Goal: Information Seeking & Learning: Check status

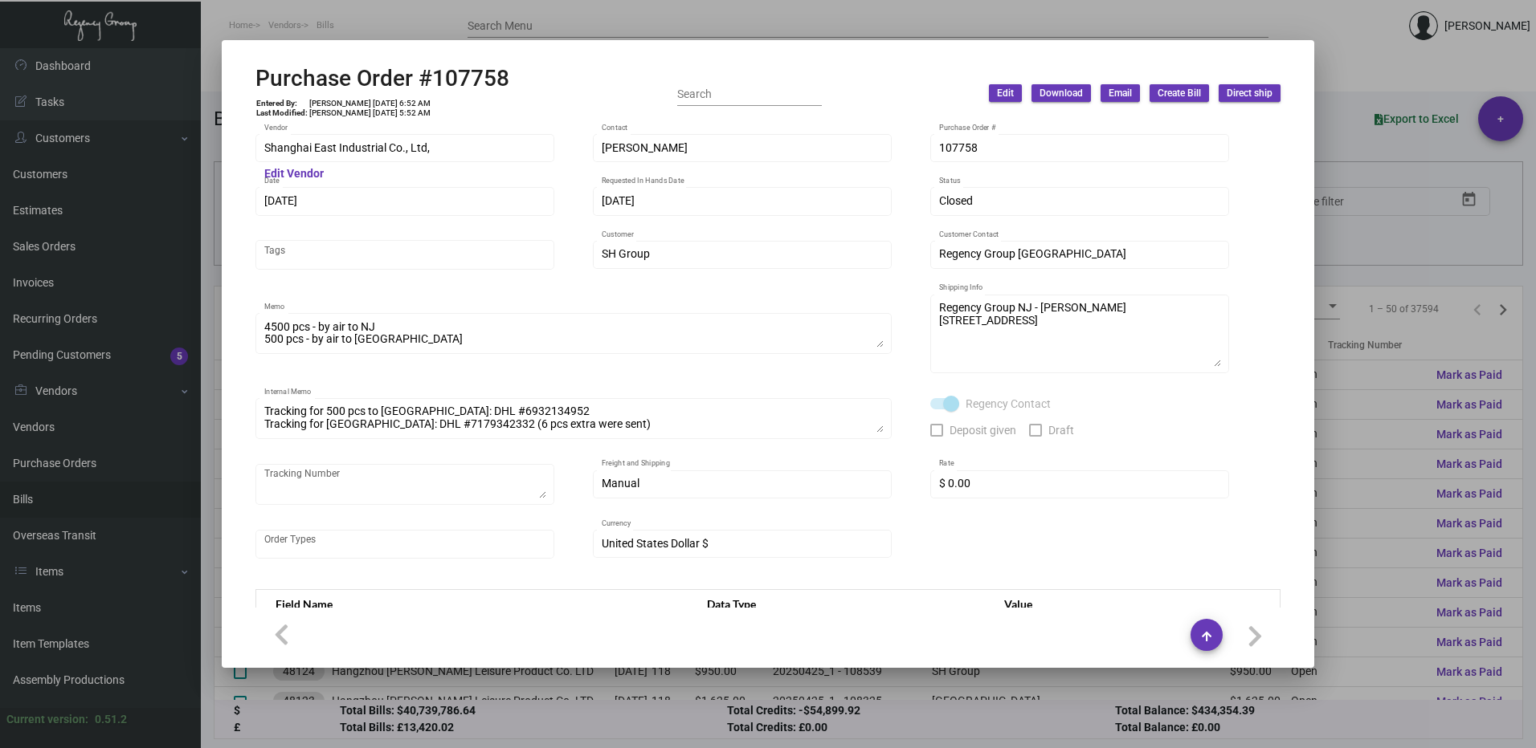
click at [1336, 93] on div at bounding box center [768, 374] width 1536 height 748
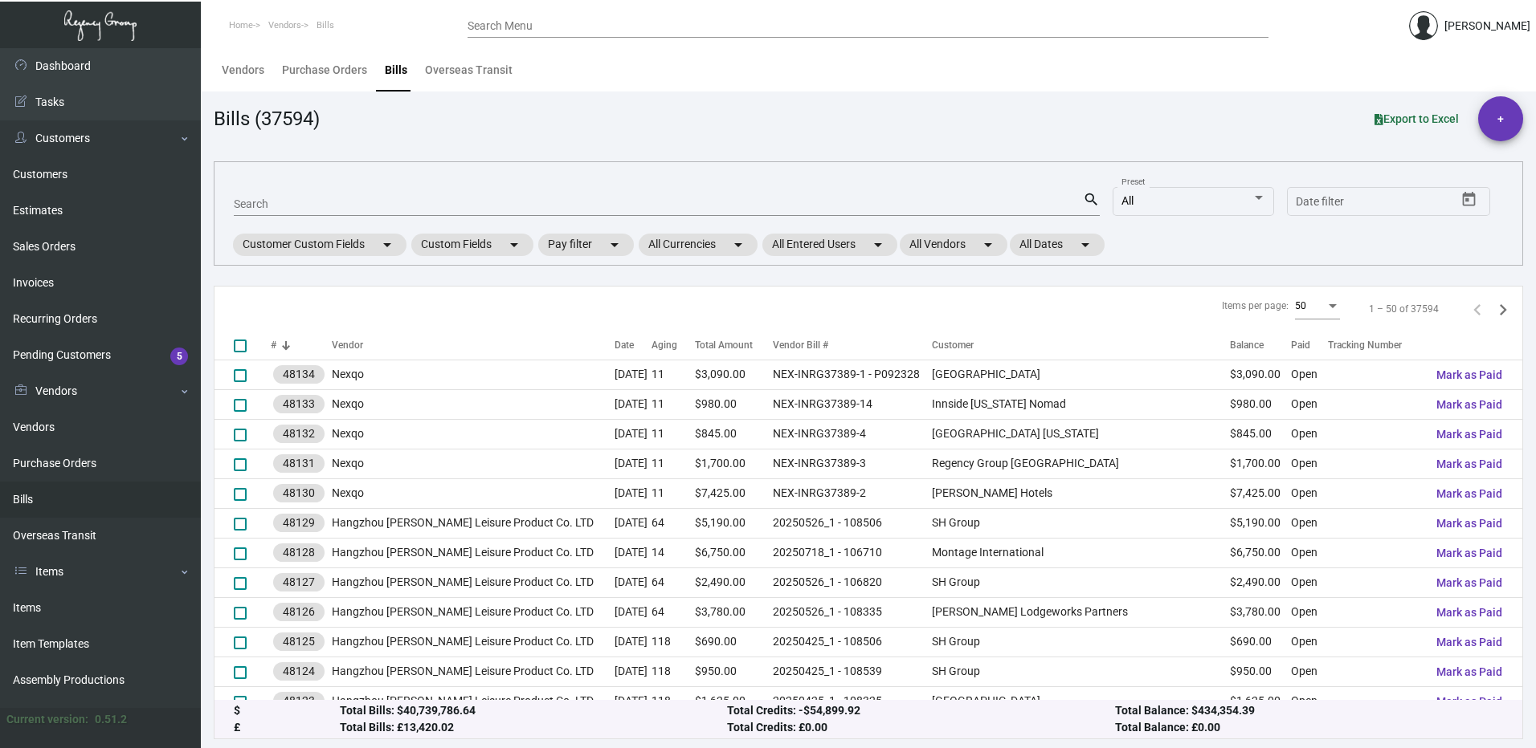
click at [532, 24] on input "Search Menu" at bounding box center [867, 26] width 801 height 13
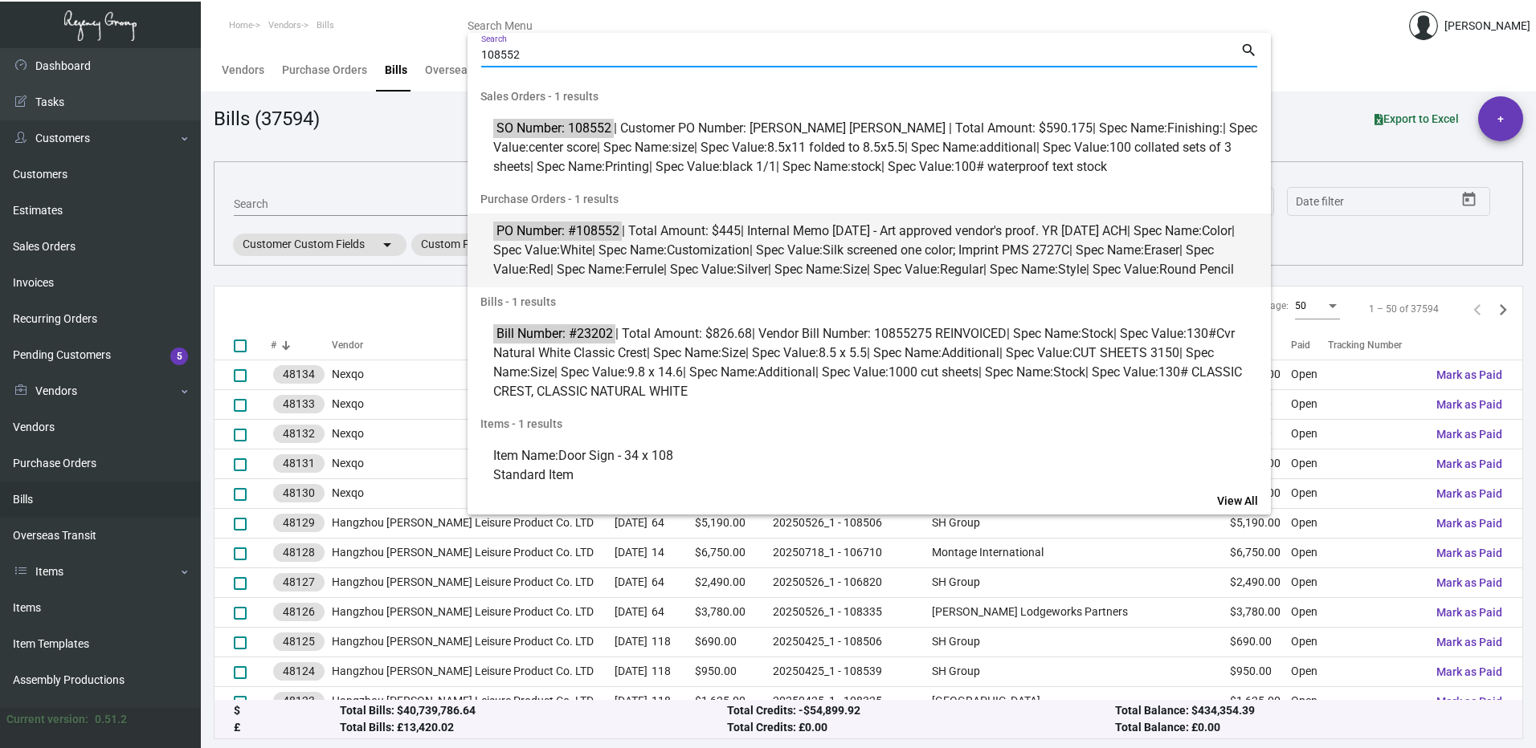
type input "108552"
click at [755, 267] on span "PO Number: #108552 | Total Amount: $445 | Internal Memo [DATE] - Art approved v…" at bounding box center [877, 251] width 769 height 58
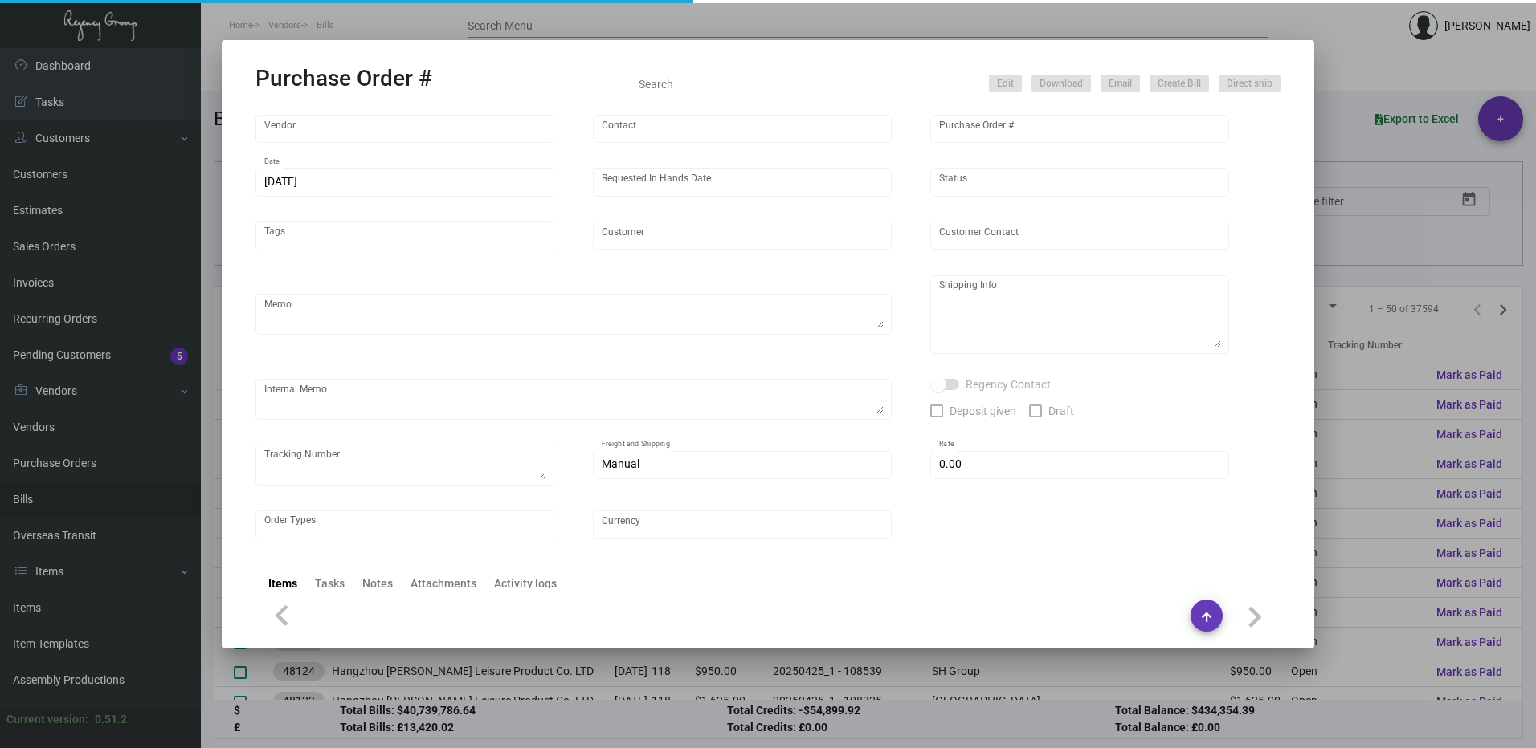
type input "[PERSON_NAME] Pencil"
type input "[PERSON_NAME]"
type input "108552"
type input "[DATE]"
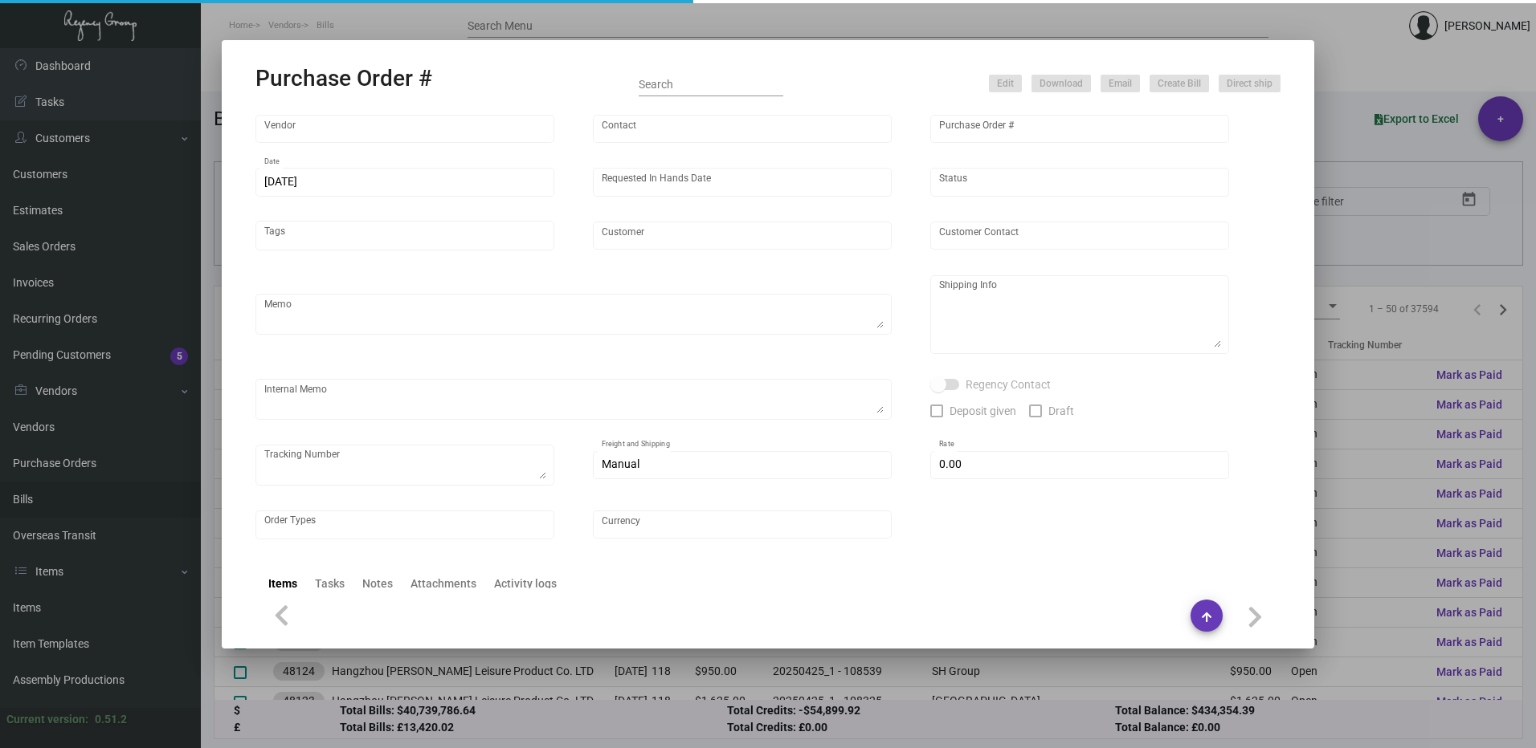
type input "[GEOGRAPHIC_DATA] [GEOGRAPHIC_DATA]"
type input "[PERSON_NAME] [PERSON_NAME]"
type textarea "Reference quote dated [DATE]. Order# 307535. Please send proof for approval to …"
type textarea "[GEOGRAPHIC_DATA] [GEOGRAPHIC_DATA] - [PERSON_NAME] [PERSON_NAME] [STREET_ADDRE…"
type textarea "[DATE] - Art approved vendor's proof. YR [DATE] ACH"
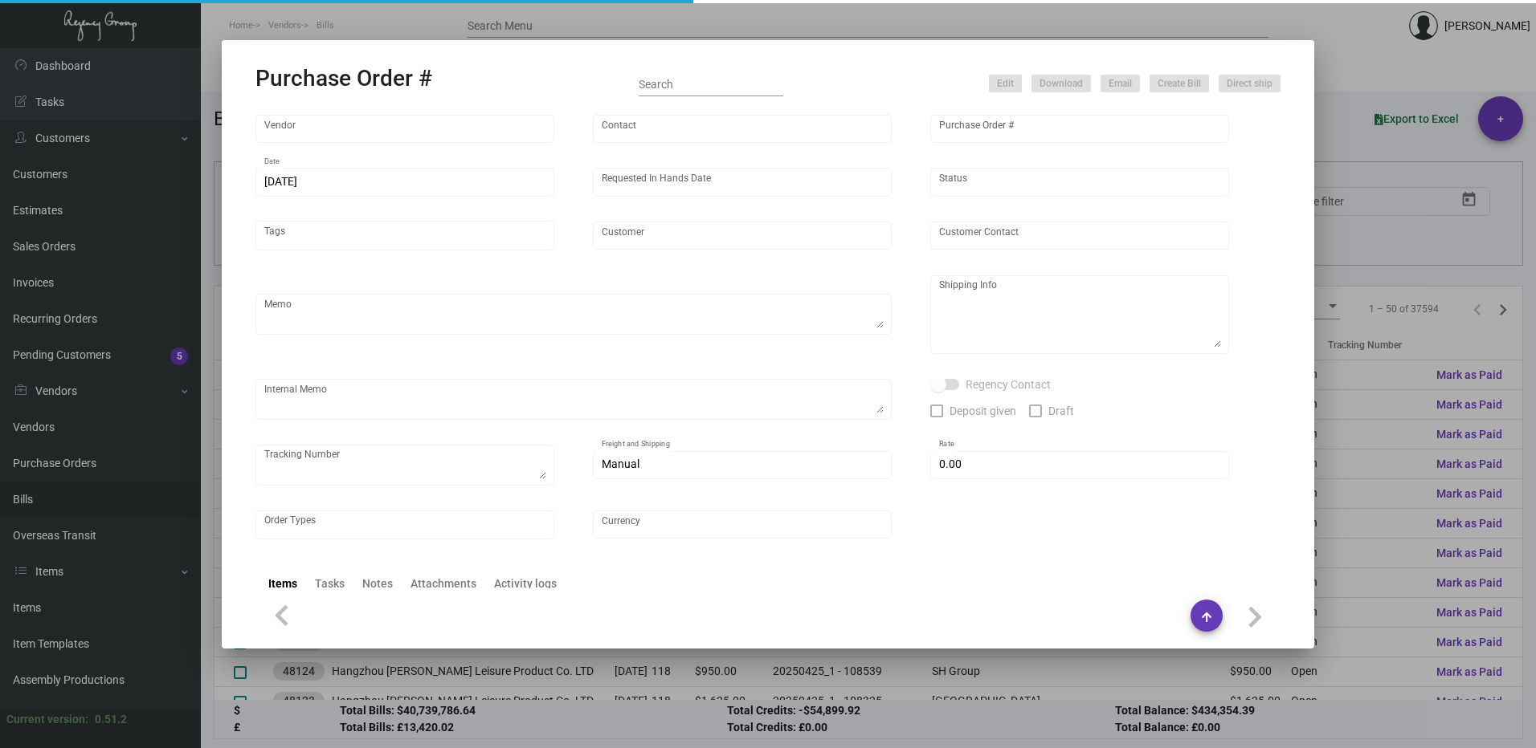
checkbox input "true"
type input "$ 0.00"
type input "United States Dollar $"
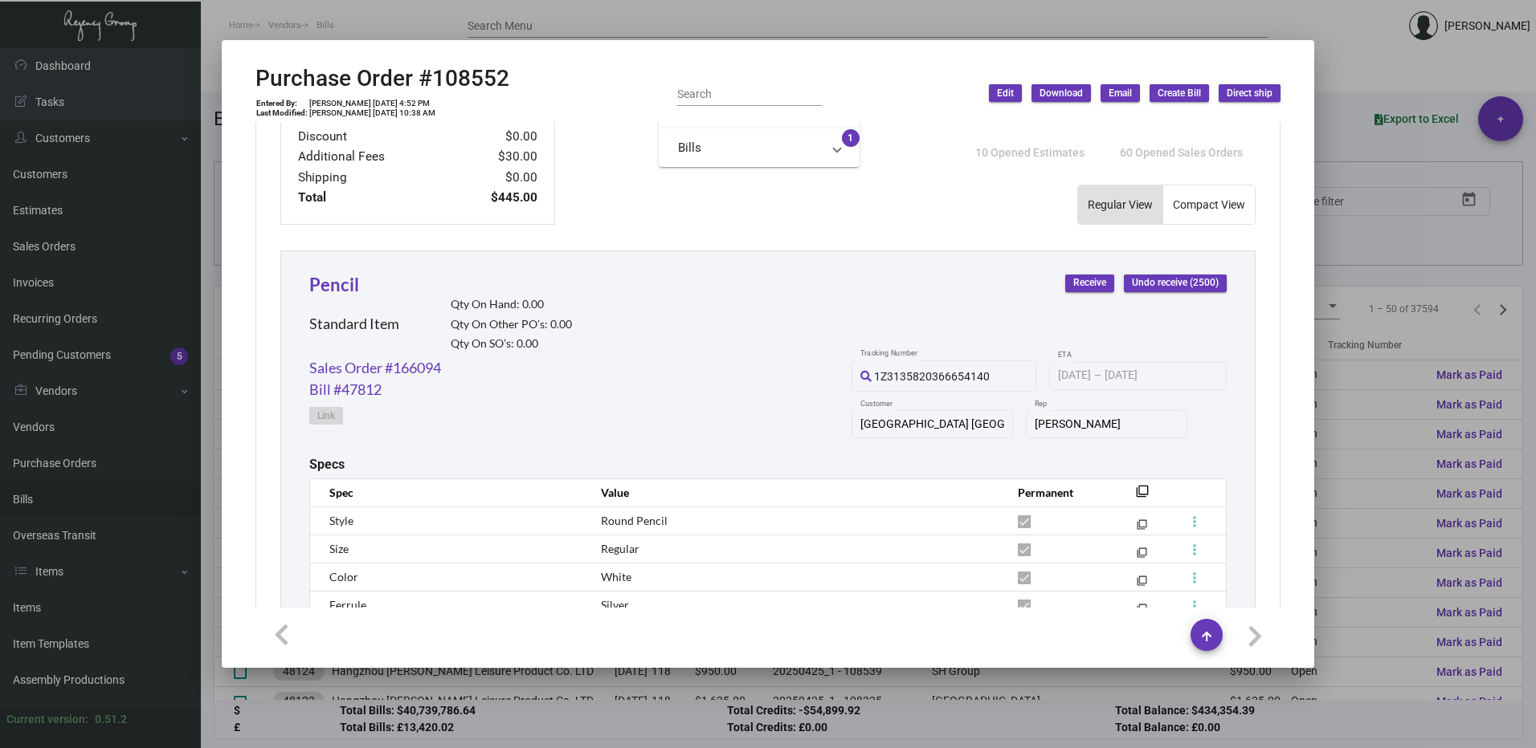
scroll to position [482, 0]
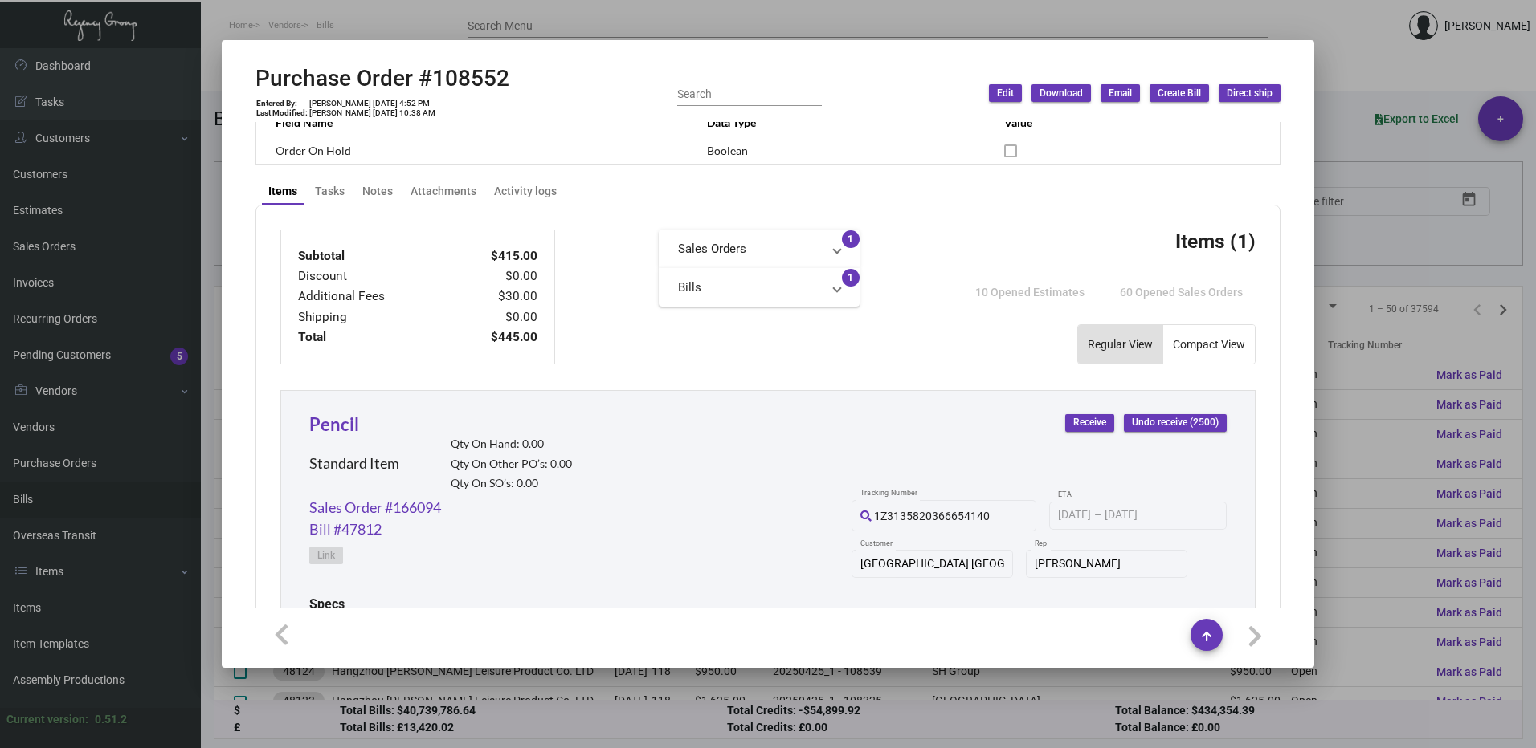
click at [753, 284] on mat-panel-title "Bills" at bounding box center [749, 288] width 143 height 18
click at [715, 339] on link "Bill #47812" at bounding box center [759, 340] width 162 height 16
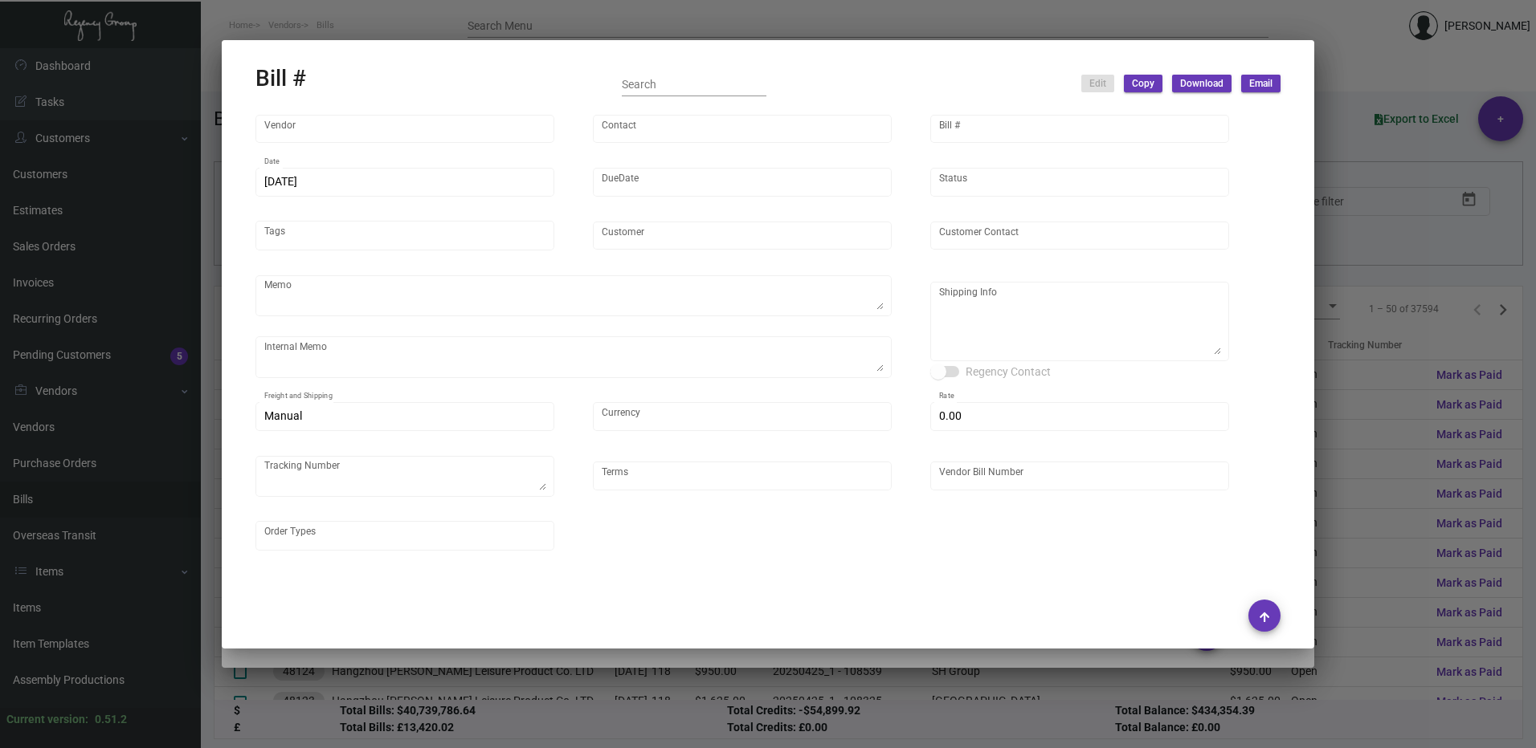
type input "[PERSON_NAME] Pencil"
type input "[PERSON_NAME]"
type input "47812"
type input "[DATE]"
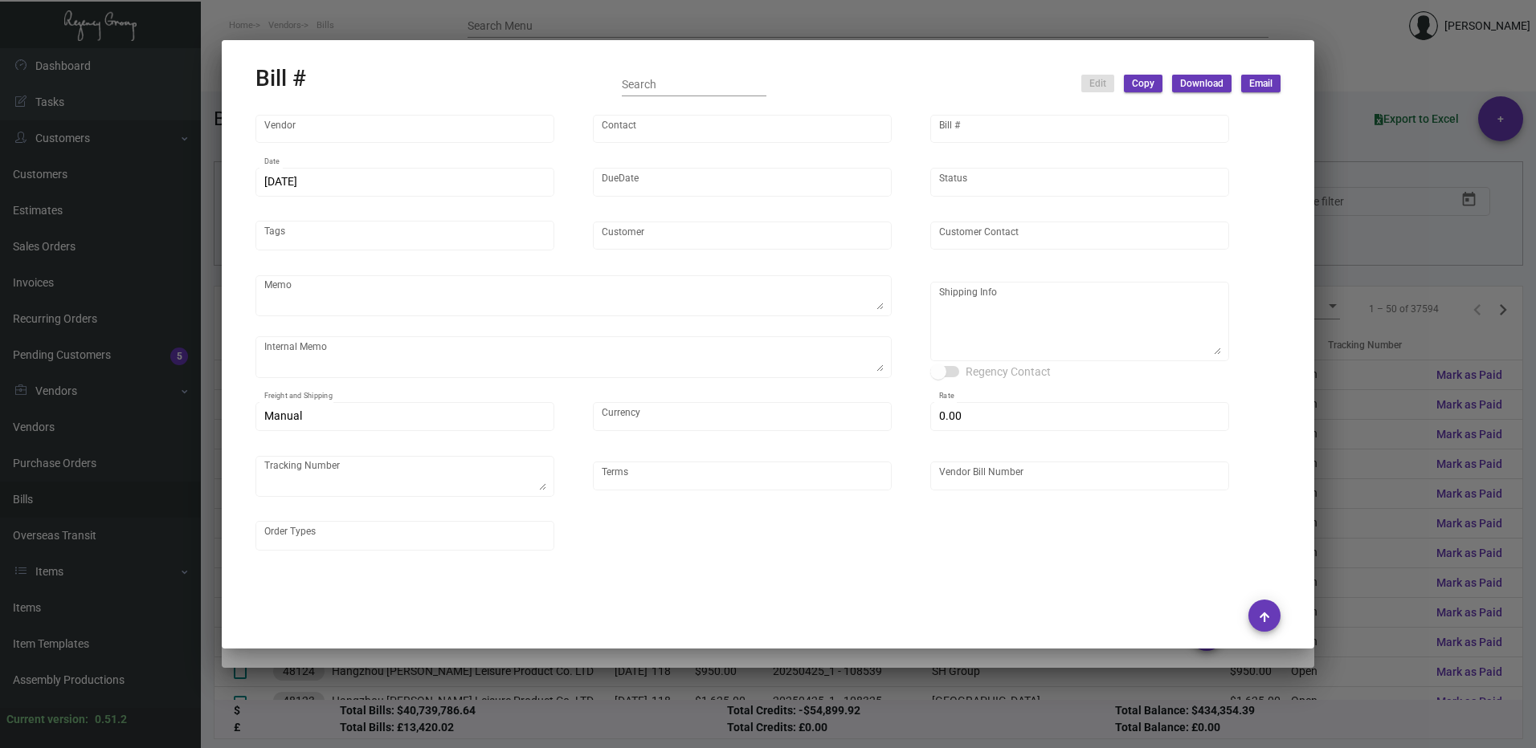
type input "[GEOGRAPHIC_DATA] [GEOGRAPHIC_DATA]"
type input "[PERSON_NAME]"
type textarea "Reference quote dated [DATE]. Order# 307535. Please send proof for approval to …"
type textarea "[DATE] - Art approved vendor's proof. YR [DATE] ACH"
type textarea "[GEOGRAPHIC_DATA] [GEOGRAPHIC_DATA] - [PERSON_NAME] [STREET_ADDRESS]"
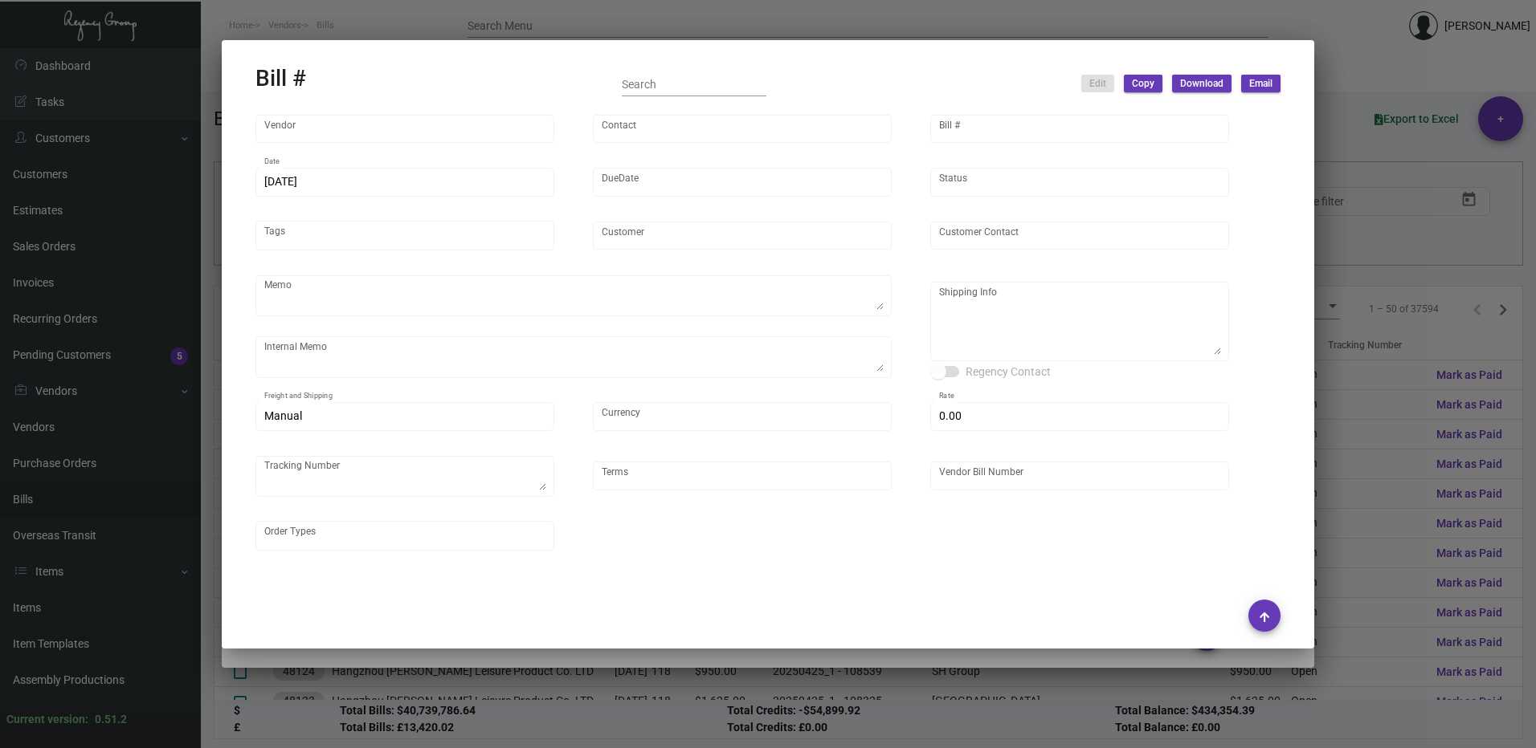
type input "United States Dollar $"
type input "$ 0.00"
type textarea "1Z3135820366654140"
type input "Net 30"
type input "435212"
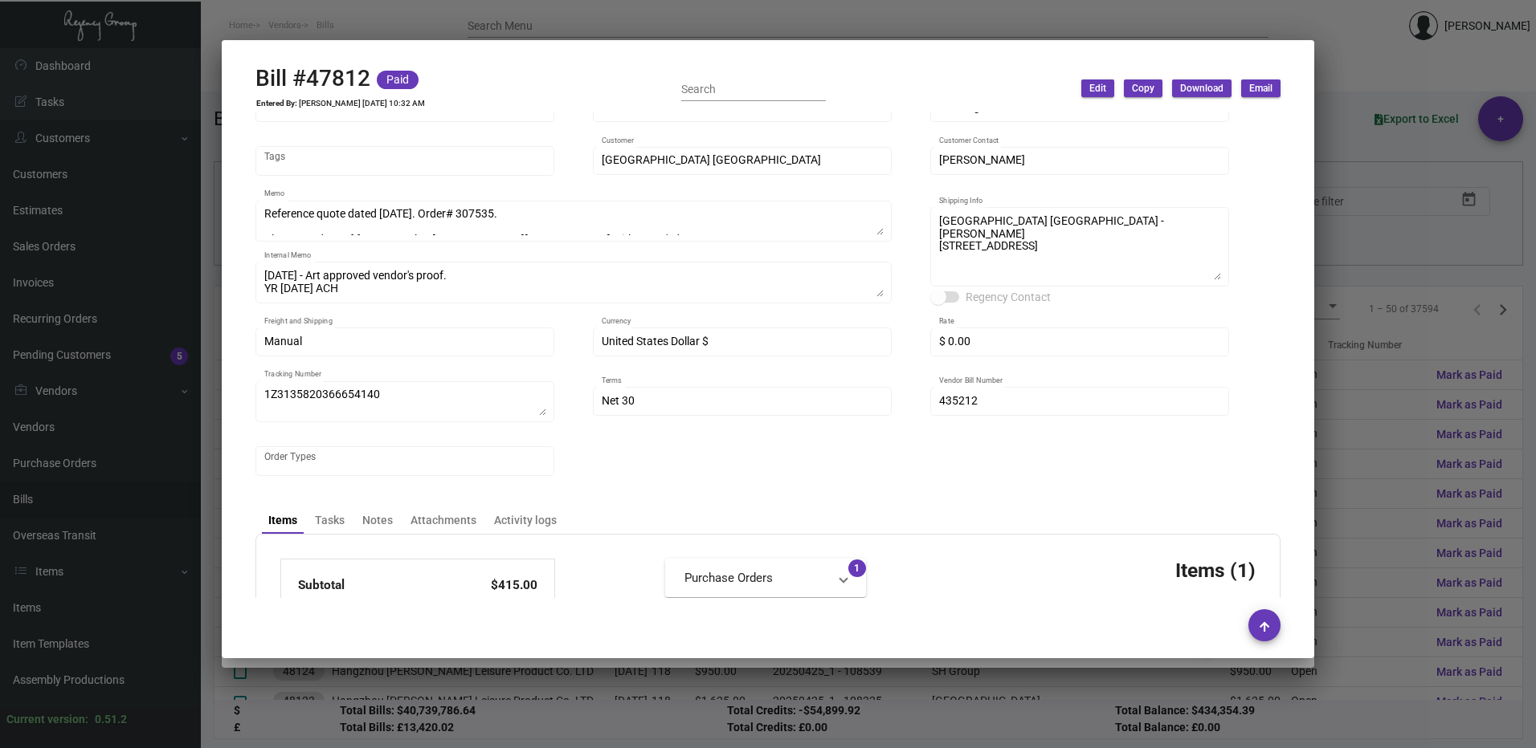
scroll to position [0, 0]
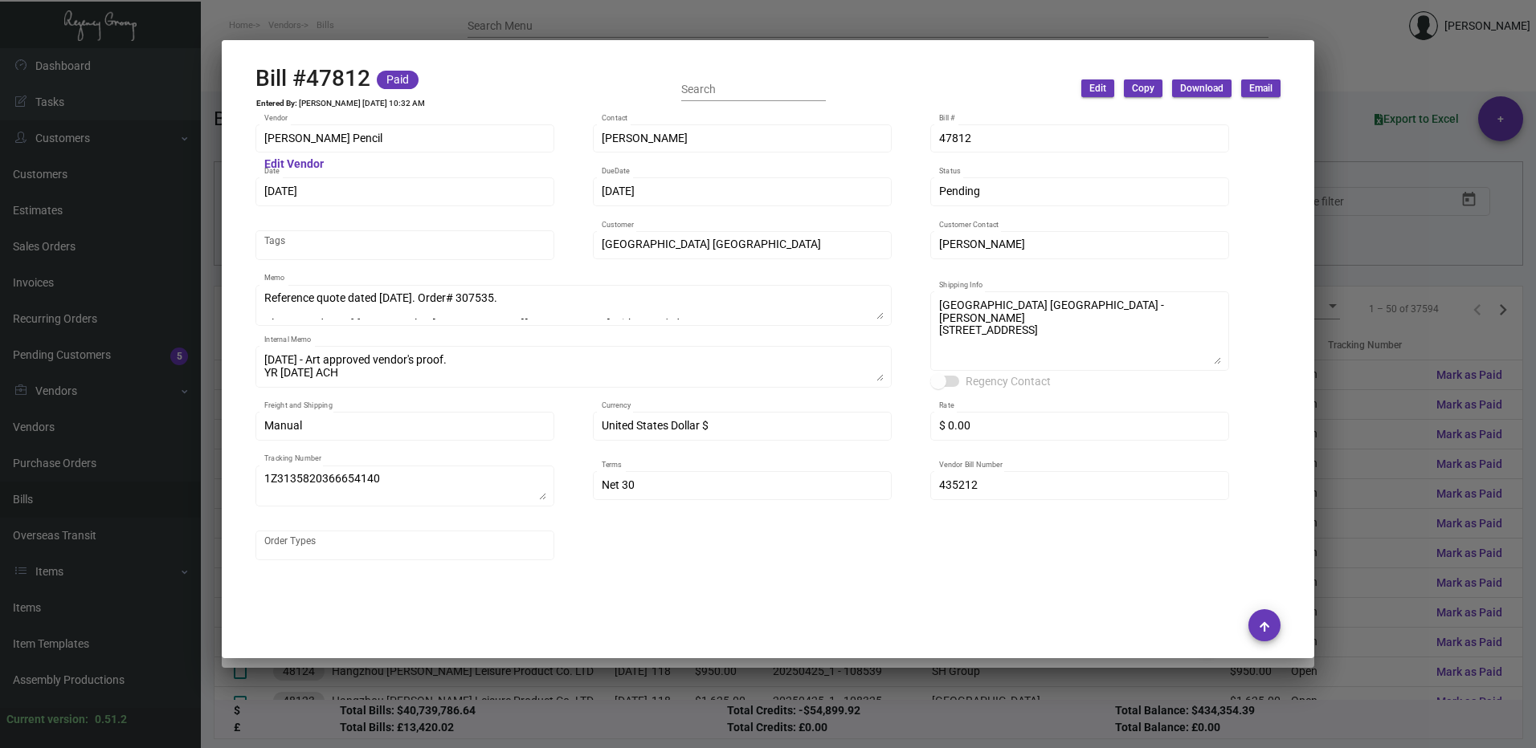
click at [1330, 73] on div at bounding box center [768, 374] width 1536 height 748
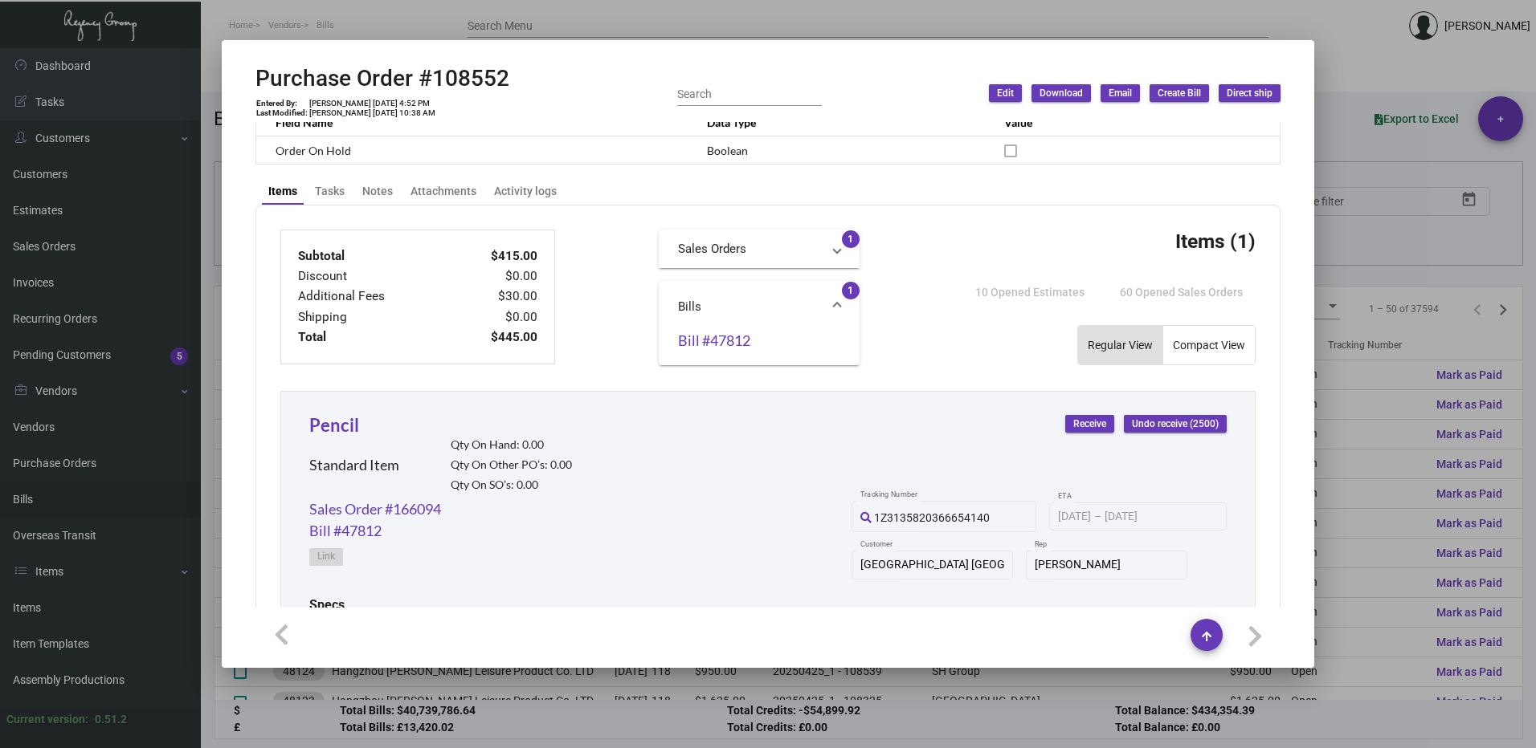
click at [1380, 55] on div at bounding box center [768, 374] width 1536 height 748
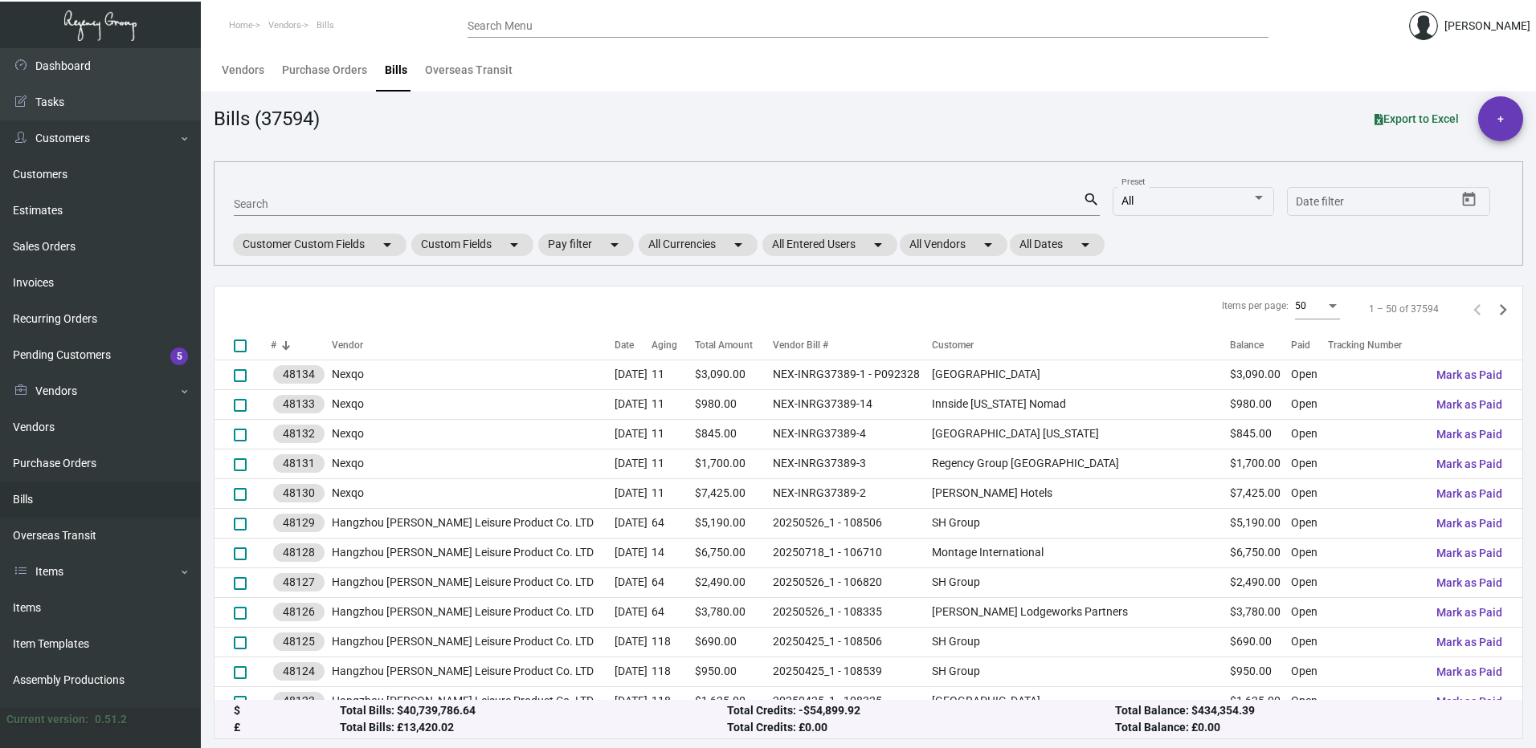
click at [540, 23] on input "Search Menu" at bounding box center [867, 26] width 801 height 13
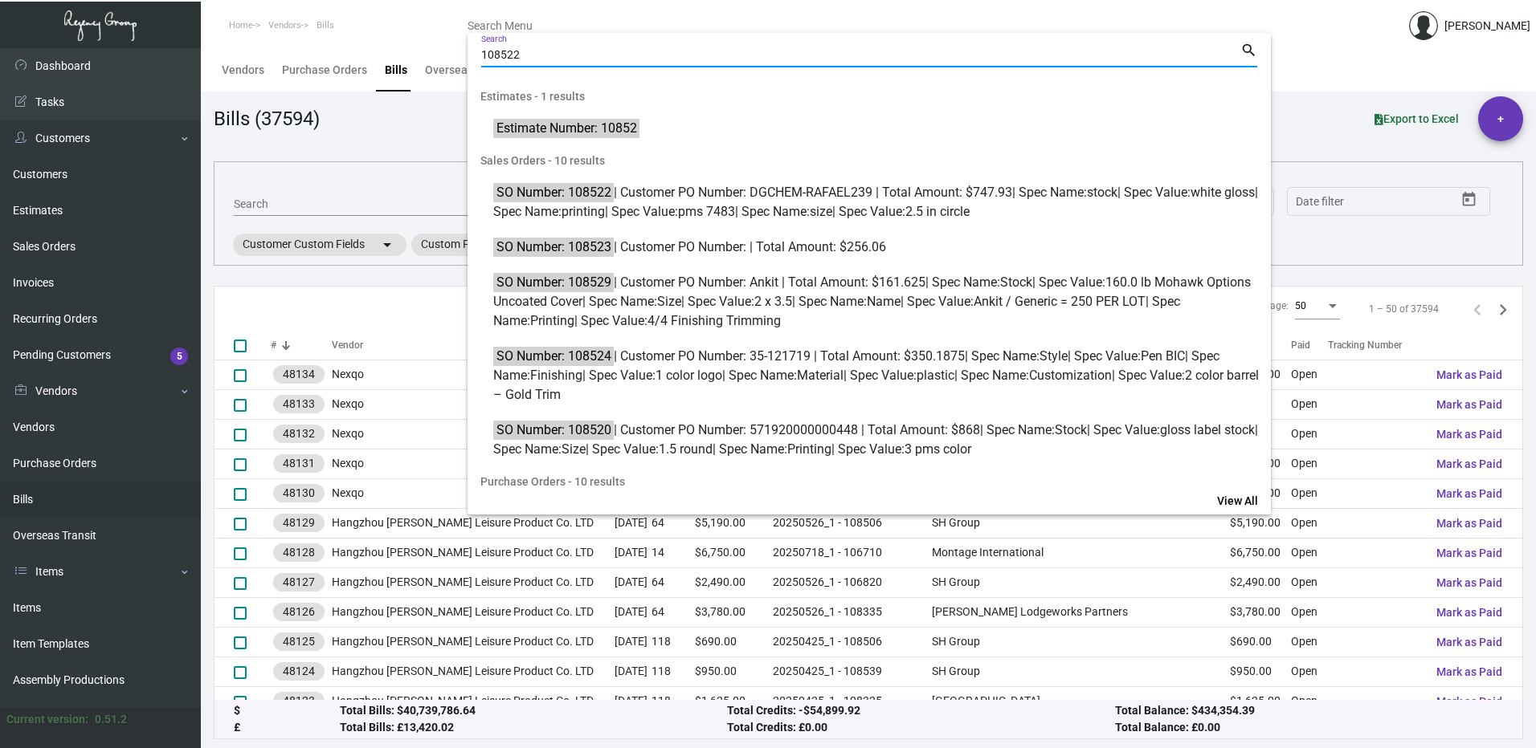
type input "108522"
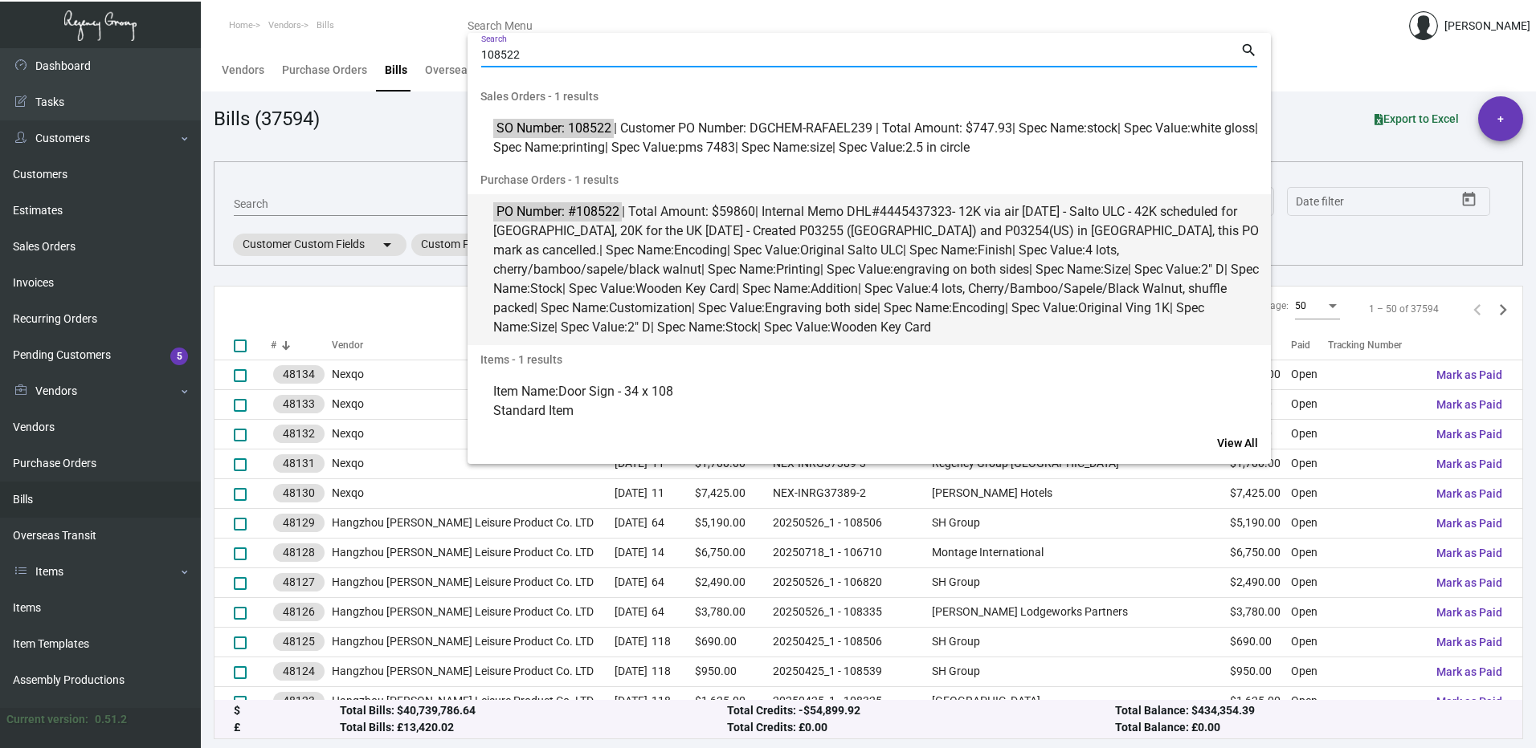
click at [708, 253] on span "PO Number: #108522 | Total Amount: $59860 | Internal Memo DHL#4445437323- 12K v…" at bounding box center [877, 269] width 769 height 135
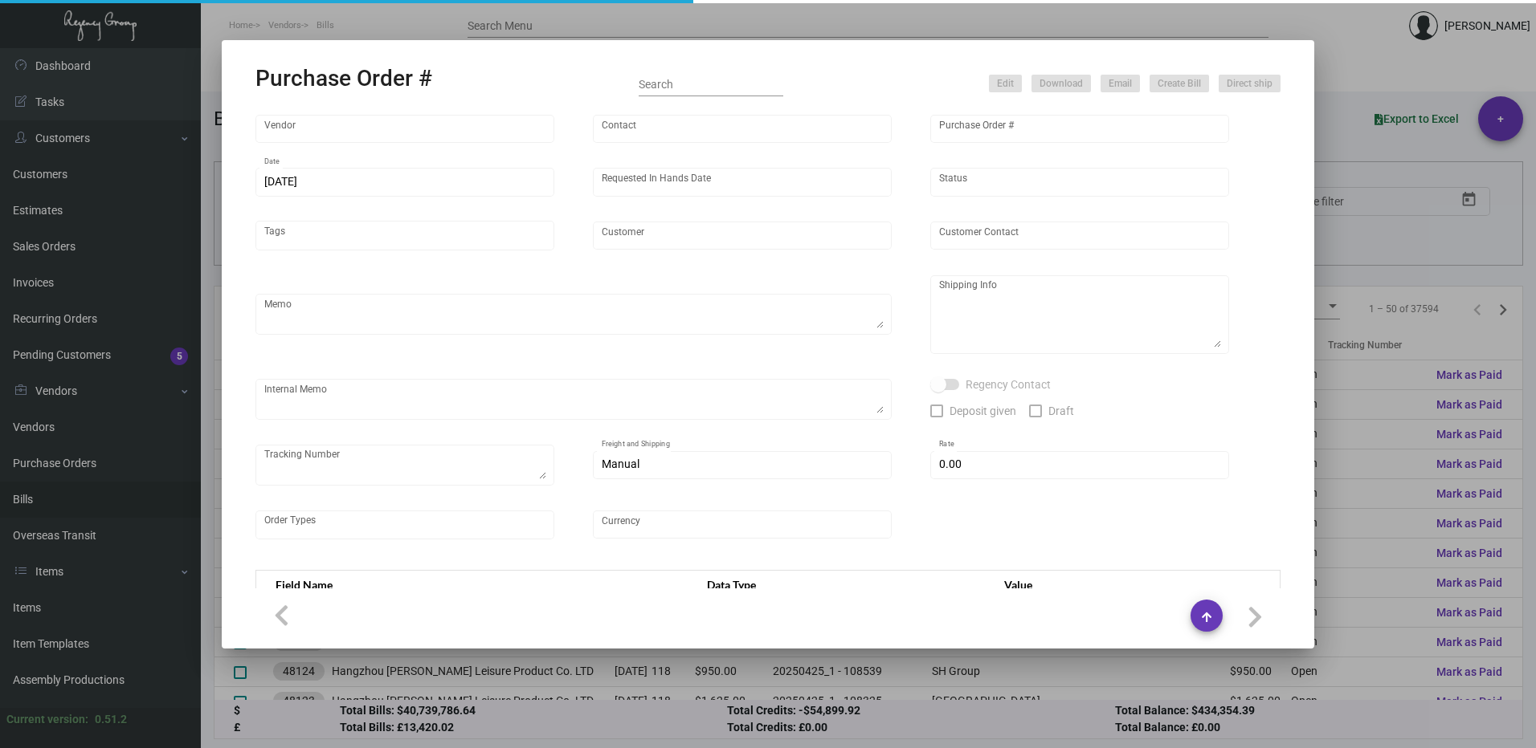
type input "CHENGDU MIND IOT TECHNOLOGY"
type input "[PERSON_NAME]"
type input "108522"
type input "[DATE]"
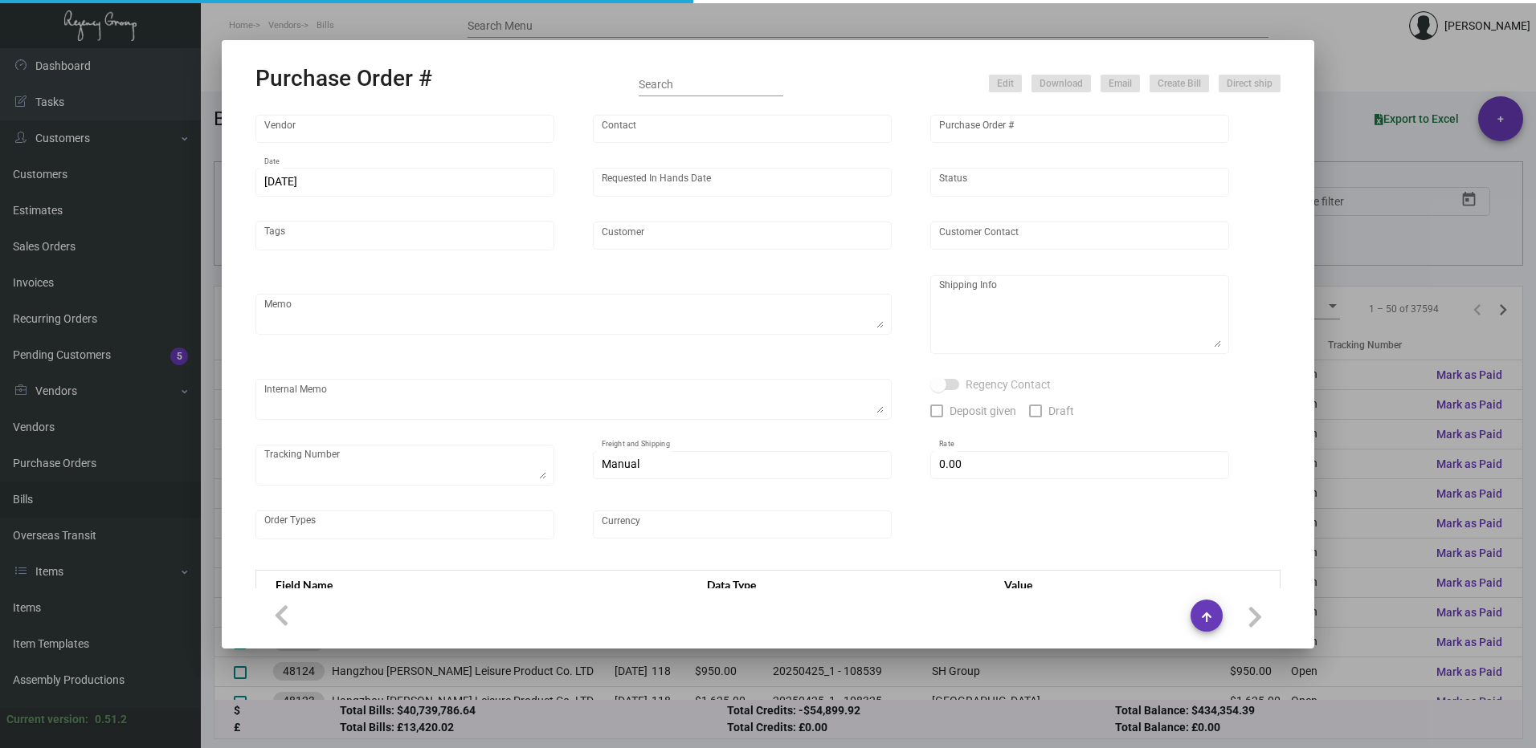
type input "SH Group"
type textarea "Ving - produce all and ship to [GEOGRAPHIC_DATA], Salto ULC - produce 42K and h…"
type textarea "Regency Group NJ - [PERSON_NAME] [STREET_ADDRESS]"
type textarea "DHL#4445437323- 12K via air [DATE] - Salto ULC - 42K scheduled for [GEOGRAPHIC_…"
checkbox input "true"
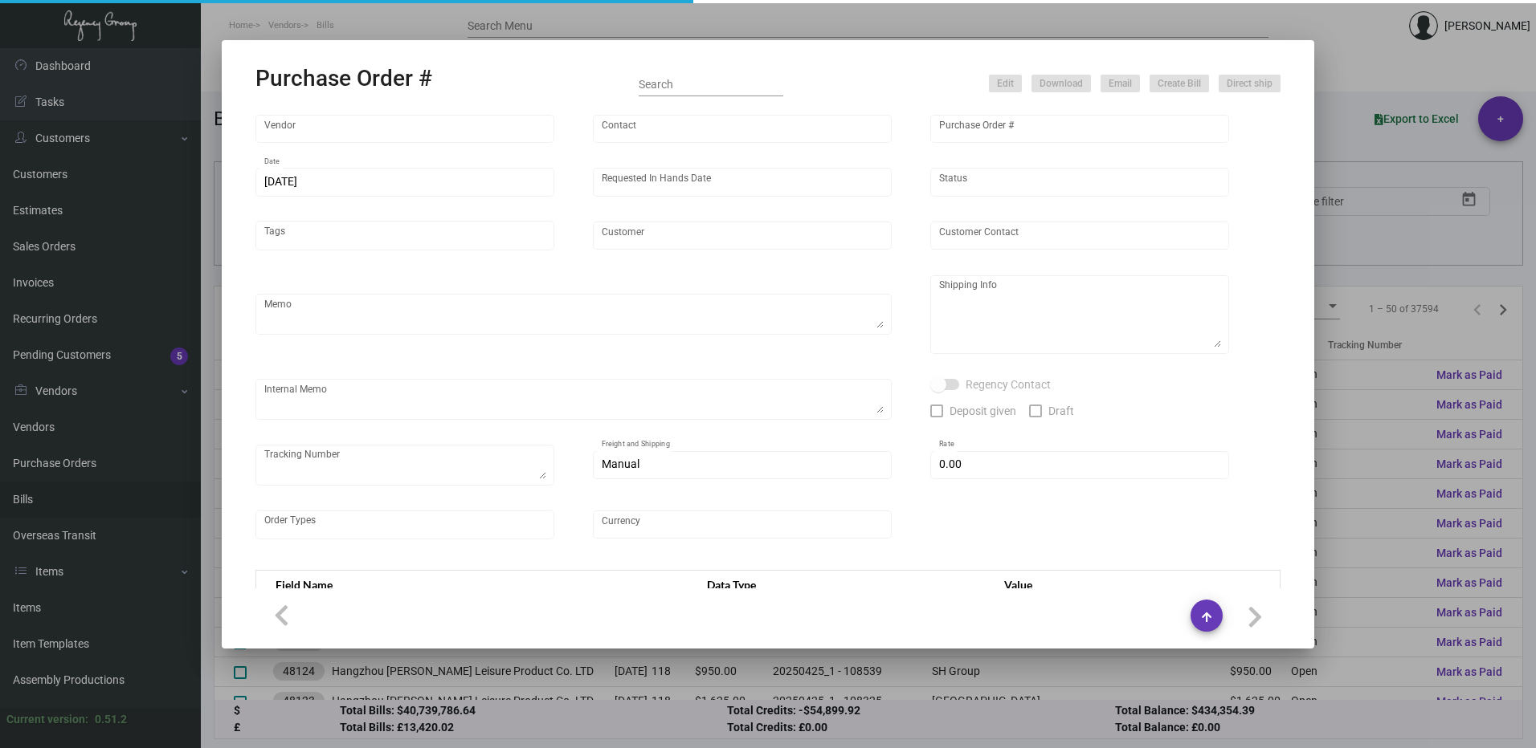
type input "$ 0.00"
type input "United States Dollar $"
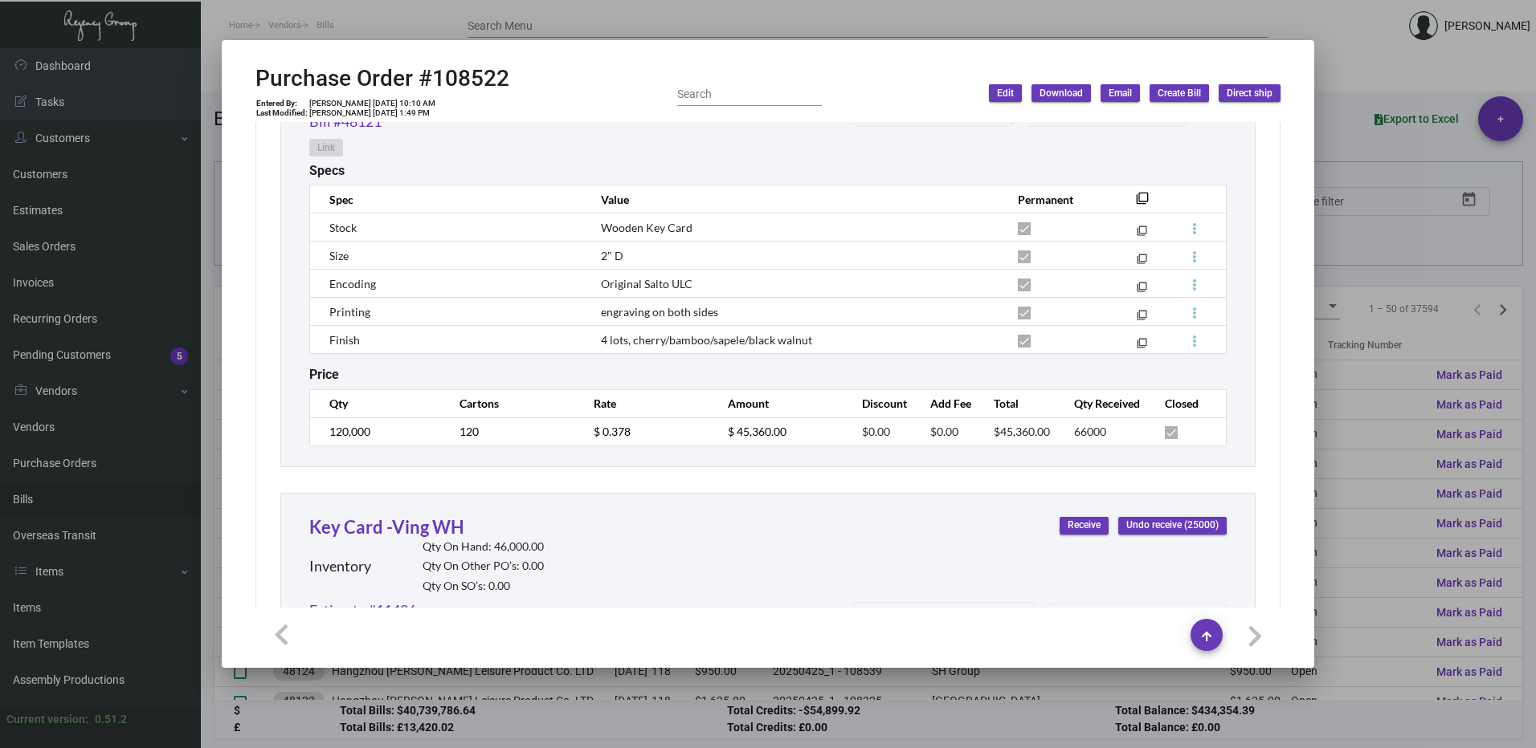
scroll to position [803, 0]
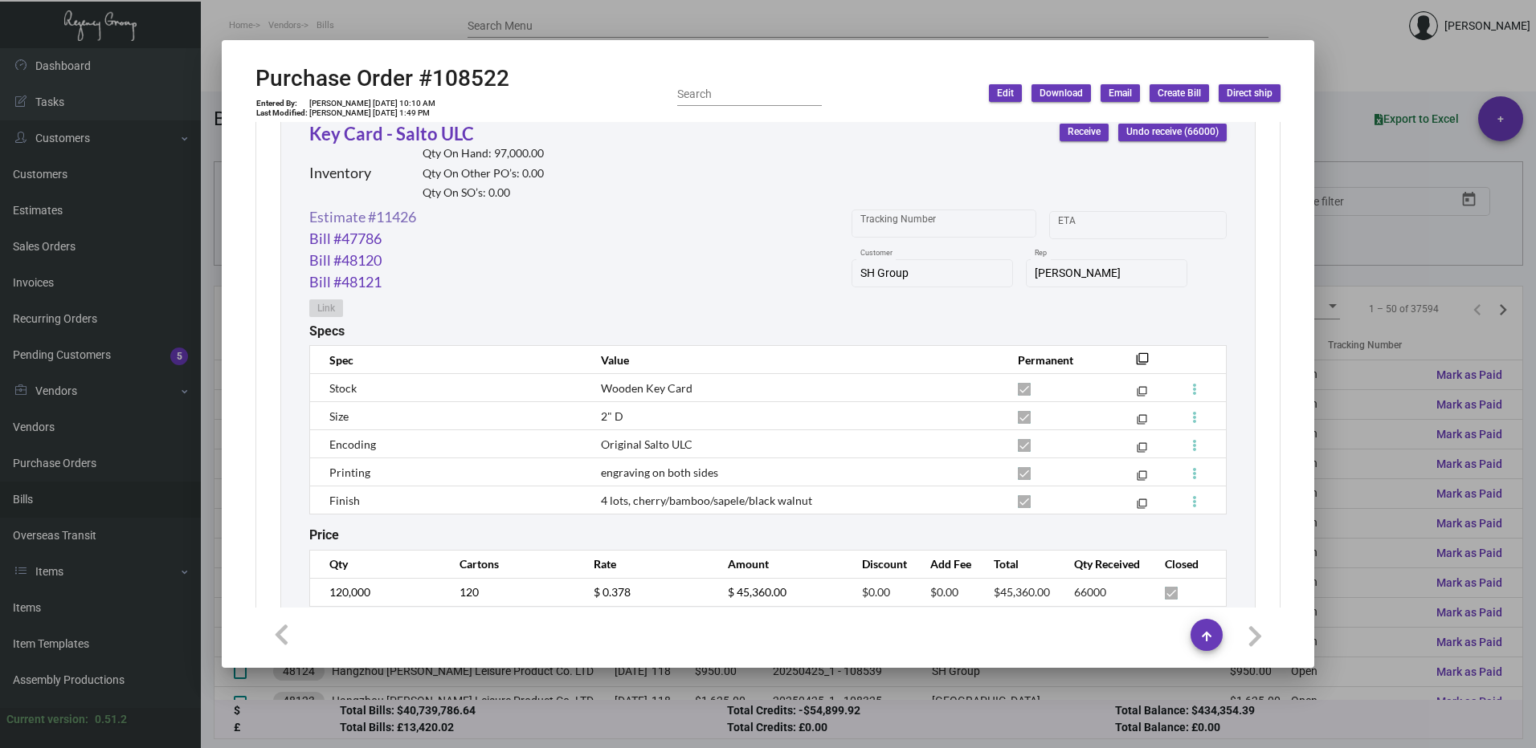
click at [353, 227] on link "Estimate #11426" at bounding box center [362, 217] width 107 height 22
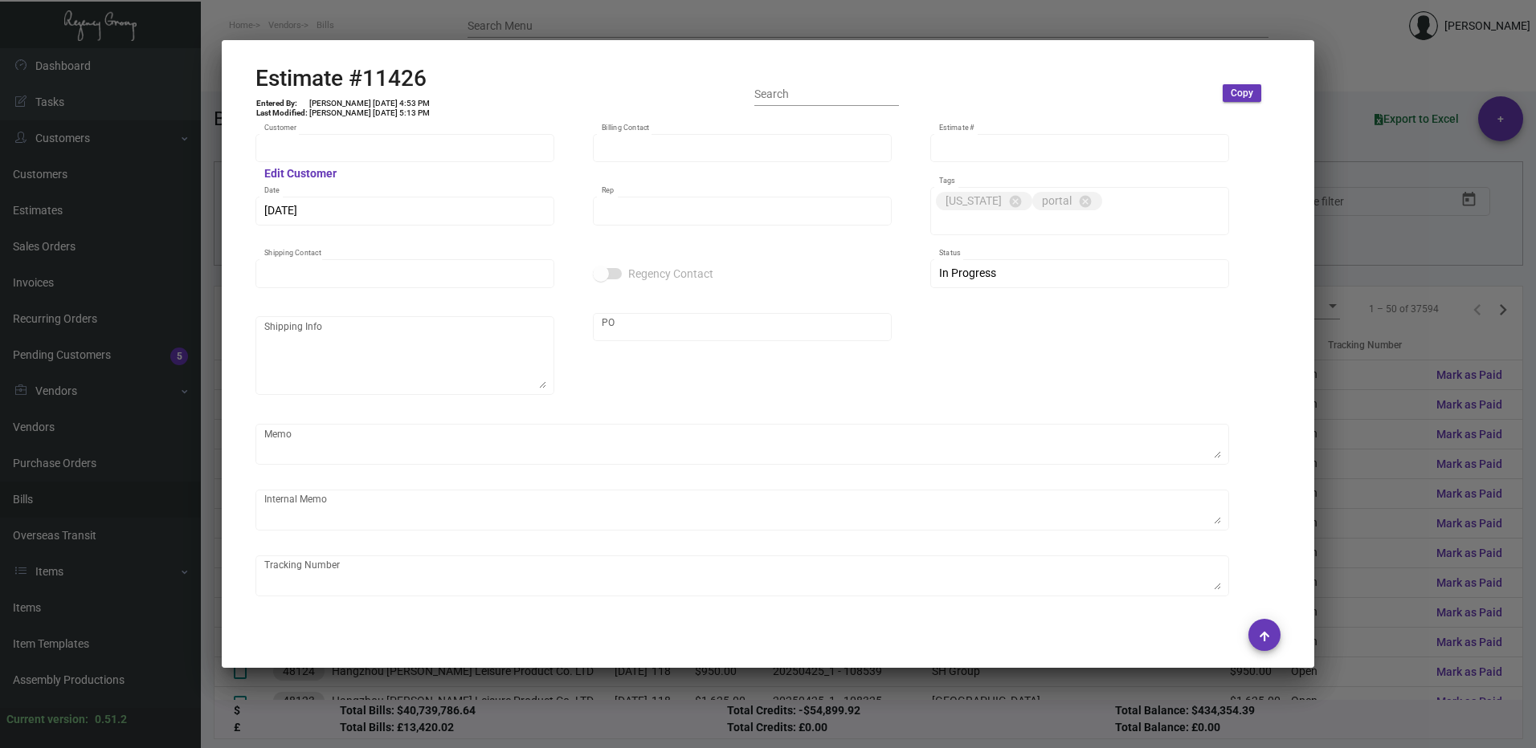
type input "SH Group"
type input "[PERSON_NAME]"
type input "11426"
type input "[DATE]"
type input "[PERSON_NAME]"
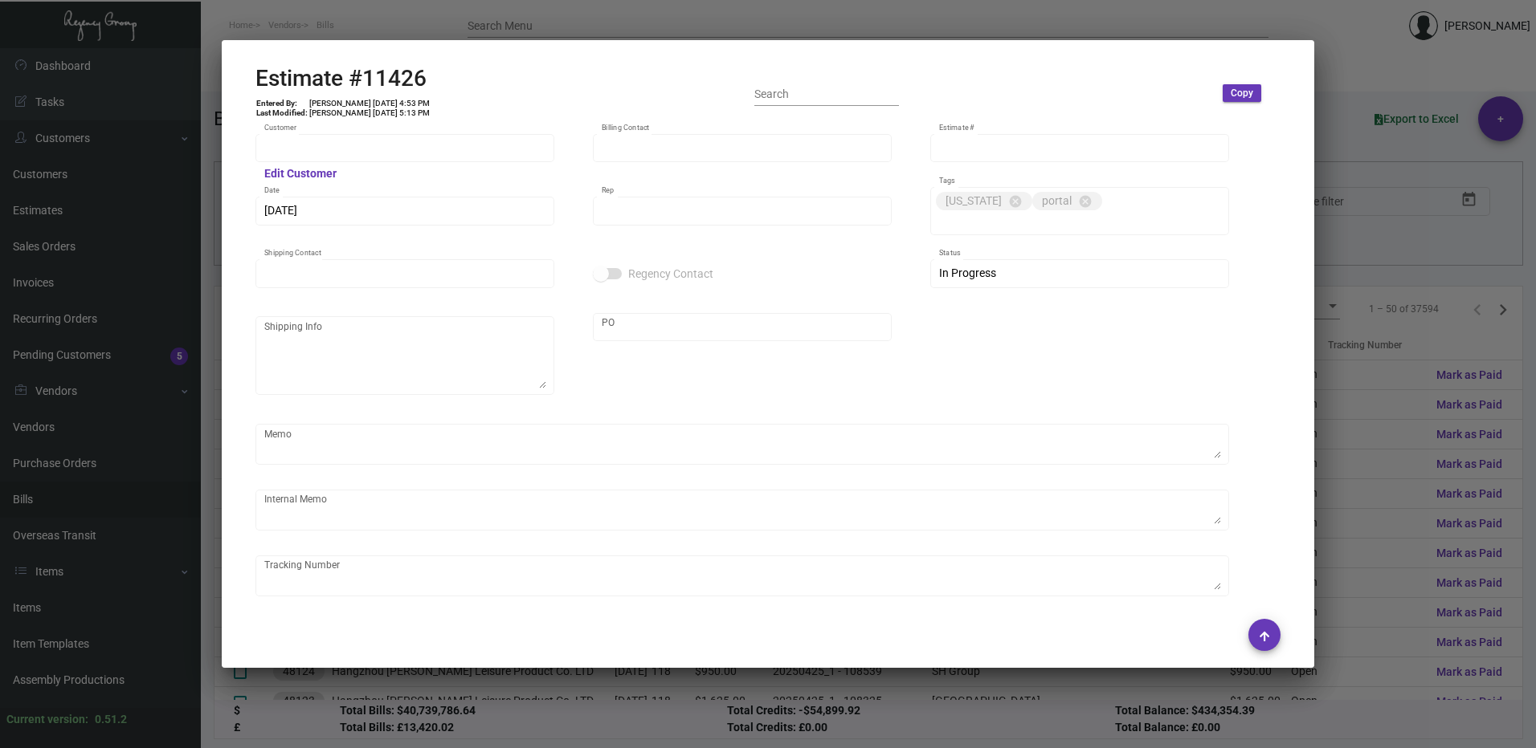
type input "[PERSON_NAME]"
type input "United States Dollar $"
type input "$ 0.00"
type input "$ 0.069"
type input "$ 5,520.00"
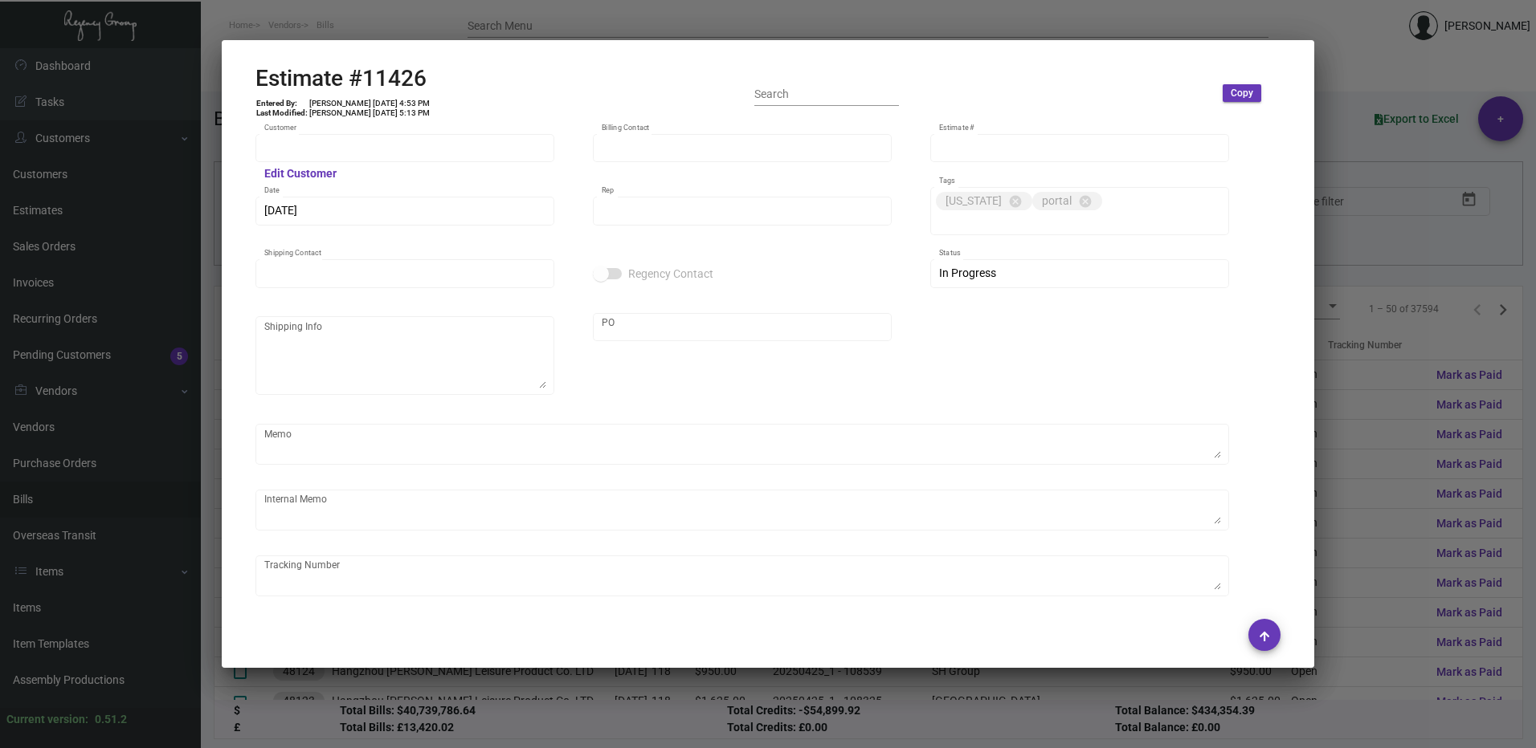
type input "$ 0.84"
type input "$ 5,040.00"
type input "$ 0.69"
type input "$ 34,500.00"
type input "$ 1.69"
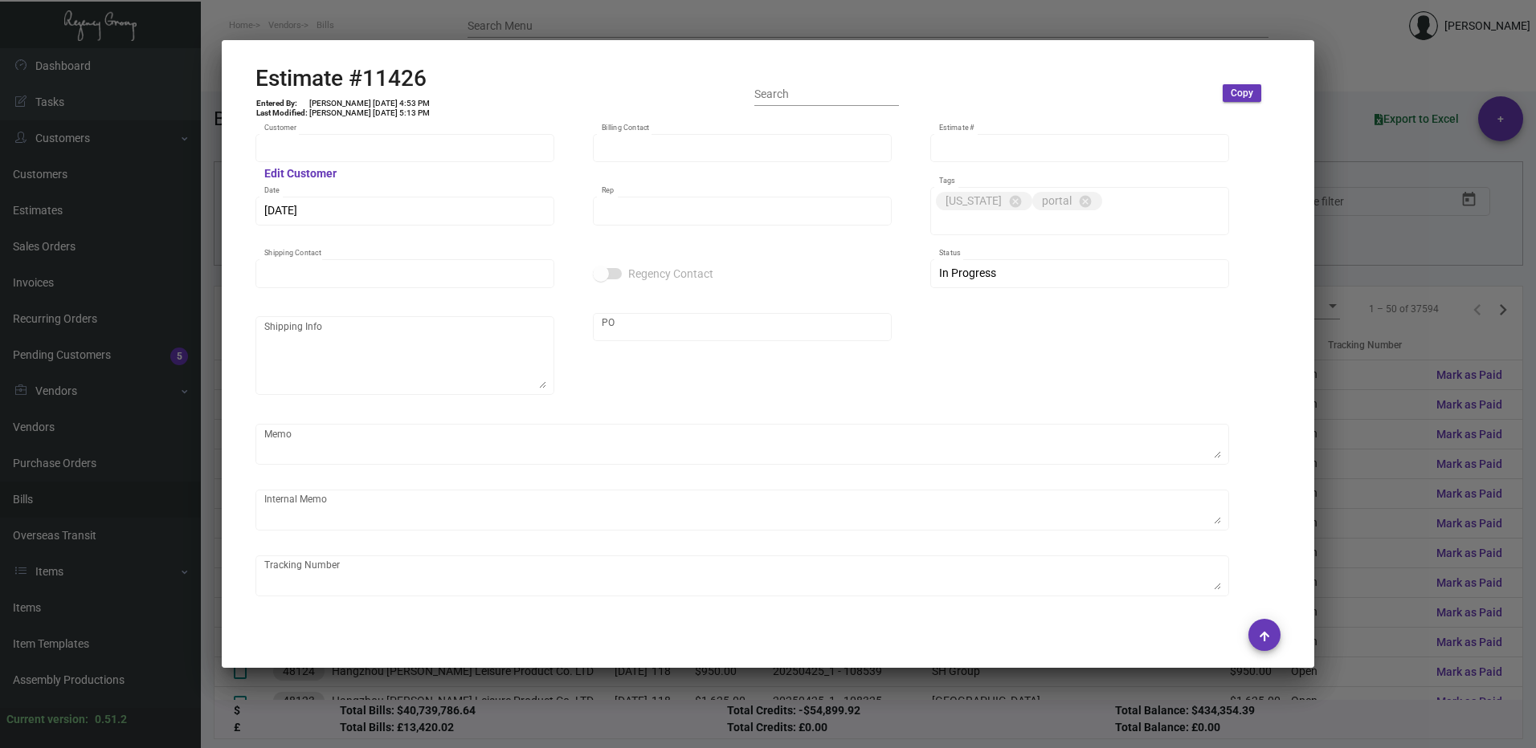
type input "$ 84,500.00"
type input "$ 0.68"
type input "$ 1,700.00"
type input "$ 0.189"
type input "$ 27,405.00"
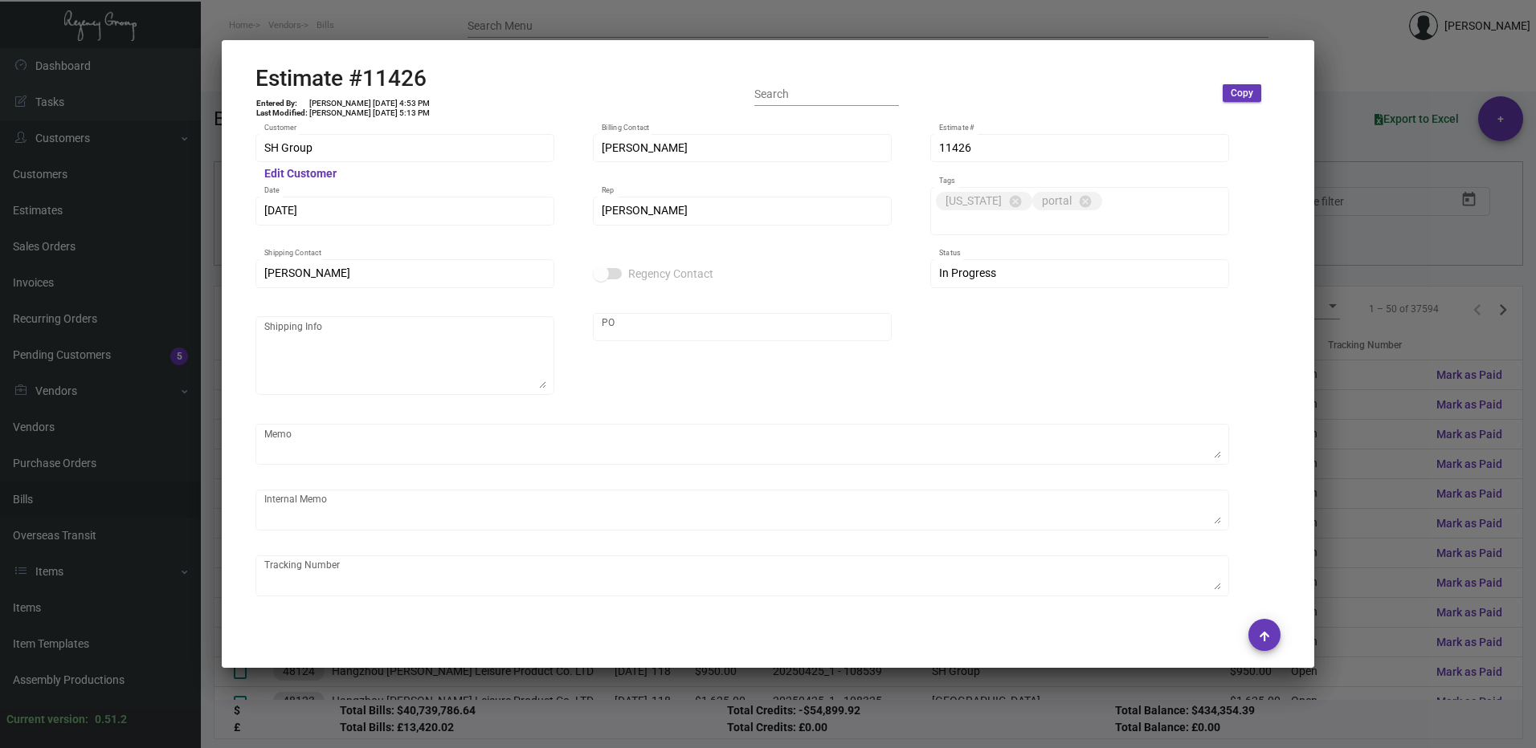
type input "$ 0.54"
type input "$ 64,800.00"
type input "$ 0.98"
type input "$ 24,500.00"
type input "$ 2.99"
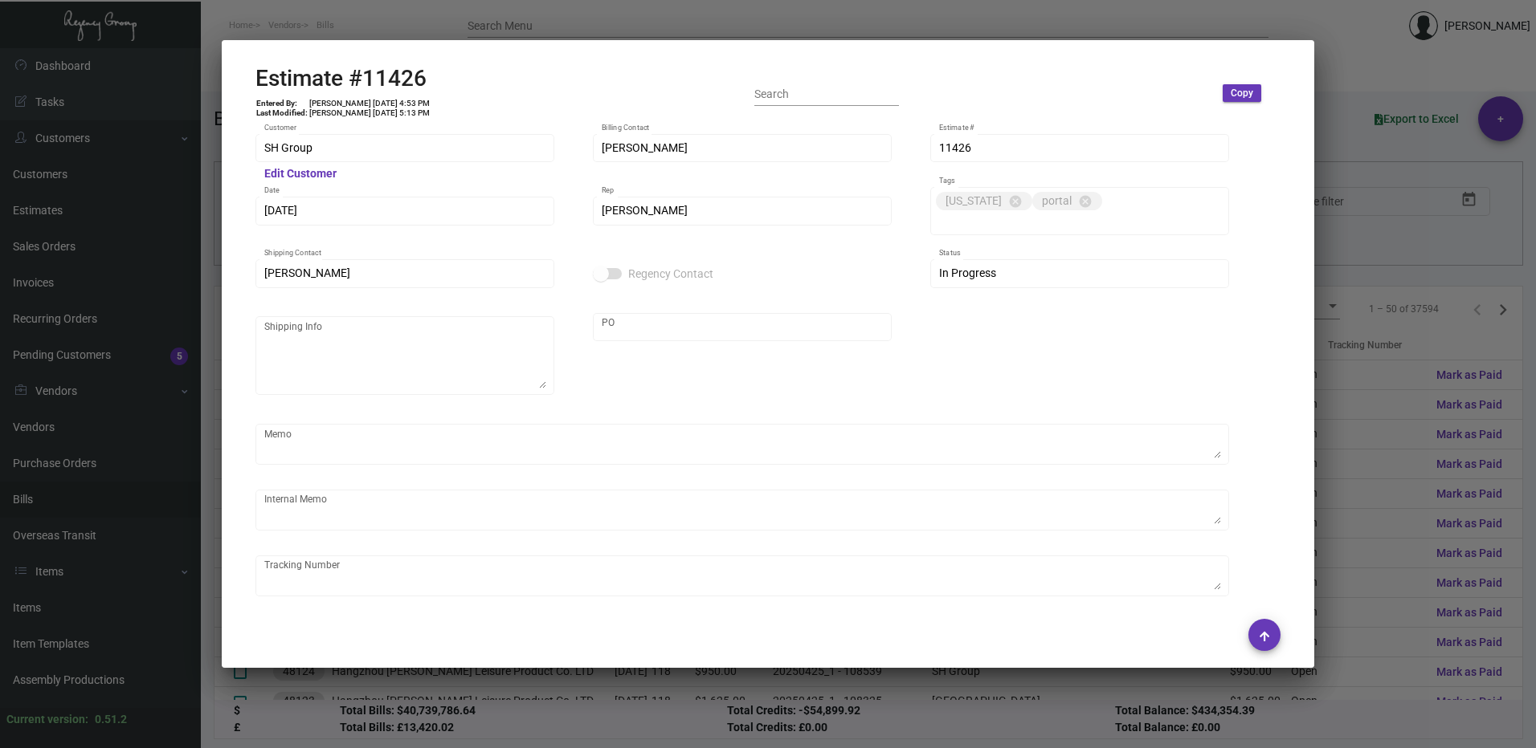
type input "$ 59,800.00"
type input "$ 0.29"
type input "$ 1,450.00"
type input "$ 0.29"
type input "$ 29,000.00"
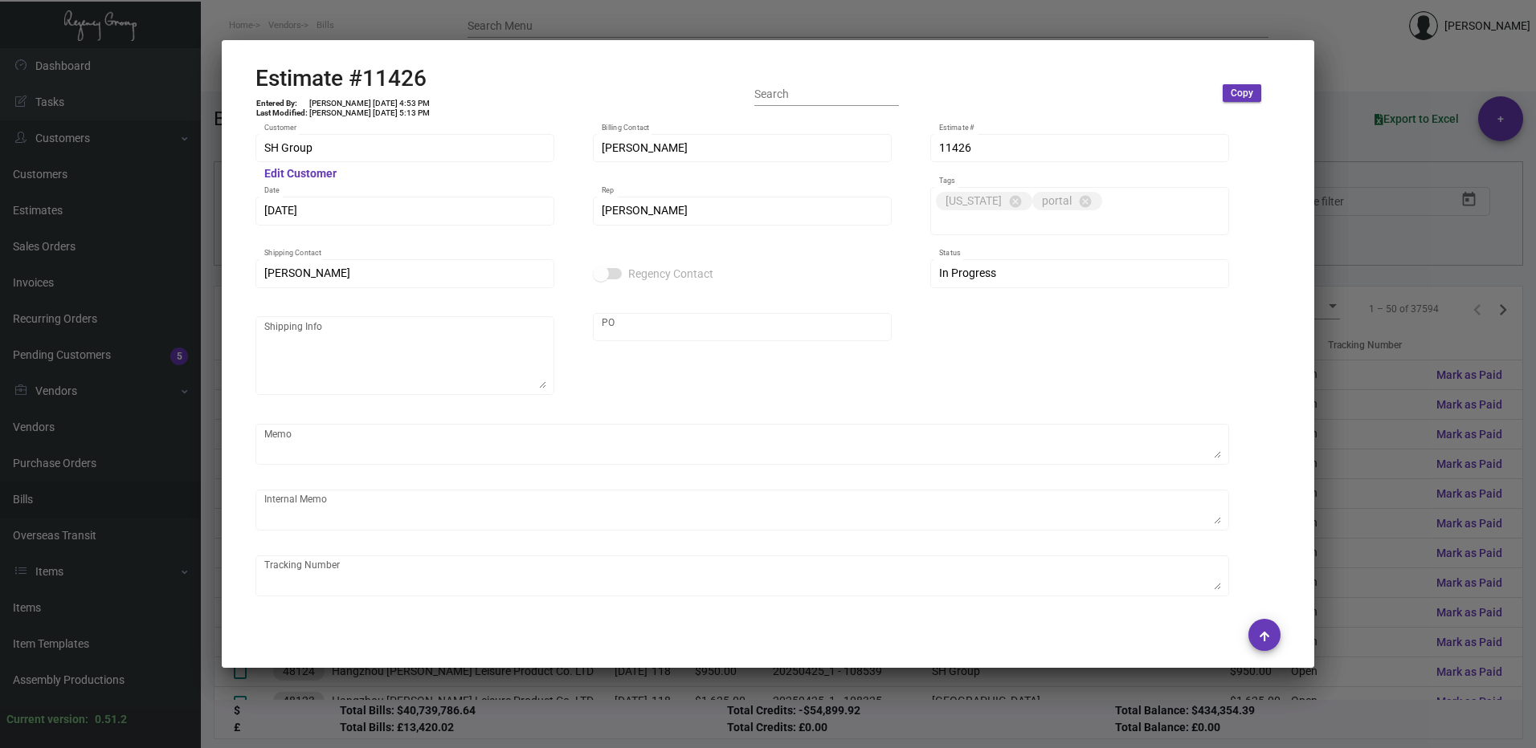
type input "$ 0.29"
type input "$ 24,650.00"
type input "$ 2.60"
type input "$ 22,100.00"
type input "$ 2.60"
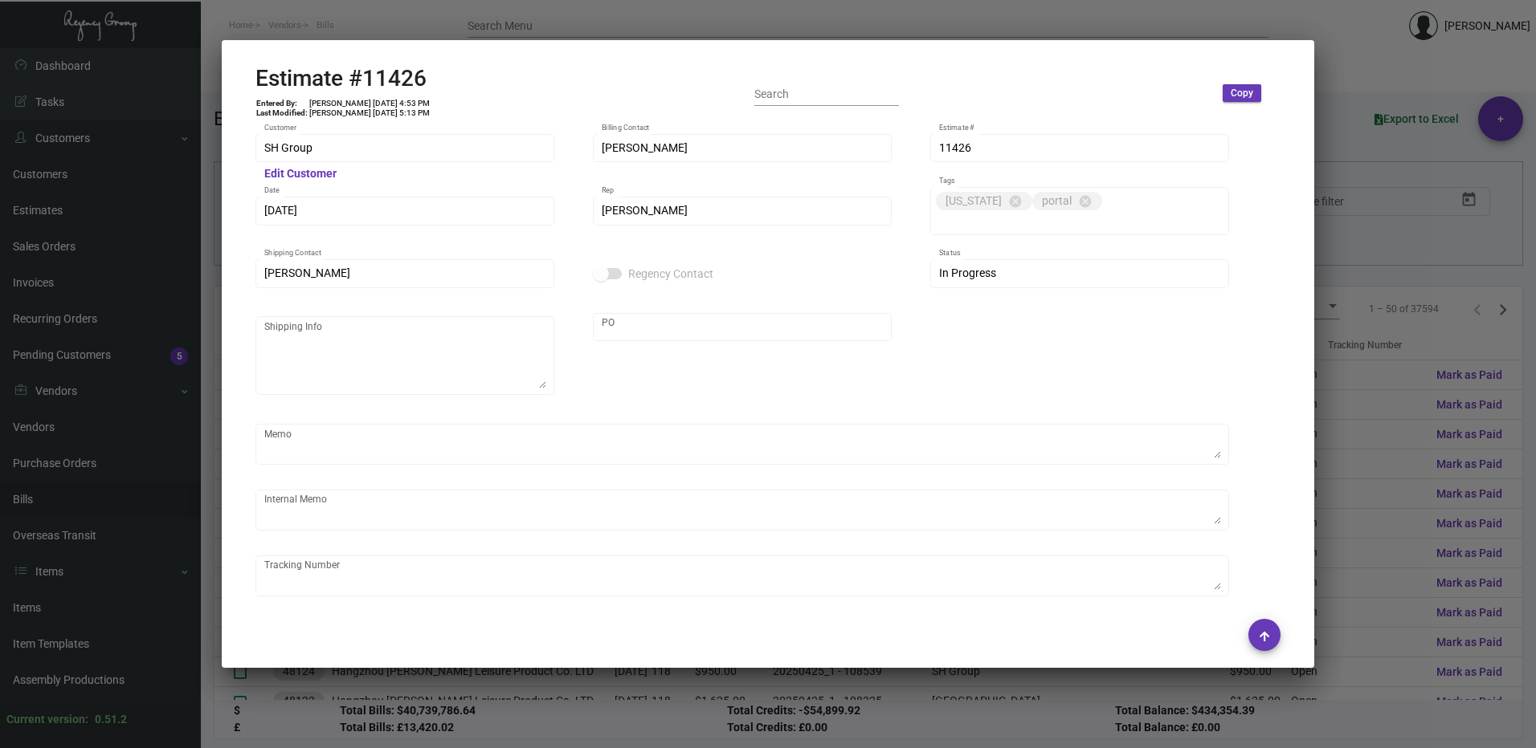
type input "$ 7,800.00"
type input "$ 3.00"
type input "$ 1,800.00"
type input "$ 7.79"
type input "$ 62,320.00"
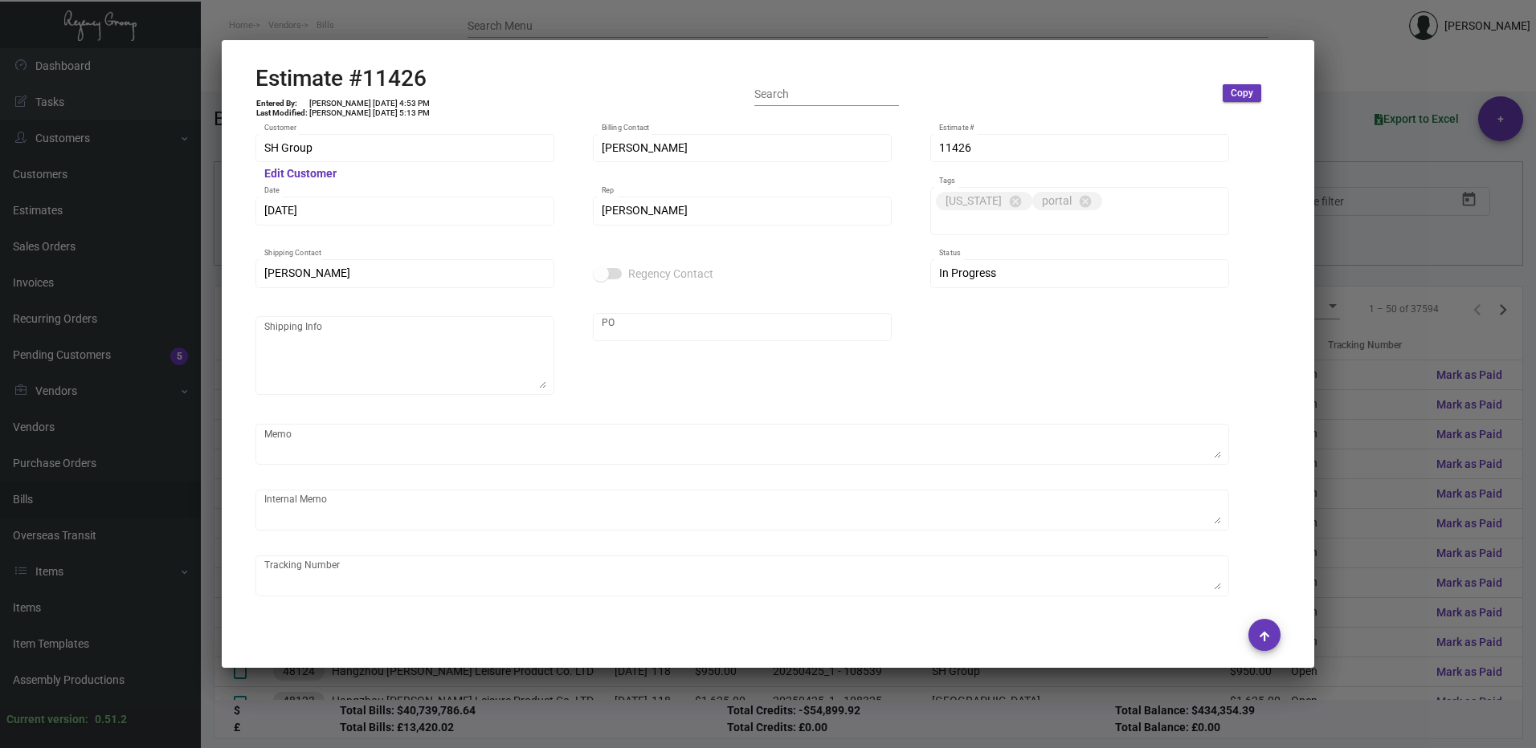
type input "$ 14.99"
type input "$ 8,994.00"
type input "$ 8.70"
type input "$ 26,100.00"
type input "$ 1.40"
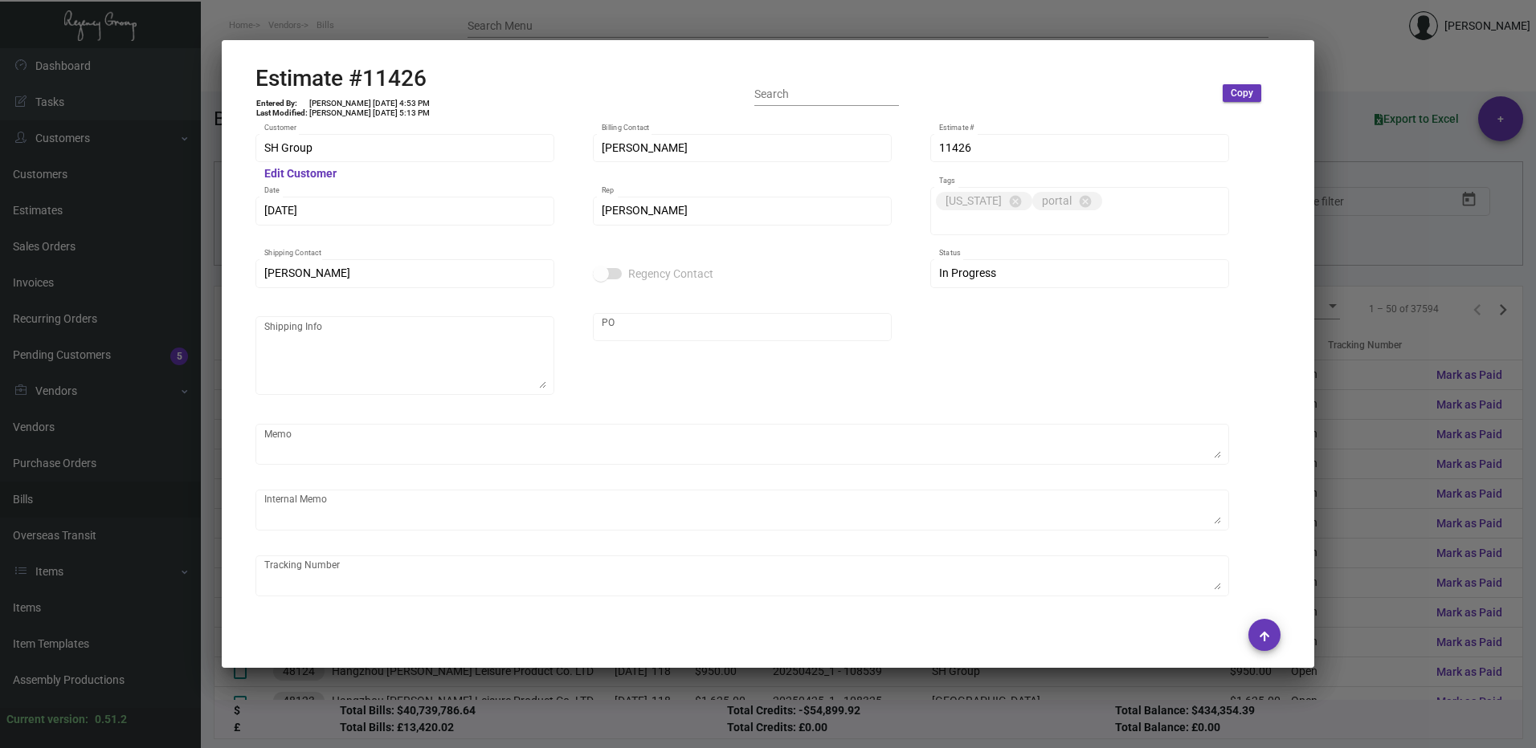
type input "$ 7,000.00"
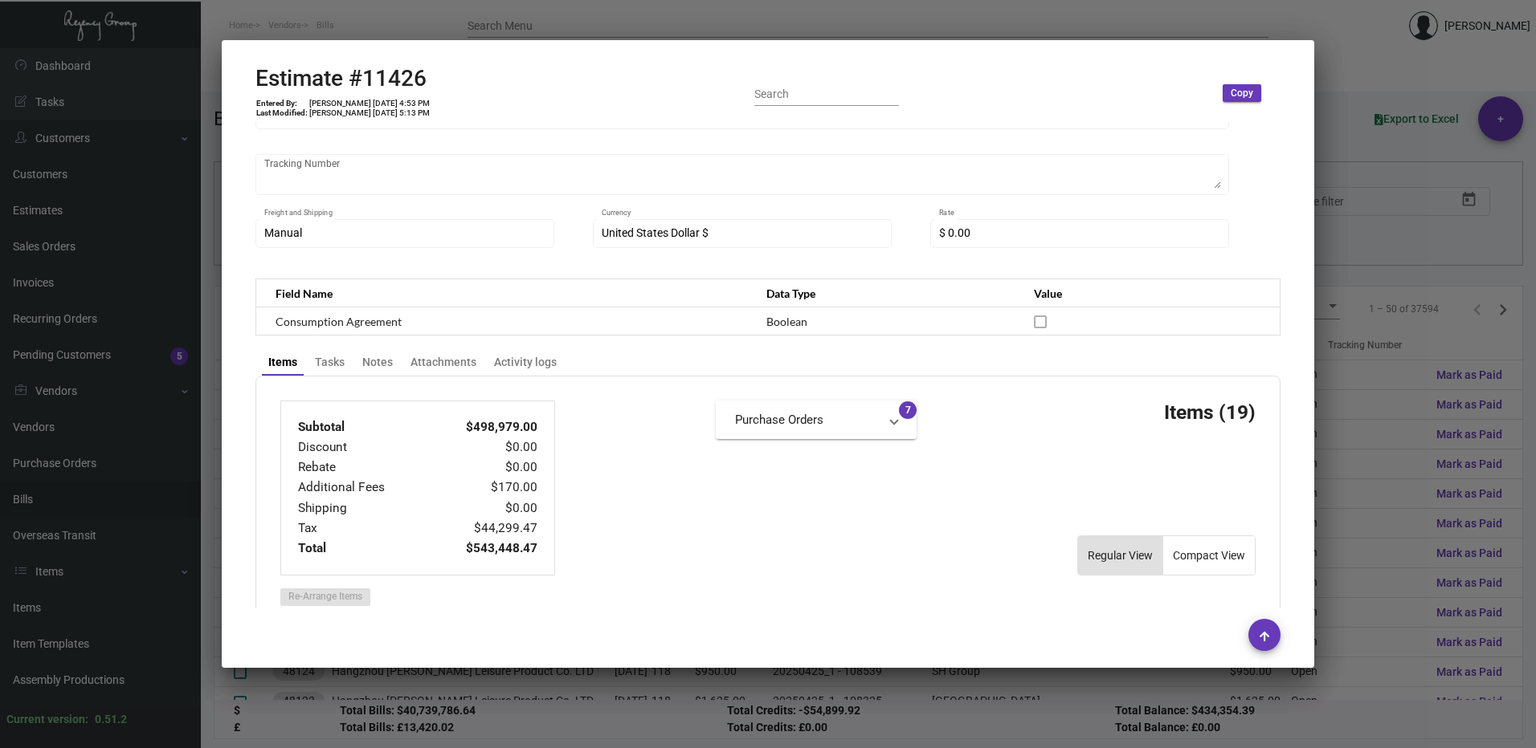
click at [1458, 336] on div at bounding box center [768, 374] width 1536 height 748
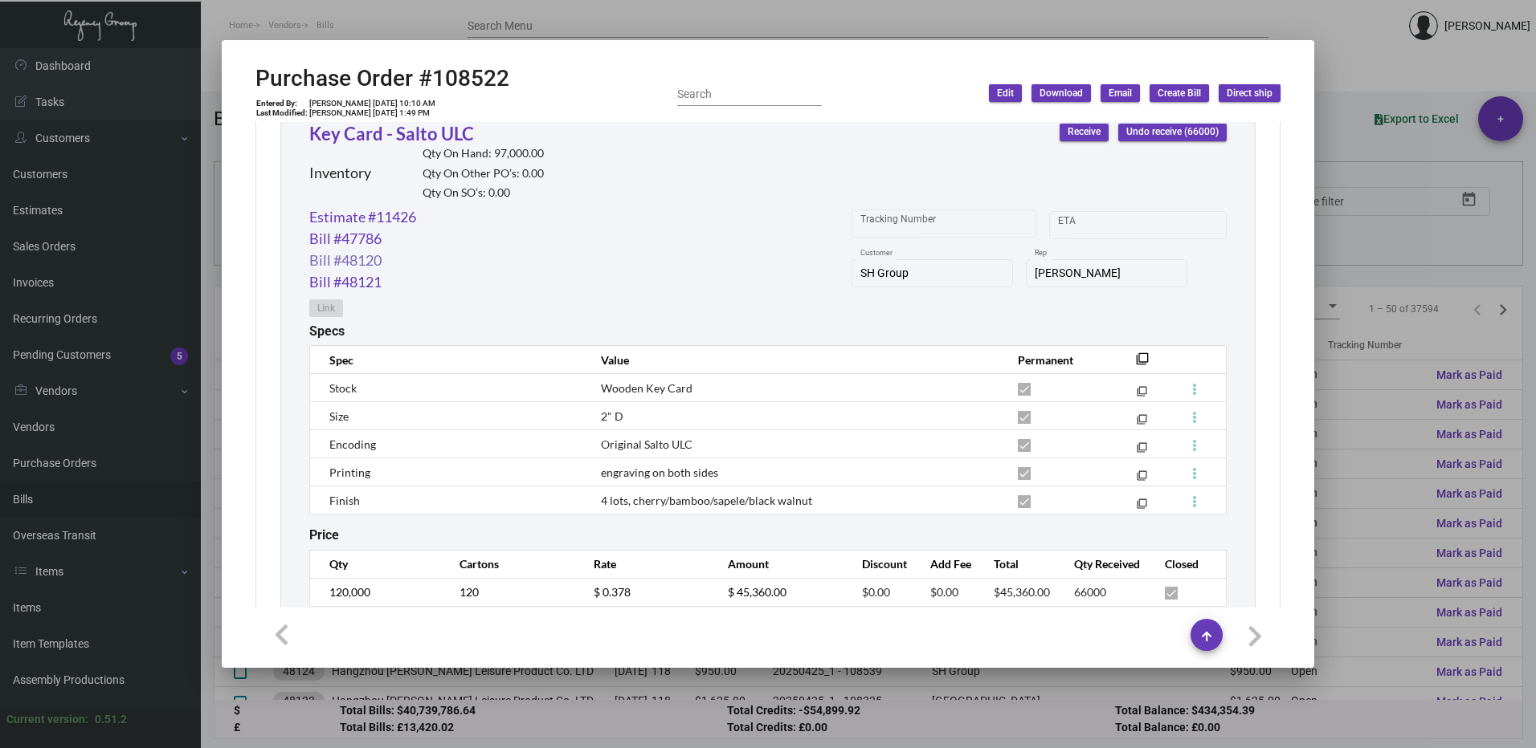
click at [357, 263] on link "Bill #48120" at bounding box center [345, 261] width 72 height 22
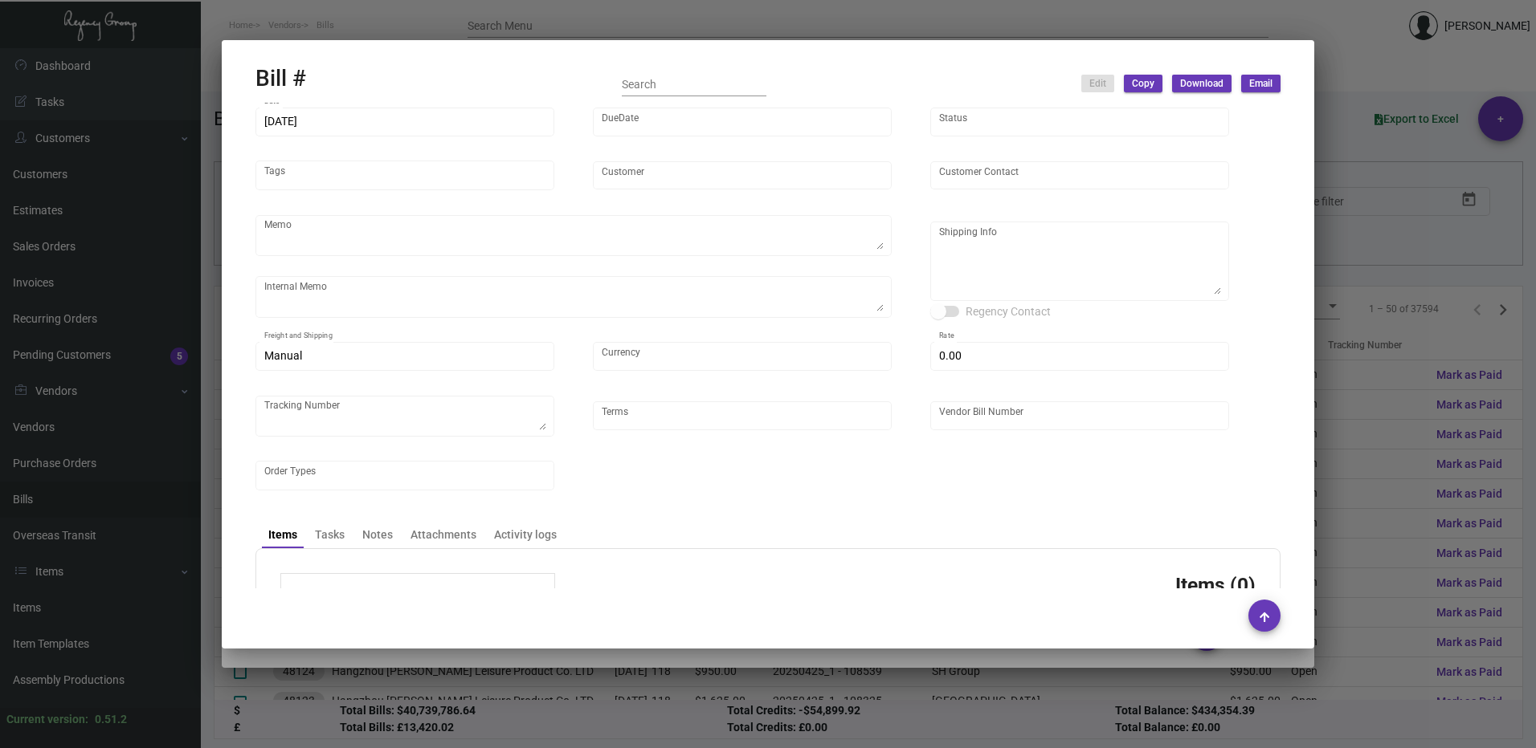
type input "CHENGDU MIND IOT TECHNOLOGY"
type input "[PERSON_NAME]"
type input "48120"
type input "[DATE]"
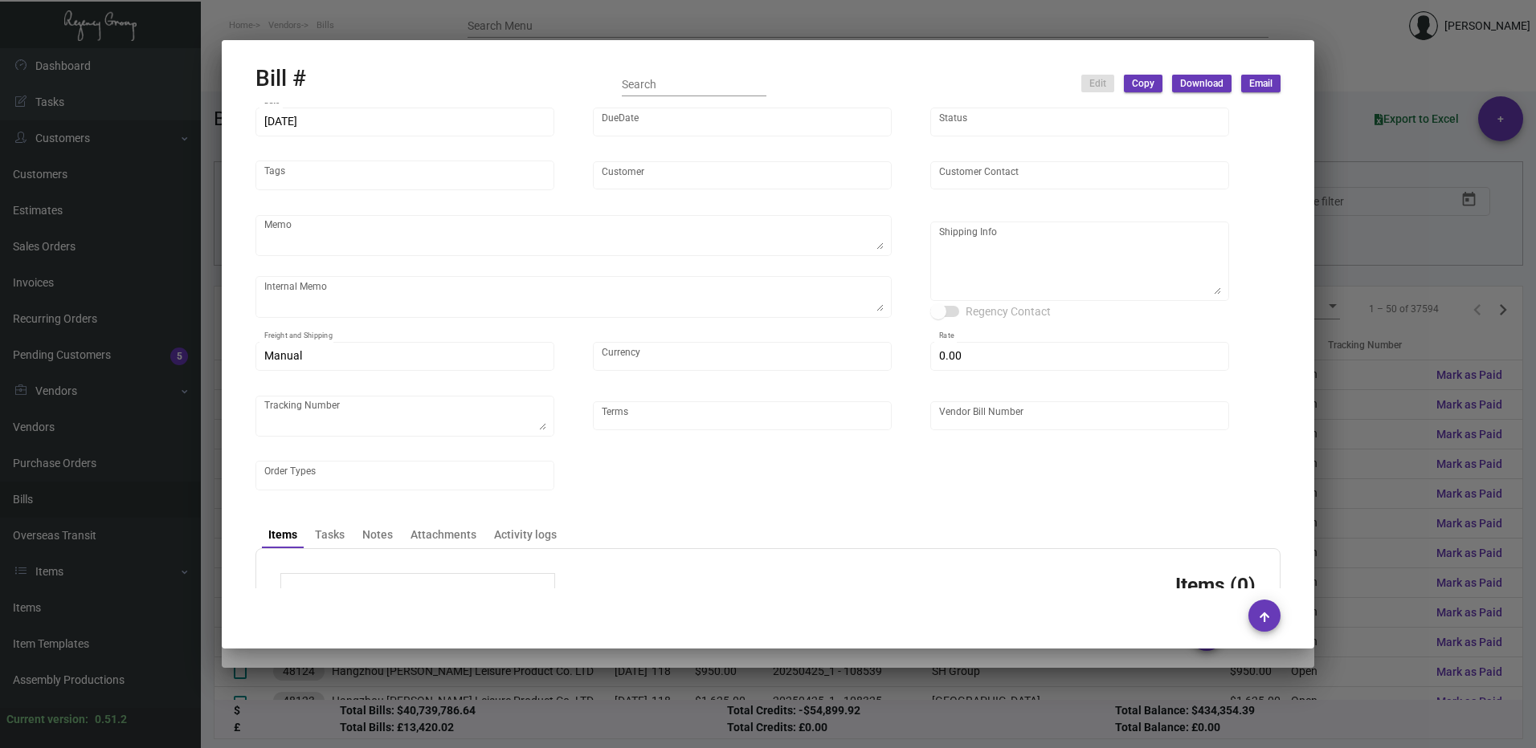
type input "SH Group"
type input "[PERSON_NAME]"
type textarea "Ving - produce all and ship to [GEOGRAPHIC_DATA], Salto ULC - produce 42K and h…"
type textarea "DHL#4445437323- 12K via air [DATE] - Salto ULC - 42K scheduled for [GEOGRAPHIC_…"
type textarea "SH Group - [PERSON_NAME] [STREET_ADDRESS][US_STATE]"
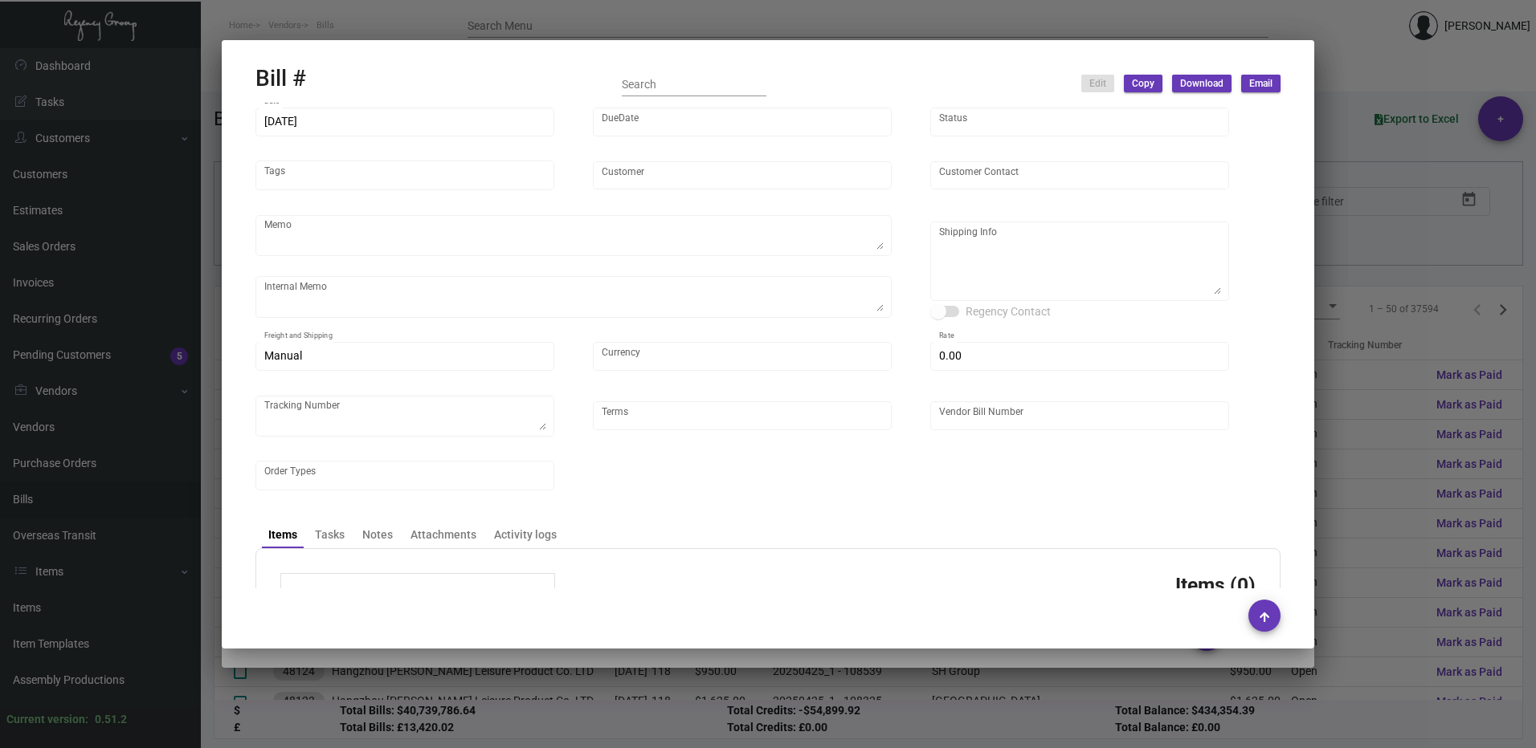
type input "United States Dollar $"
type input "$ 0.00"
type input "COD"
type input "MDA2527-108522"
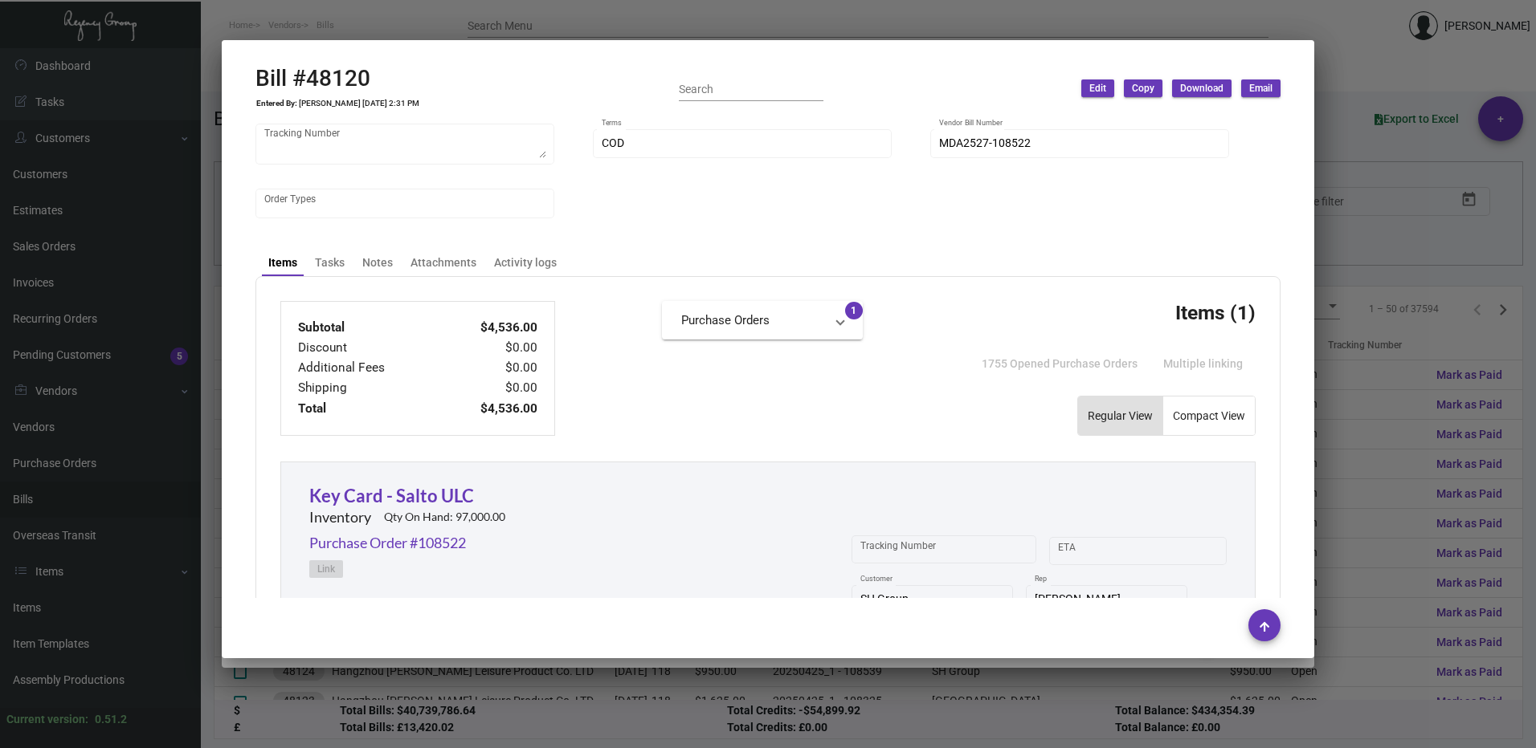
scroll to position [455, 0]
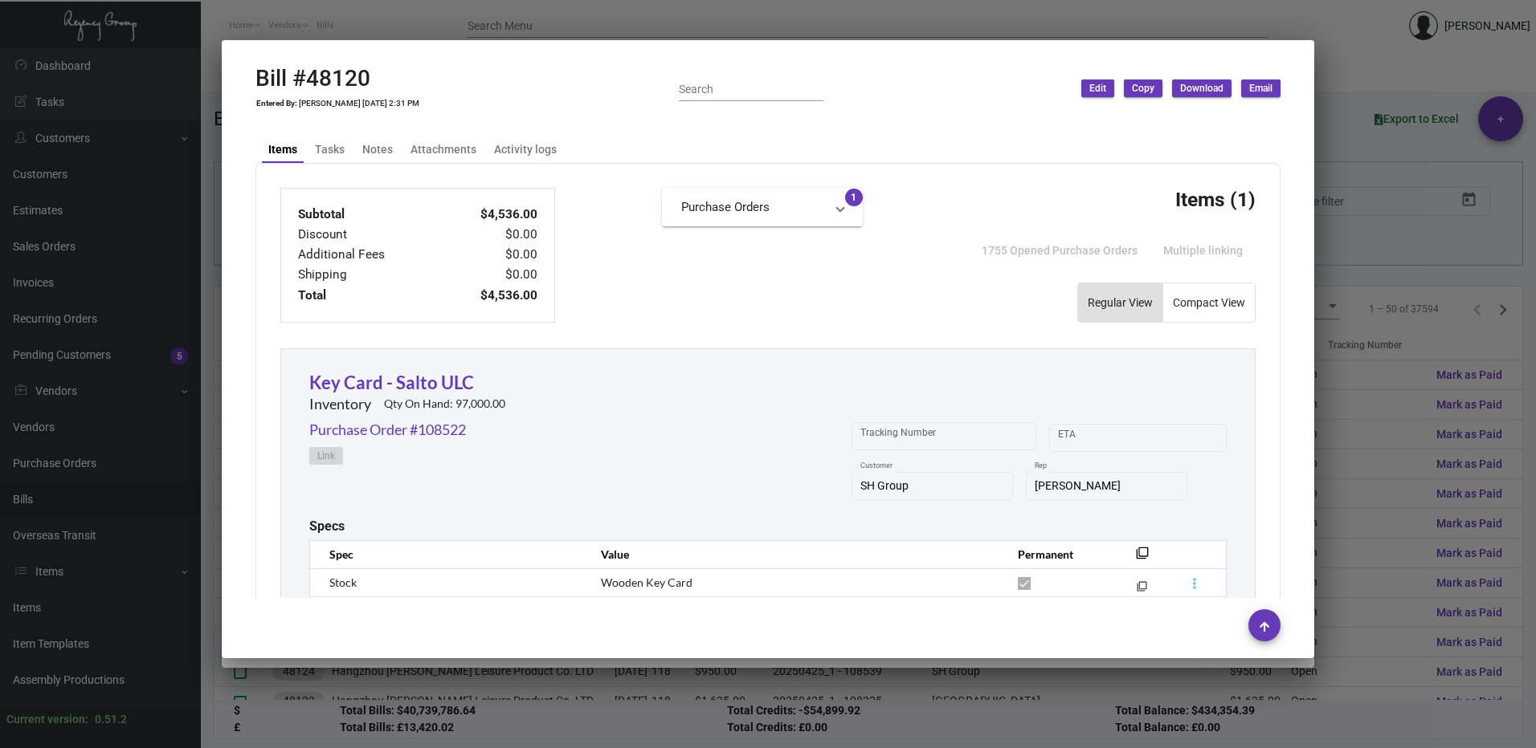
click at [1409, 328] on div at bounding box center [768, 374] width 1536 height 748
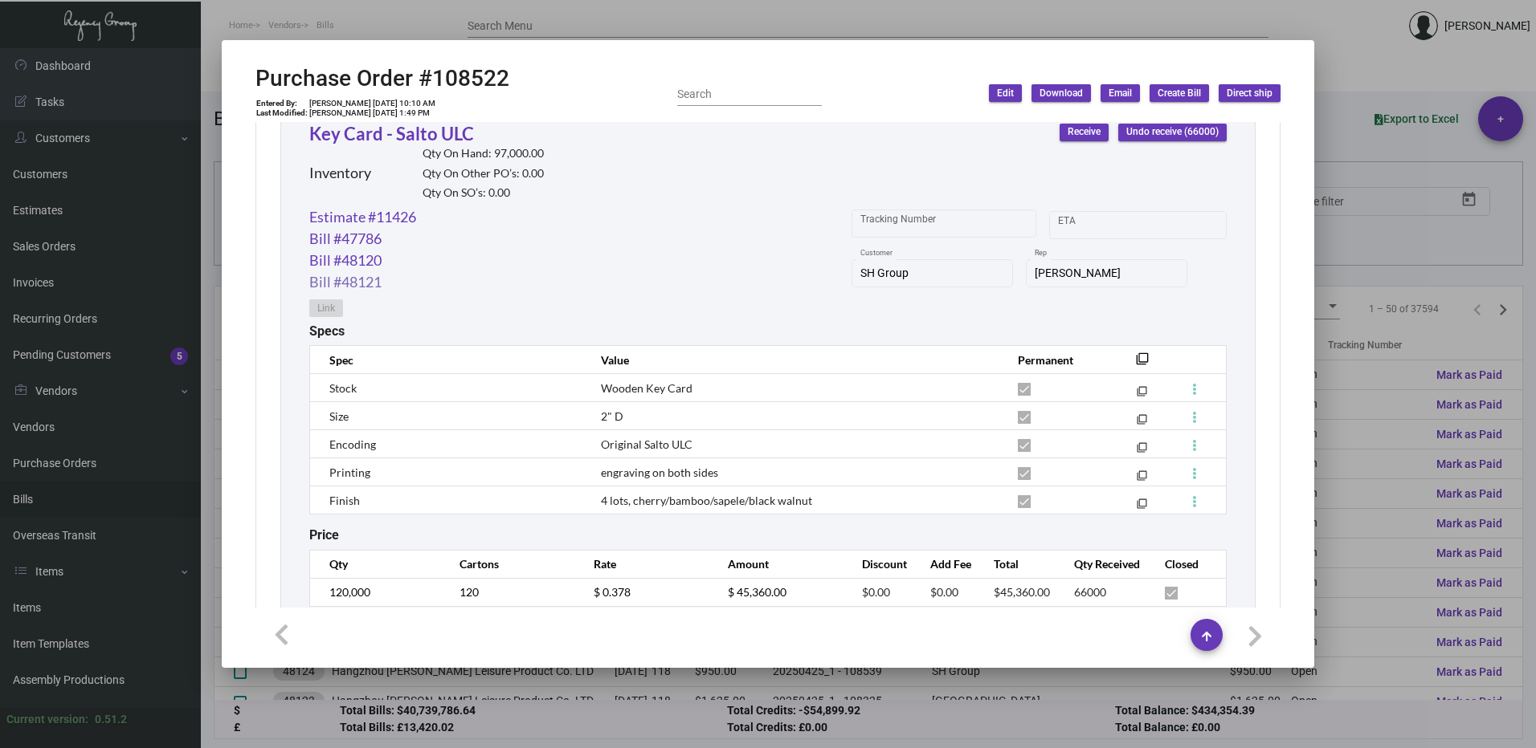
click at [357, 279] on link "Bill #48121" at bounding box center [345, 282] width 72 height 22
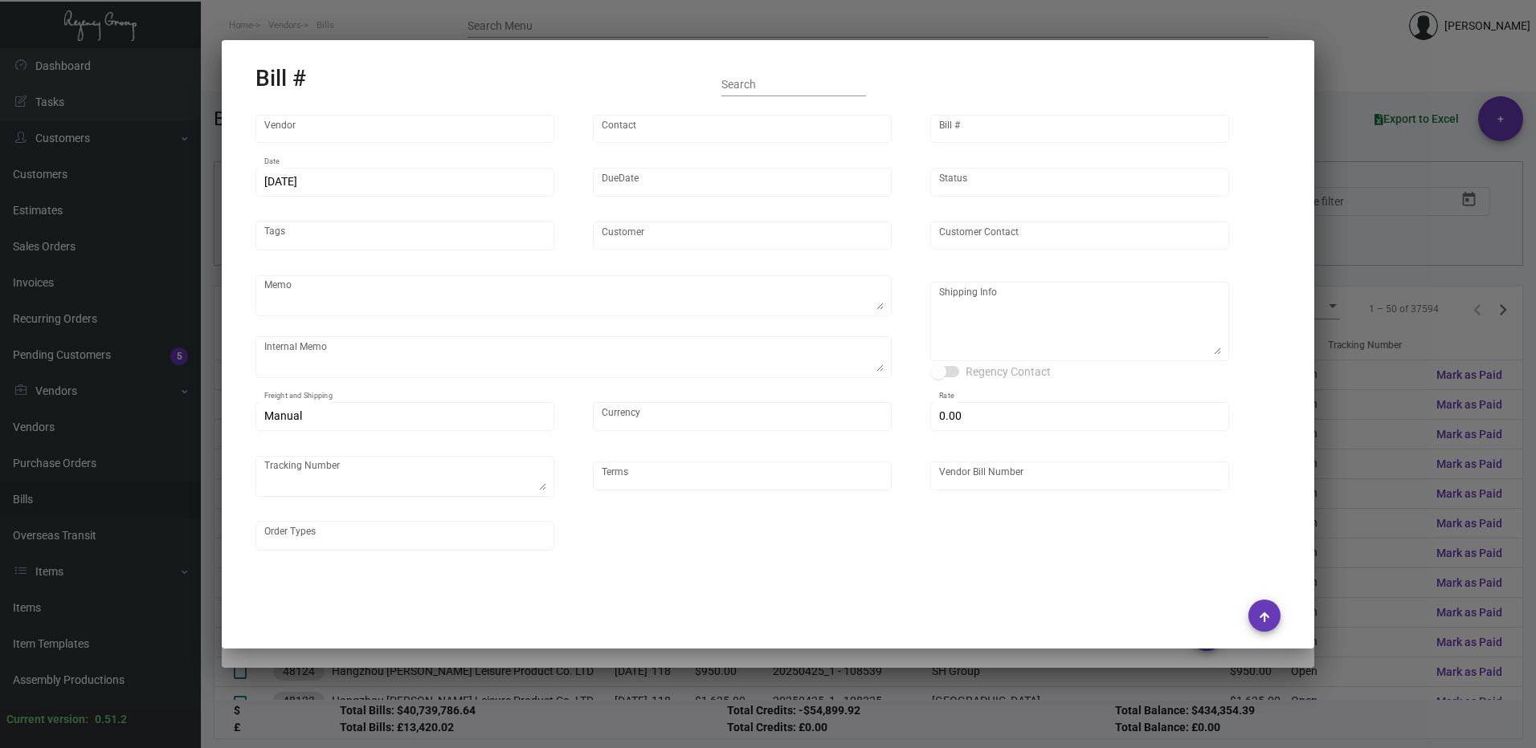
type input "CHENGDU MIND IOT TECHNOLOGY"
type input "[PERSON_NAME]"
type input "48121"
type input "[DATE]"
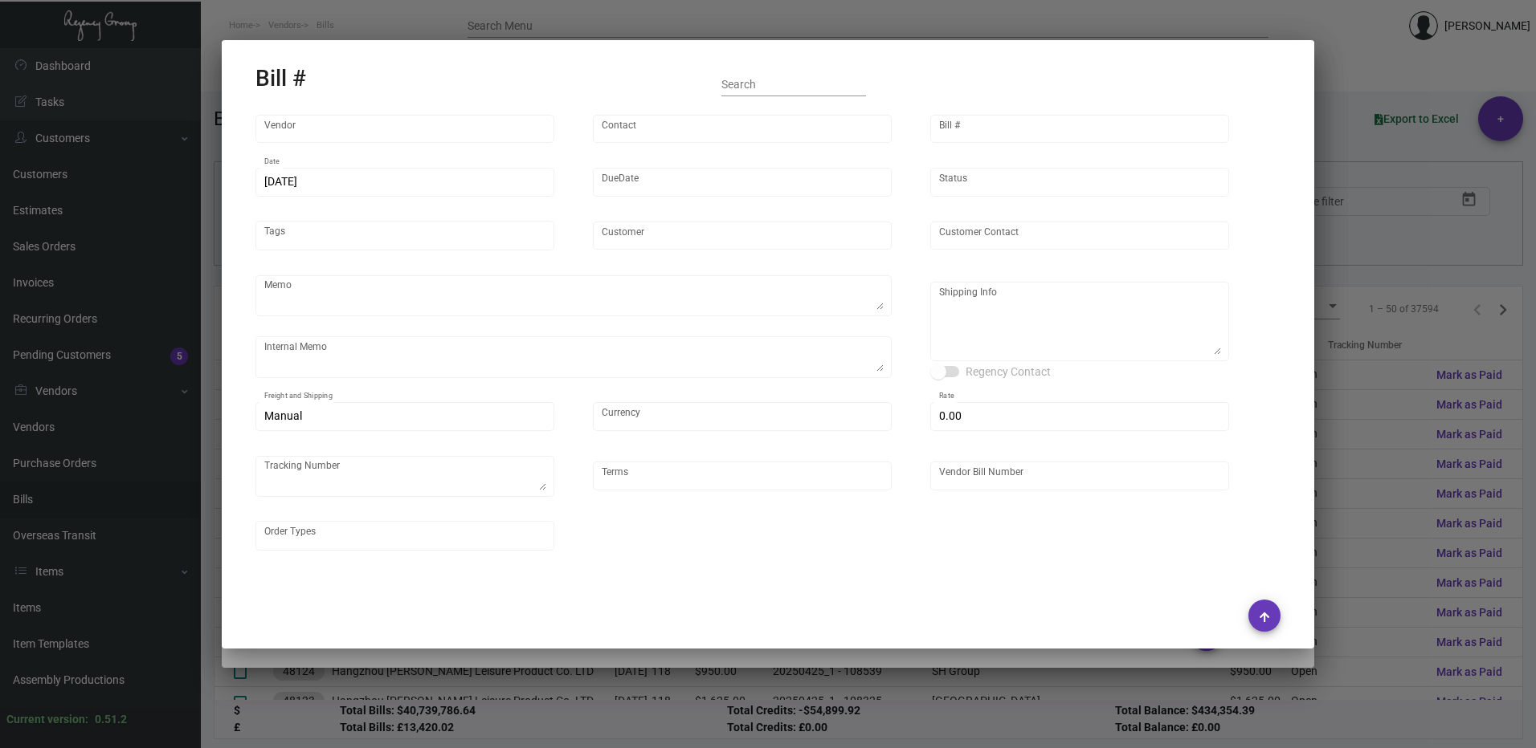
type input "SH Group"
type input "[PERSON_NAME]"
type textarea "Ving - produce all and ship to [GEOGRAPHIC_DATA], Salto ULC - produce 42K and h…"
type textarea "DHL#4445437323- 12K via air [DATE] - Salto ULC - 42K scheduled for [GEOGRAPHIC_…"
type textarea "SH Group - [PERSON_NAME] [STREET_ADDRESS][US_STATE]"
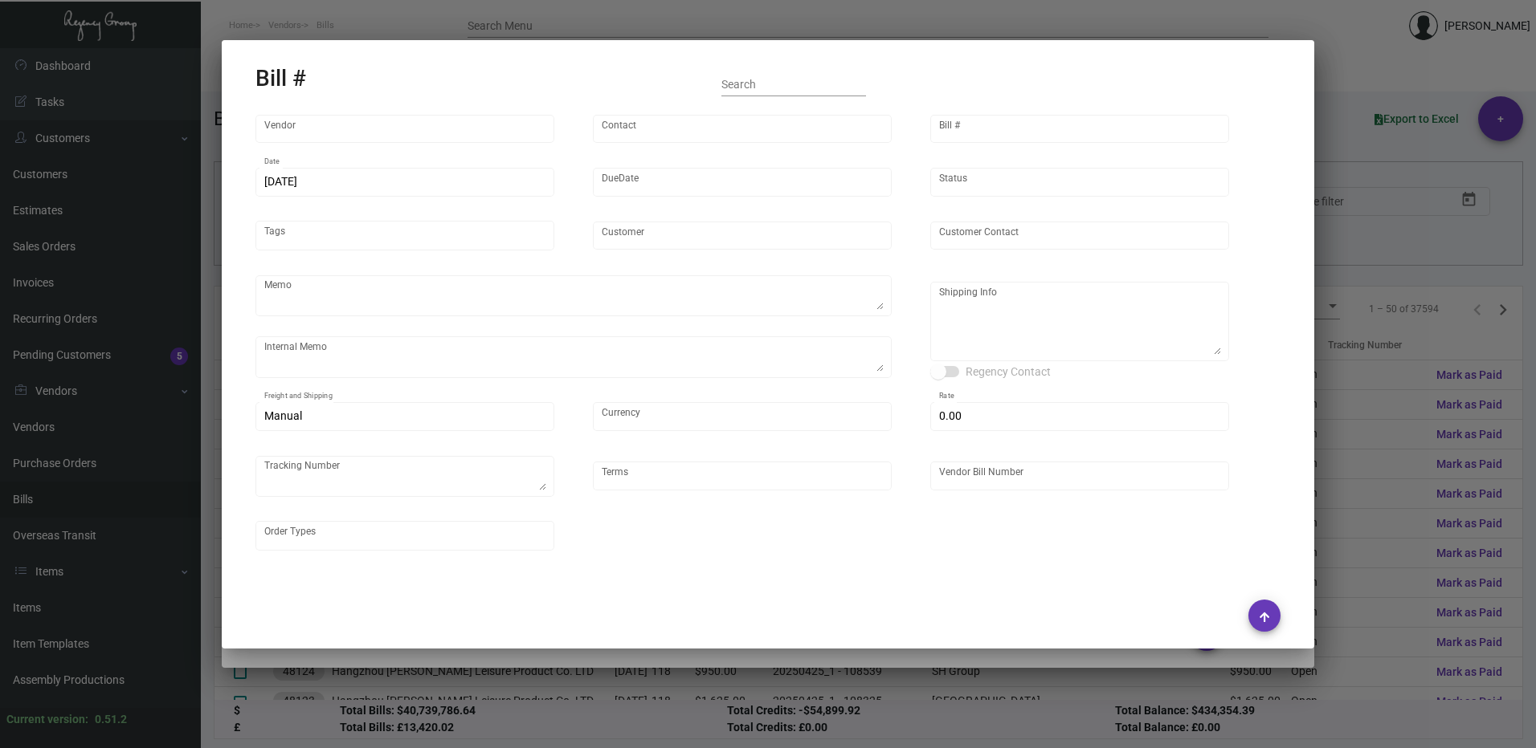
type input "United States Dollar $"
type input "$ 0.00"
type input "COD"
type input "MDS2529-108522"
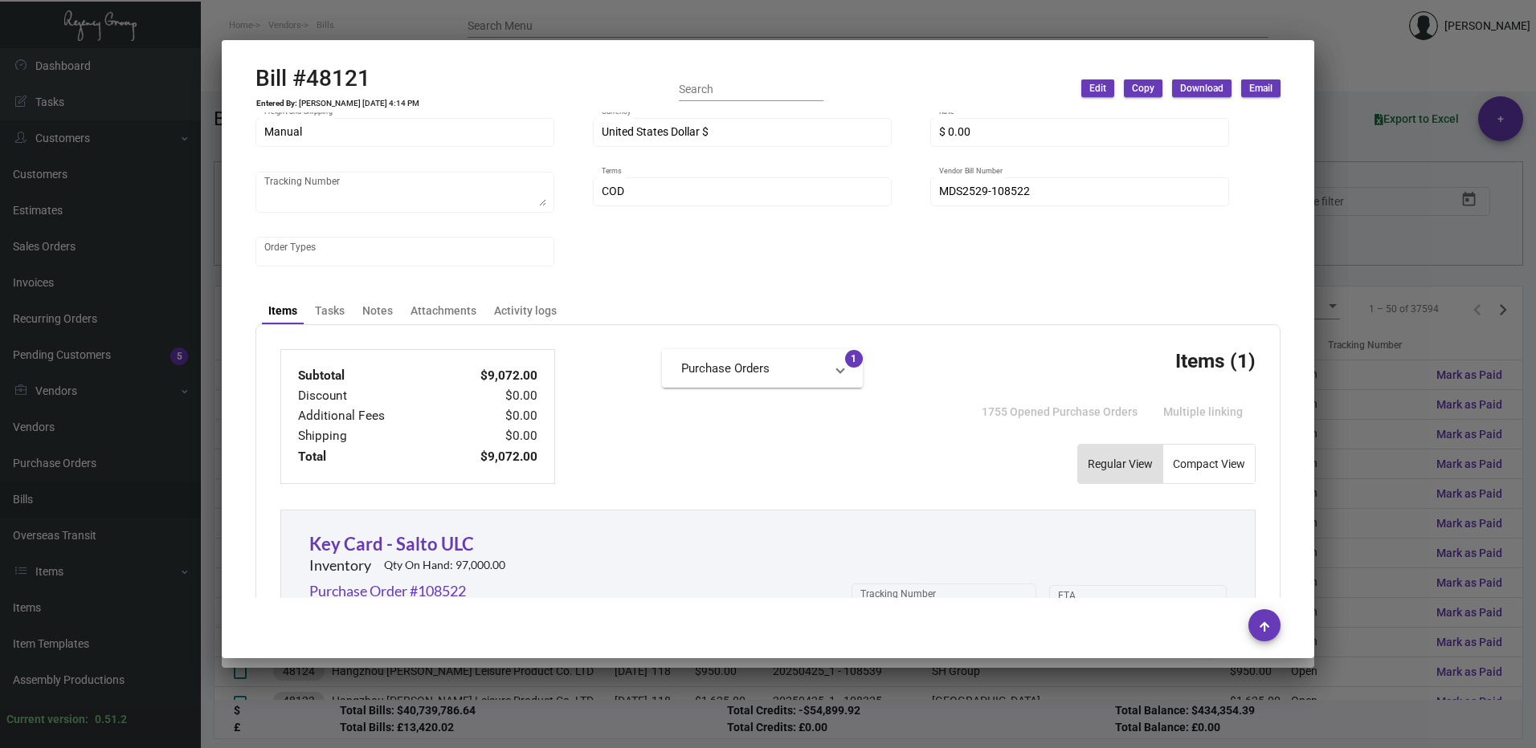
scroll to position [321, 0]
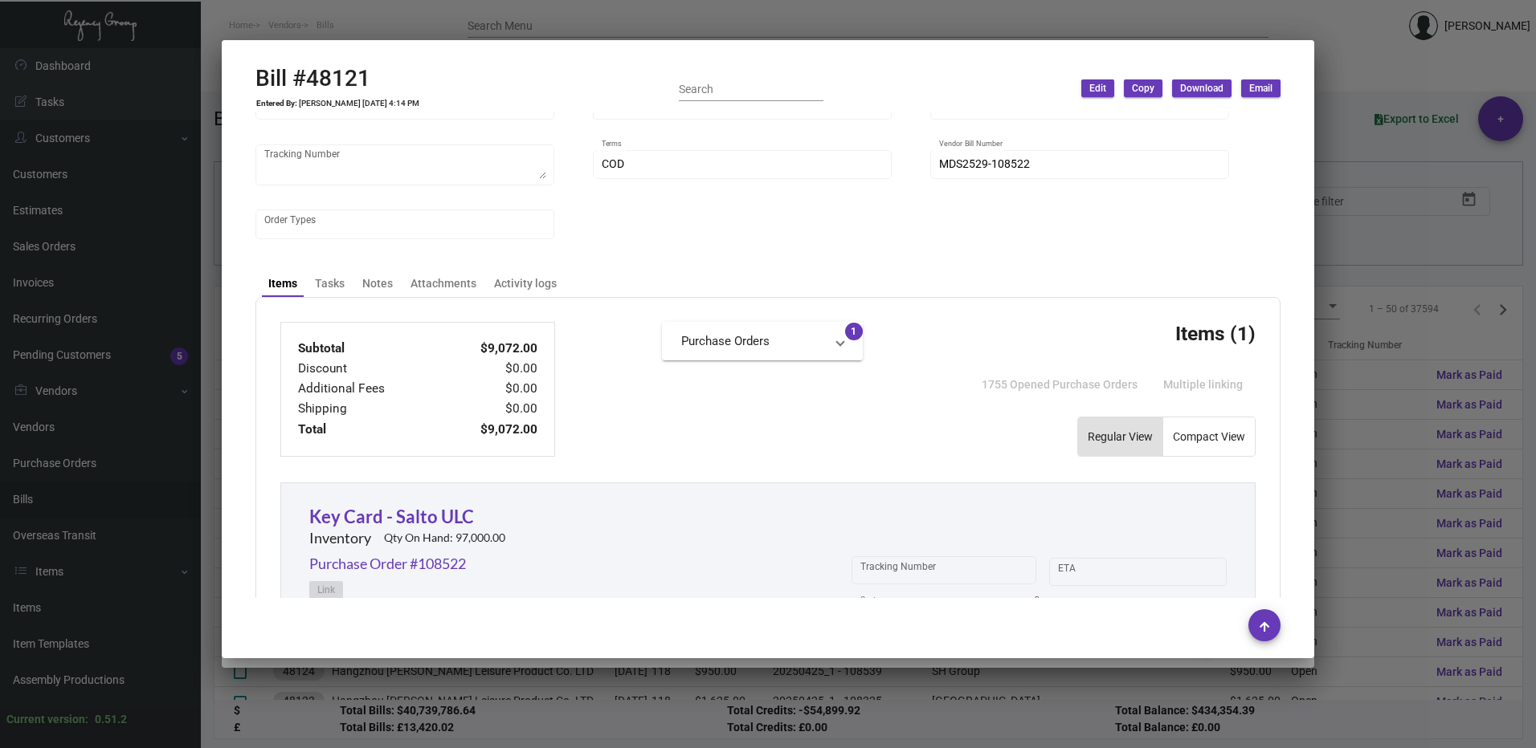
click at [1413, 115] on div at bounding box center [768, 374] width 1536 height 748
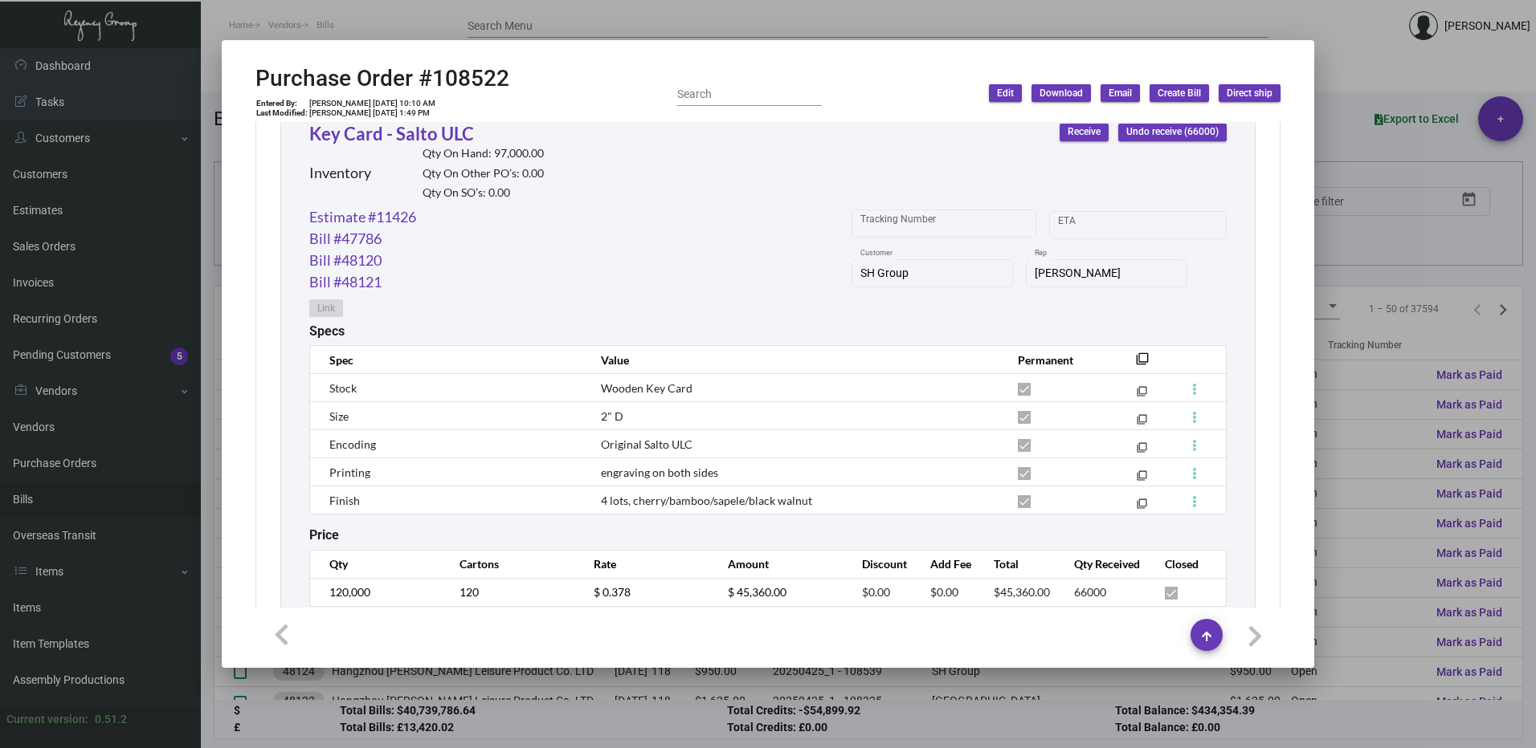
click at [1467, 161] on div at bounding box center [768, 374] width 1536 height 748
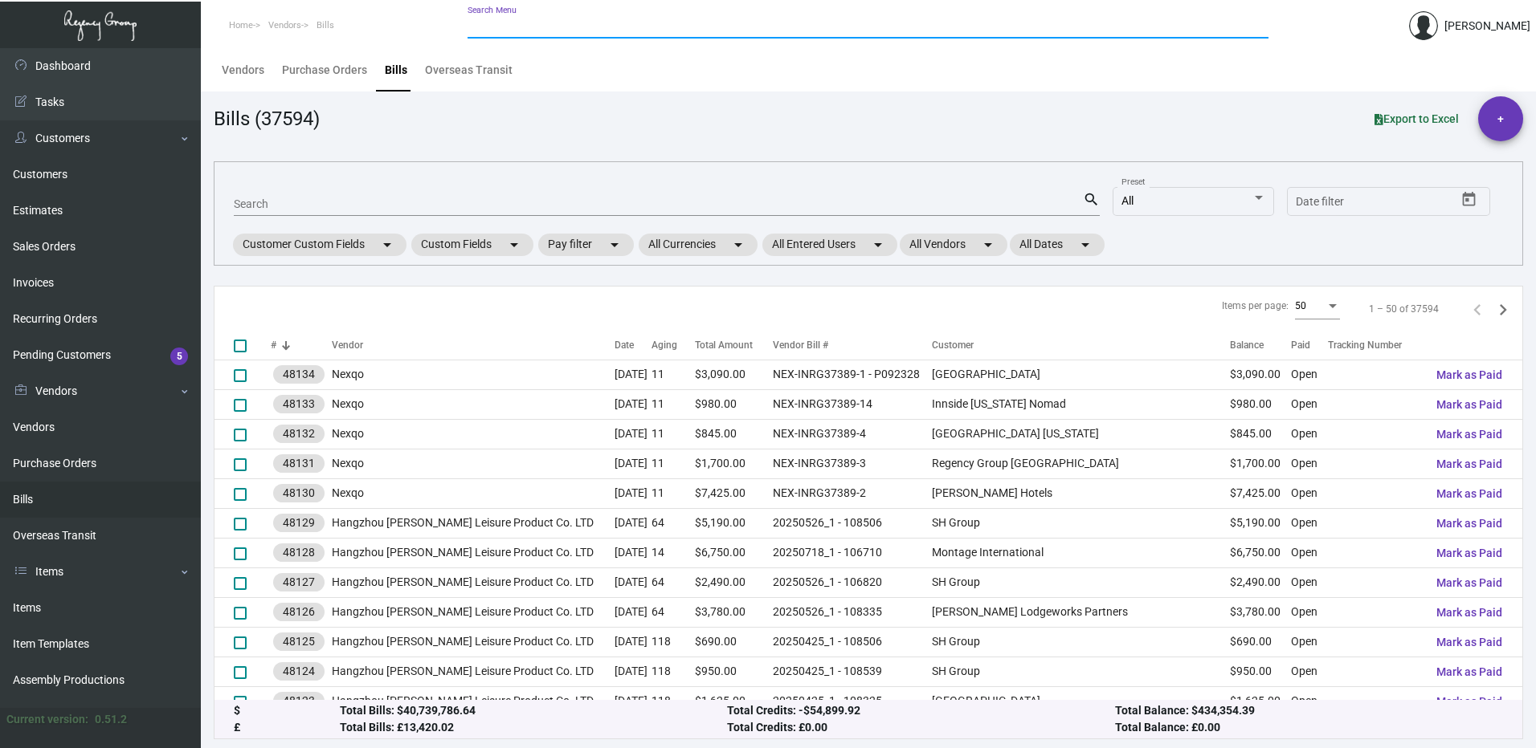
click at [512, 27] on input "Search Menu" at bounding box center [867, 26] width 801 height 13
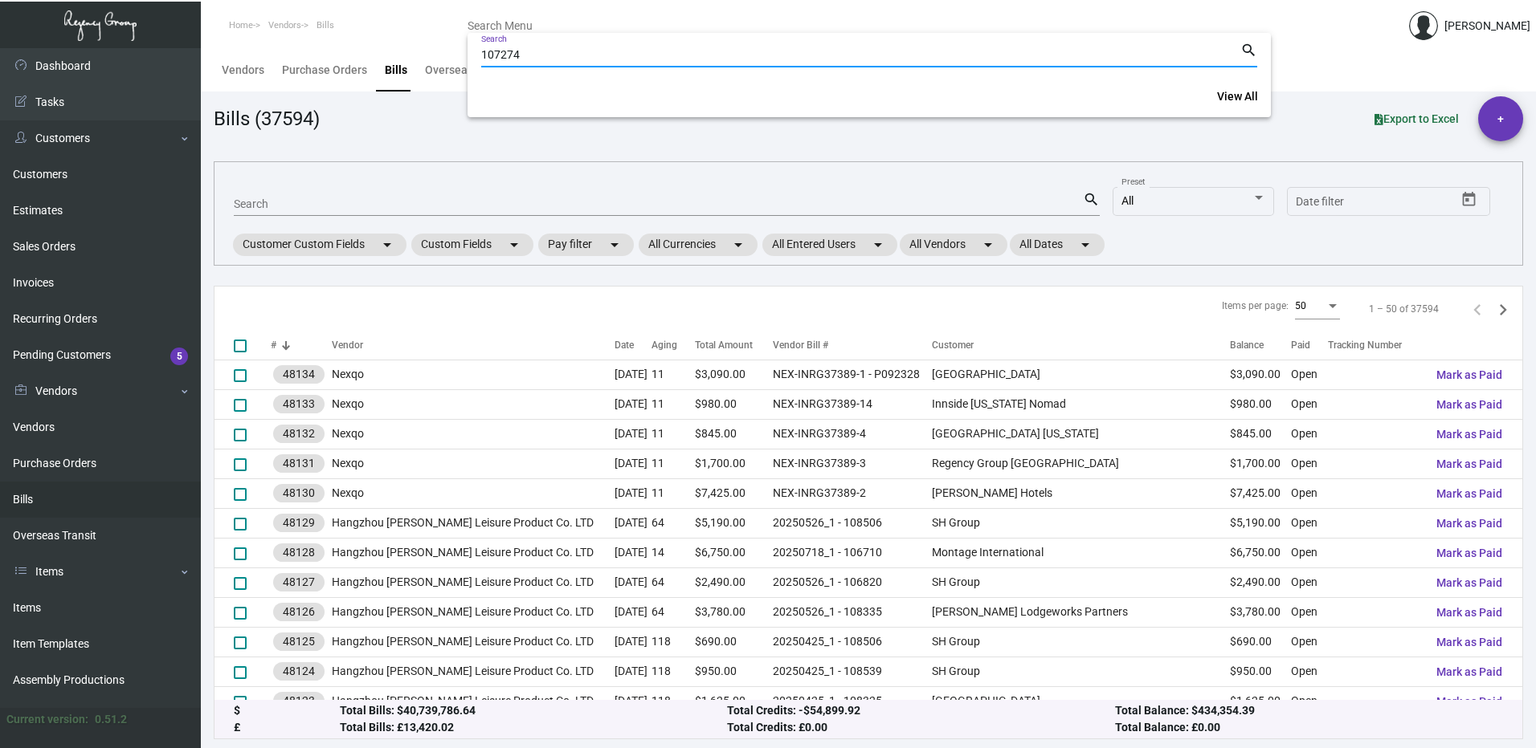
type input "107274"
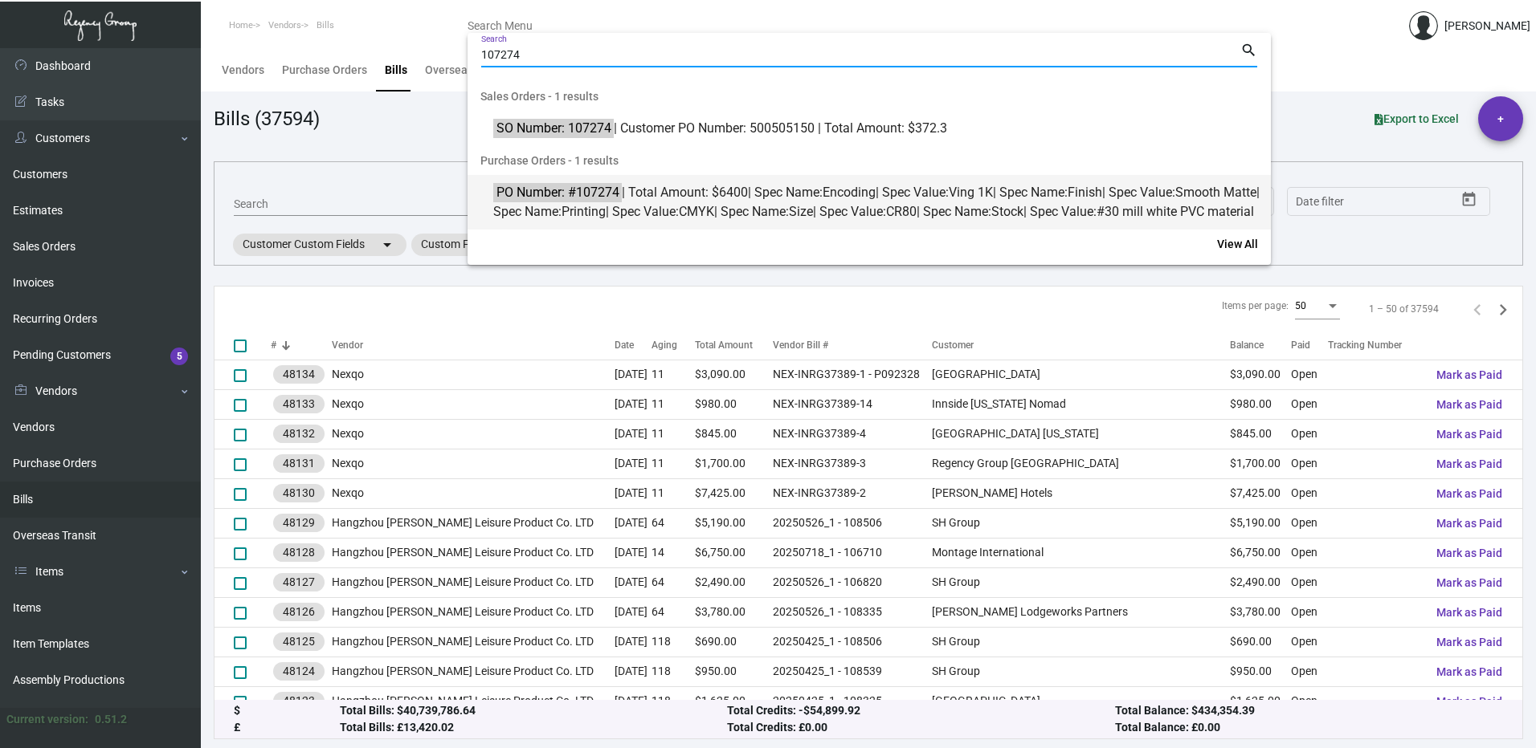
click at [813, 202] on span "PO Number: #107274 | Total Amount: $6400 | Spec Name: Encoding | Spec Value: Vi…" at bounding box center [877, 202] width 769 height 39
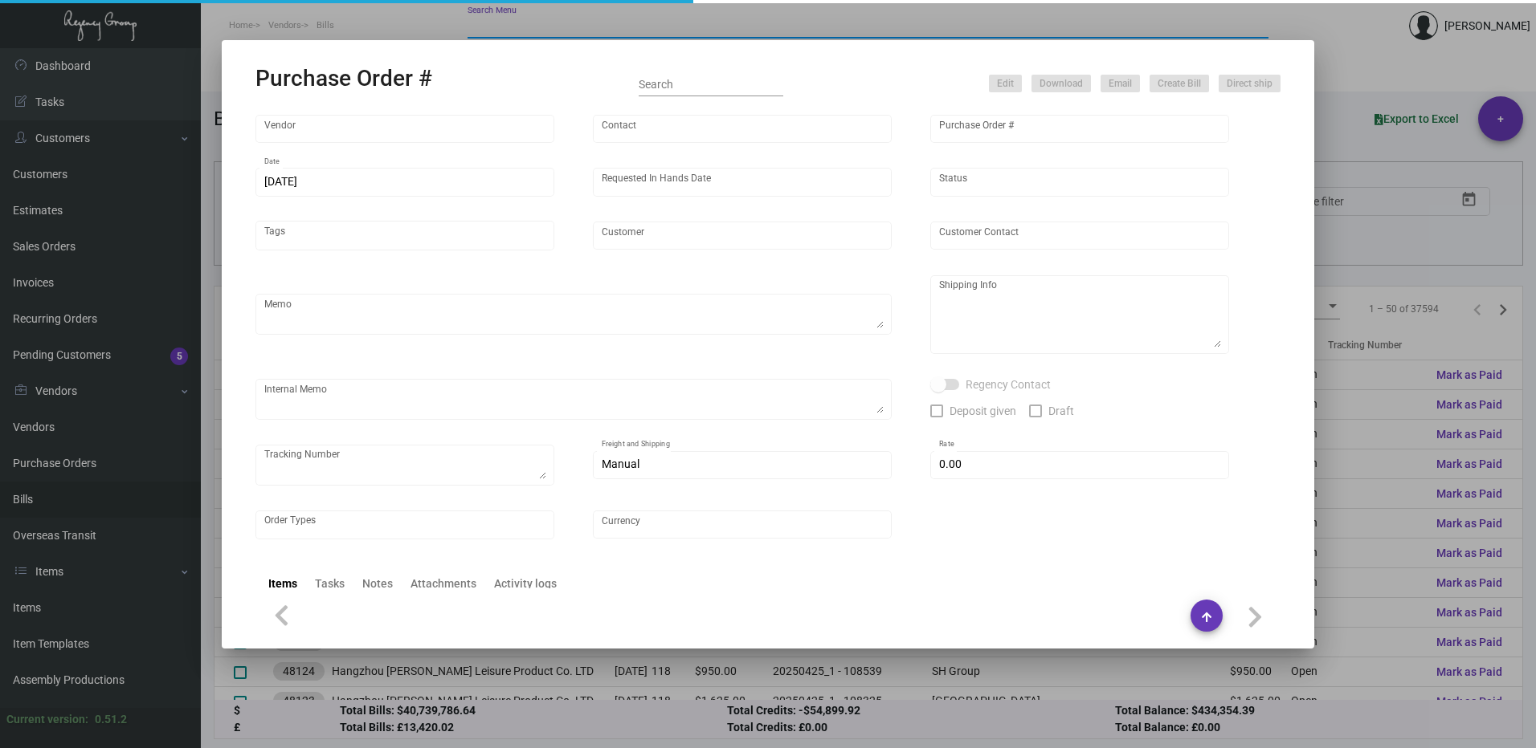
type input "CHENGDU MIND IOT TECHNOLOGY"
type input "[PERSON_NAME]"
type input "107274"
type input "[DATE]"
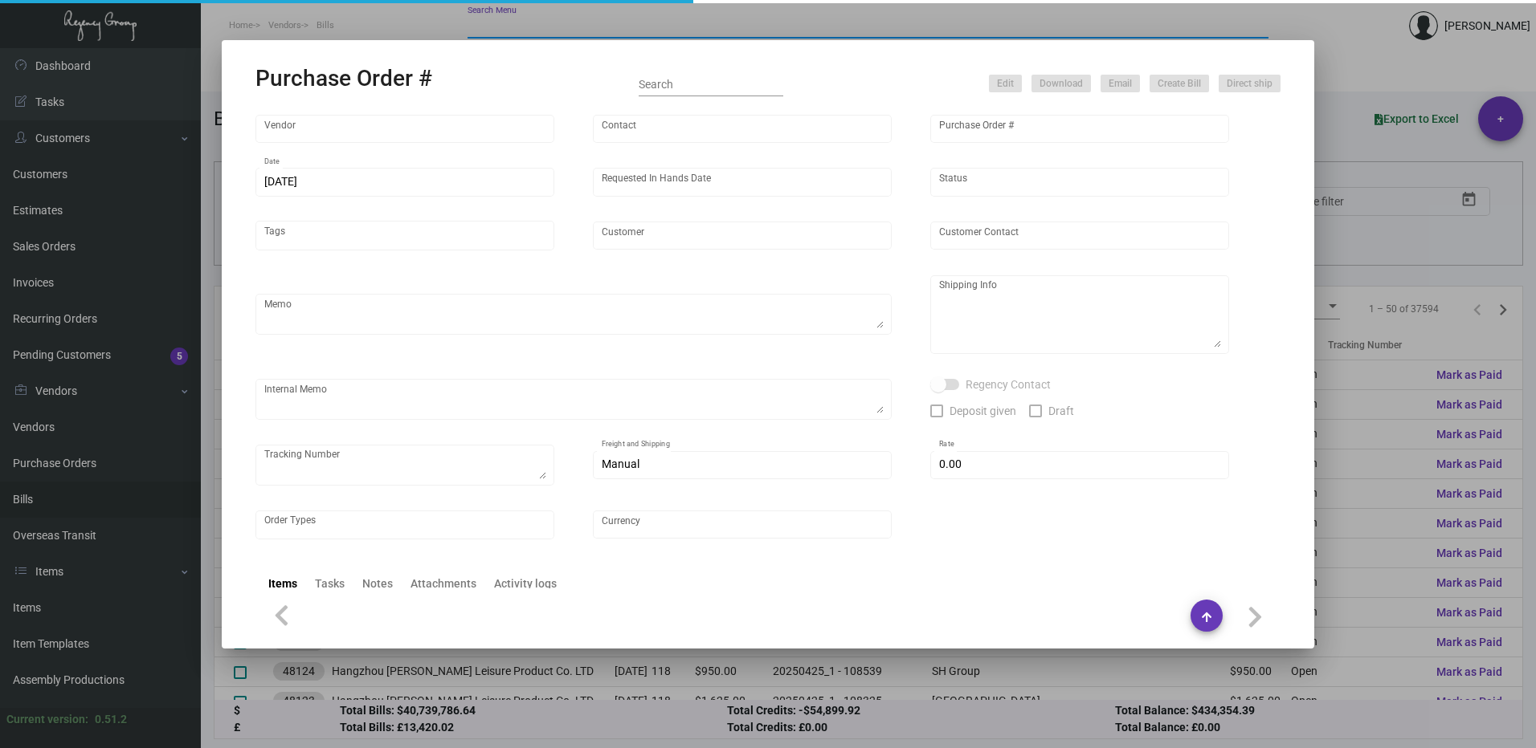
type input "[GEOGRAPHIC_DATA]"
type textarea "Please ship by boat to our NJ warehouse."
type textarea "Regency Group NJ - [PERSON_NAME] [STREET_ADDRESS]"
checkbox input "true"
type input "$ 0.00"
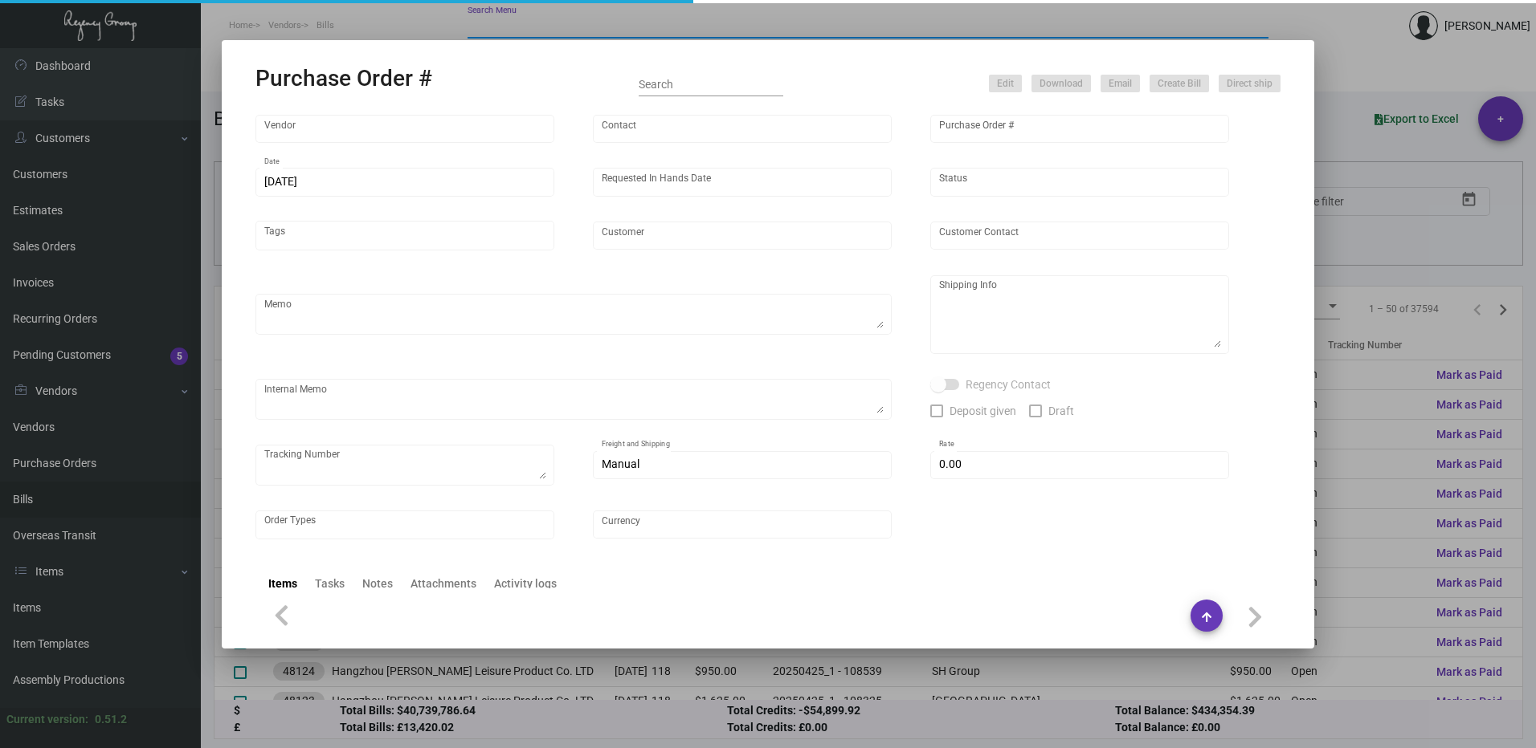
type input "United States Dollar $"
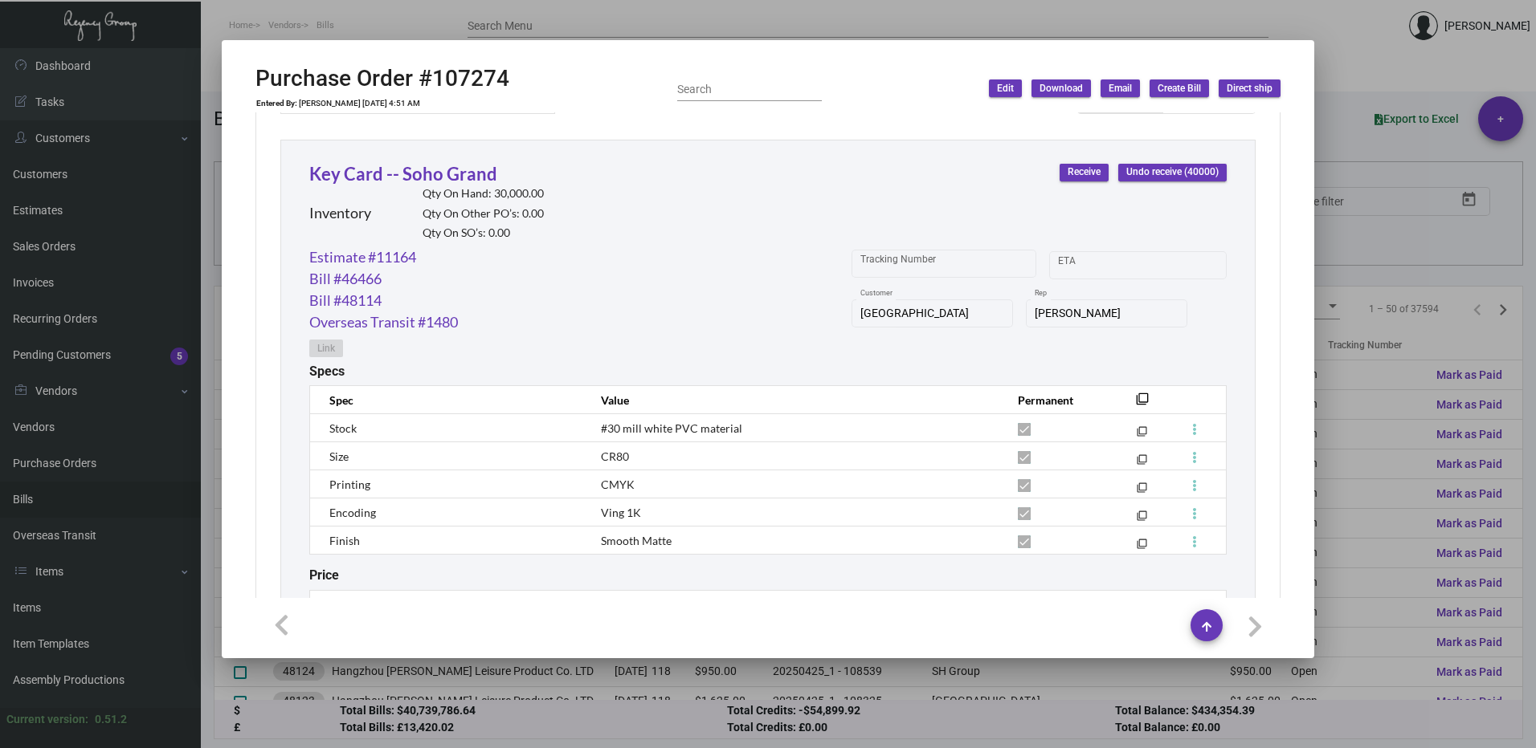
scroll to position [482, 0]
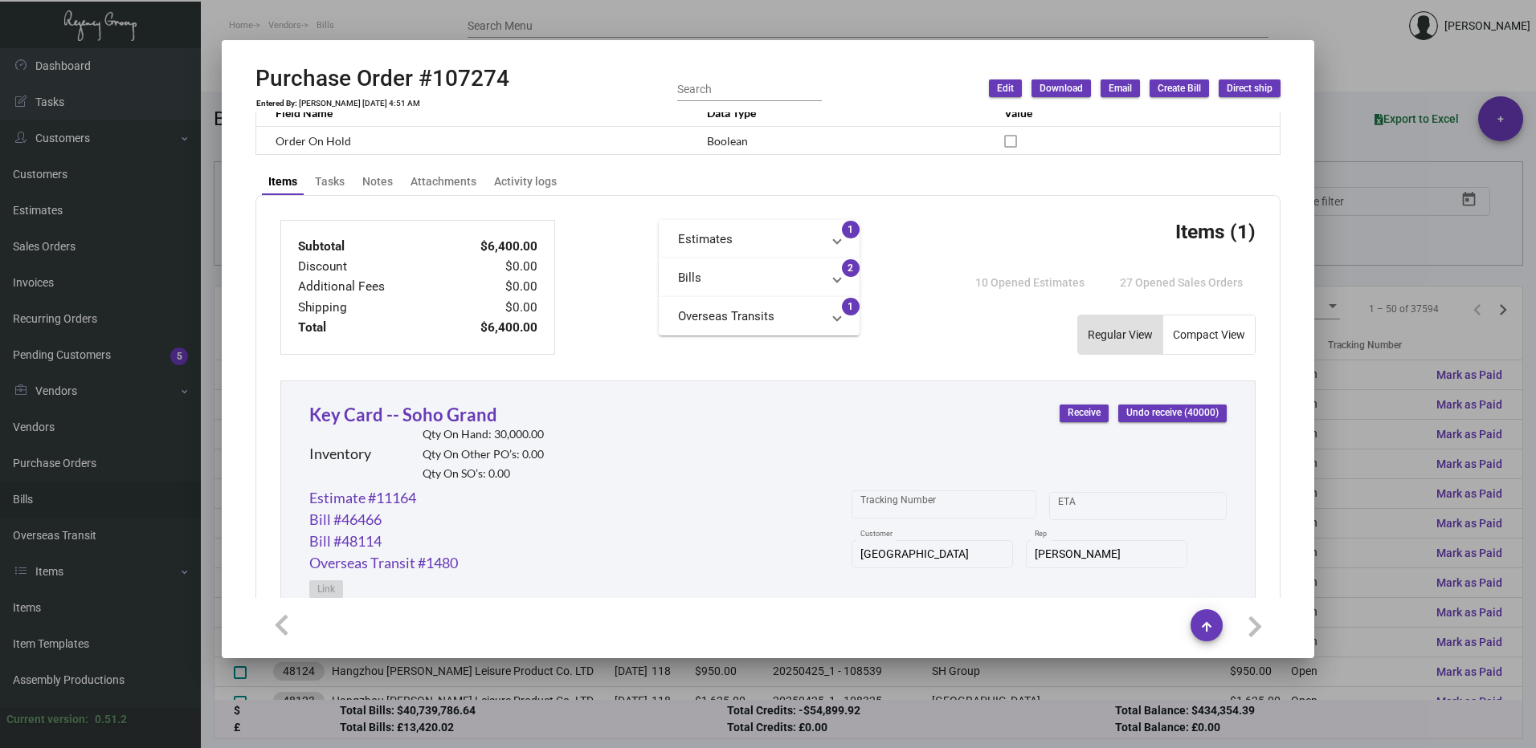
click at [802, 279] on mat-panel-title "Bills" at bounding box center [749, 278] width 143 height 18
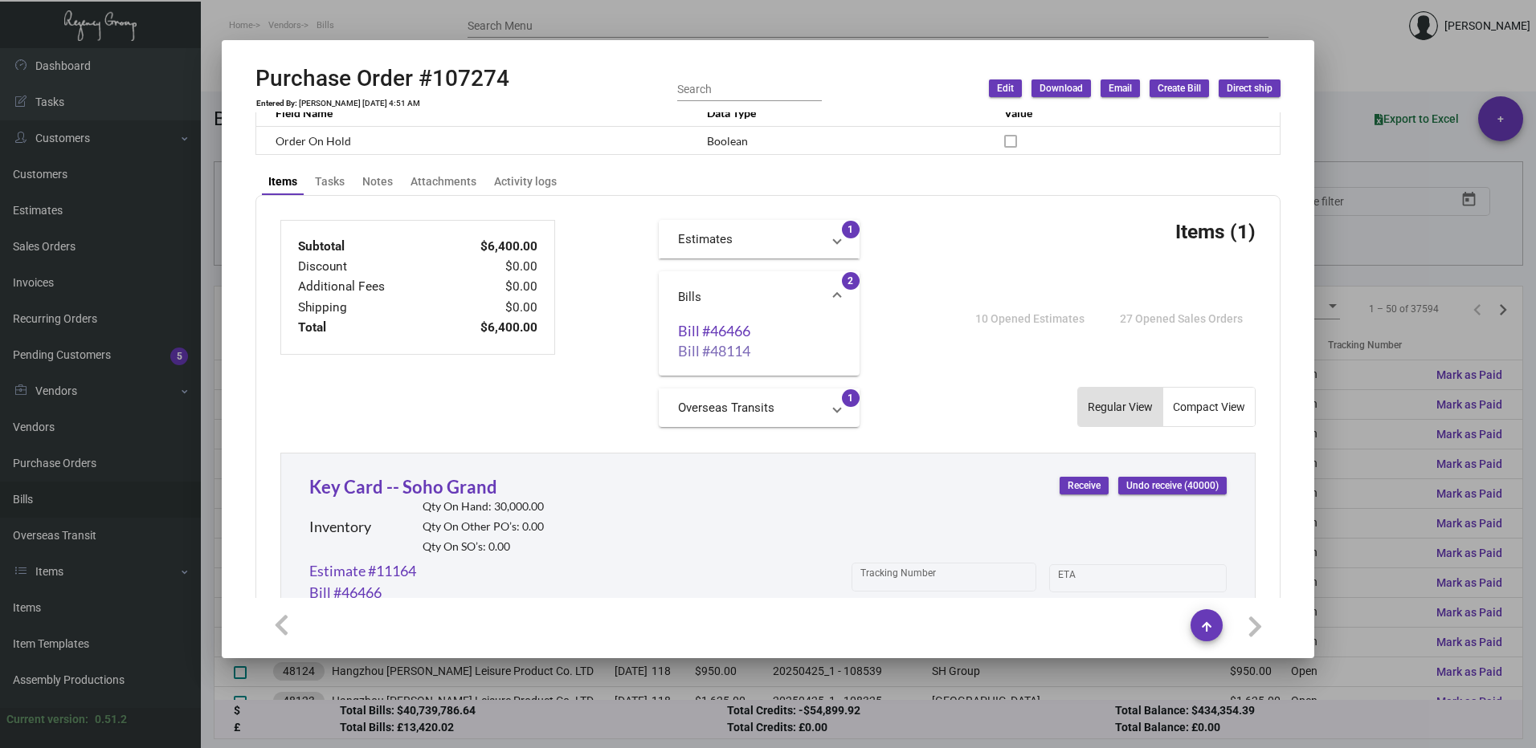
click at [702, 349] on link "Bill #48114" at bounding box center [759, 351] width 162 height 16
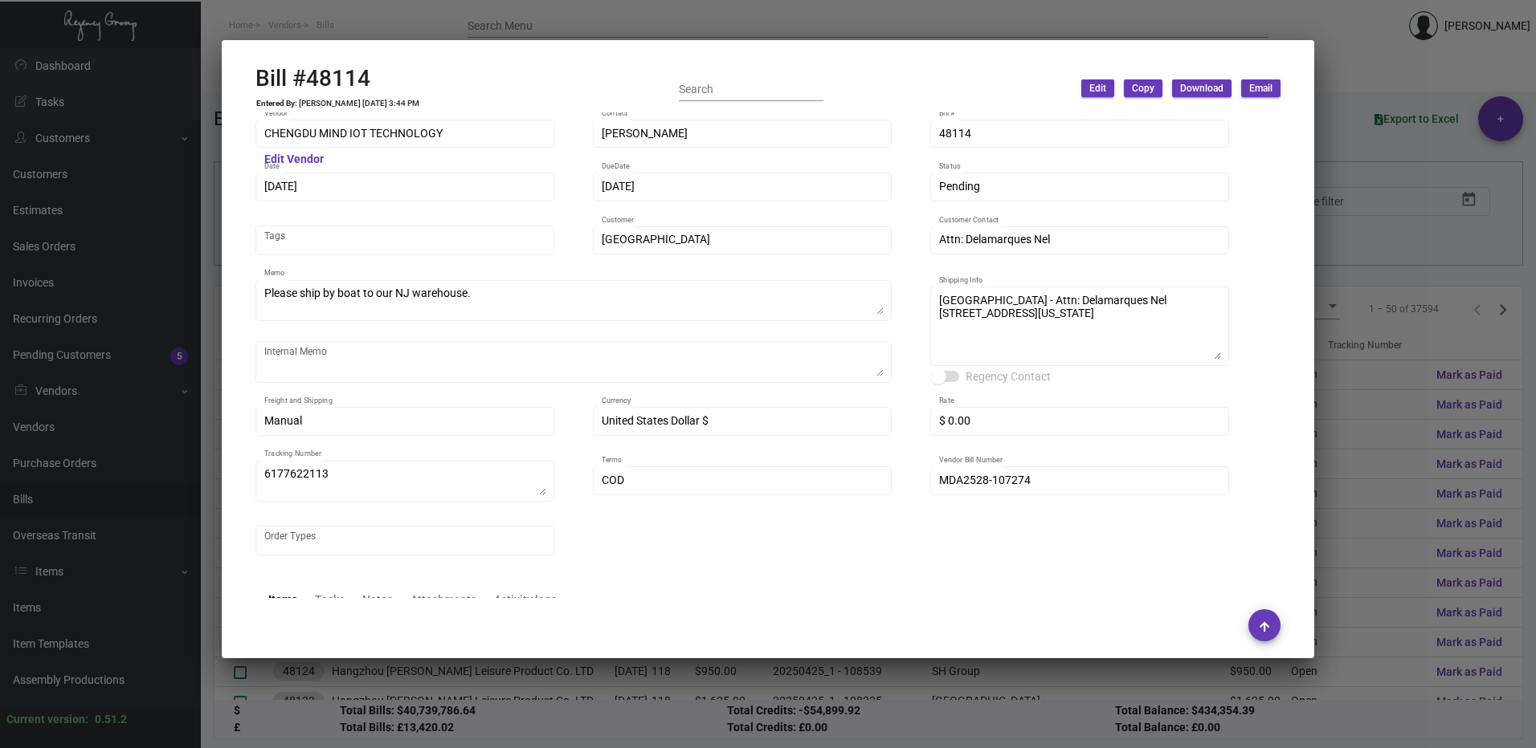
scroll to position [0, 0]
click at [1314, 146] on div at bounding box center [768, 374] width 1536 height 748
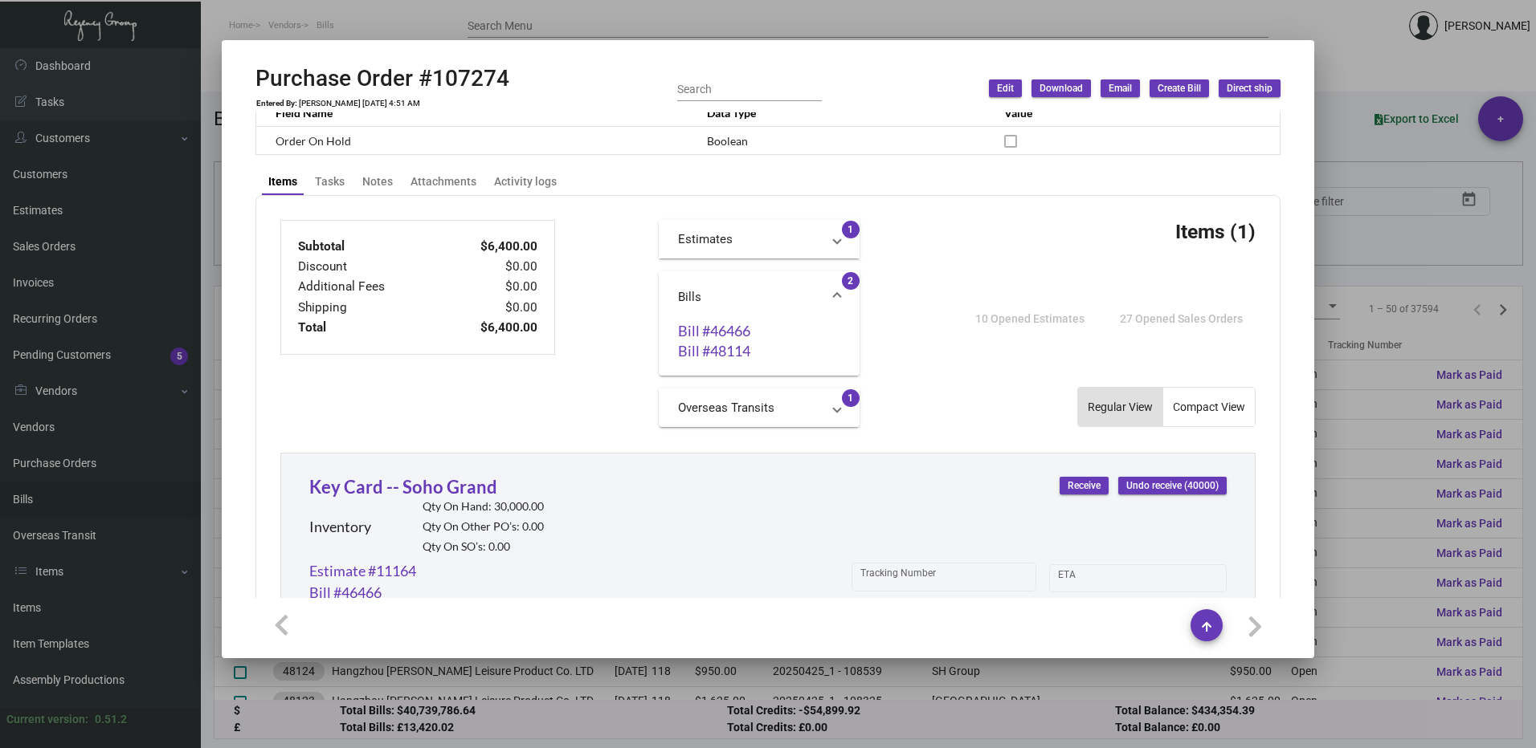
click at [1400, 170] on div at bounding box center [768, 374] width 1536 height 748
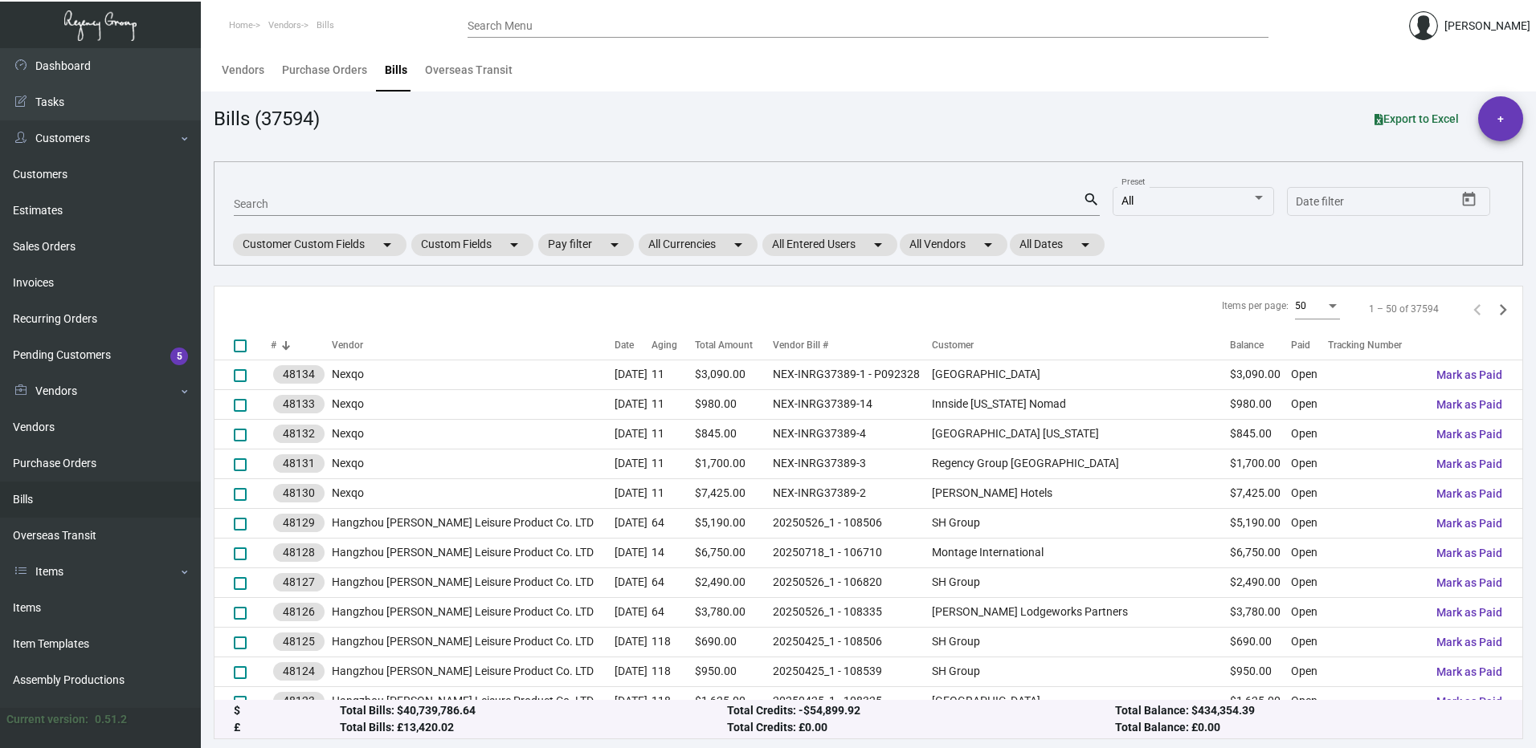
click at [520, 19] on div "Search Menu" at bounding box center [867, 25] width 801 height 25
click at [528, 36] on div "Search Menu" at bounding box center [867, 25] width 801 height 25
click at [539, 27] on input "Search Menu" at bounding box center [867, 26] width 801 height 13
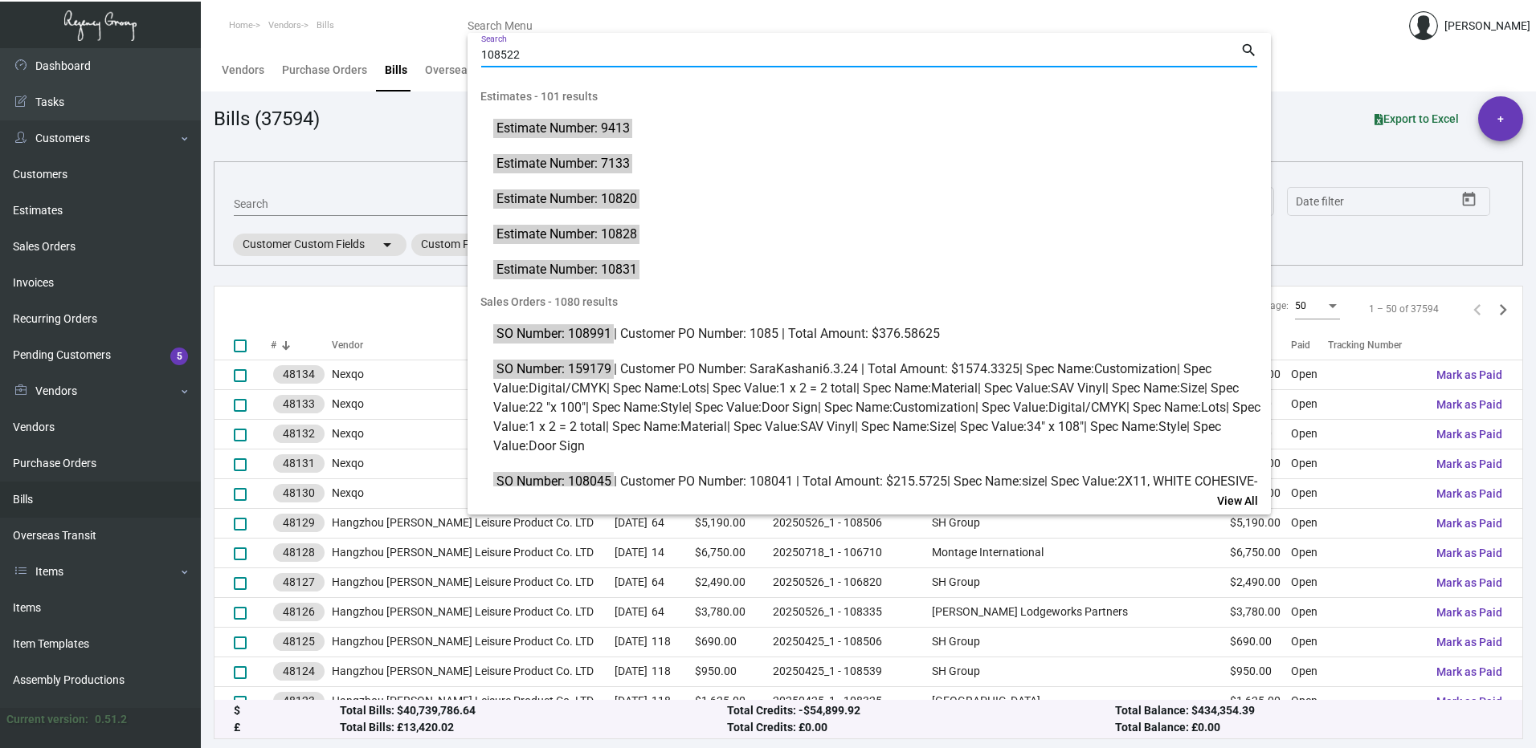
type input "108522"
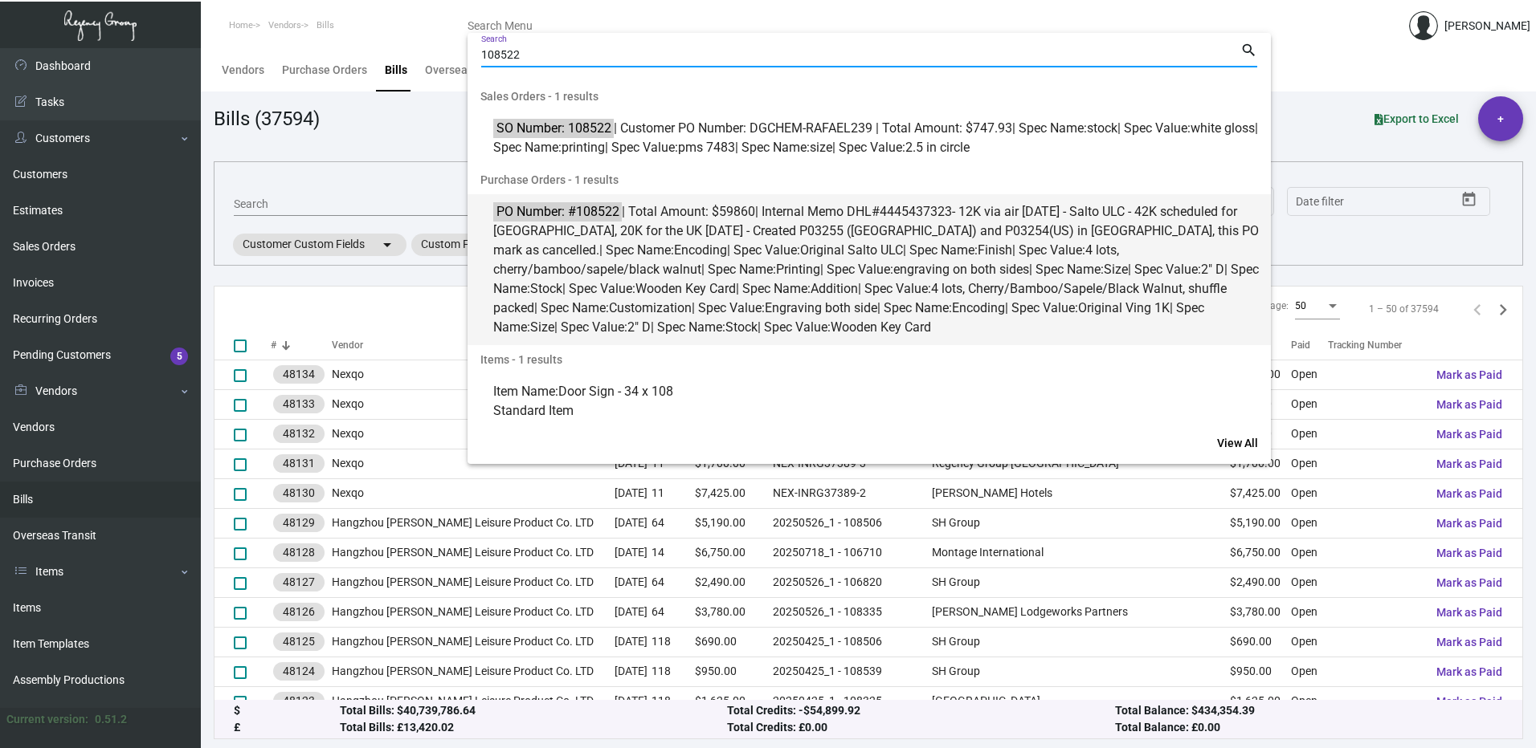
click at [675, 233] on span "PO Number: #108522 | Total Amount: $59860 | Internal Memo DHL#4445437323- 12K v…" at bounding box center [877, 269] width 769 height 135
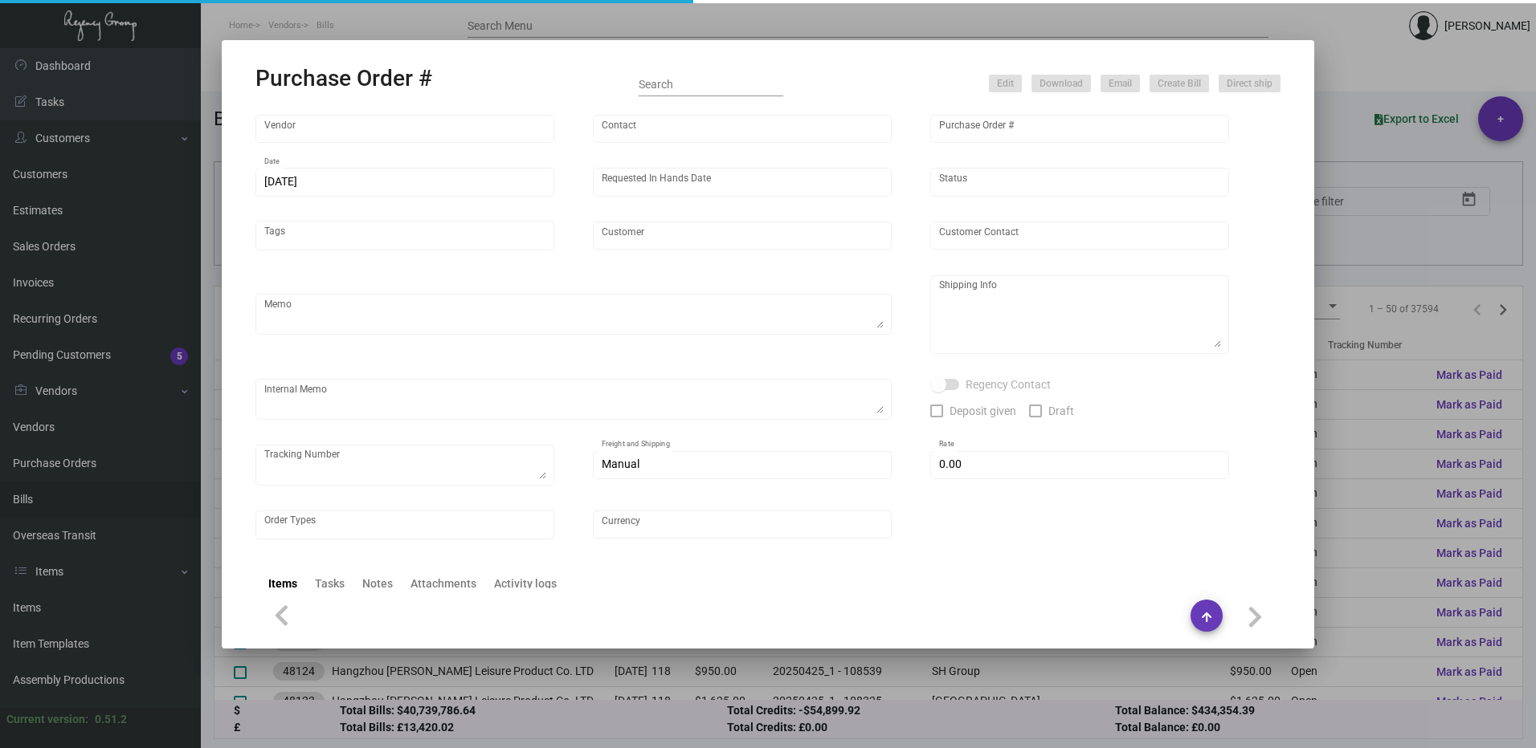
type input "CHENGDU MIND IOT TECHNOLOGY"
type input "[PERSON_NAME]"
type input "108522"
type input "[DATE]"
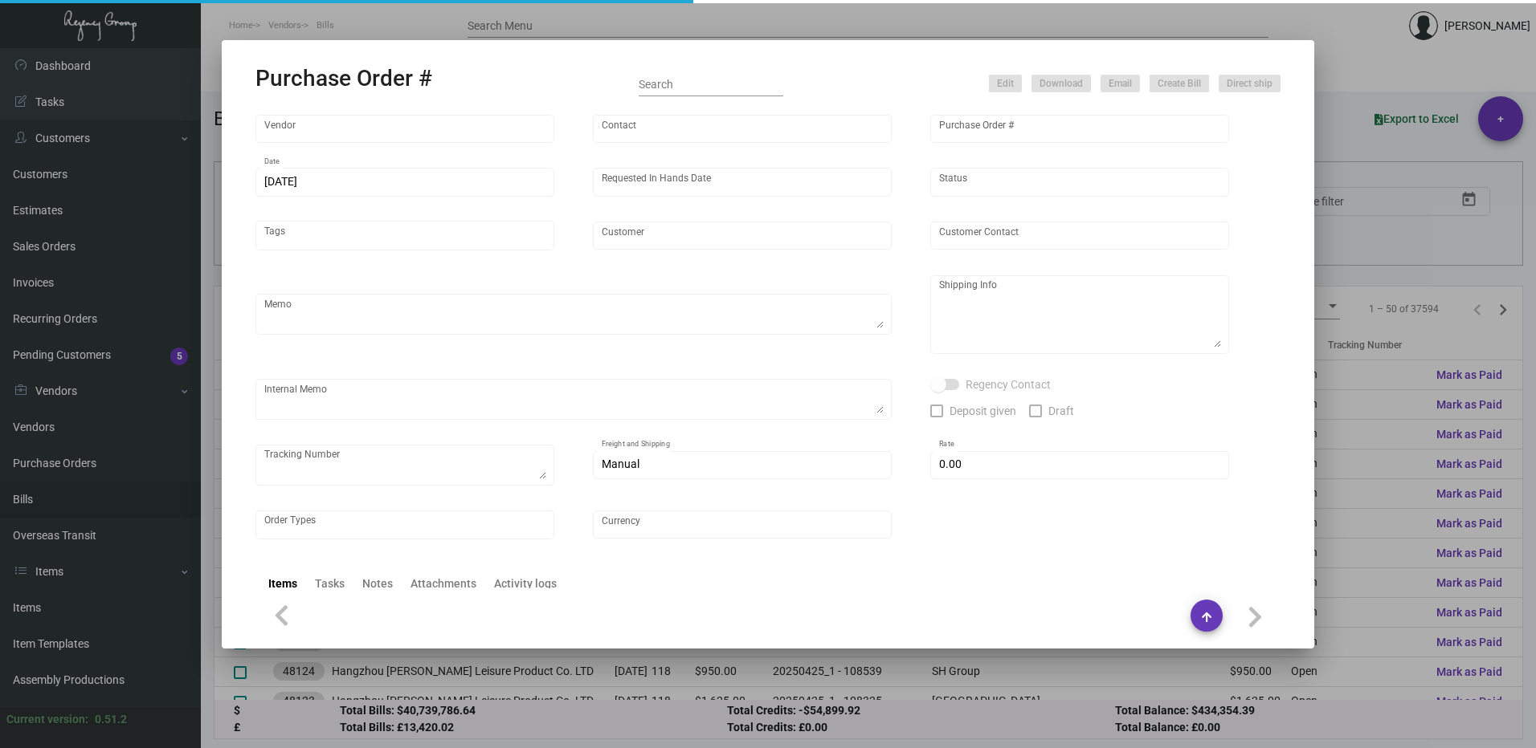
type input "SH Group"
type textarea "Ving - produce all and ship to [GEOGRAPHIC_DATA], Salto ULC - produce 42K and h…"
type textarea "Regency Group NJ - [PERSON_NAME] [STREET_ADDRESS]"
type textarea "DHL#4445437323- 12K via air [DATE] - Salto ULC - 42K scheduled for [GEOGRAPHIC_…"
checkbox input "true"
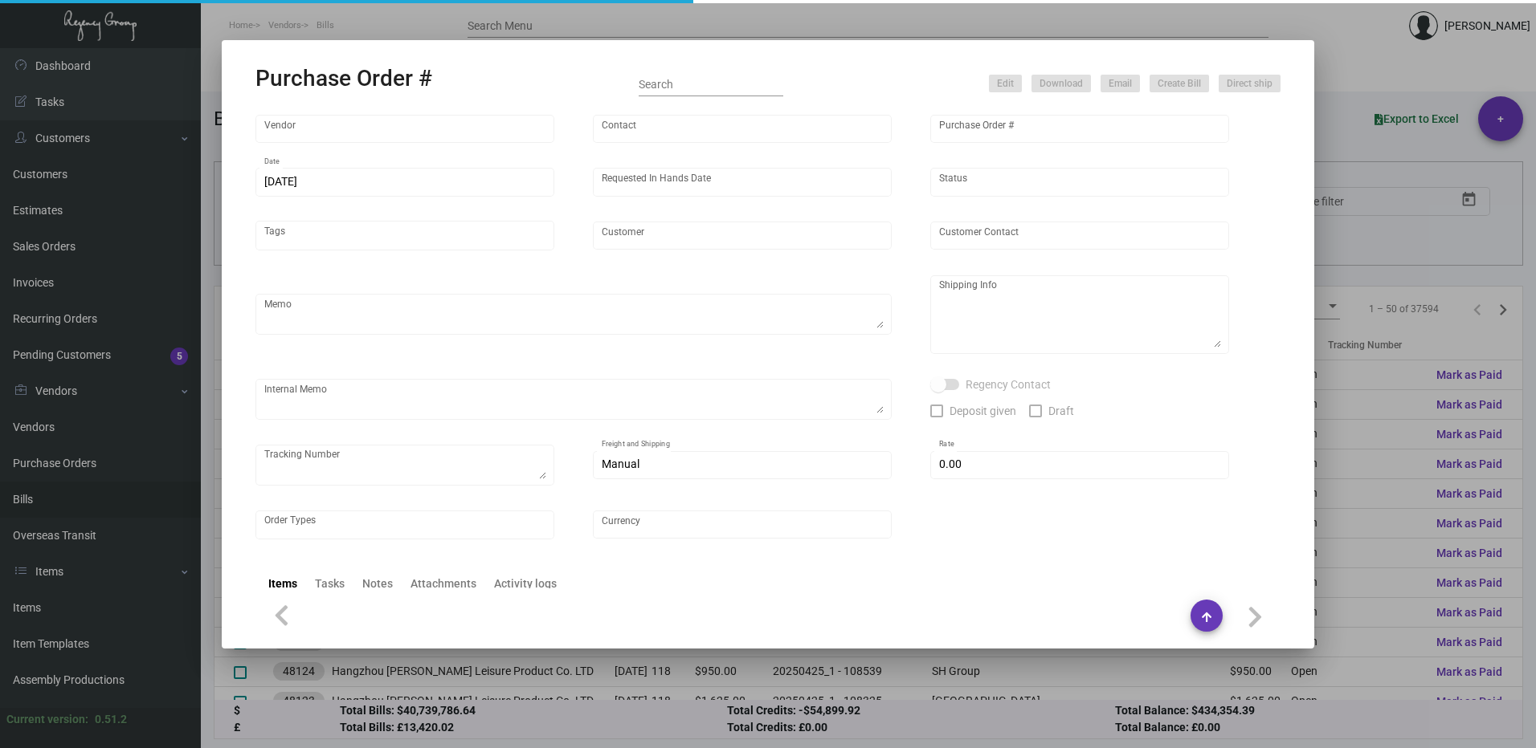
type input "$ 0.00"
type input "United States Dollar $"
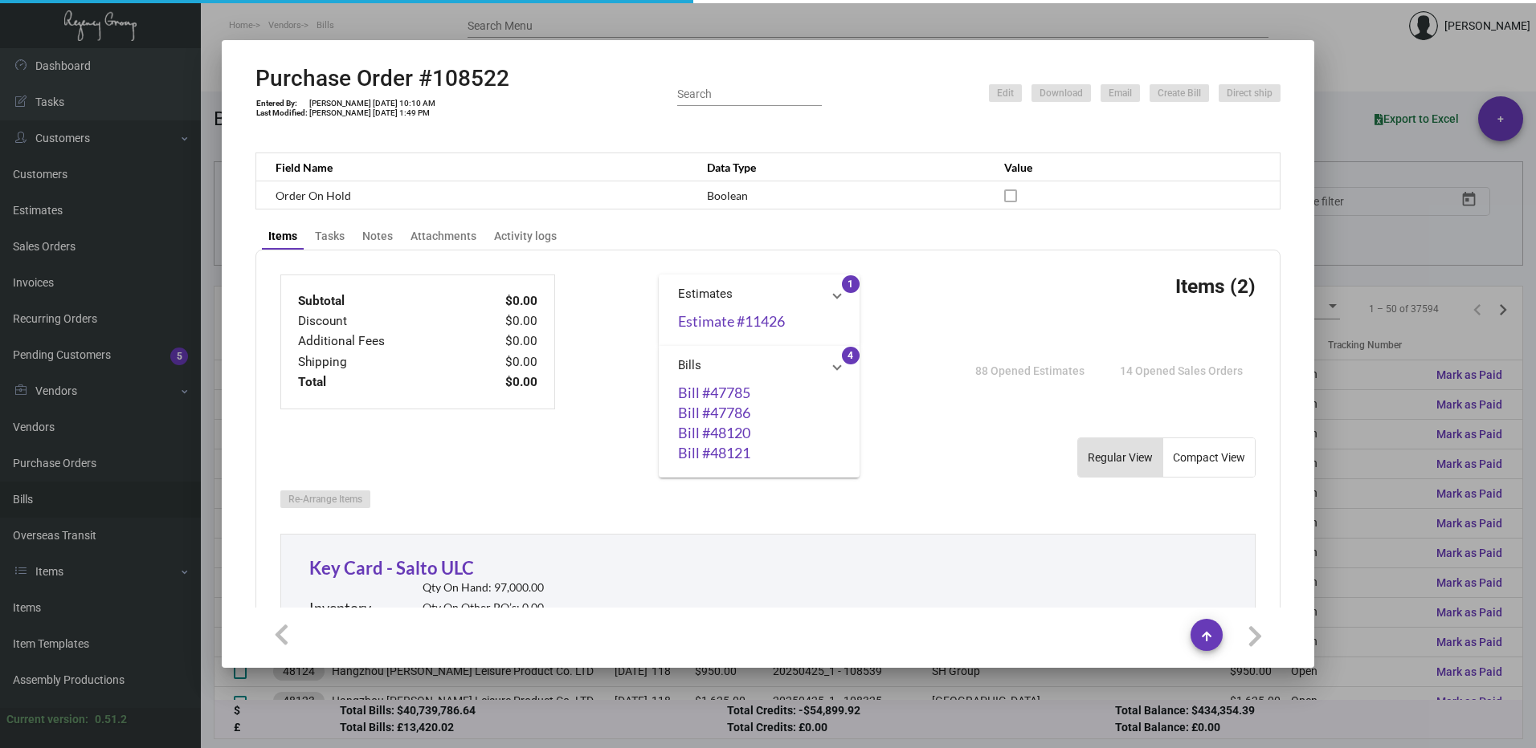
scroll to position [444, 0]
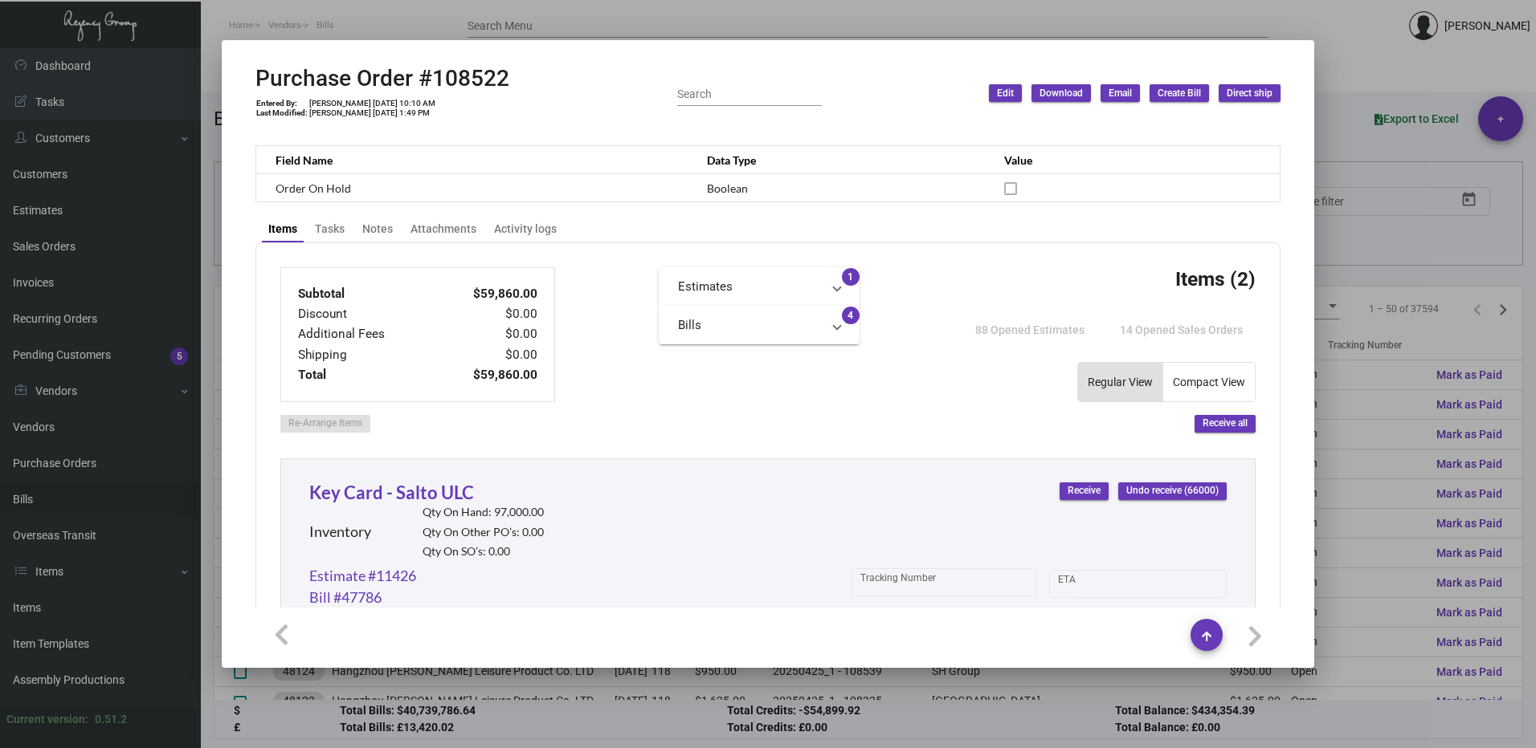
click at [826, 320] on span "Bills" at bounding box center [756, 325] width 156 height 18
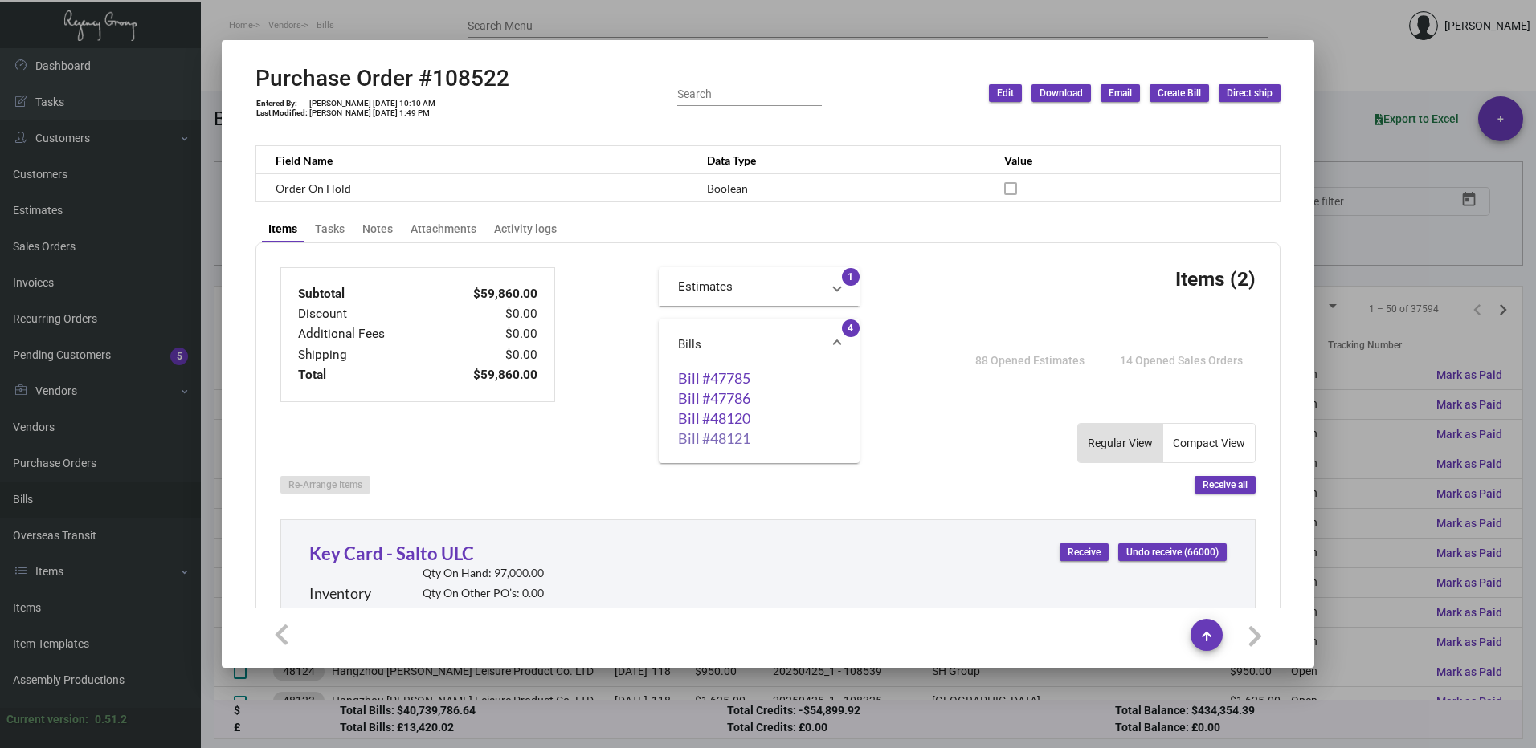
click at [724, 444] on link "Bill #48121" at bounding box center [759, 438] width 162 height 16
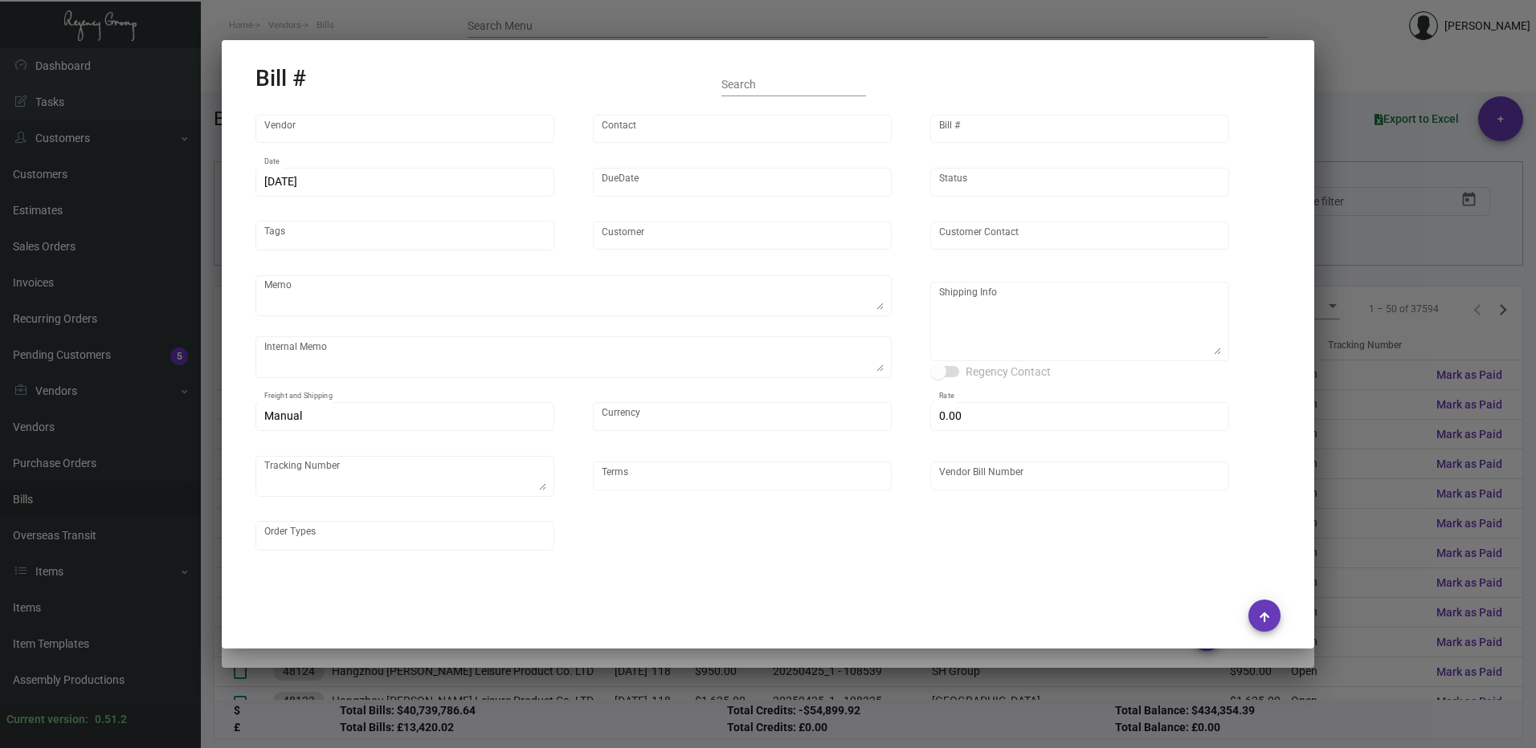
type input "CHENGDU MIND IOT TECHNOLOGY"
type input "[PERSON_NAME]"
type input "48121"
type input "[DATE]"
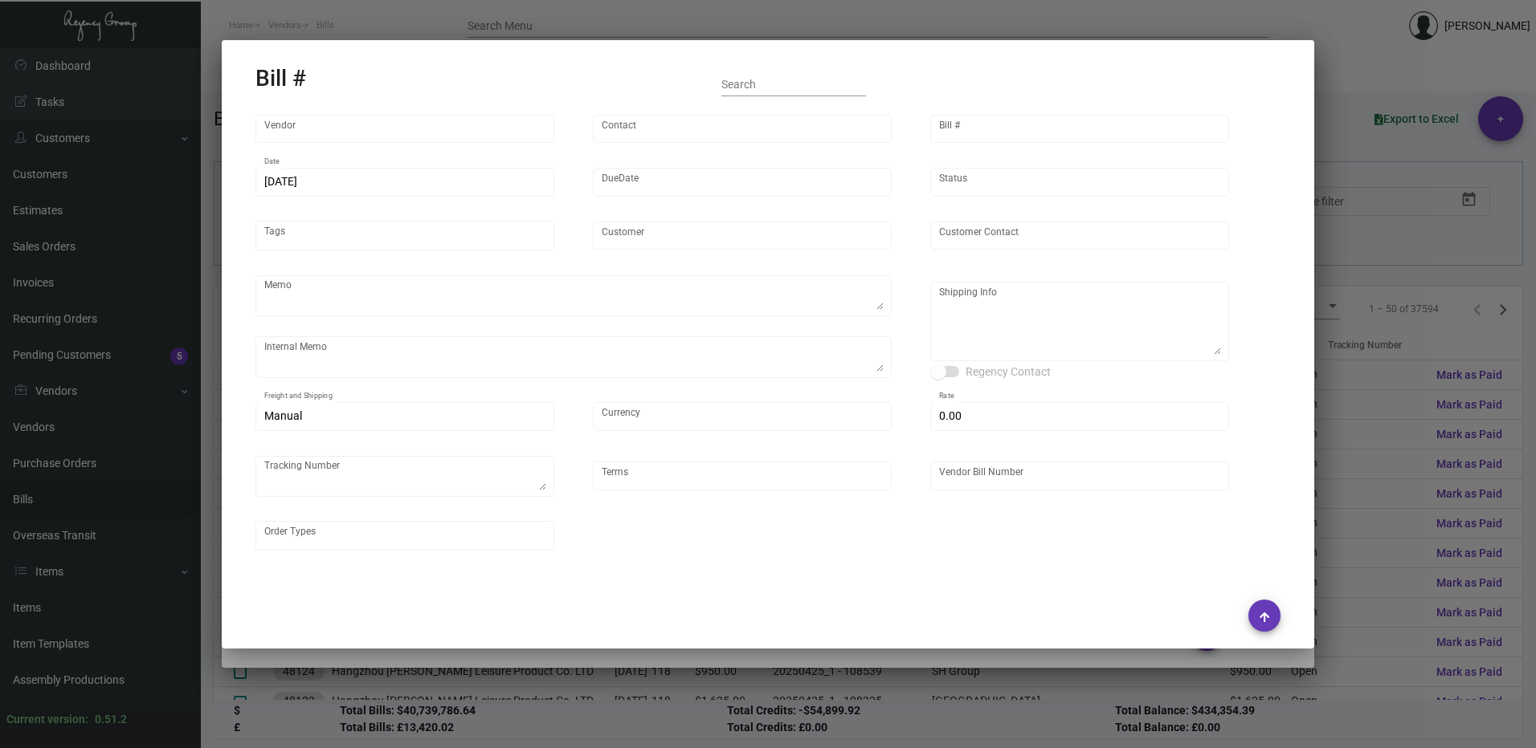
type input "SH Group"
type input "[PERSON_NAME]"
type textarea "Ving - produce all and ship to [GEOGRAPHIC_DATA], Salto ULC - produce 42K and h…"
type textarea "DHL#4445437323- 12K via air [DATE] - Salto ULC - 42K scheduled for [GEOGRAPHIC_…"
type textarea "SH Group - [PERSON_NAME] [STREET_ADDRESS][US_STATE]"
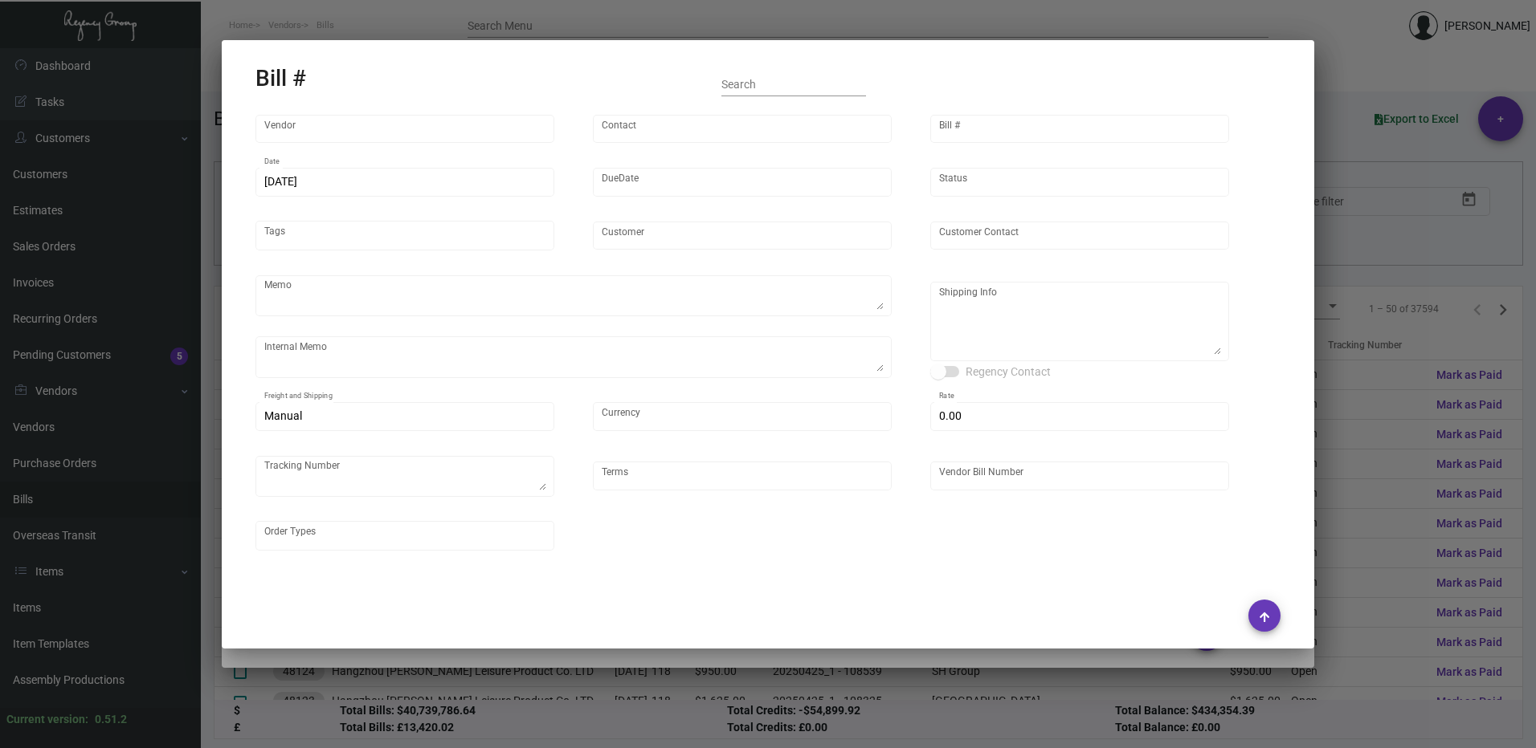
type input "United States Dollar $"
type input "$ 0.00"
type input "COD"
type input "MDS2529-108522"
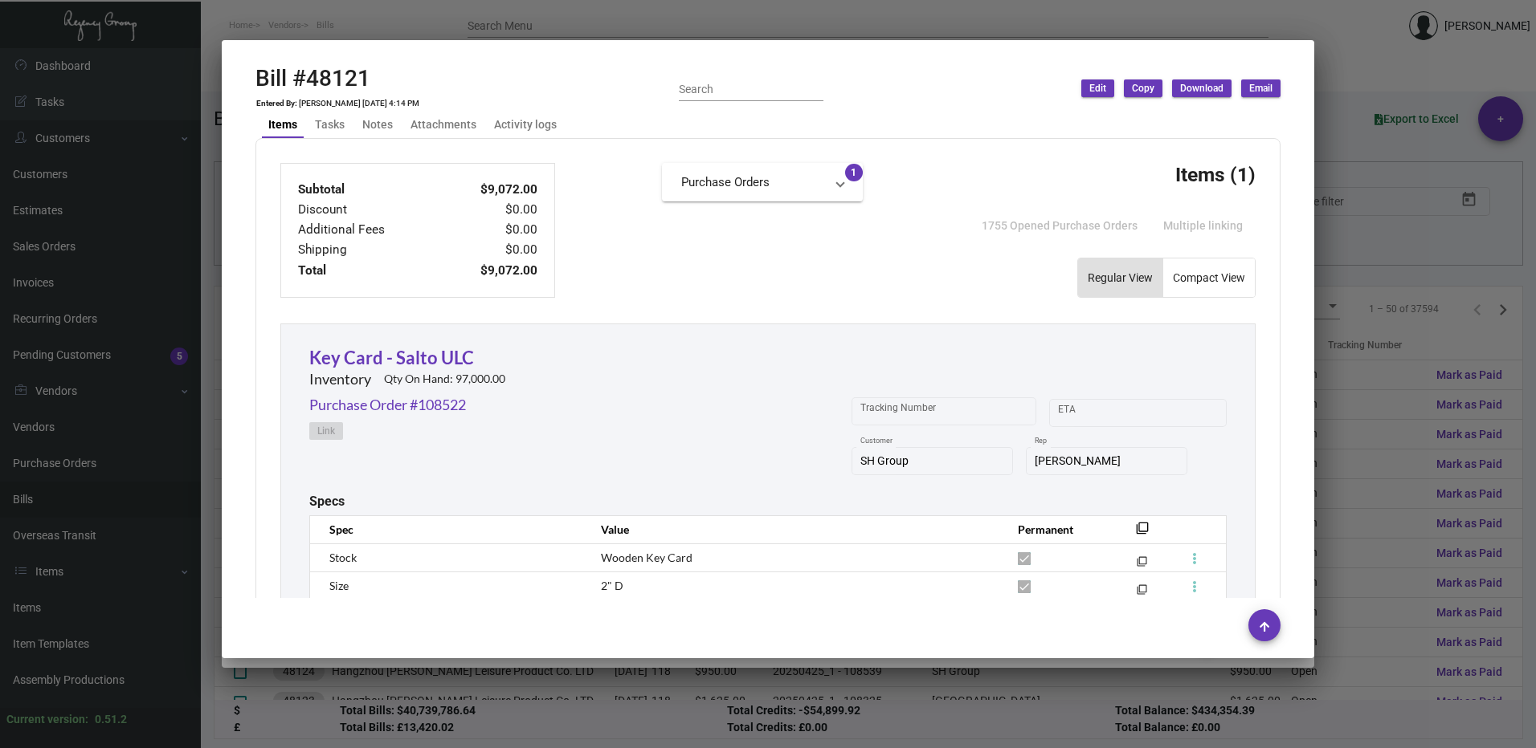
scroll to position [482, 0]
click at [1351, 308] on div at bounding box center [768, 374] width 1536 height 748
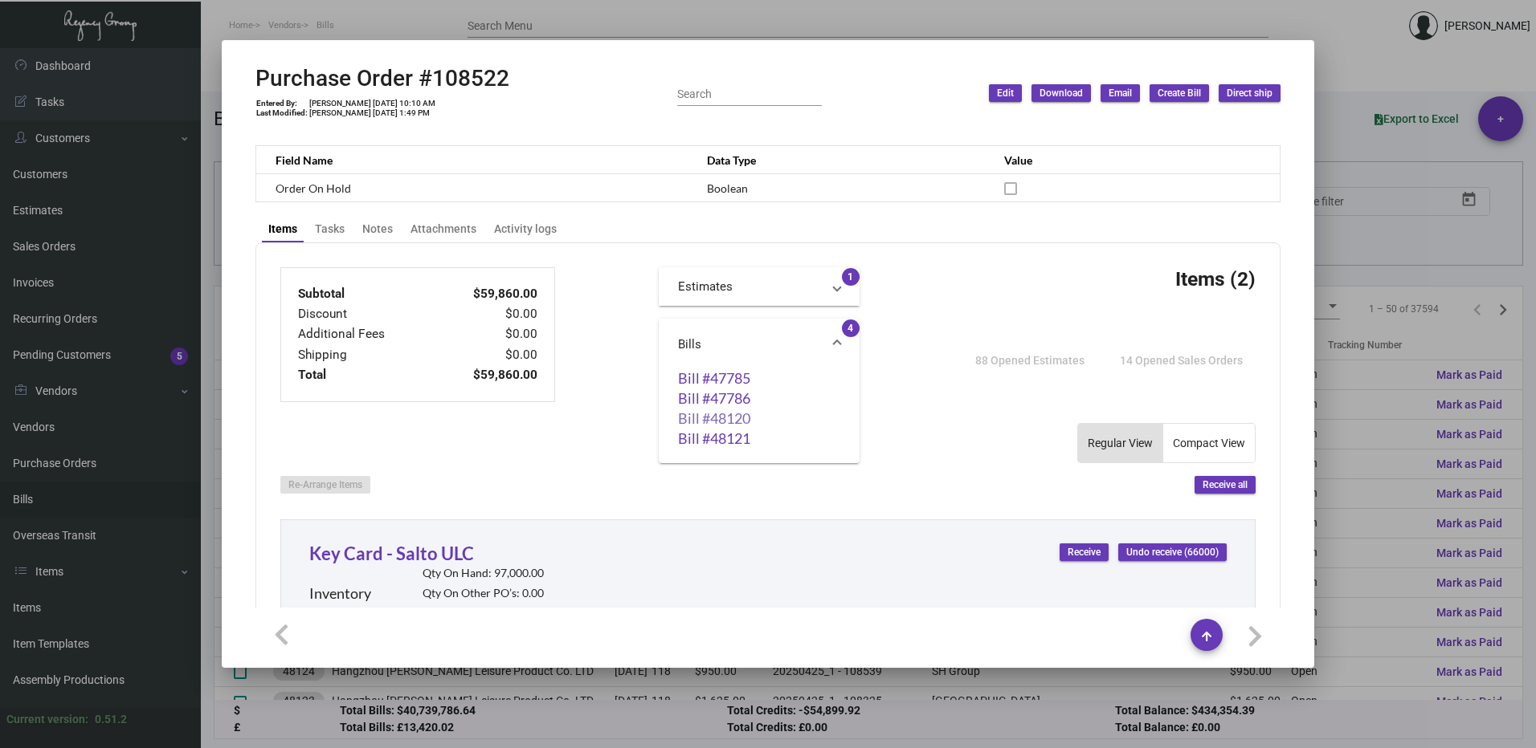
click at [716, 419] on link "Bill #48120" at bounding box center [759, 418] width 162 height 16
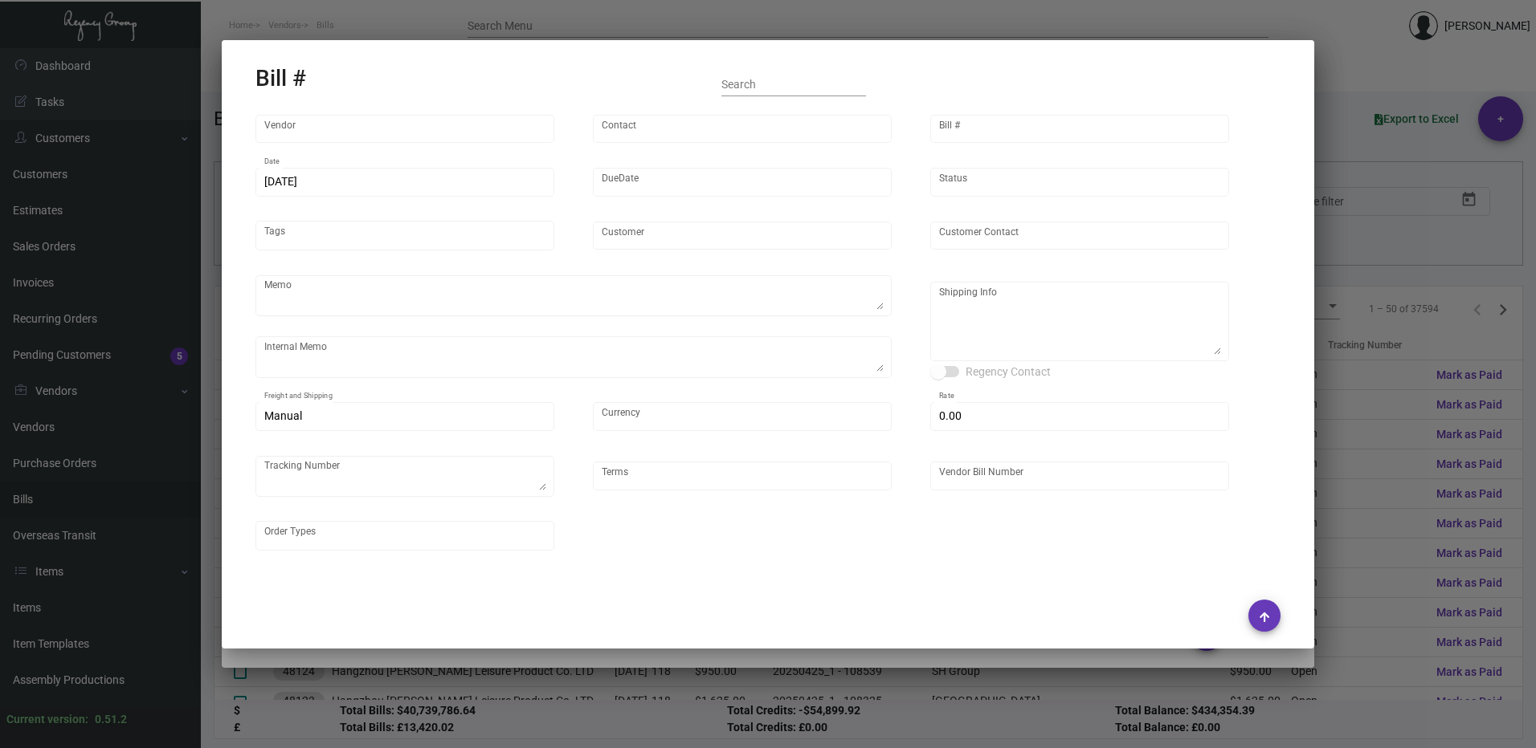
type input "CHENGDU MIND IOT TECHNOLOGY"
type input "[PERSON_NAME]"
type input "48120"
type input "[DATE]"
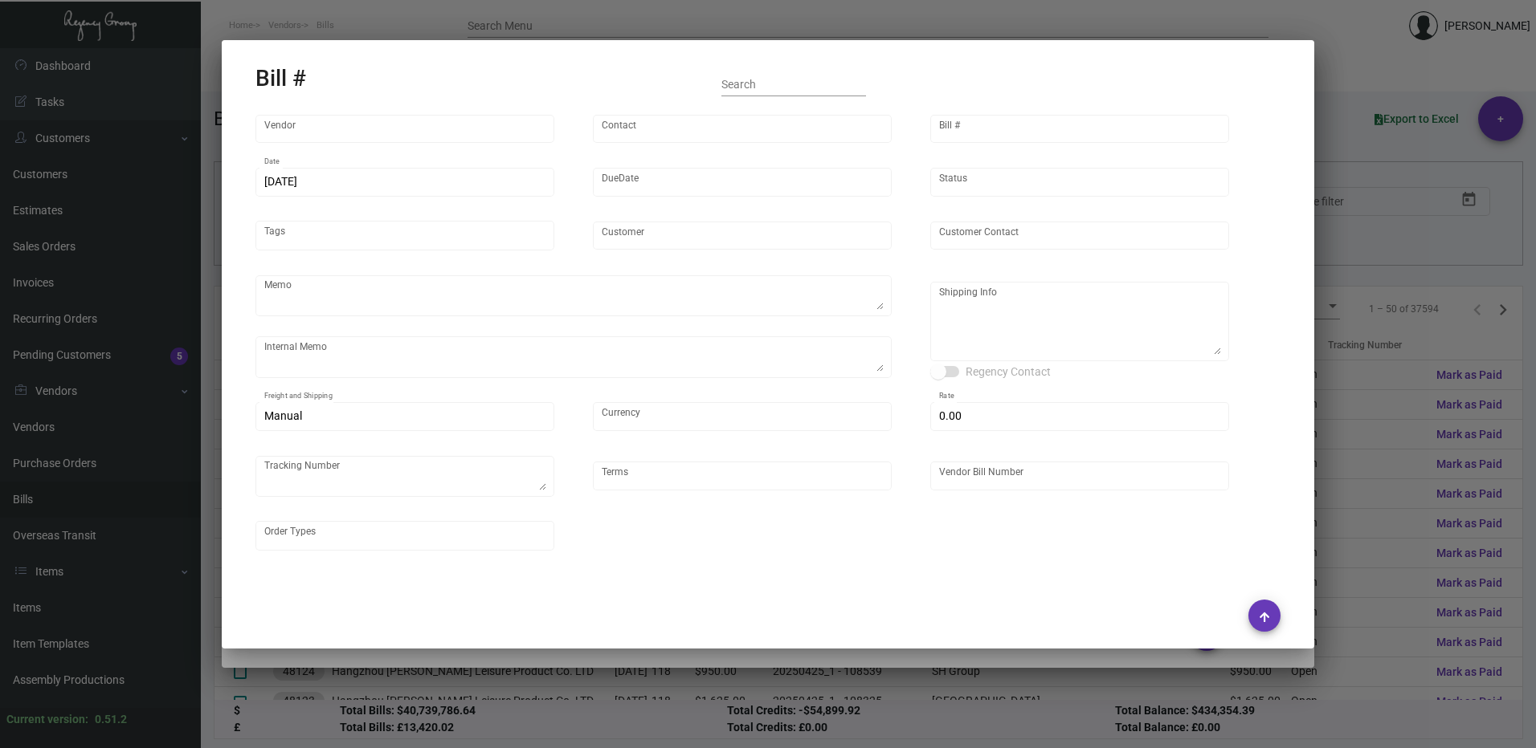
type input "SH Group"
type input "[PERSON_NAME]"
type textarea "Ving - produce all and ship to [GEOGRAPHIC_DATA], Salto ULC - produce 42K and h…"
type textarea "DHL#4445437323- 12K via air [DATE] - Salto ULC - 42K scheduled for [GEOGRAPHIC_…"
type textarea "SH Group - [PERSON_NAME] [STREET_ADDRESS][US_STATE]"
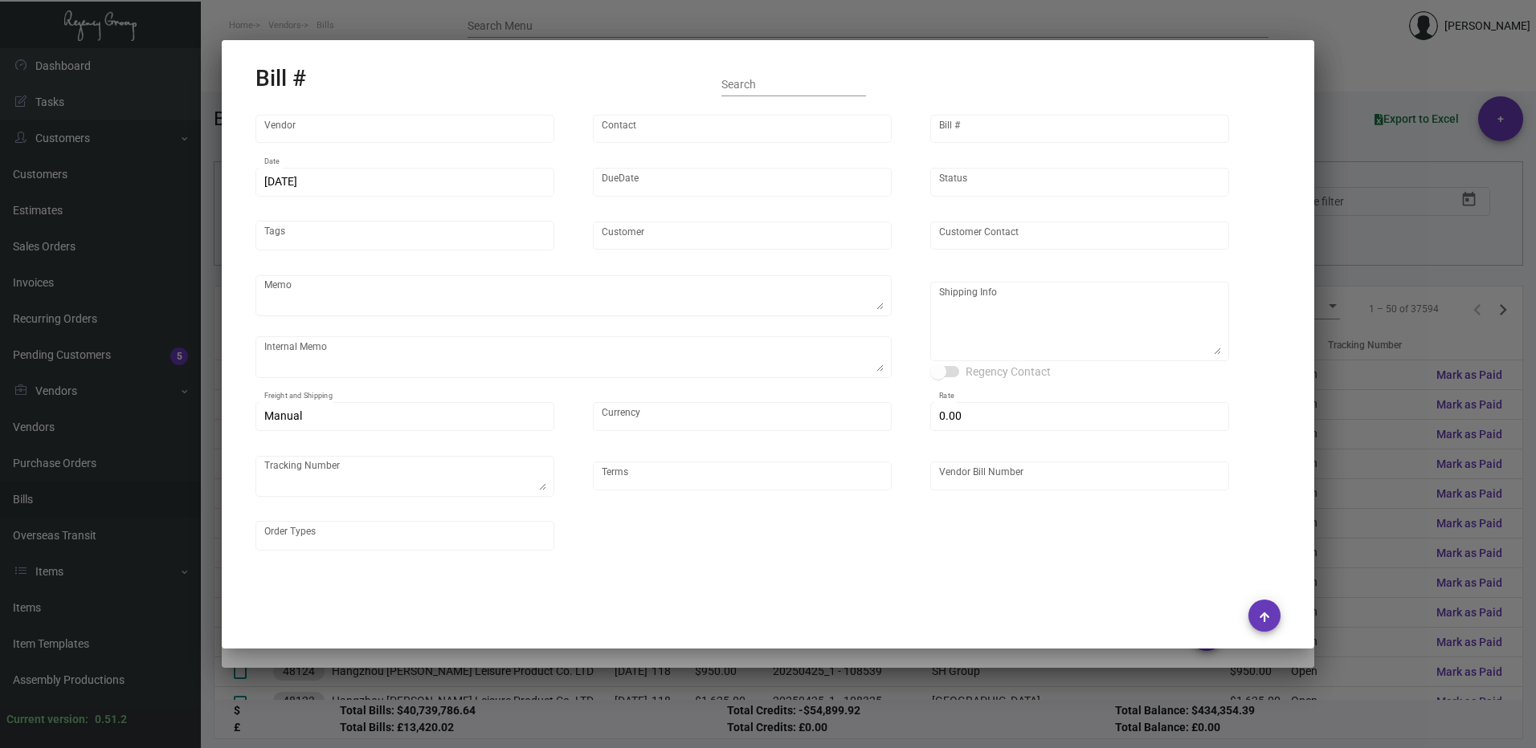
type input "United States Dollar $"
type input "$ 0.00"
type input "COD"
type input "MDA2527-108522"
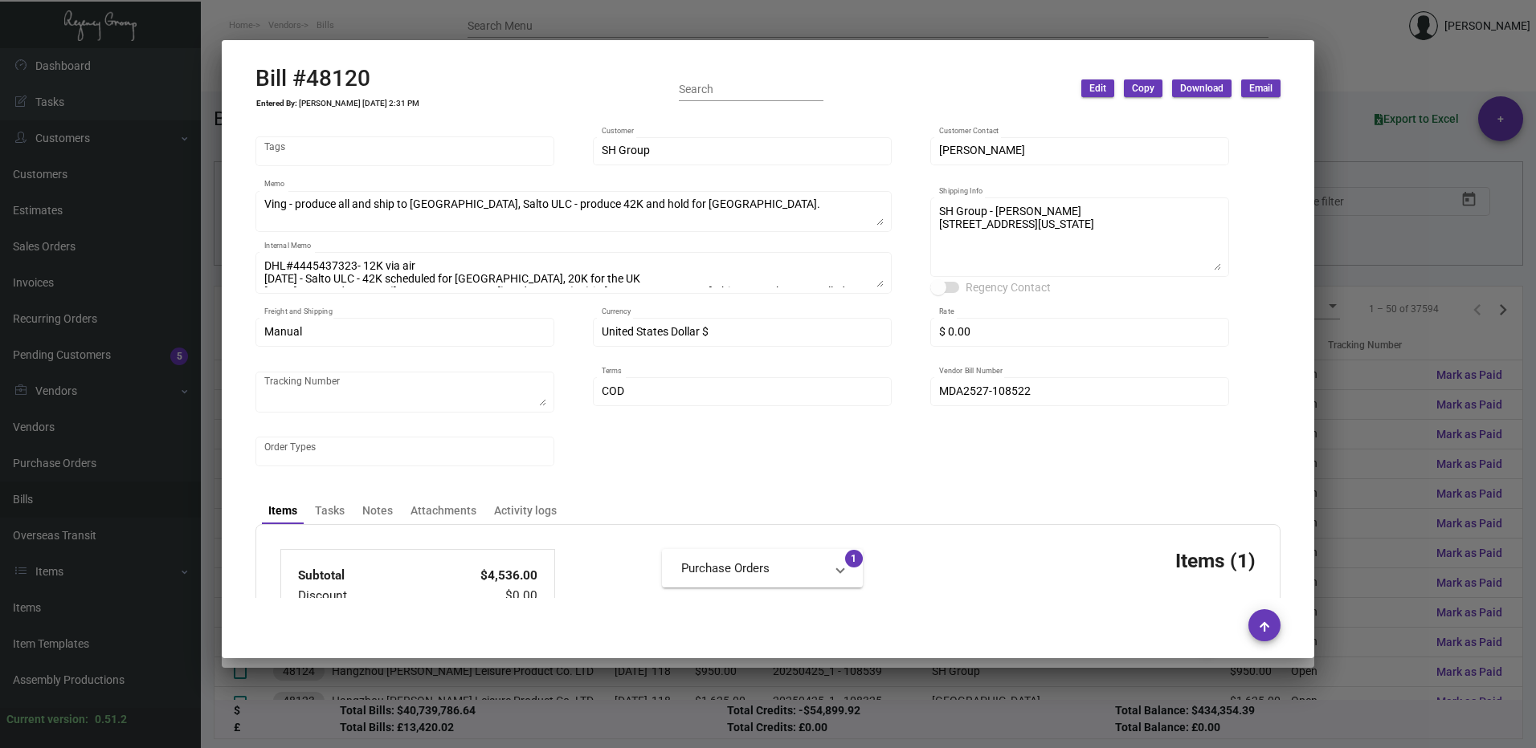
scroll to position [241, 0]
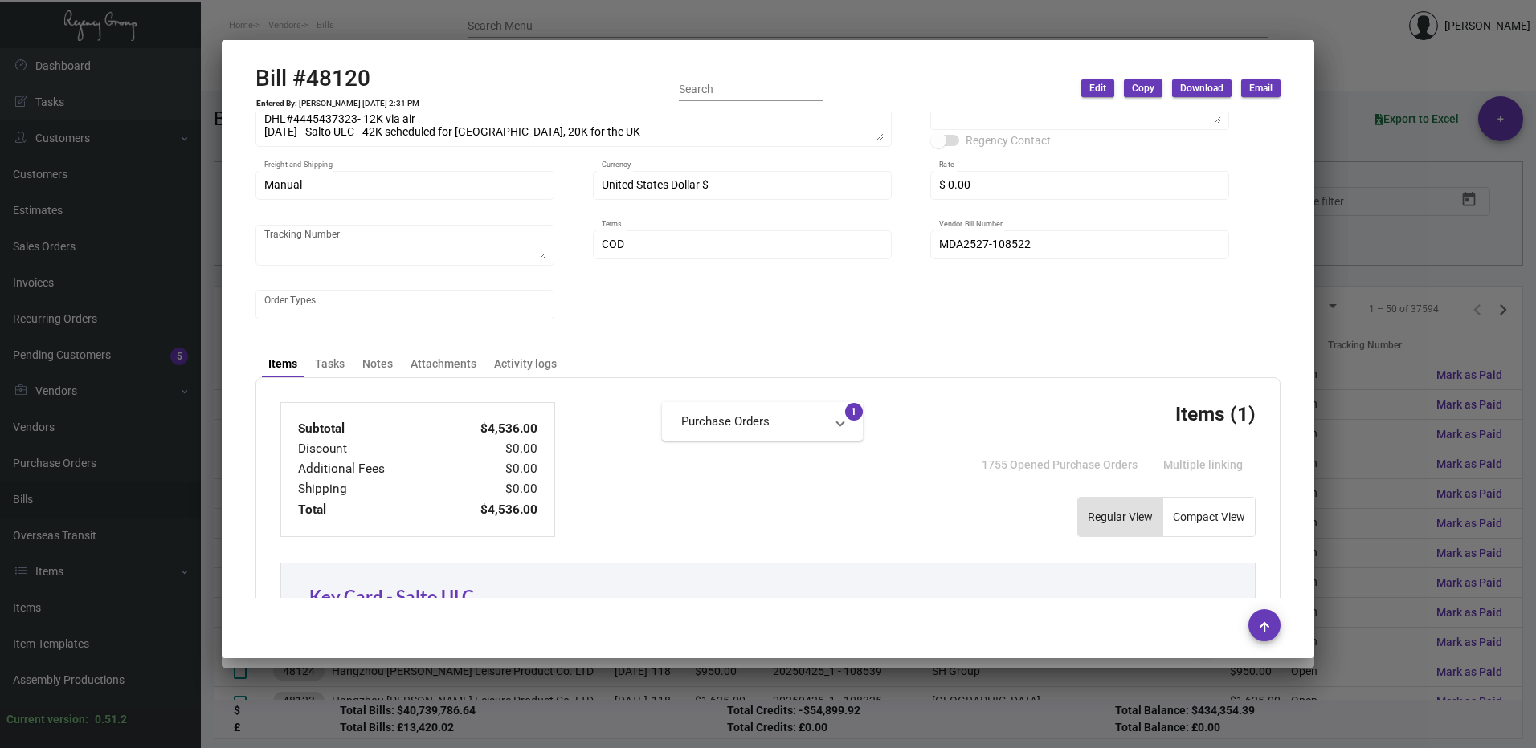
click at [1334, 331] on div at bounding box center [768, 374] width 1536 height 748
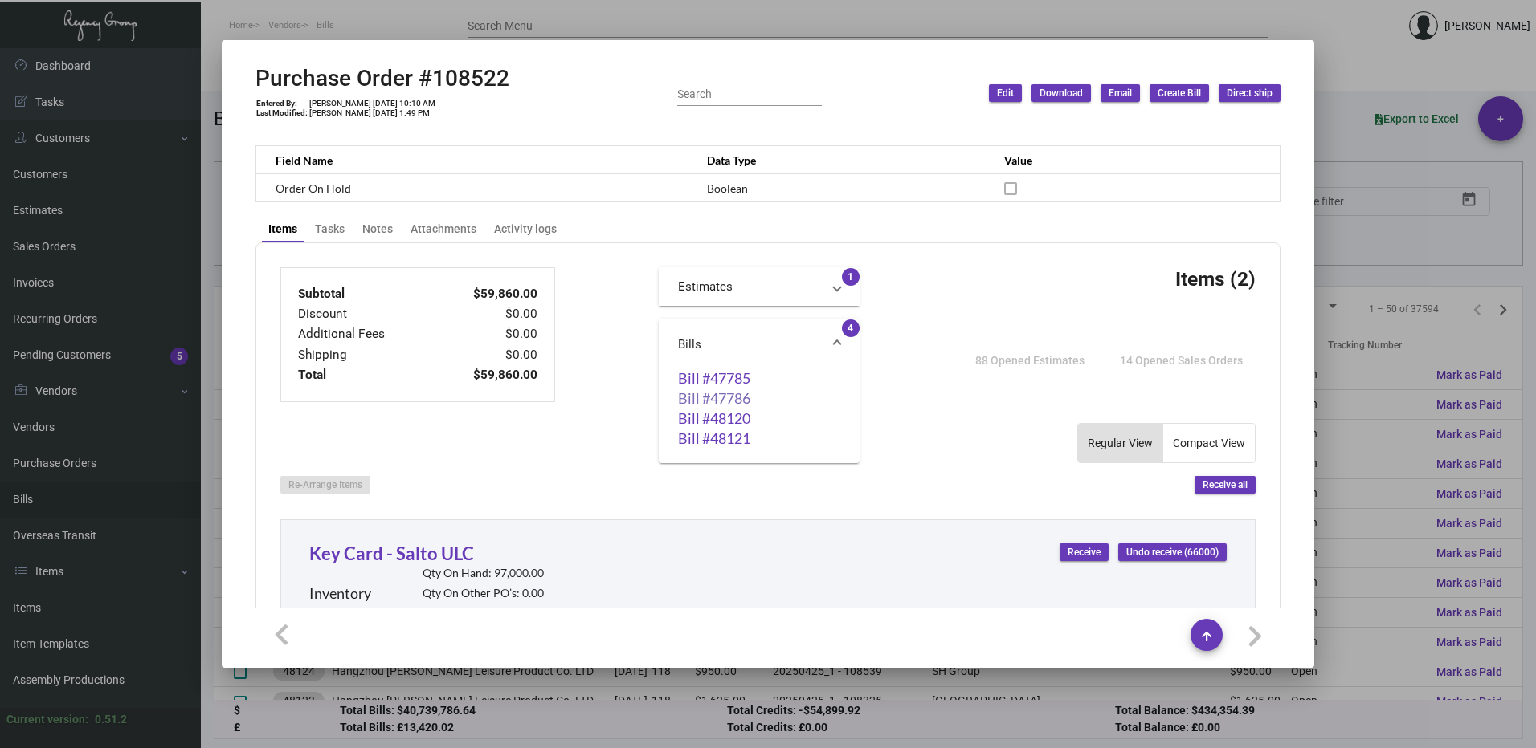
click at [743, 399] on link "Bill #47786" at bounding box center [759, 398] width 162 height 16
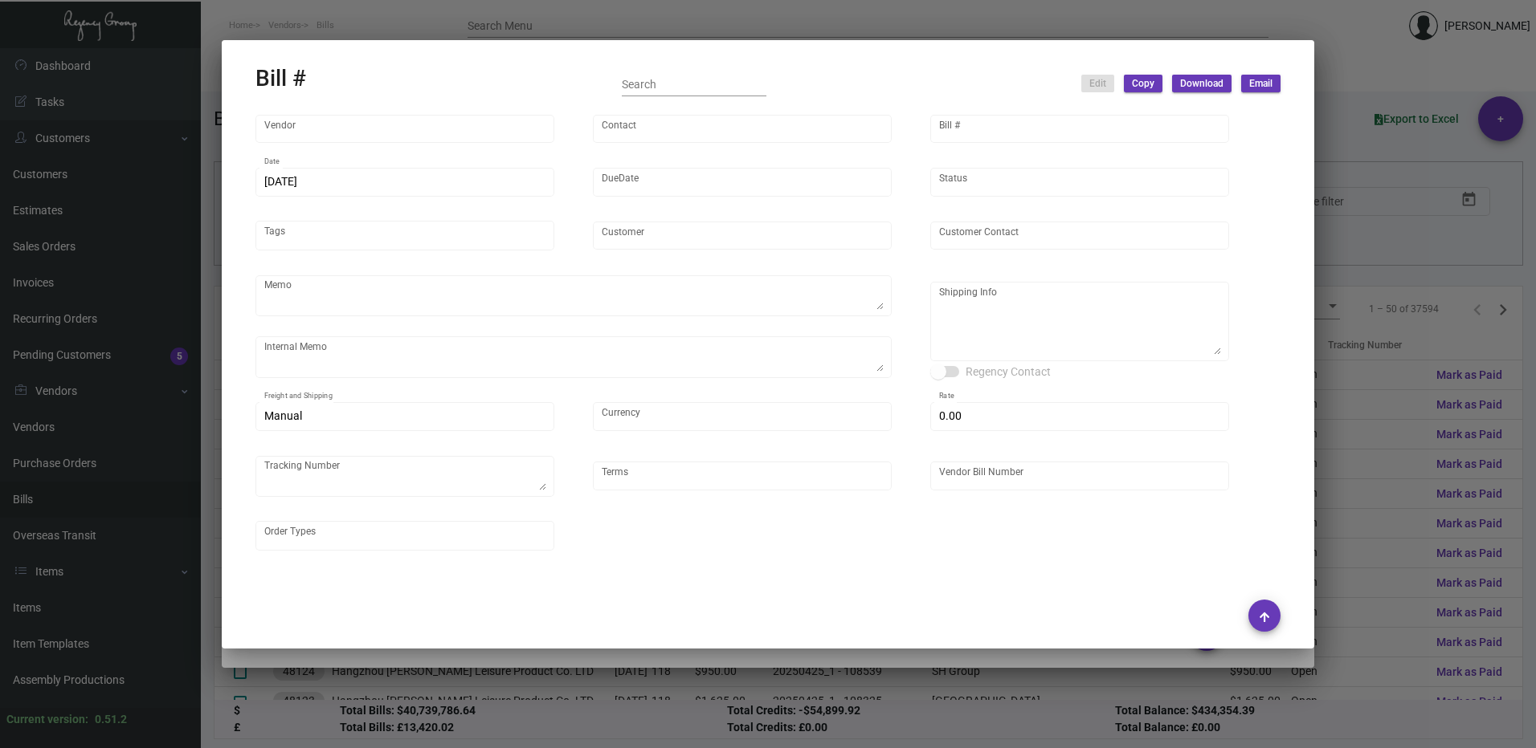
type input "CHENGDU MIND IOT TECHNOLOGY"
type input "[PERSON_NAME]"
type input "47786"
type input "[DATE]"
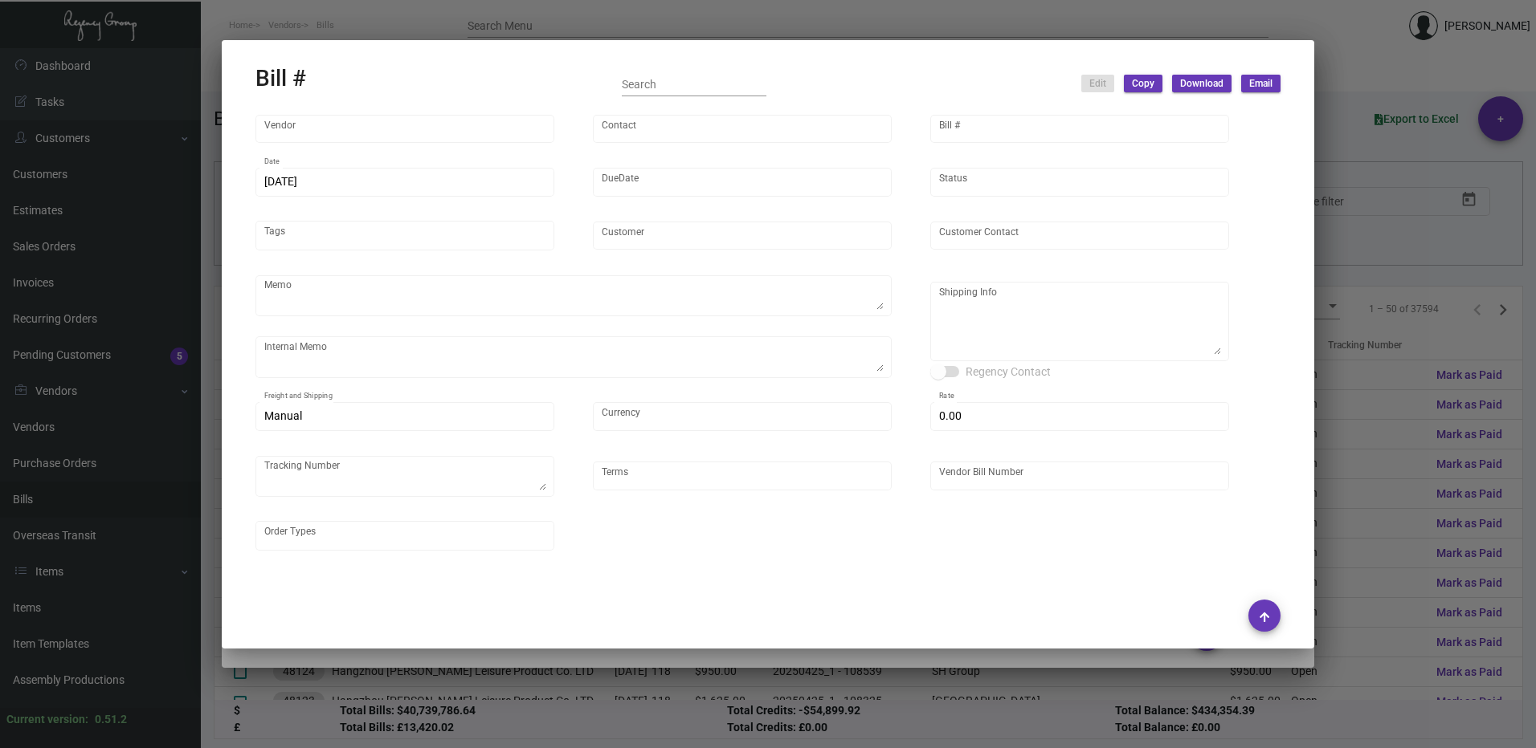
type input "SH Group"
type input "[PERSON_NAME]"
type textarea "Ving - produce all and ship to [GEOGRAPHIC_DATA], Salto ULC - produce 42K and h…"
type textarea "DHL#4445437323- 12K via air"
type textarea "SH Group - [PERSON_NAME] [STREET_ADDRESS][US_STATE]"
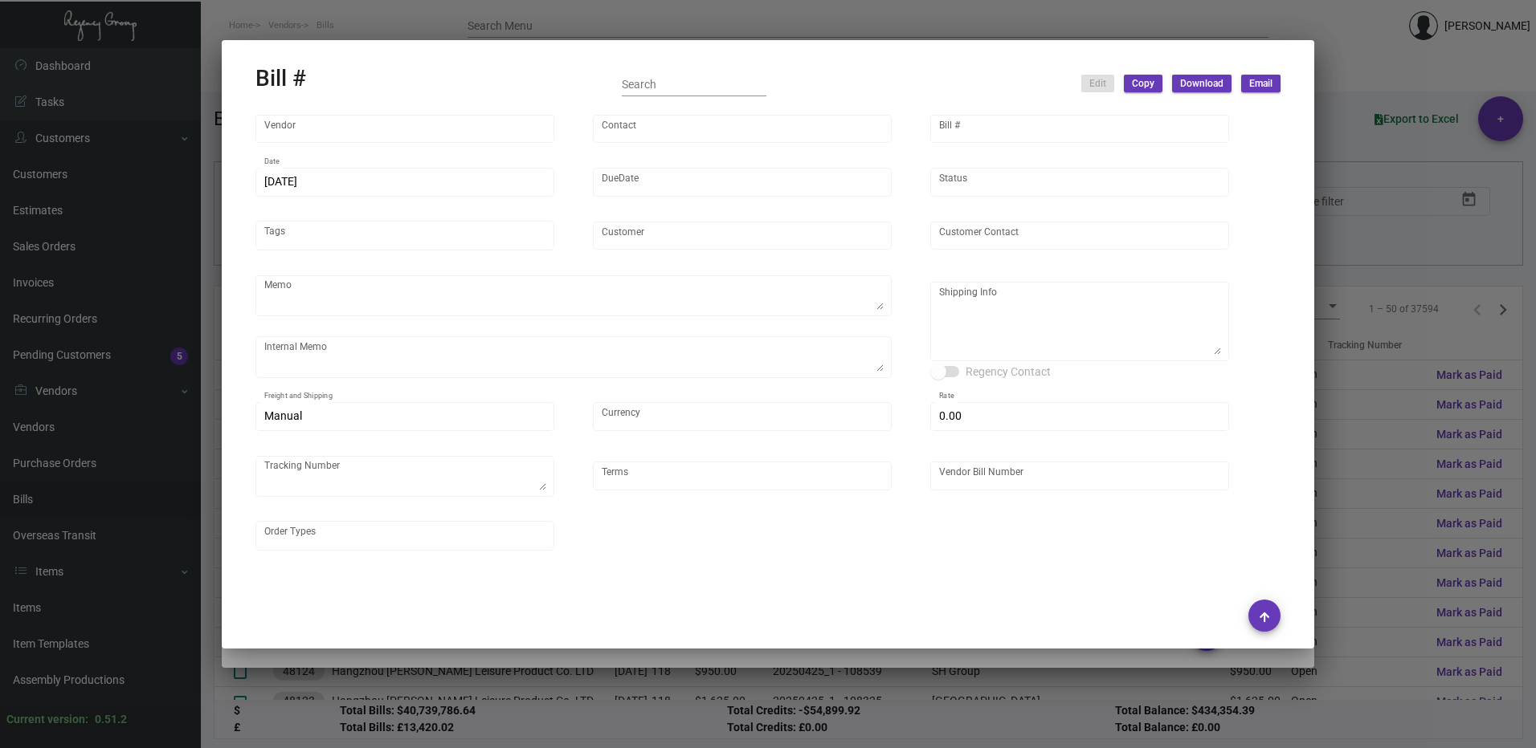
type input "United States Dollar $"
type input "$ 0.00"
type textarea "4445437323"
type input "COD"
type input "MDA2460-108522"
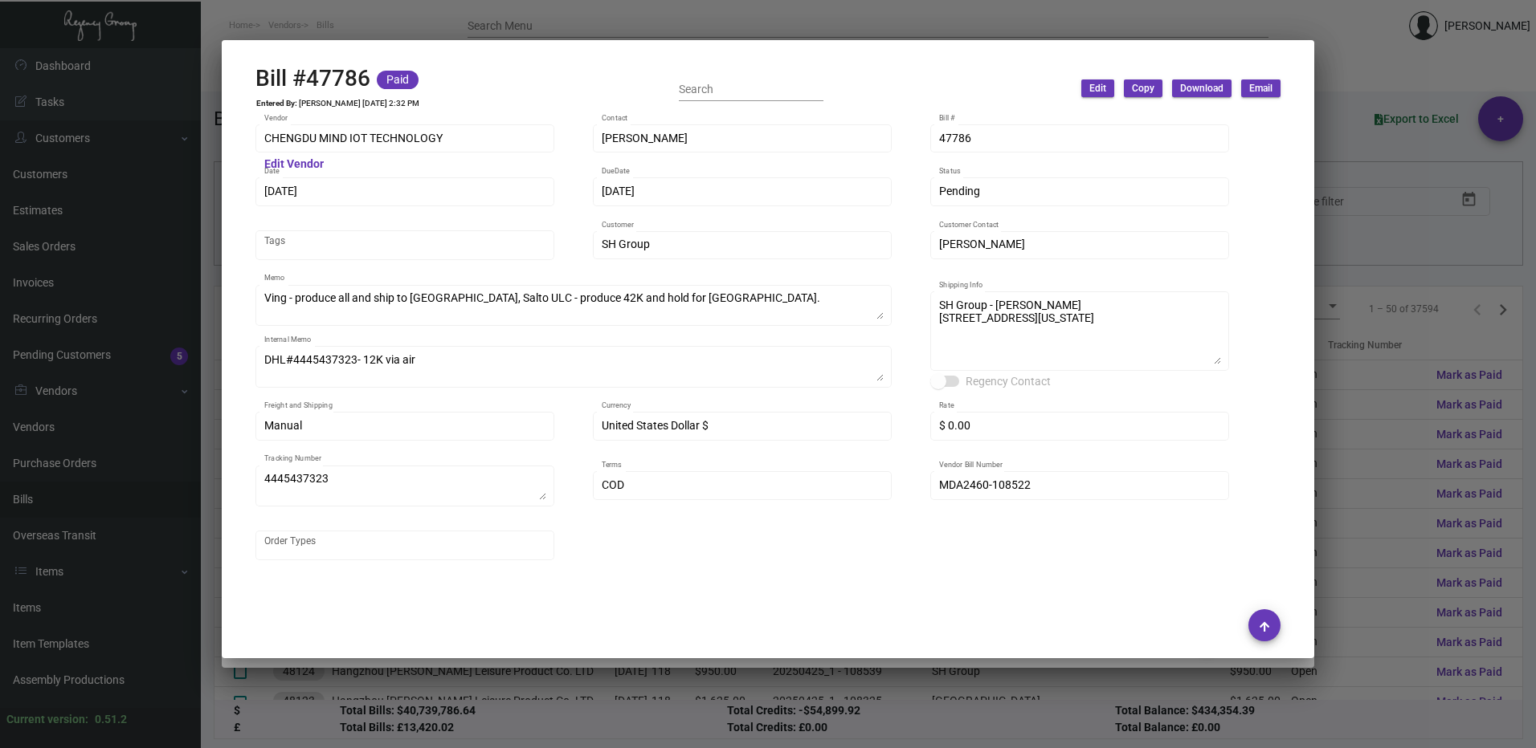
scroll to position [402, 0]
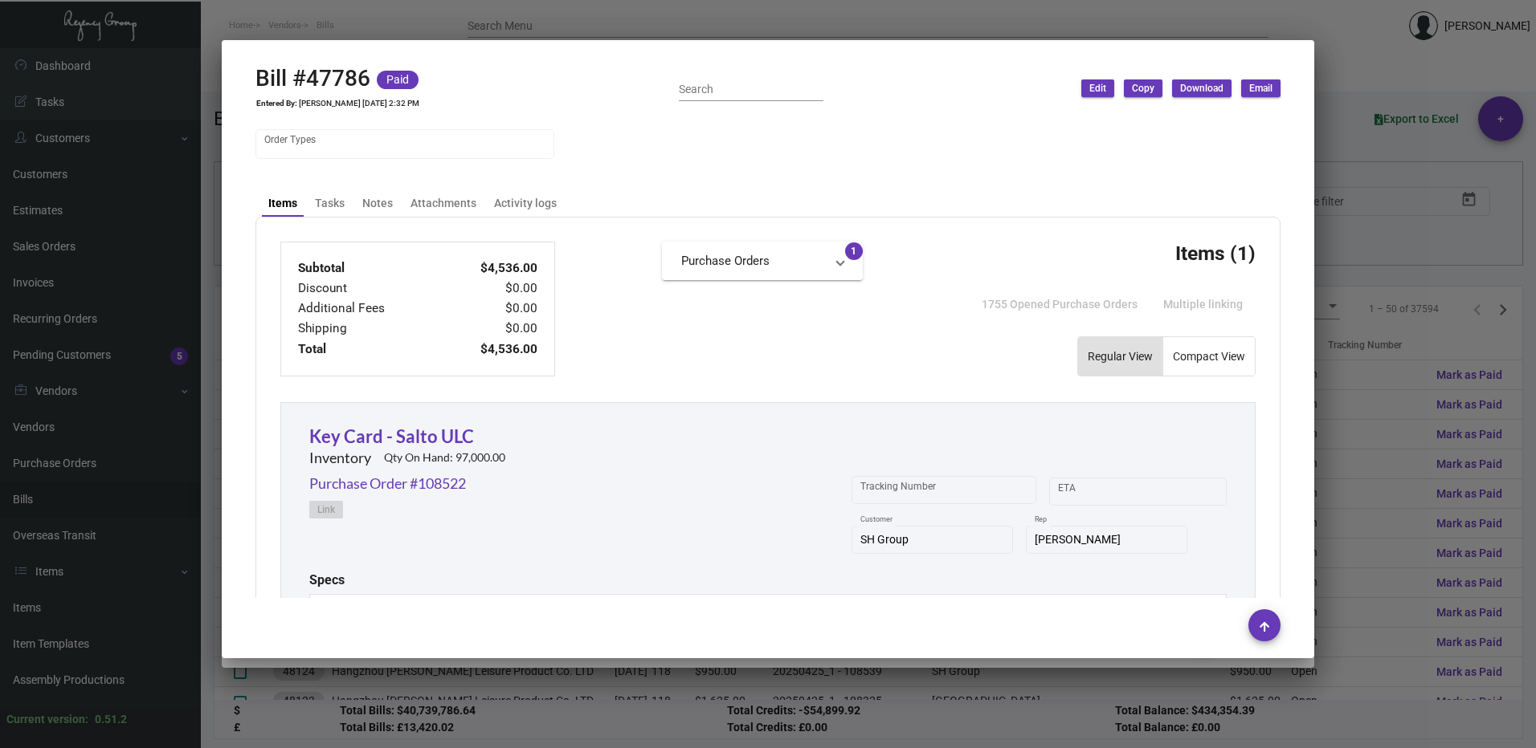
click at [1366, 299] on div at bounding box center [768, 374] width 1536 height 748
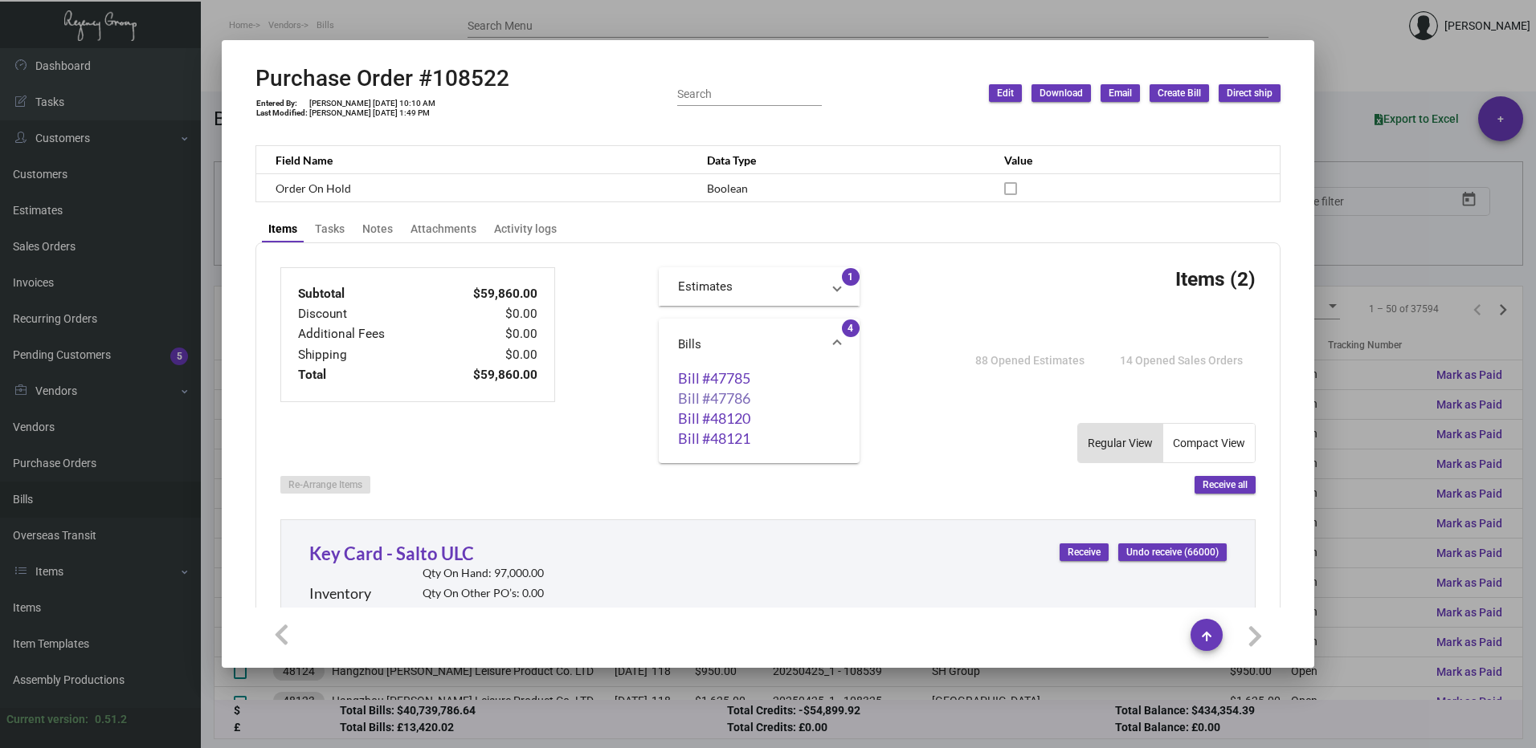
click at [735, 393] on link "Bill #47786" at bounding box center [759, 398] width 162 height 16
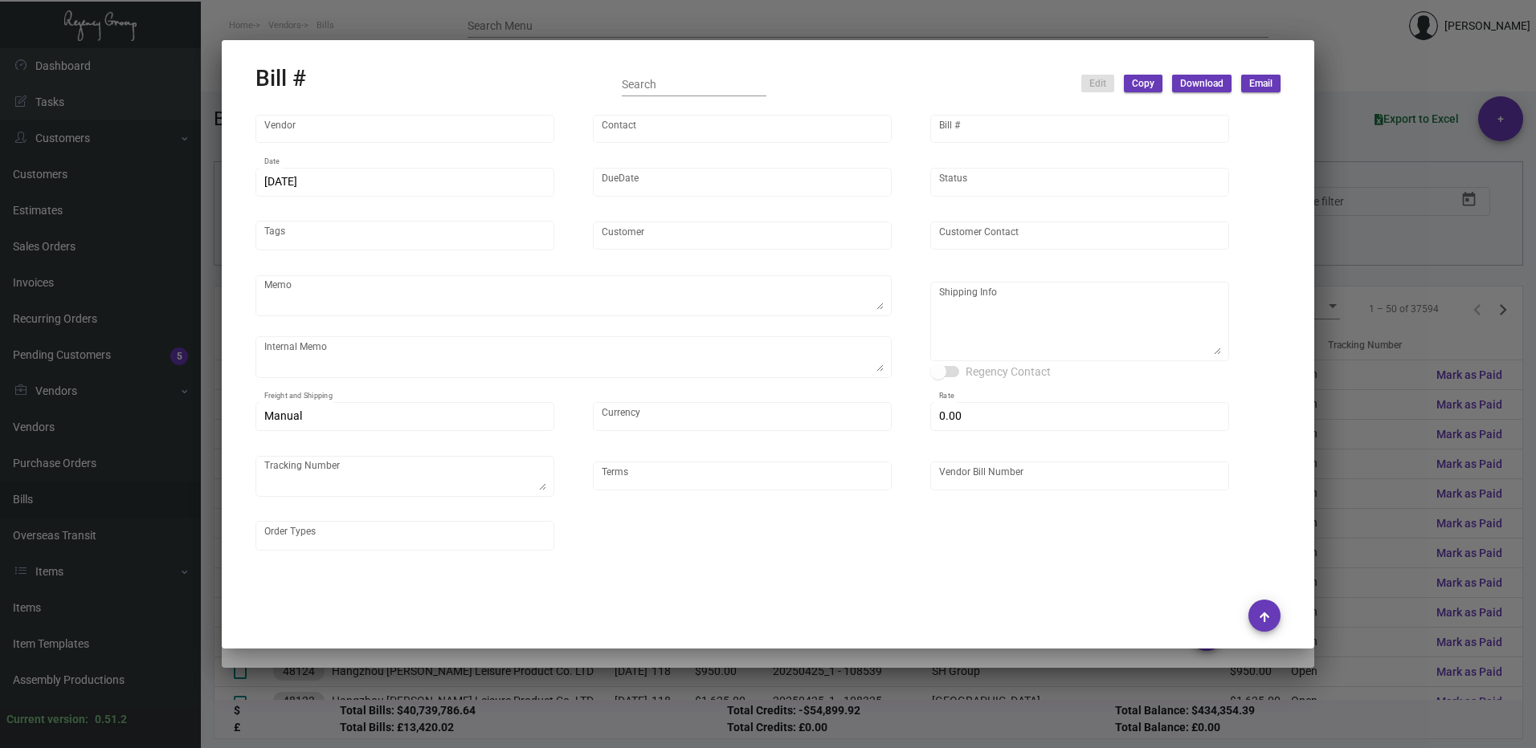
type input "CHENGDU MIND IOT TECHNOLOGY"
type input "[PERSON_NAME]"
type input "47786"
type input "[DATE]"
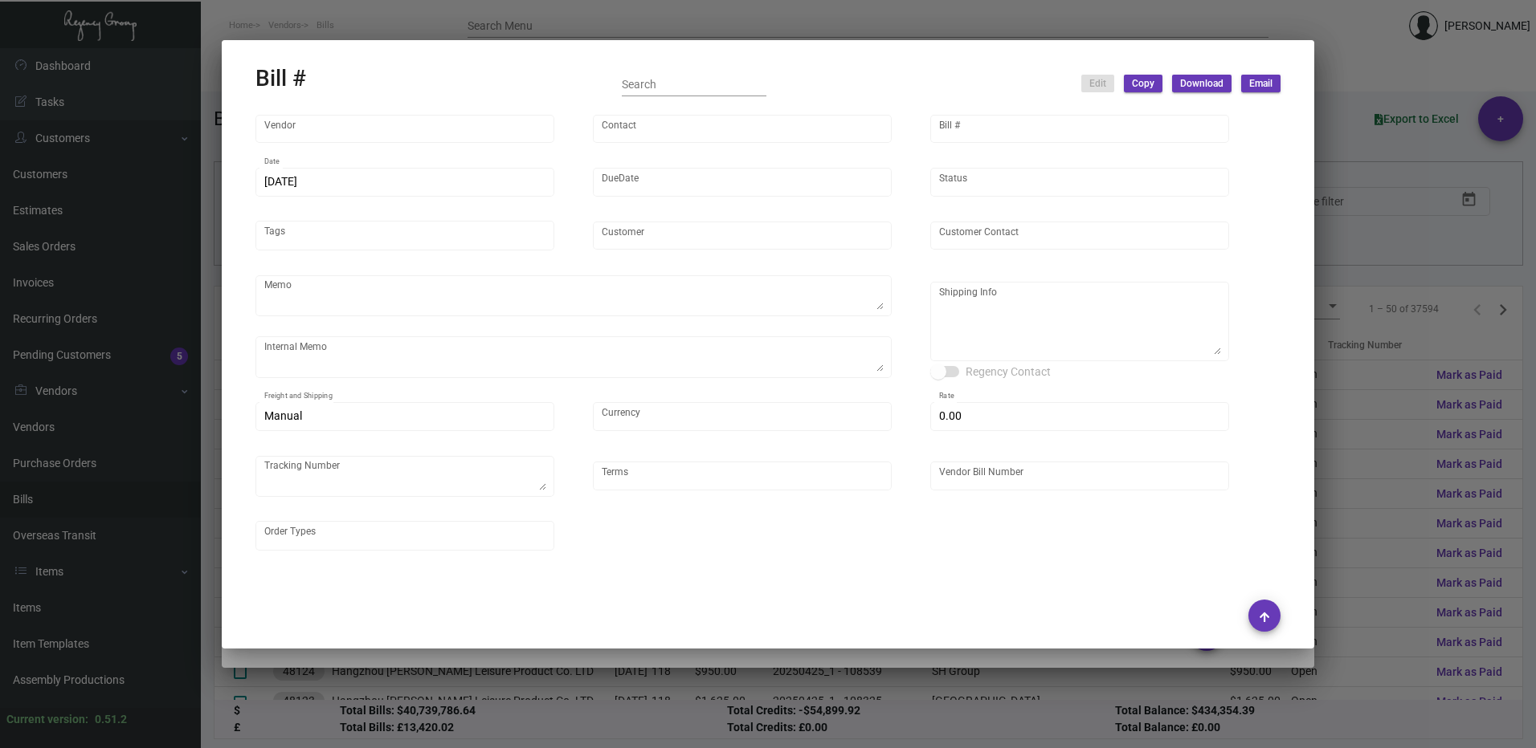
type input "SH Group"
type input "[PERSON_NAME]"
type textarea "Ving - produce all and ship to [GEOGRAPHIC_DATA], Salto ULC - produce 42K and h…"
type textarea "DHL#4445437323- 12K via air"
type textarea "SH Group - [PERSON_NAME] [STREET_ADDRESS][US_STATE]"
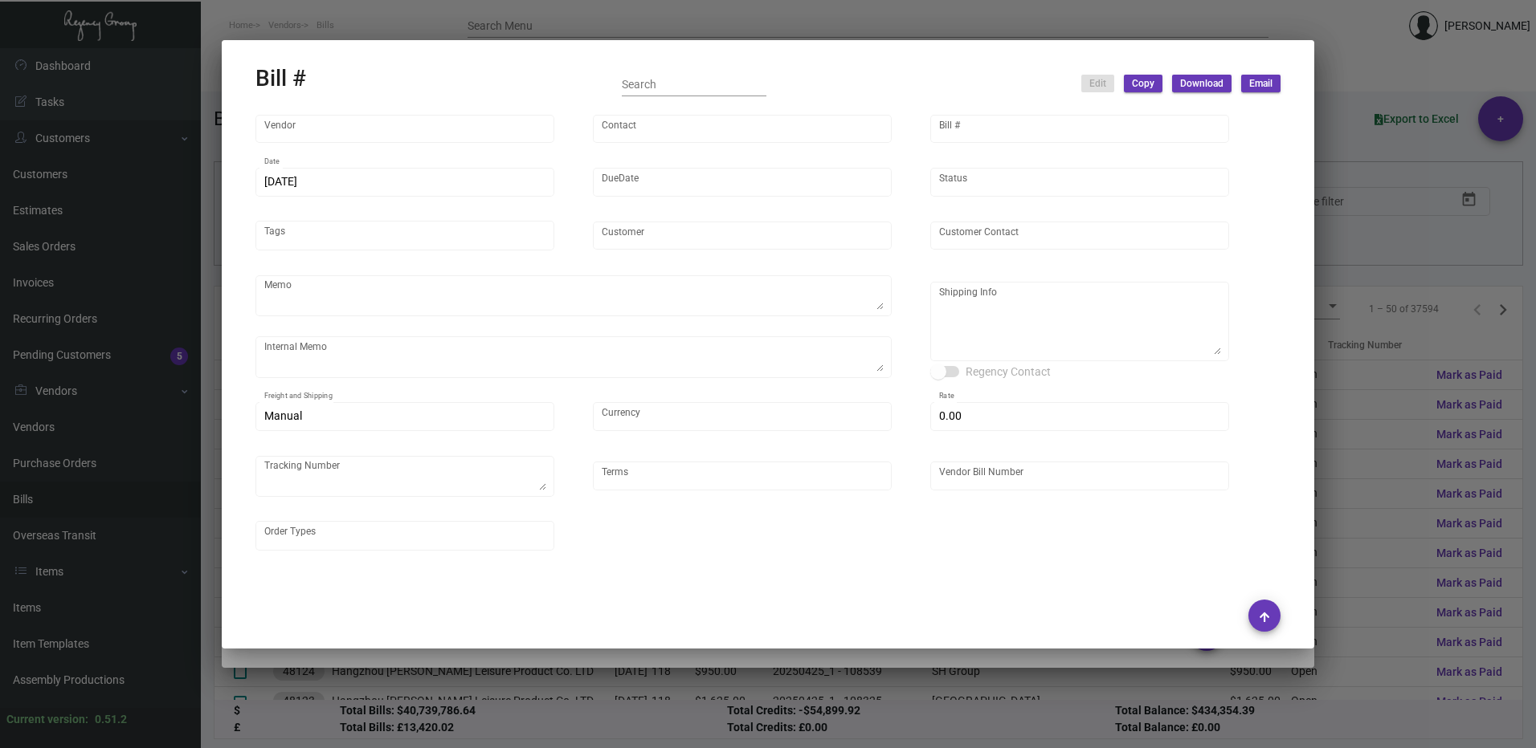
type input "United States Dollar $"
type input "$ 0.00"
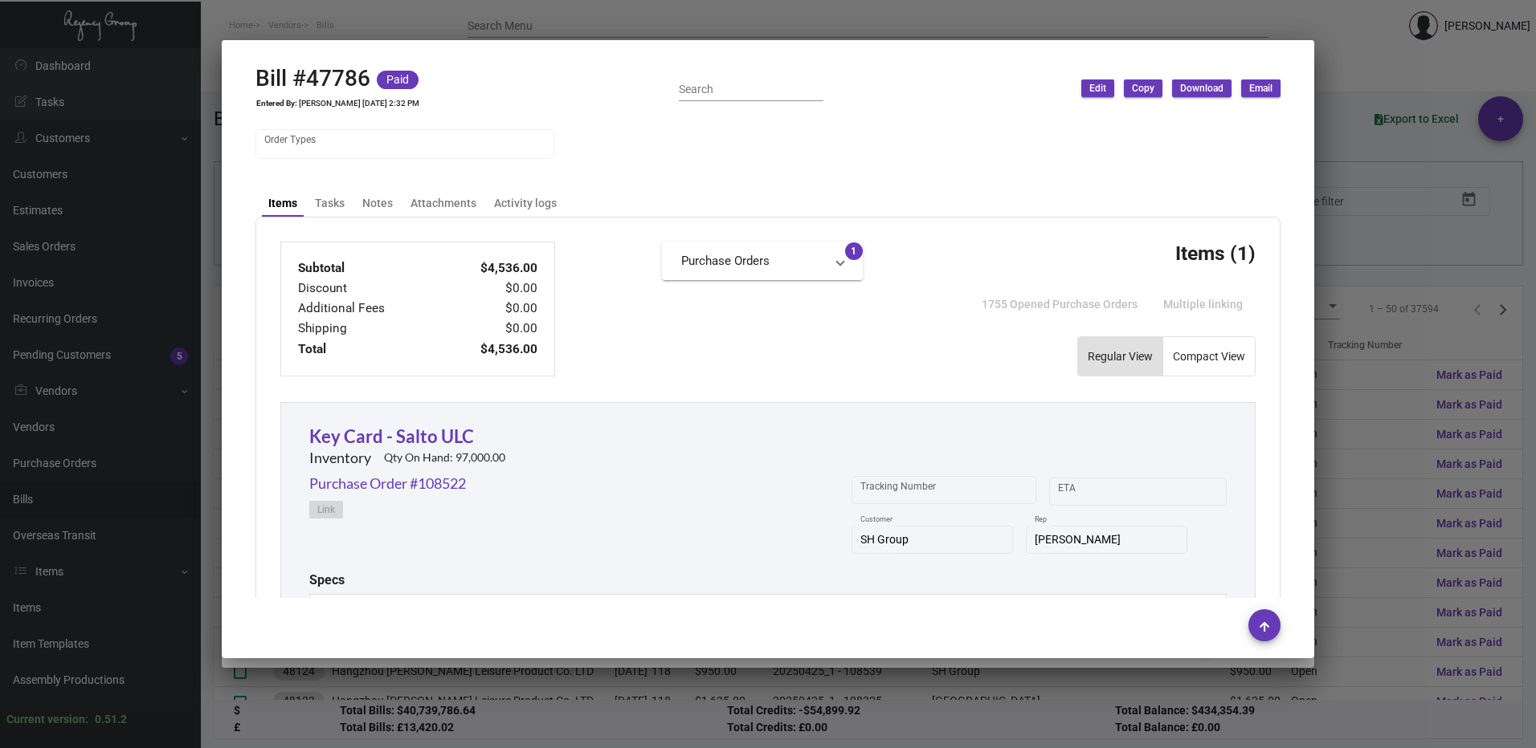
click at [1359, 301] on div at bounding box center [768, 374] width 1536 height 748
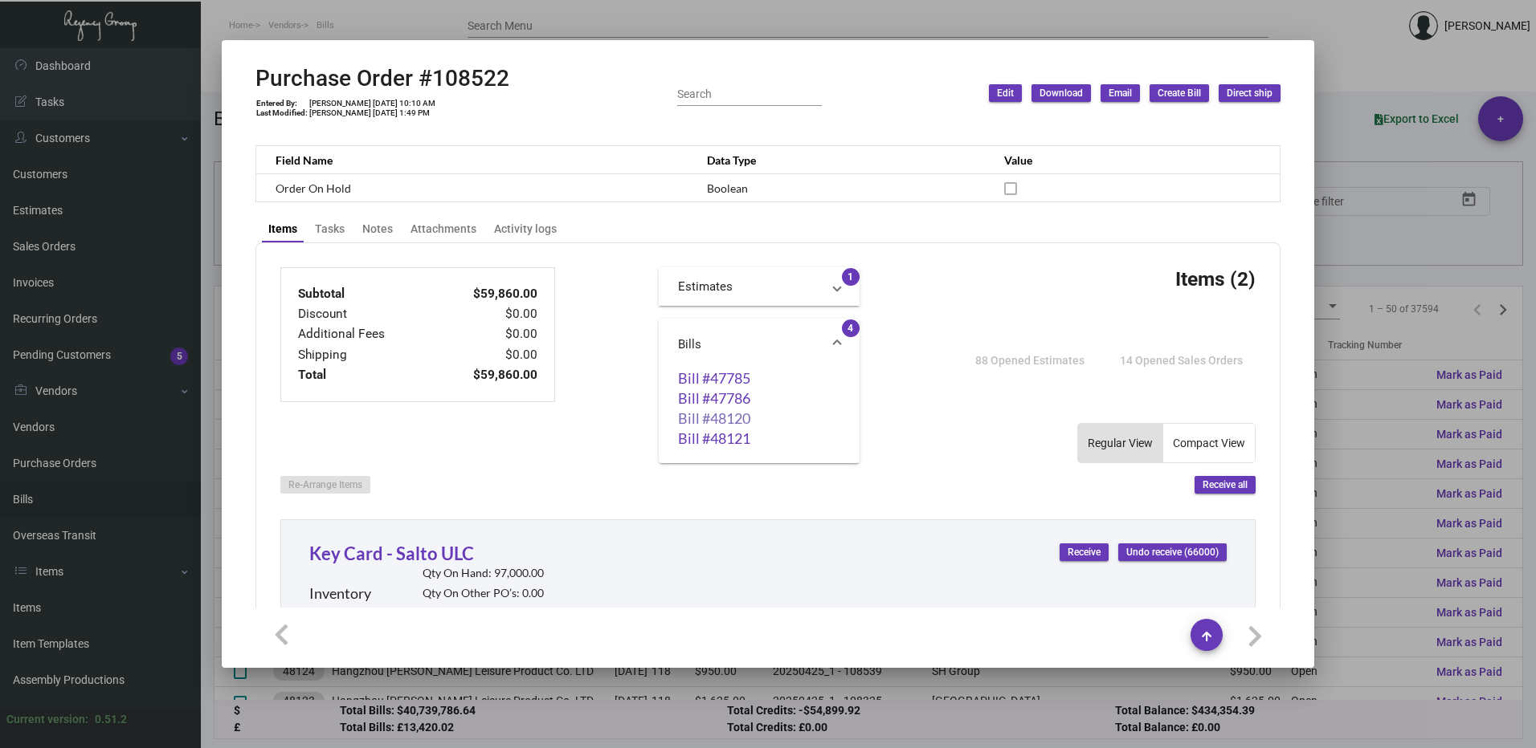
click at [694, 418] on link "Bill #48120" at bounding box center [759, 418] width 162 height 16
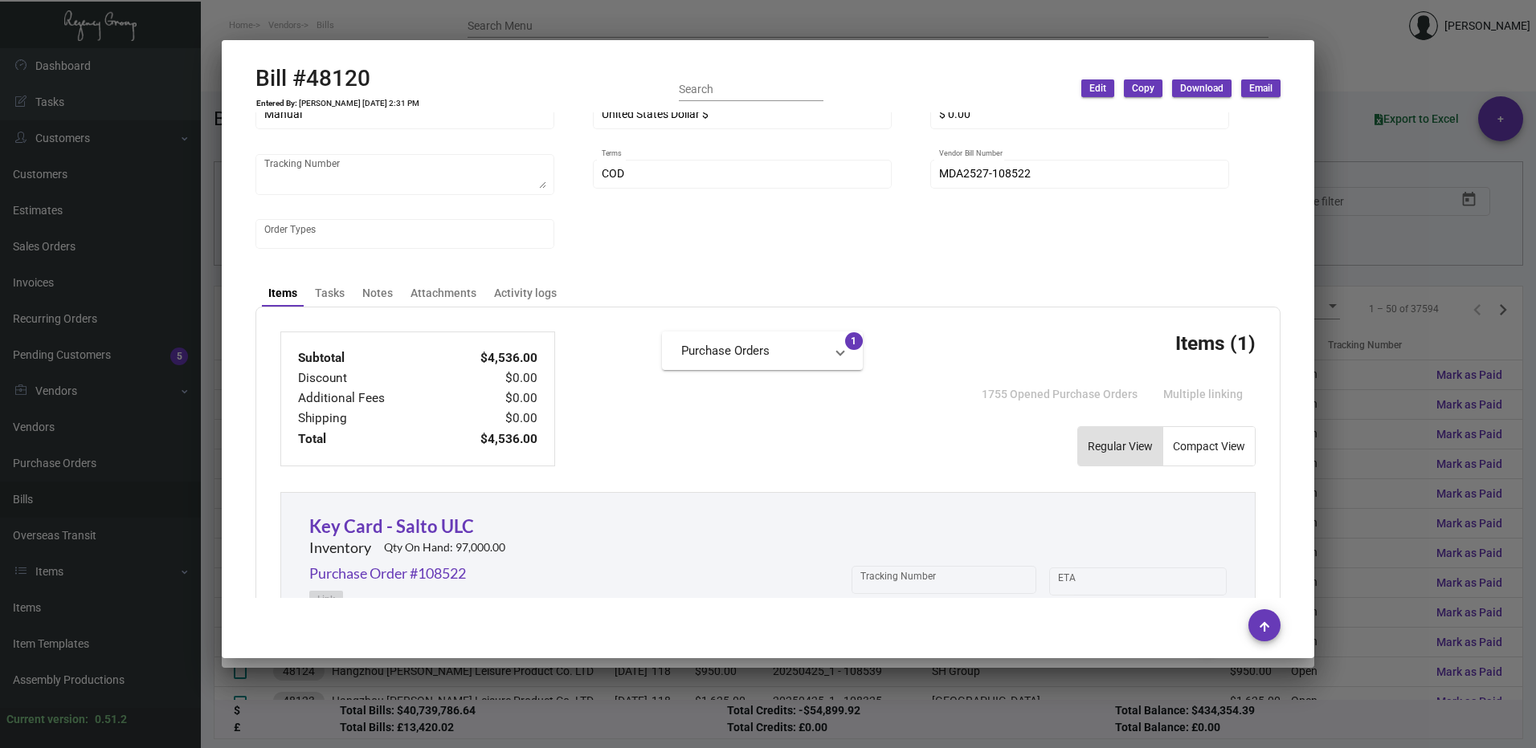
scroll to position [241, 0]
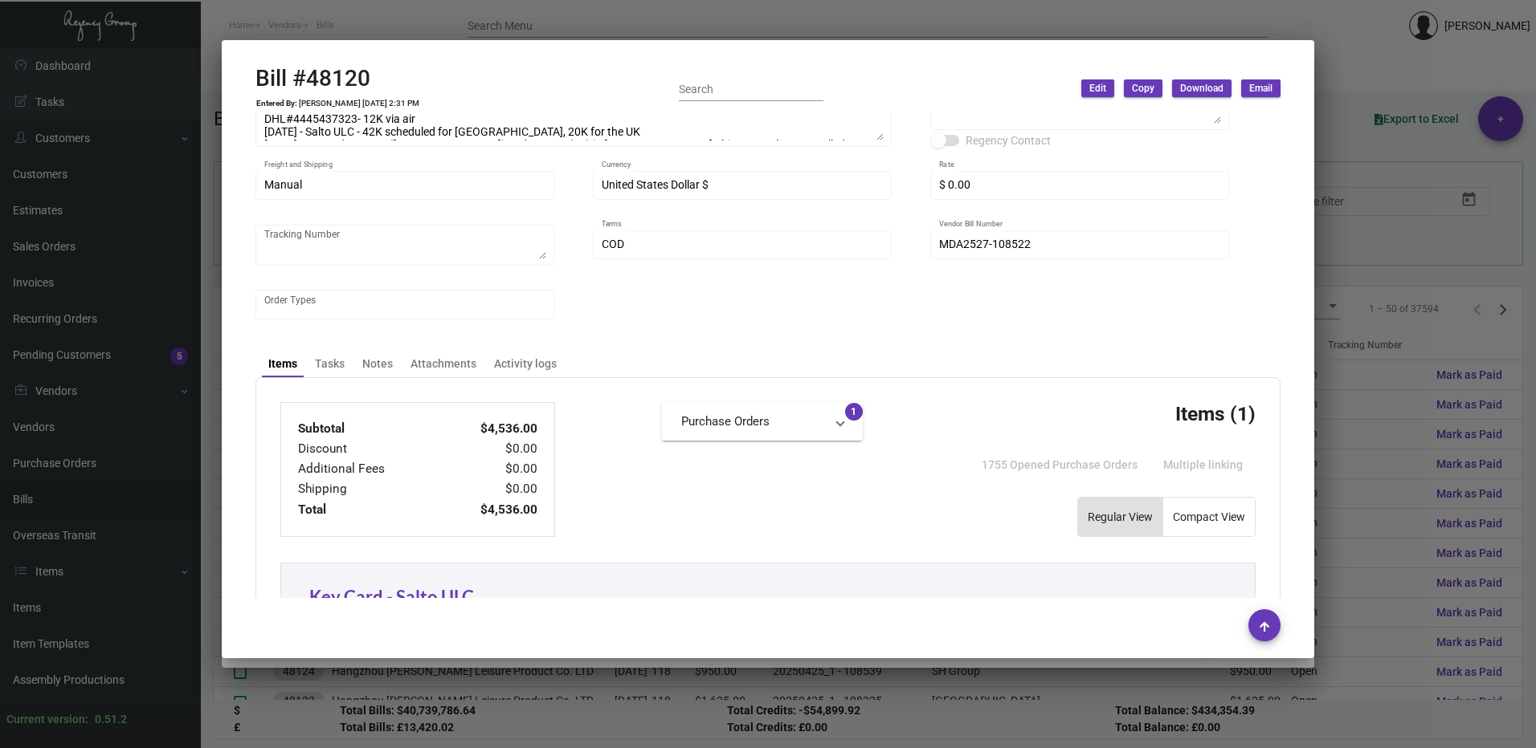
click at [1368, 251] on div at bounding box center [768, 374] width 1536 height 748
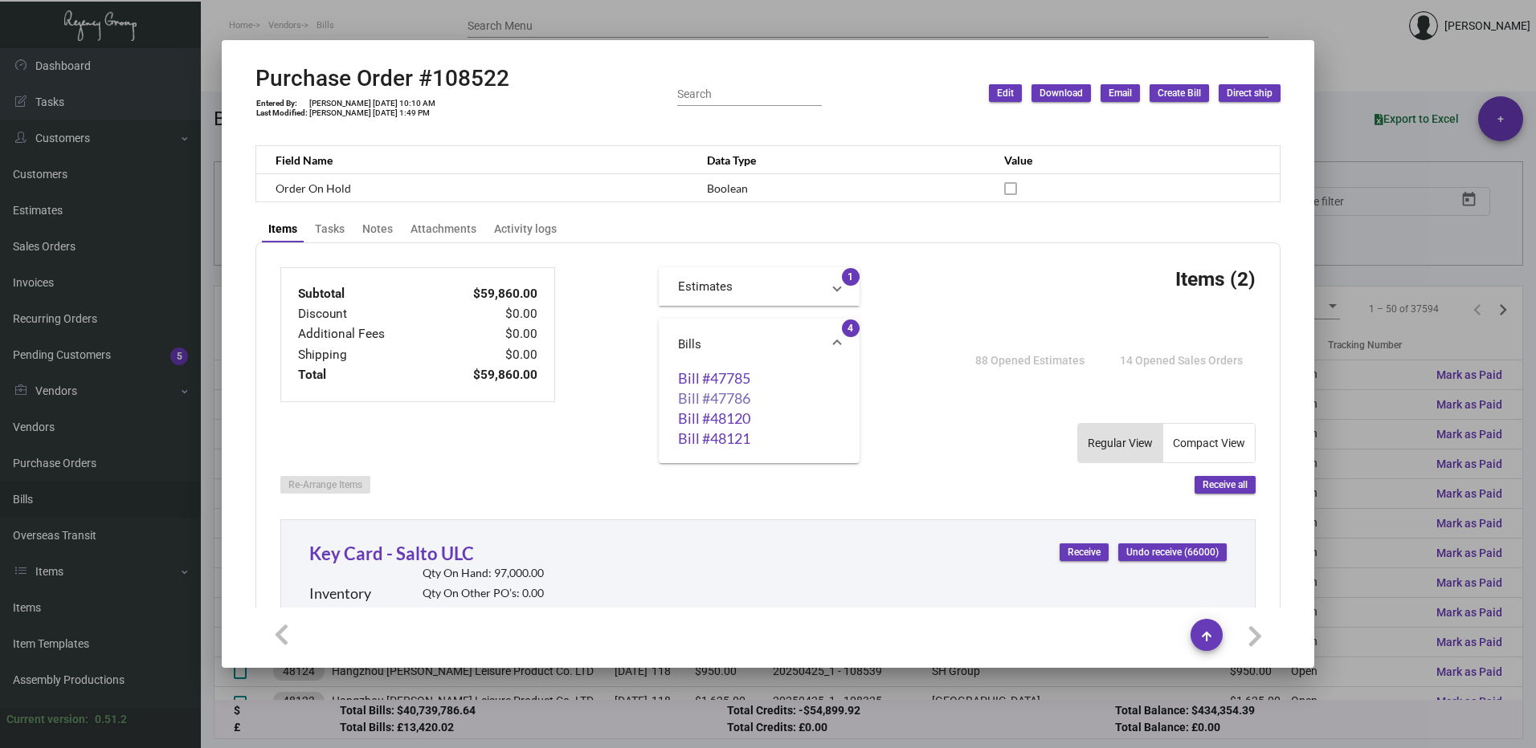
click at [698, 400] on link "Bill #47786" at bounding box center [759, 398] width 162 height 16
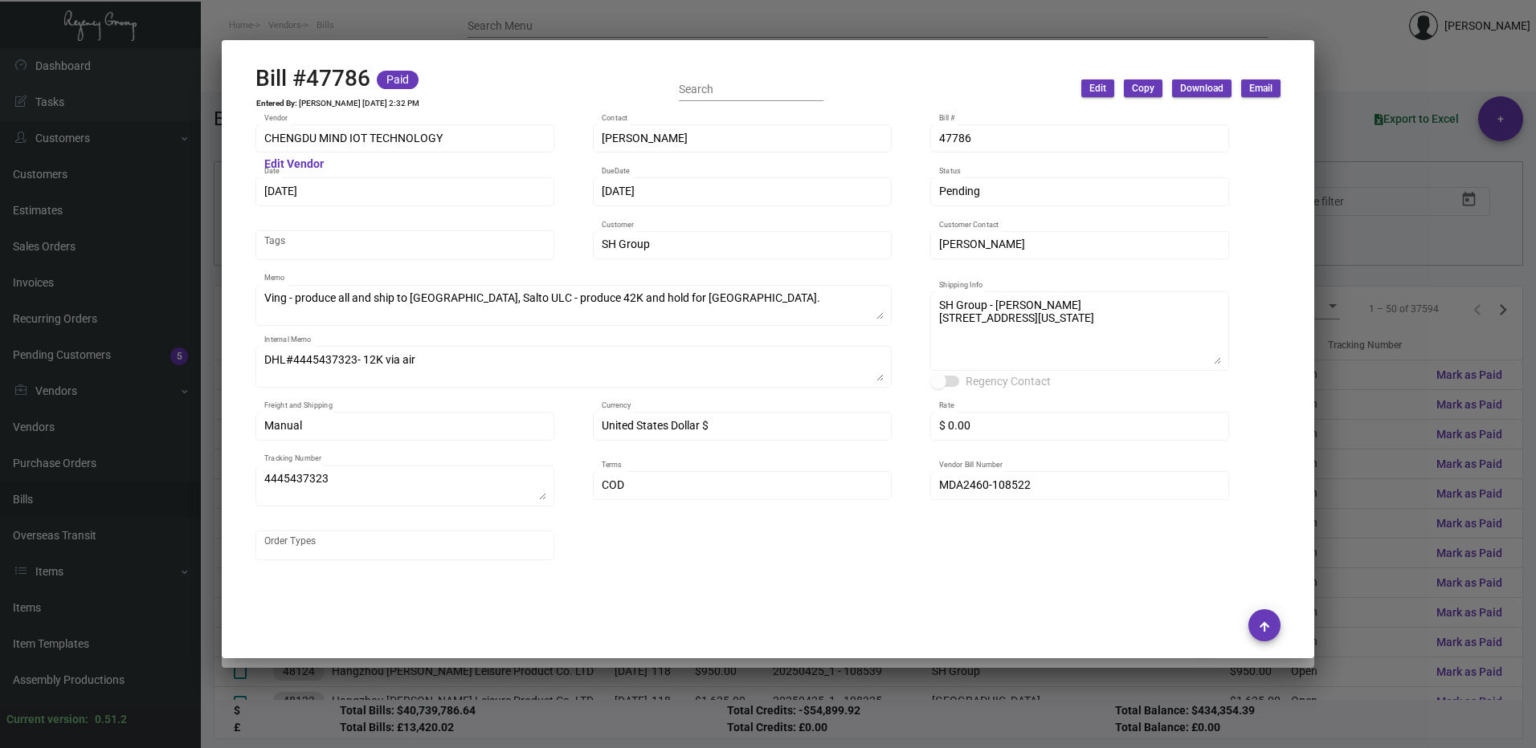
click at [1393, 260] on div at bounding box center [768, 374] width 1536 height 748
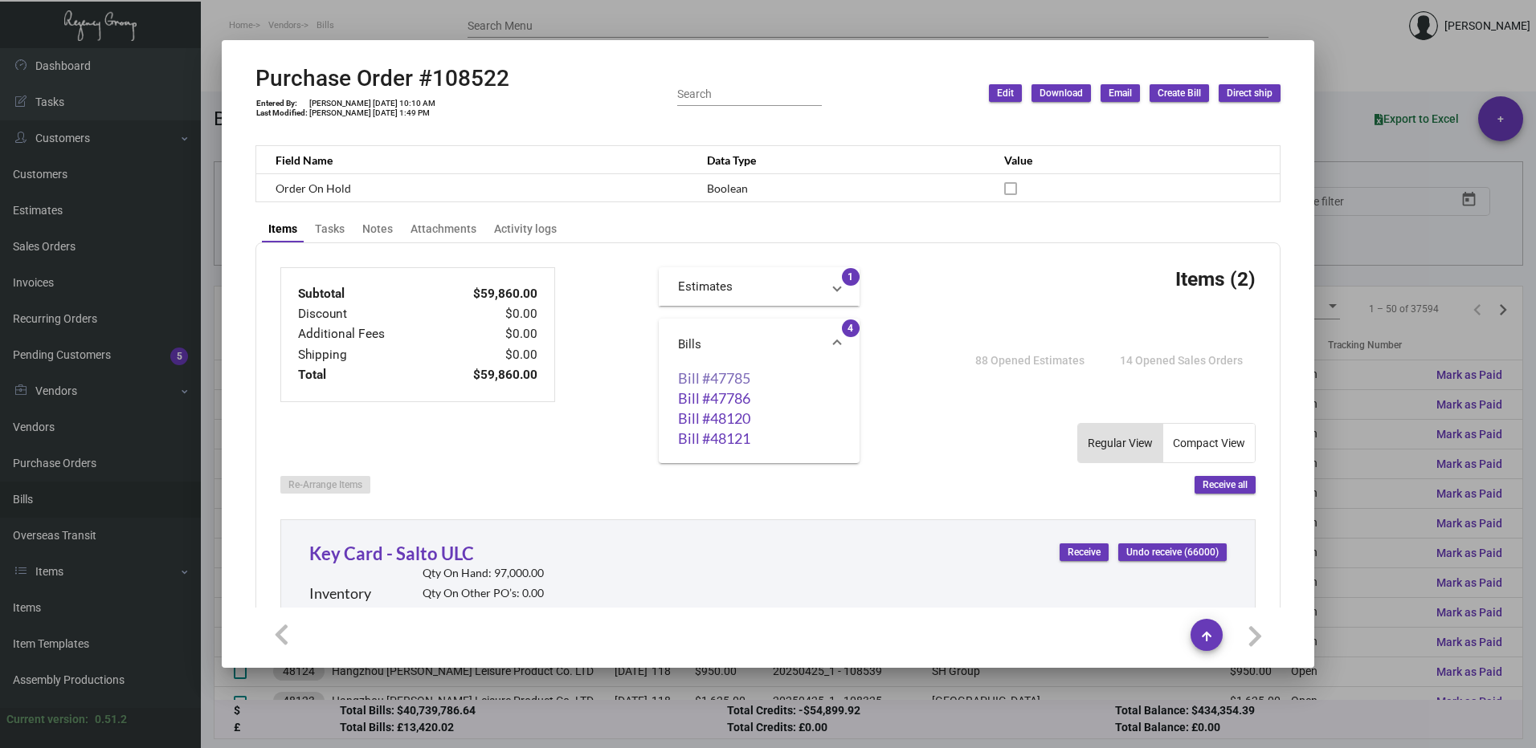
click at [686, 381] on link "Bill #47785" at bounding box center [759, 378] width 162 height 16
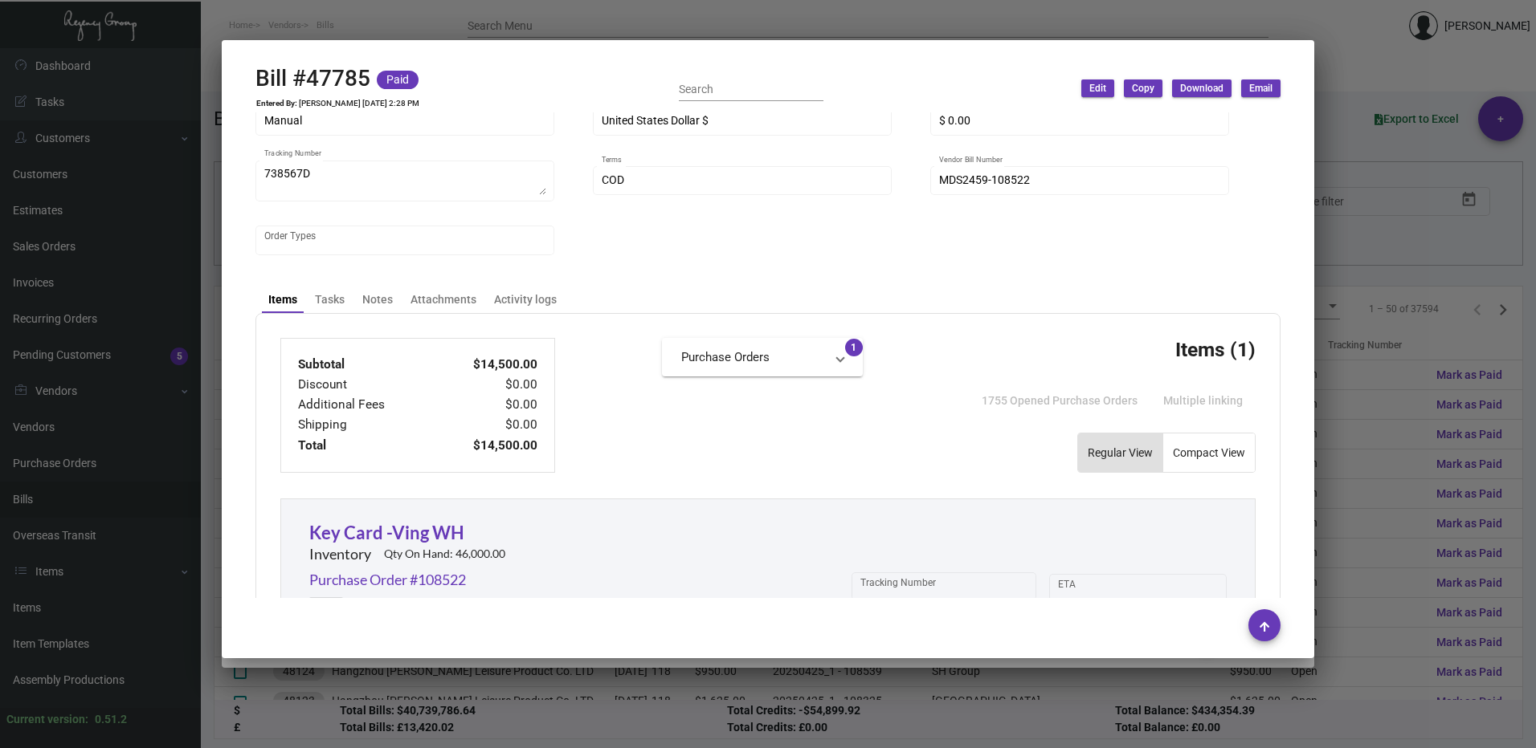
scroll to position [402, 0]
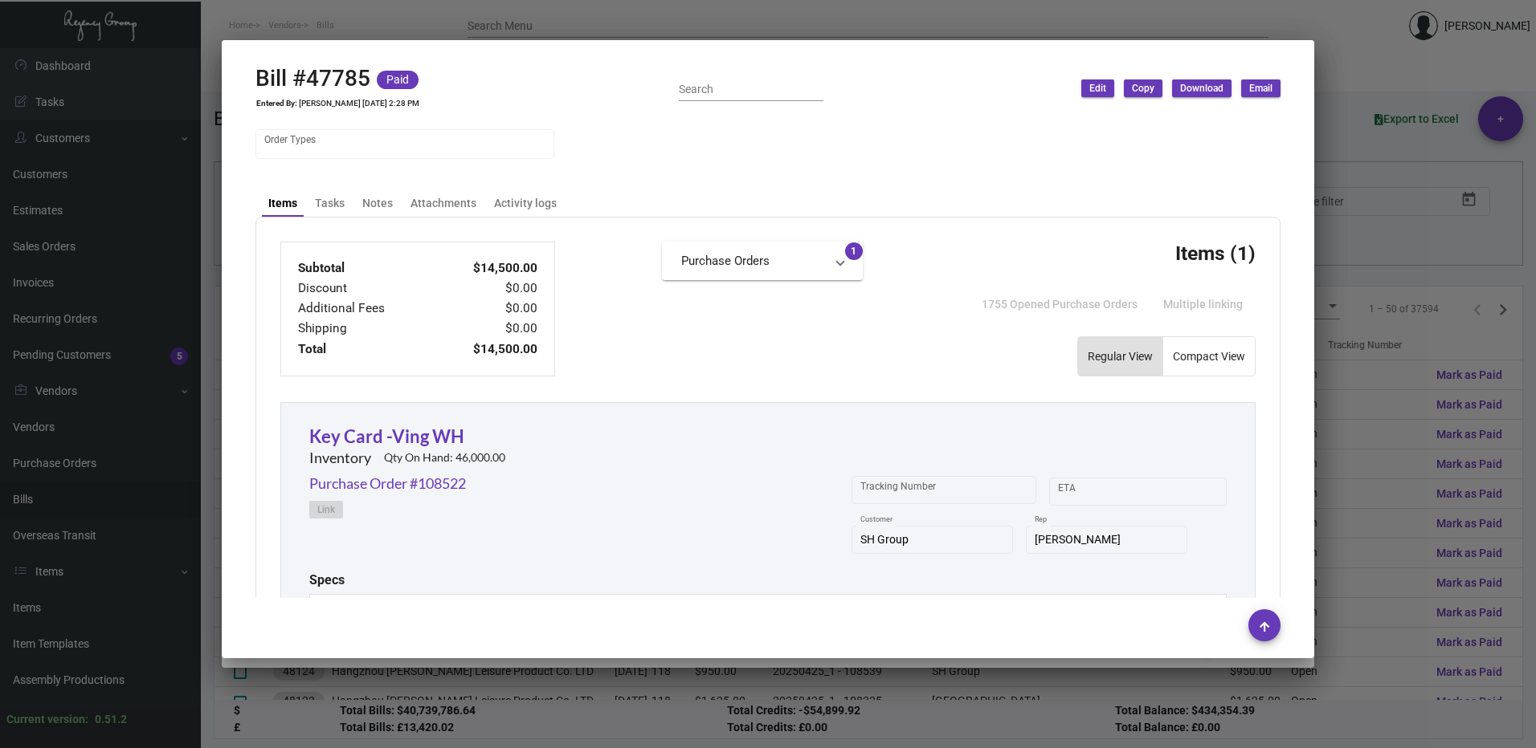
click at [1316, 150] on div at bounding box center [768, 374] width 1536 height 748
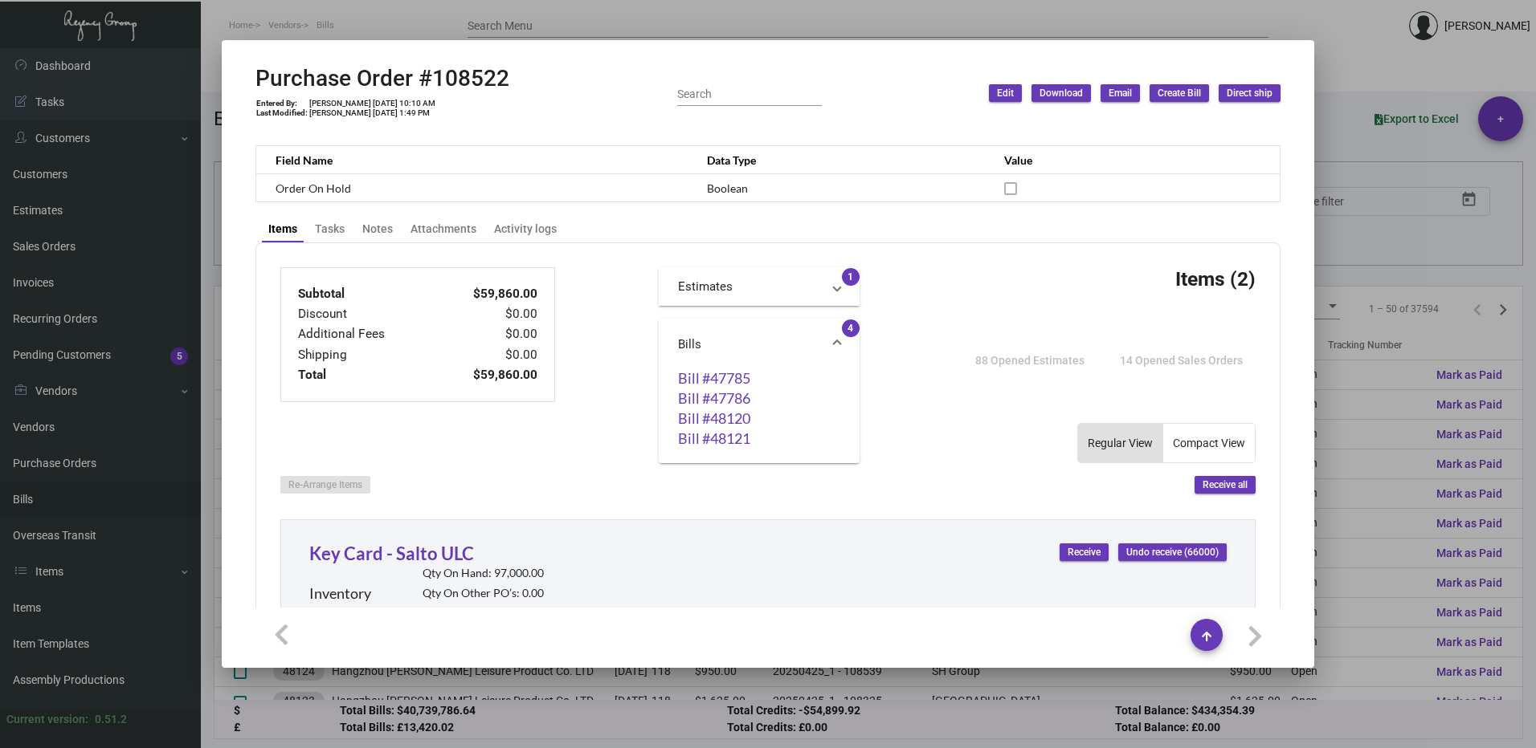
drag, startPoint x: 1383, startPoint y: 138, endPoint x: 1394, endPoint y: 141, distance: 11.5
click at [1394, 141] on div at bounding box center [768, 374] width 1536 height 748
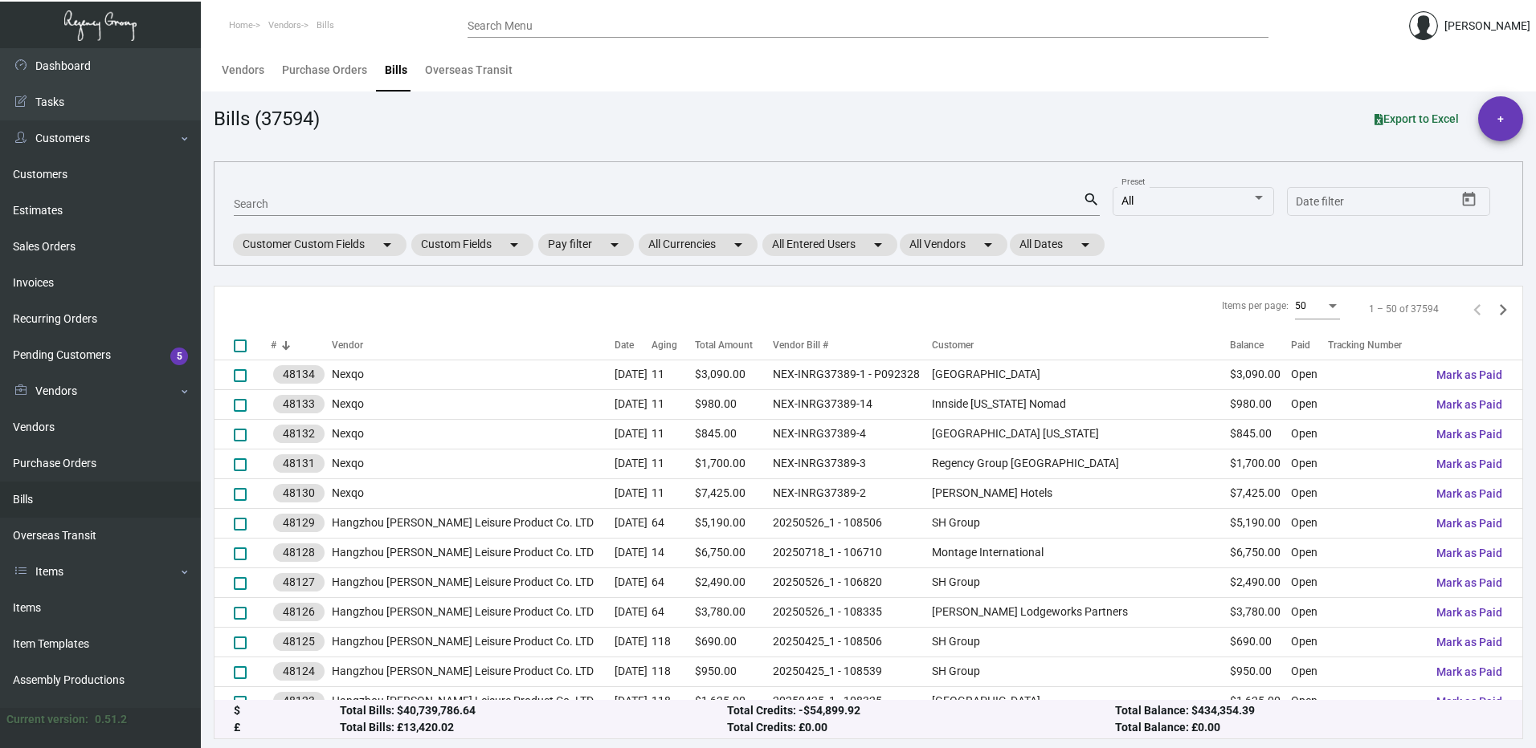
click at [547, 28] on input "Search Menu" at bounding box center [867, 26] width 801 height 13
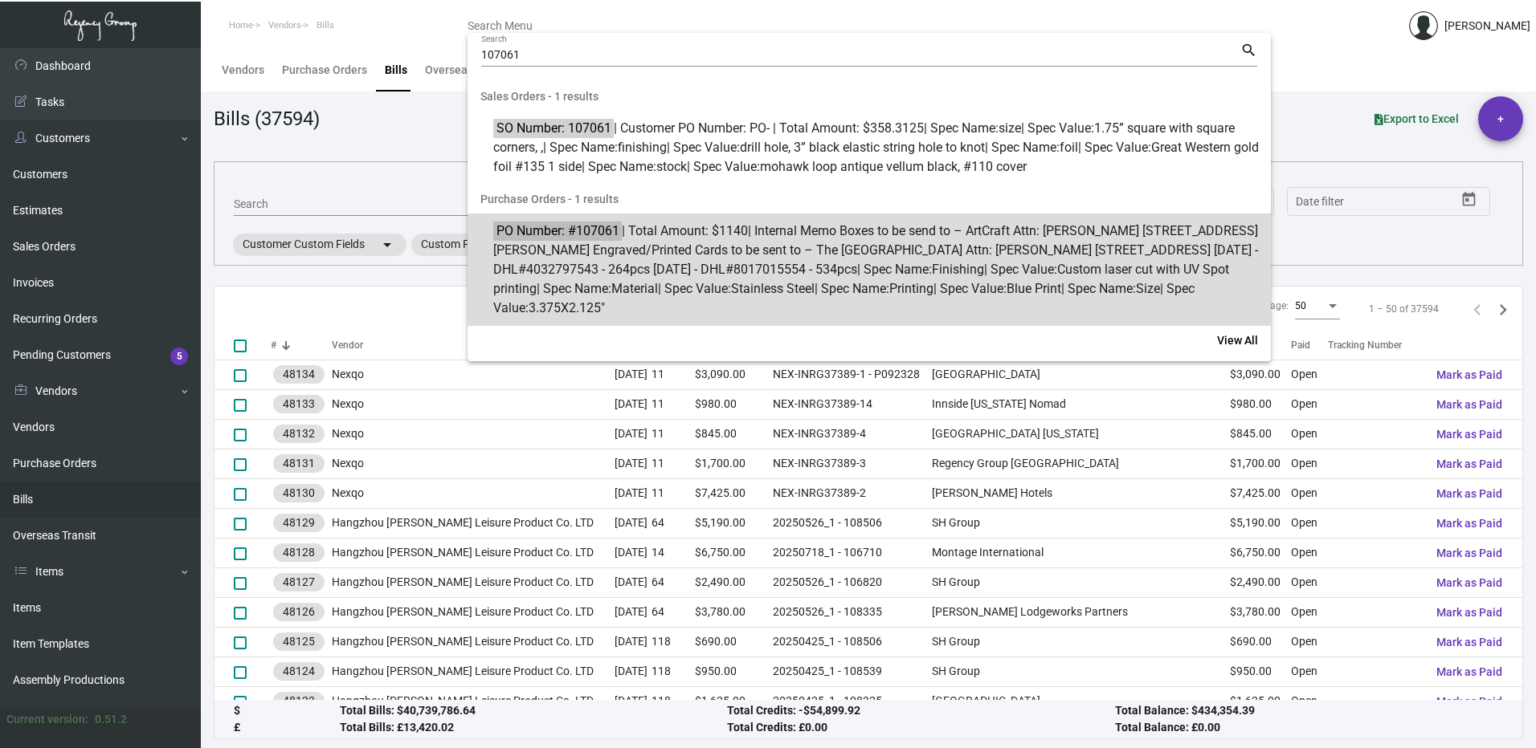
click at [680, 228] on span "PO Number: #107061 | Total Amount: $1140 | Internal Memo Boxes to be send to – …" at bounding box center [877, 270] width 769 height 96
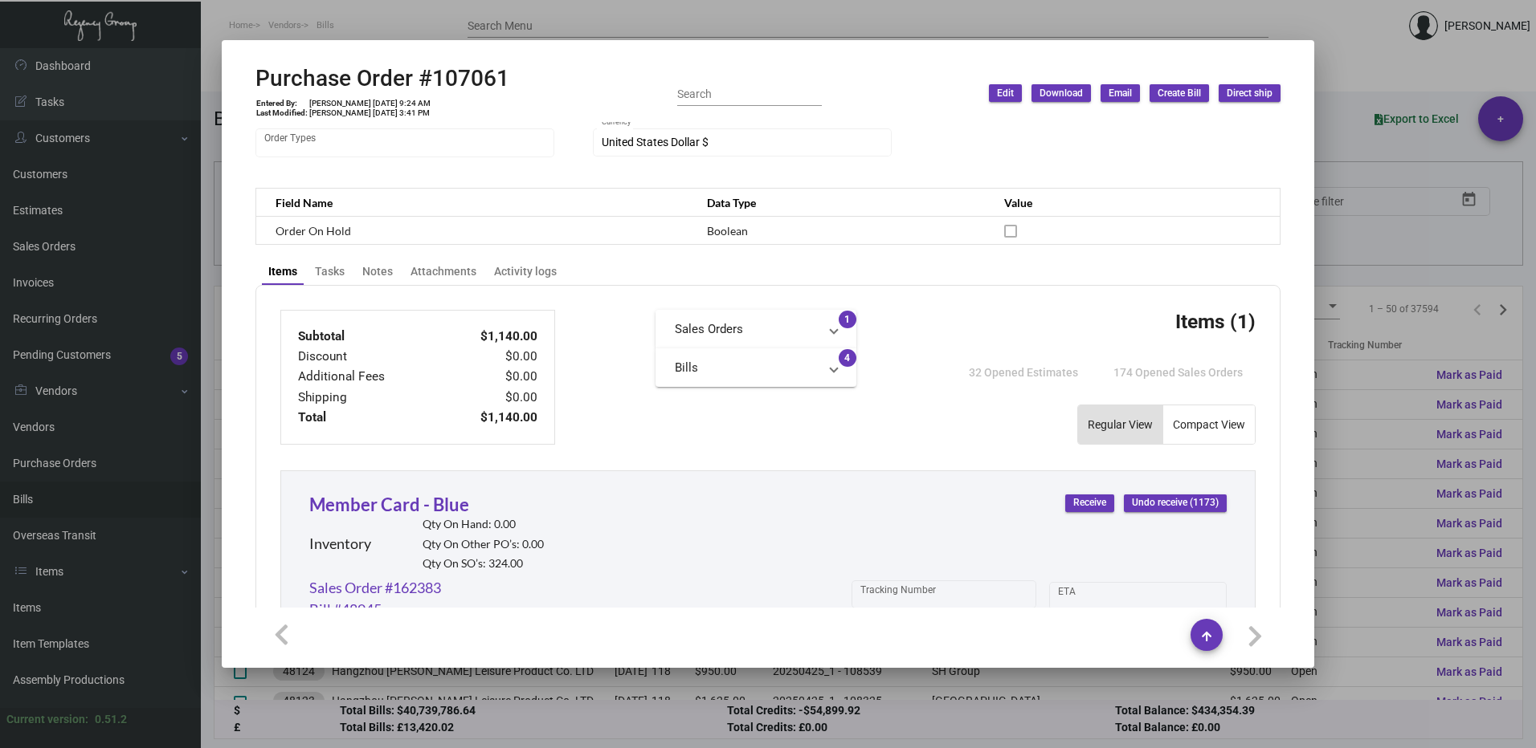
click at [741, 368] on mat-panel-title "Bills" at bounding box center [746, 368] width 143 height 18
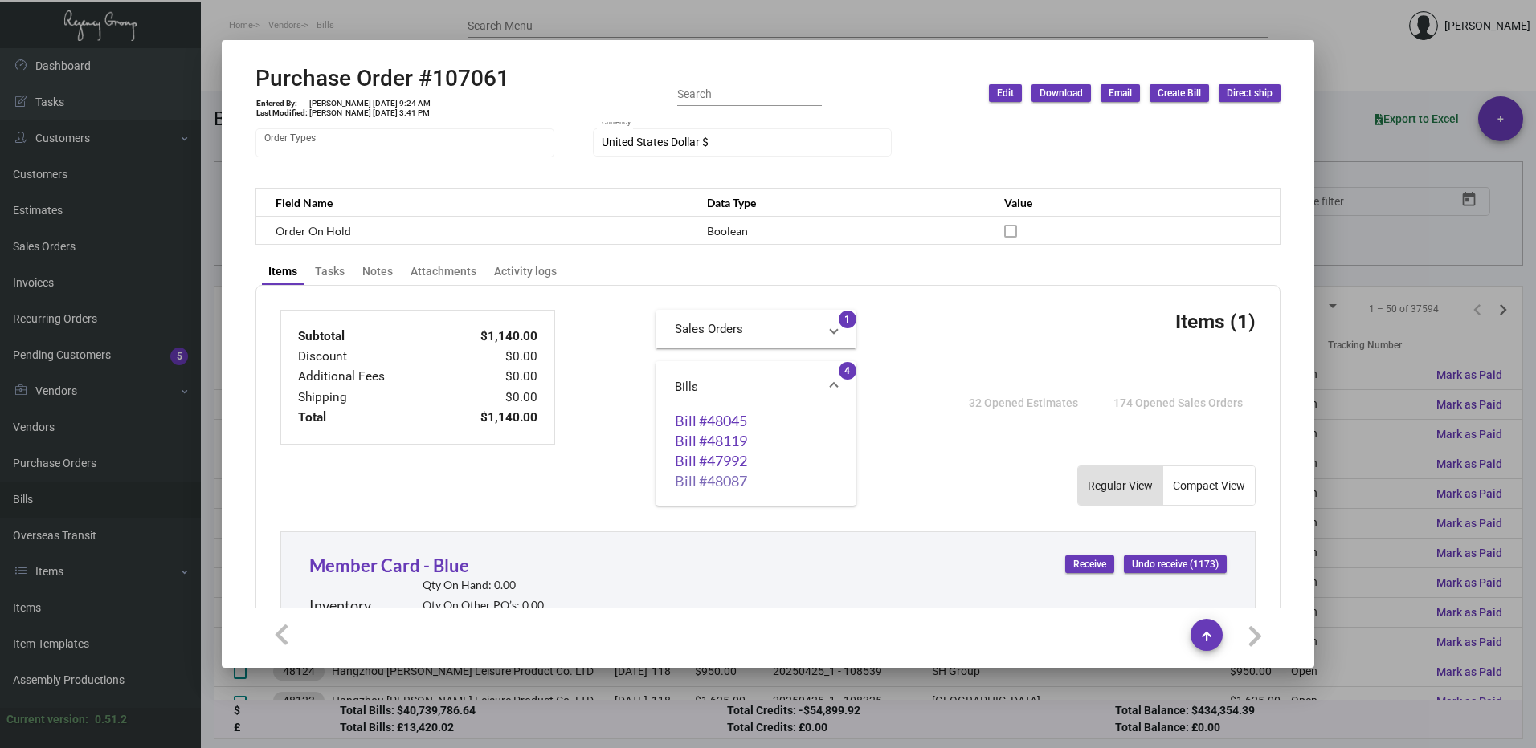
click at [737, 483] on link "Bill #48087" at bounding box center [756, 481] width 162 height 16
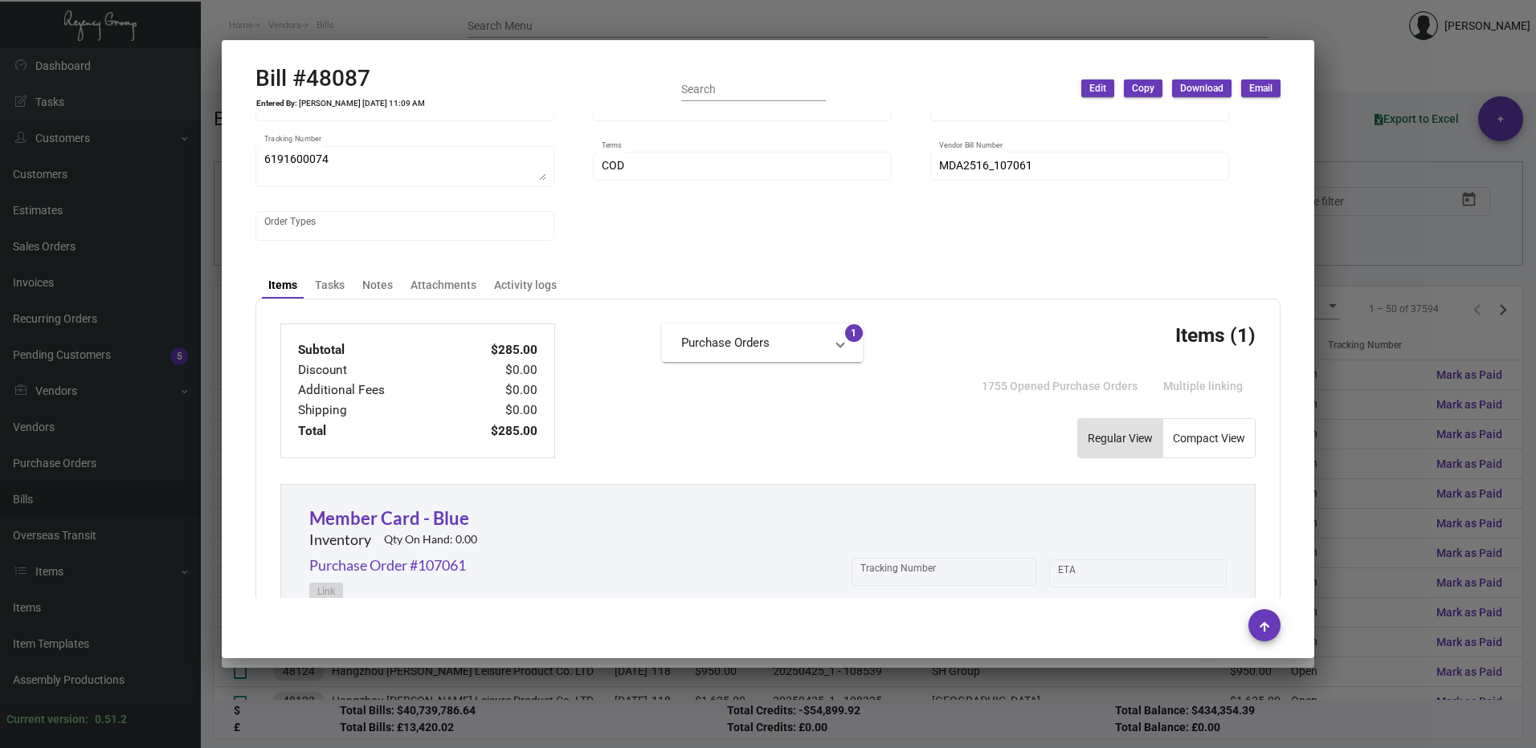
scroll to position [321, 0]
drag, startPoint x: 1428, startPoint y: 163, endPoint x: 1389, endPoint y: 199, distance: 53.4
click at [1428, 164] on div at bounding box center [768, 374] width 1536 height 748
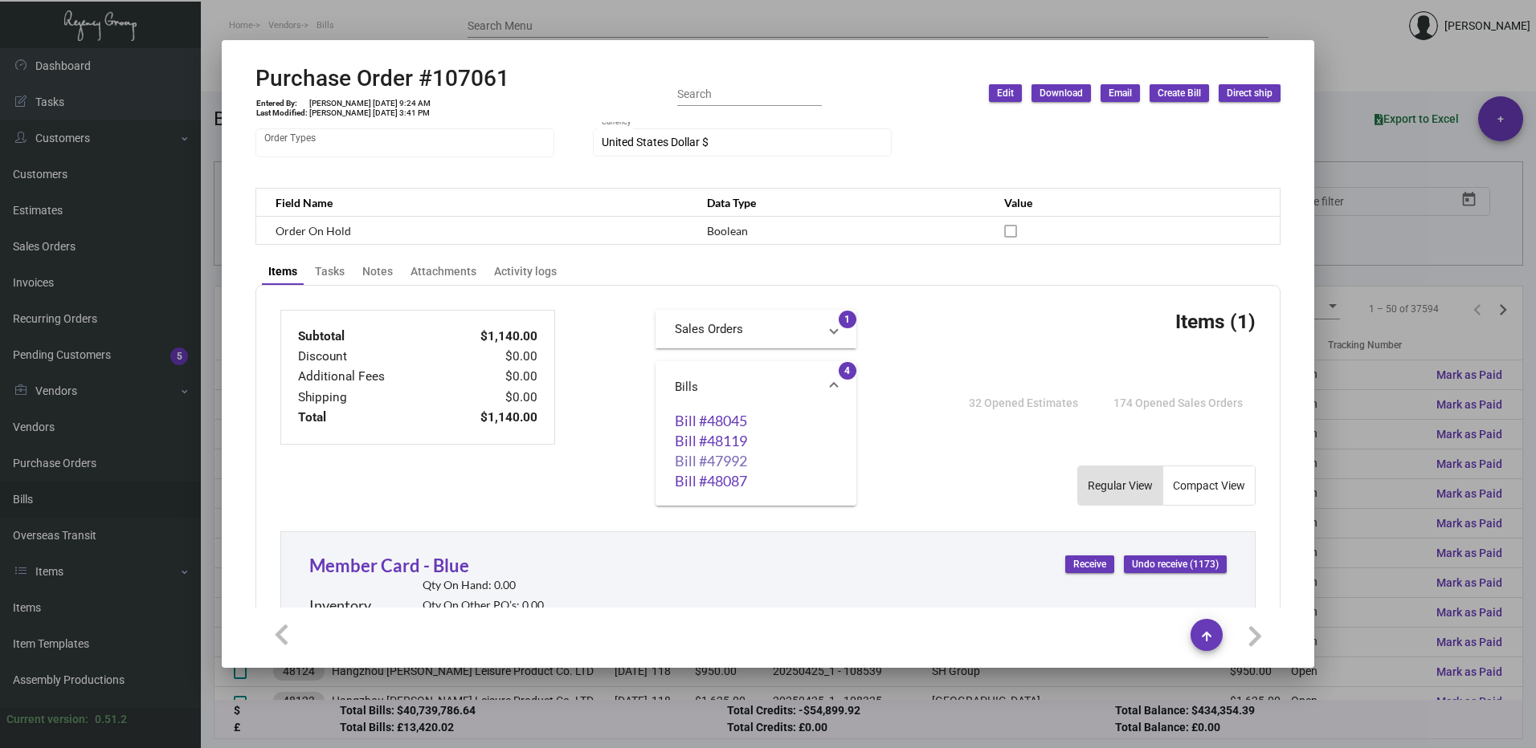
click at [715, 459] on link "Bill #47992" at bounding box center [756, 461] width 162 height 16
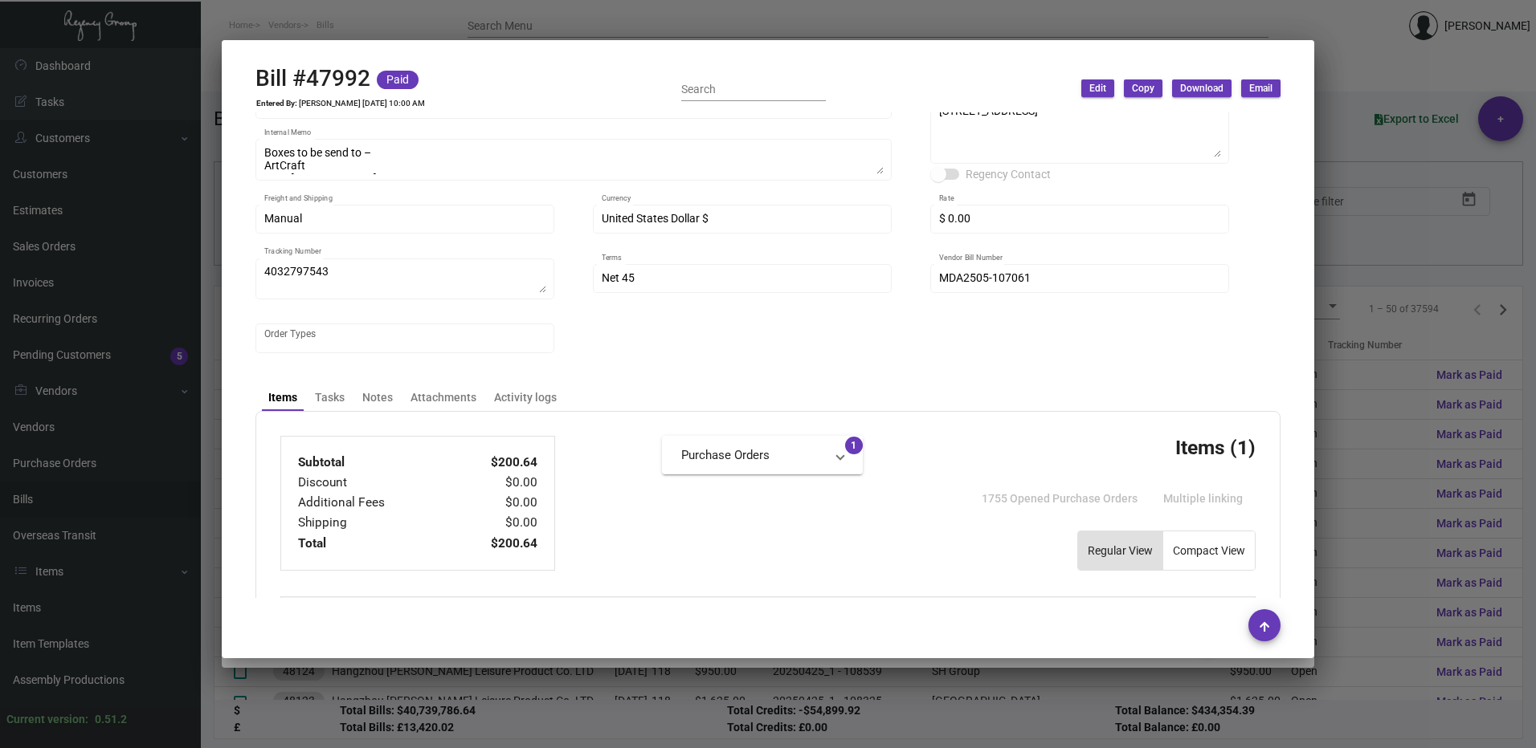
scroll to position [402, 0]
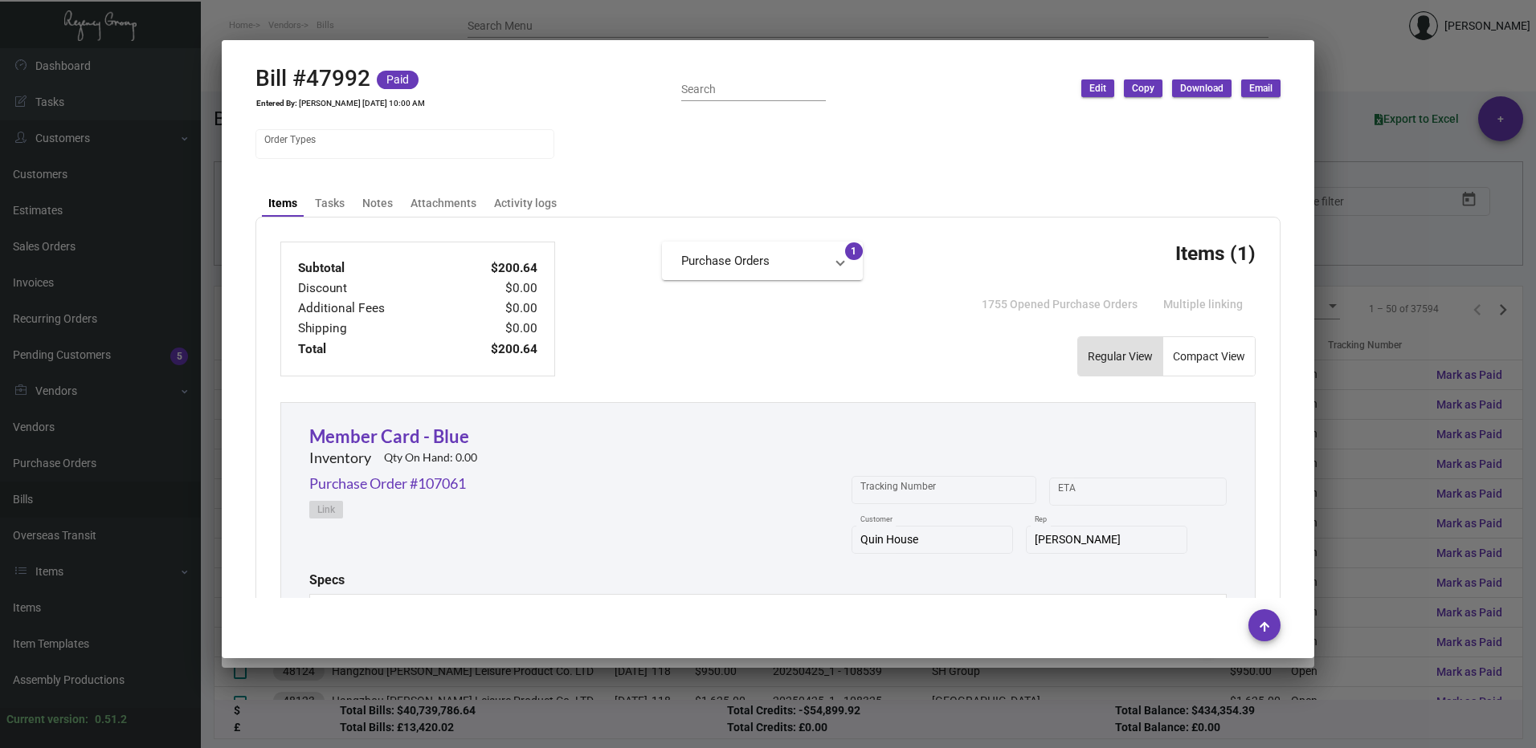
click at [1408, 285] on div at bounding box center [768, 374] width 1536 height 748
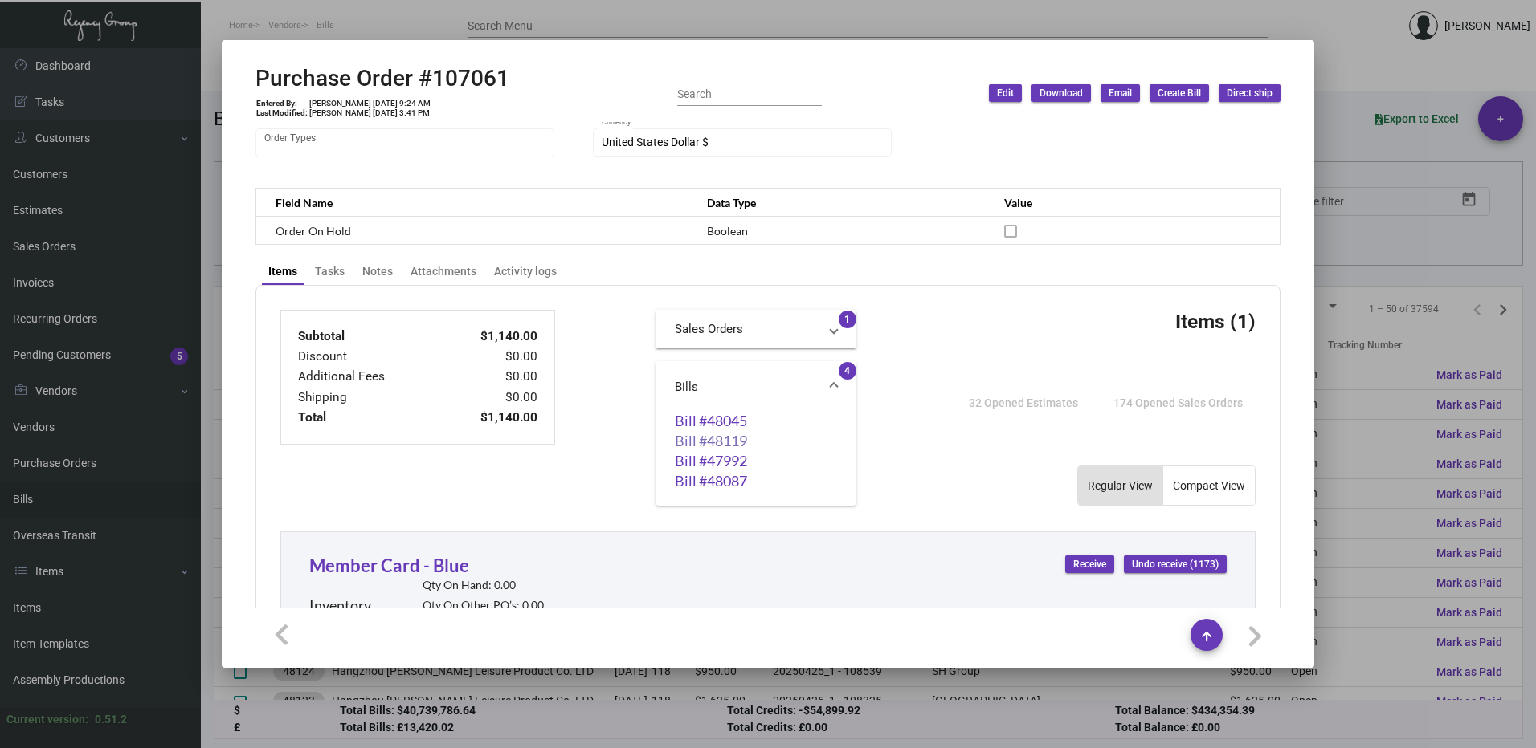
click at [732, 436] on link "Bill #48119" at bounding box center [756, 441] width 162 height 16
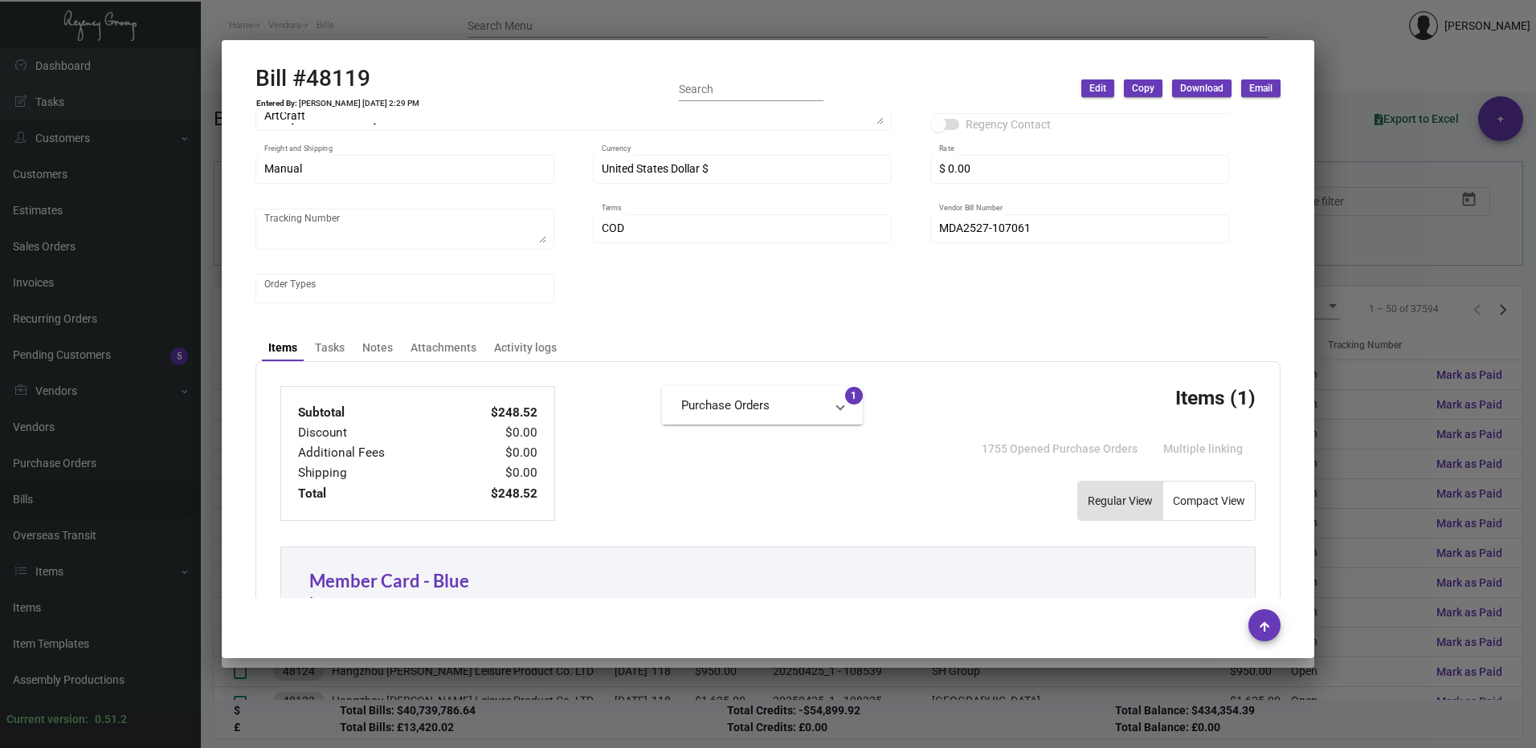
scroll to position [241, 0]
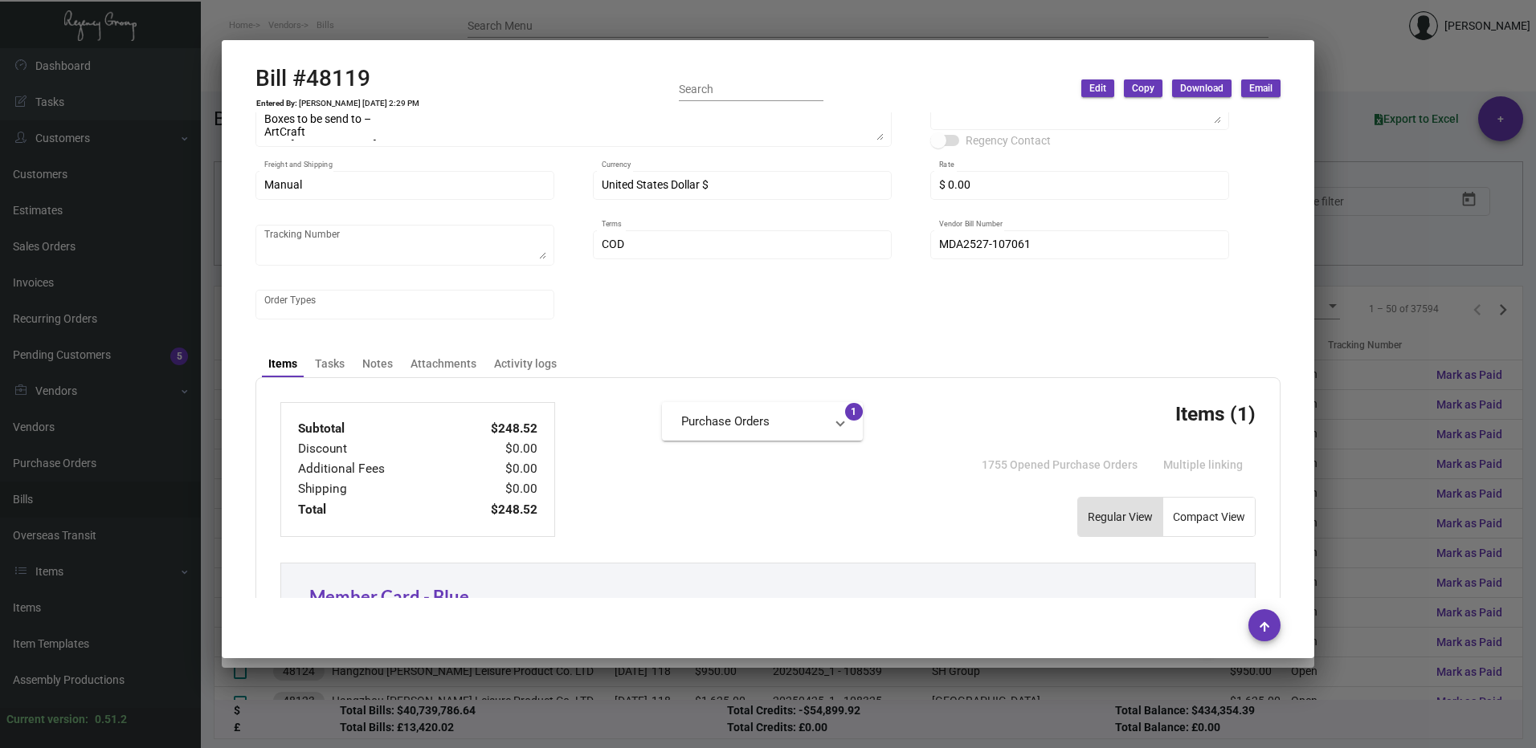
click at [1535, 304] on html "Home Vendors Bills Search Menu [PERSON_NAME] Dashboard Dashboard Tasks Customer…" at bounding box center [768, 374] width 1536 height 748
drag, startPoint x: 1538, startPoint y: 304, endPoint x: 1386, endPoint y: 254, distance: 159.7
click at [1386, 254] on div at bounding box center [768, 374] width 1536 height 748
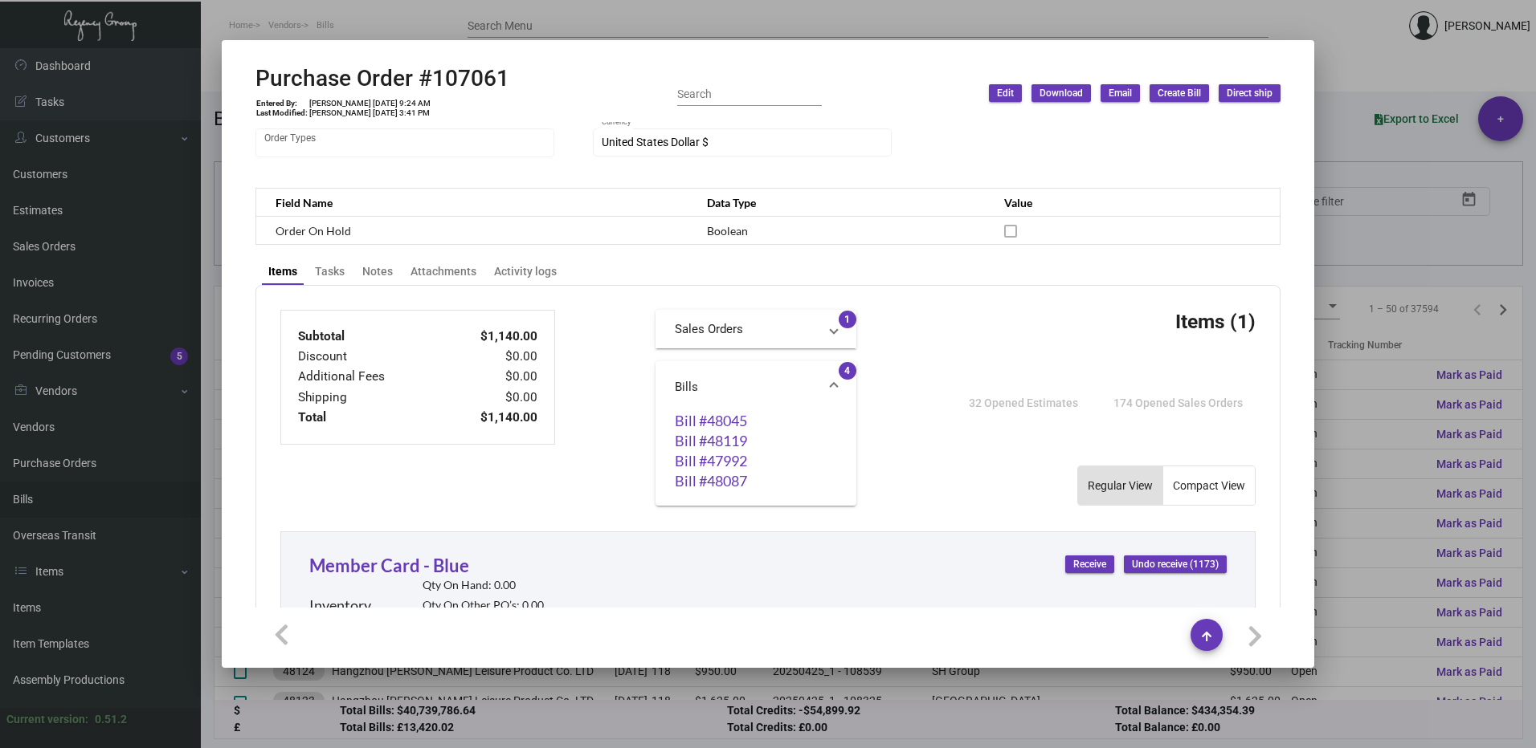
click at [1394, 252] on div at bounding box center [768, 374] width 1536 height 748
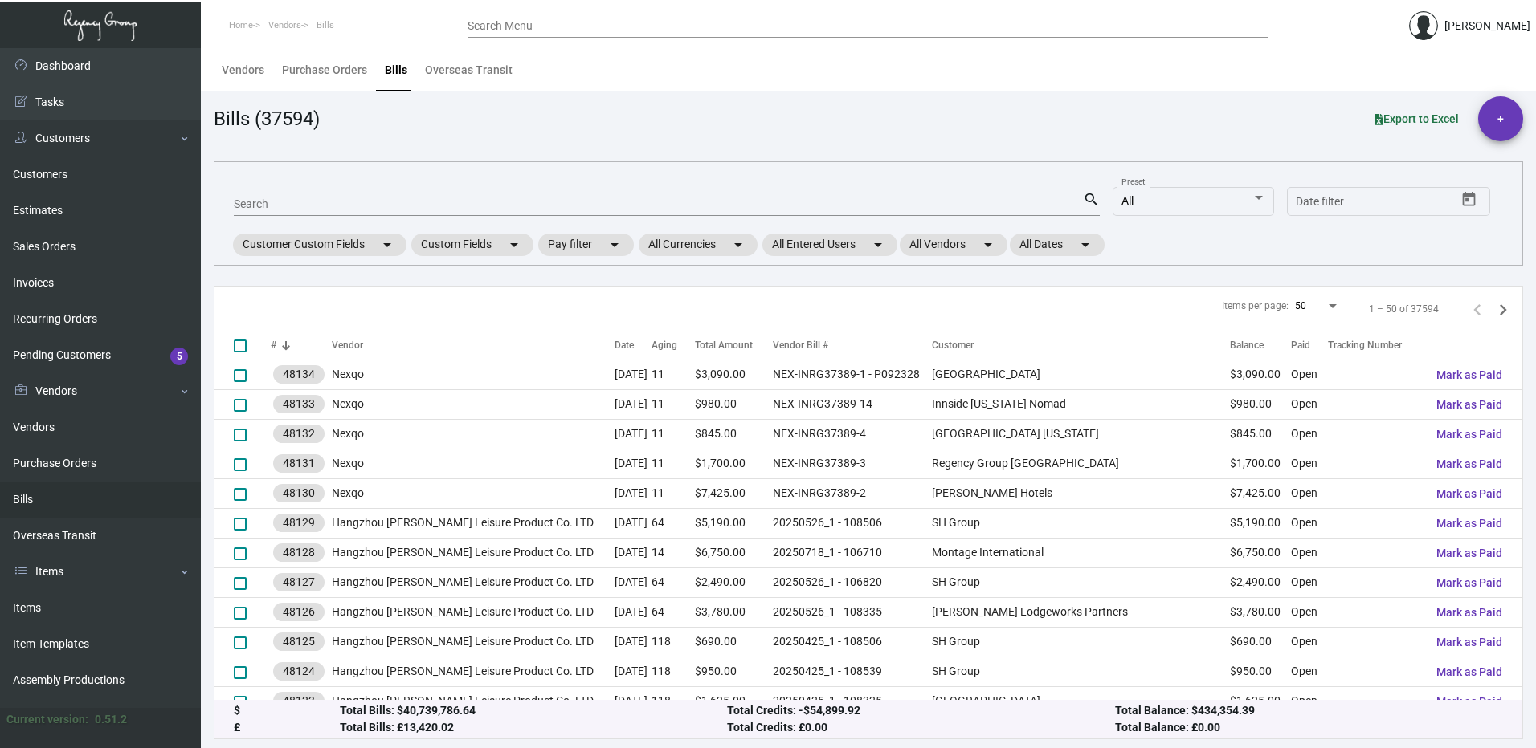
click at [481, 40] on div "Search Menu" at bounding box center [867, 32] width 801 height 39
click at [499, 27] on input "Search Menu" at bounding box center [867, 26] width 801 height 13
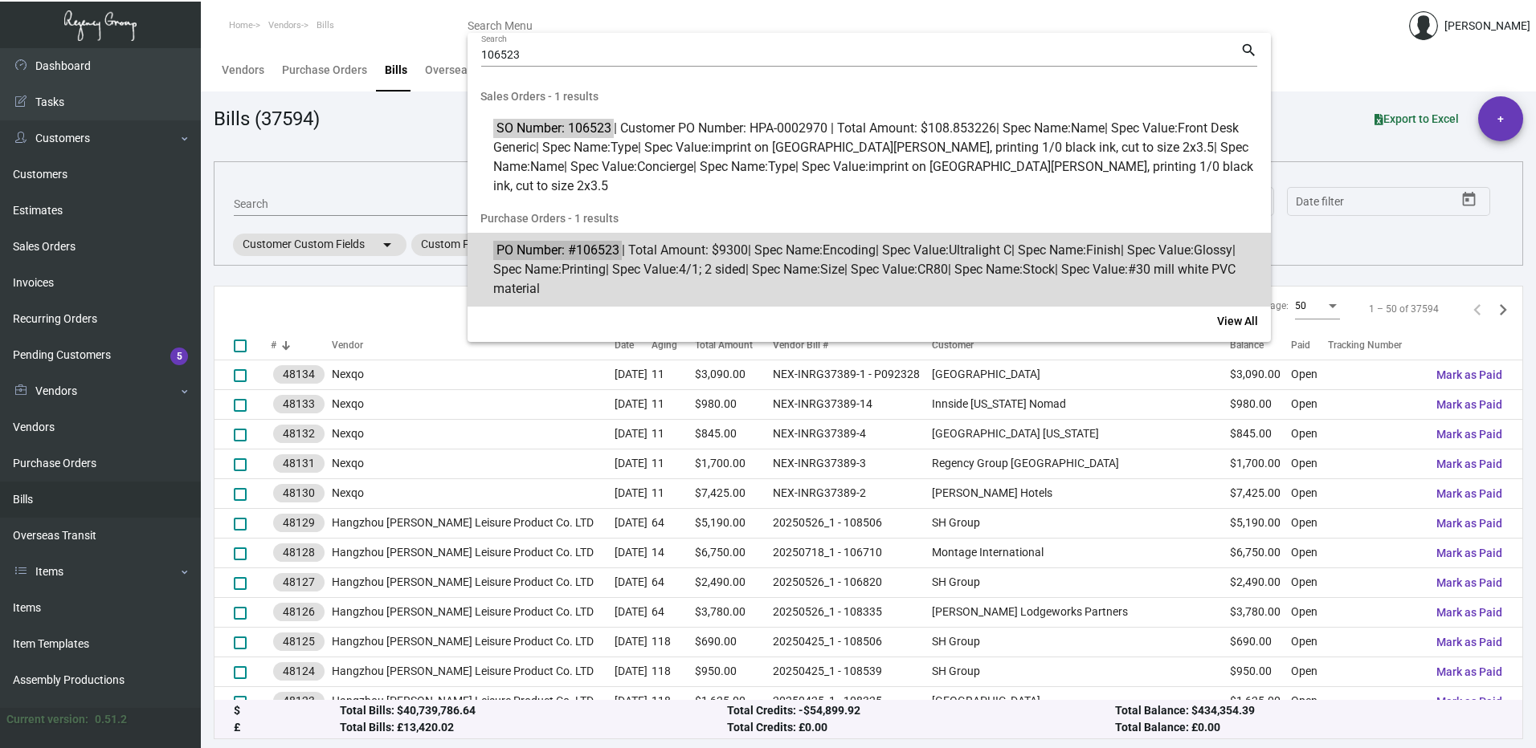
click at [776, 251] on span "PO Number: #106523 | Total Amount: $9300 | Spec Name: Encoding | Spec Value: Ul…" at bounding box center [877, 270] width 769 height 58
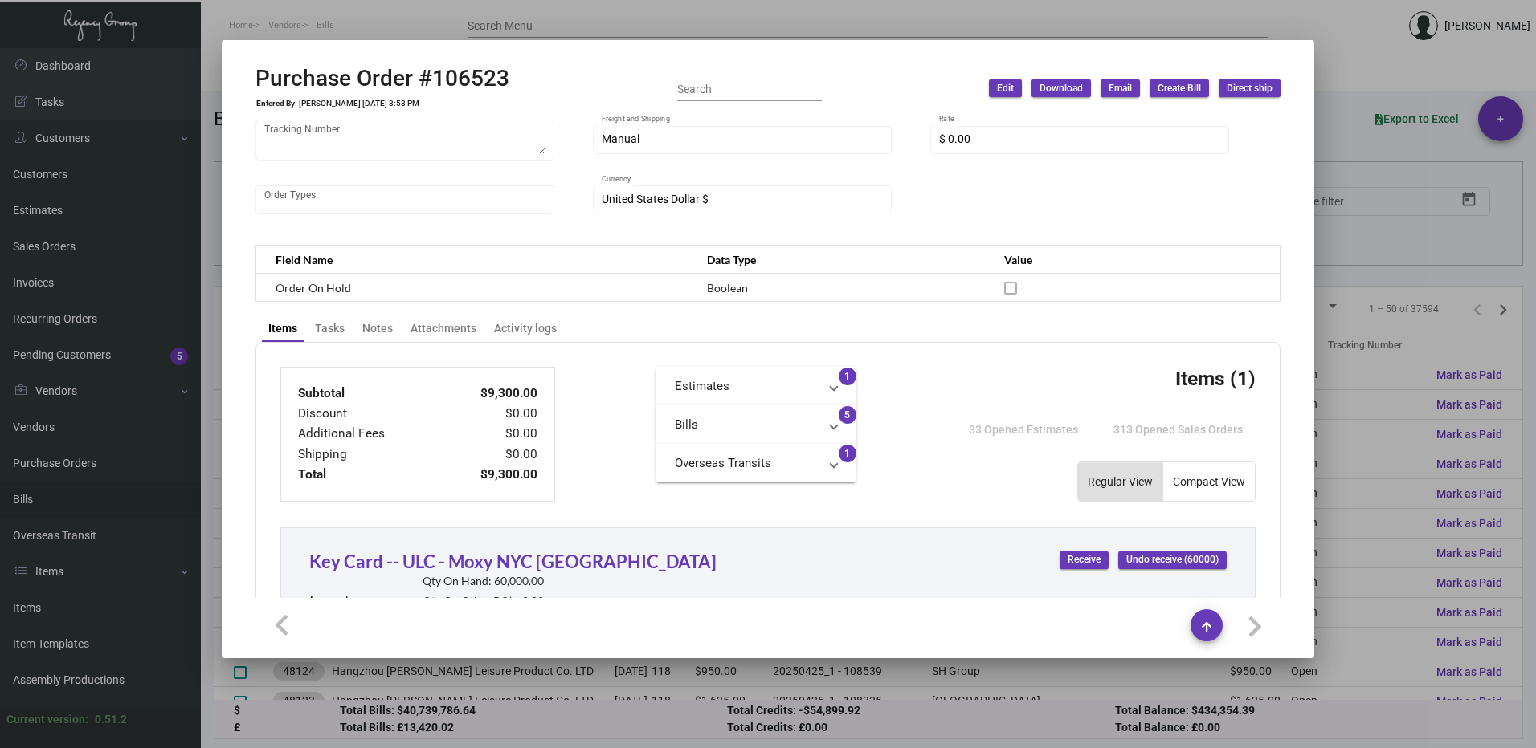
scroll to position [321, 0]
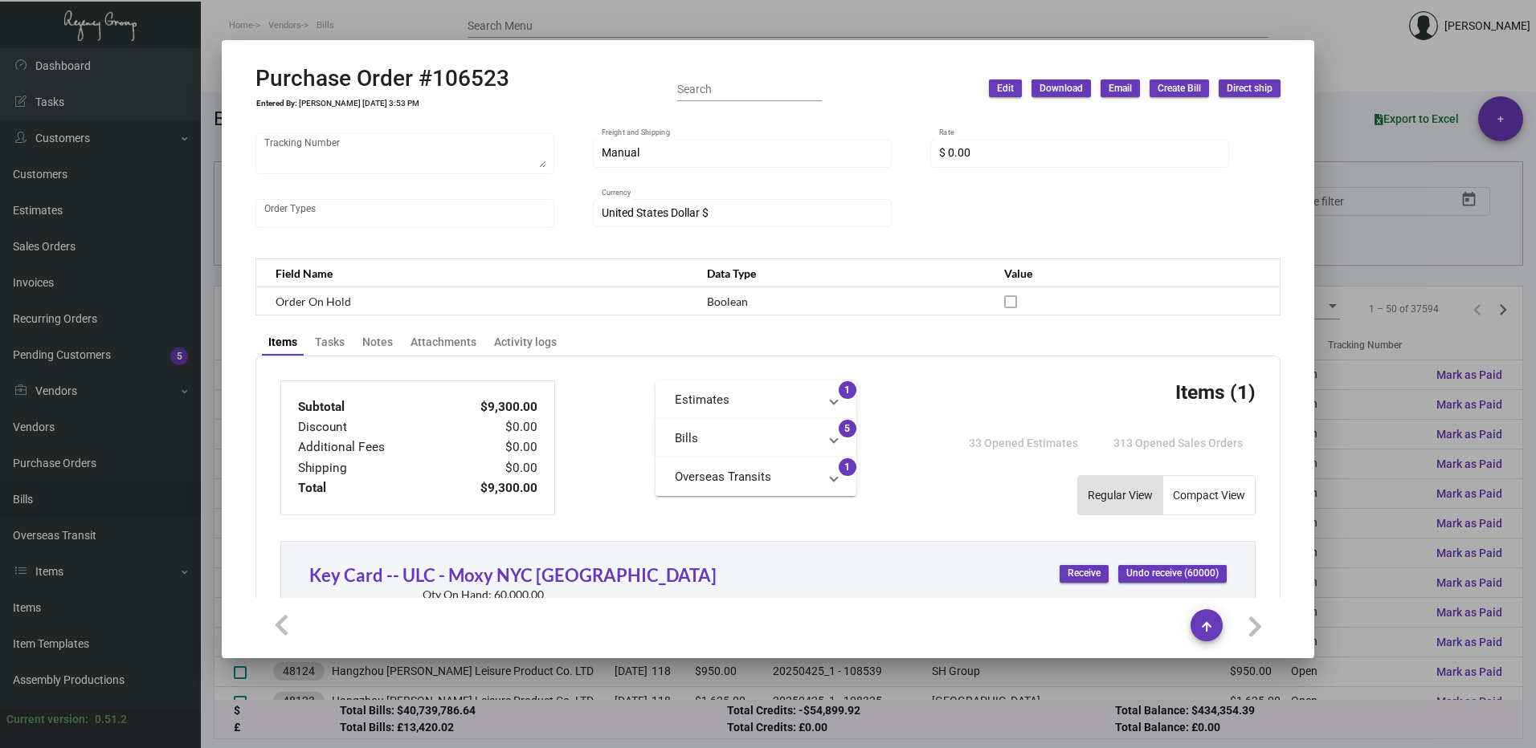
click at [761, 440] on mat-panel-title "Bills" at bounding box center [746, 439] width 143 height 18
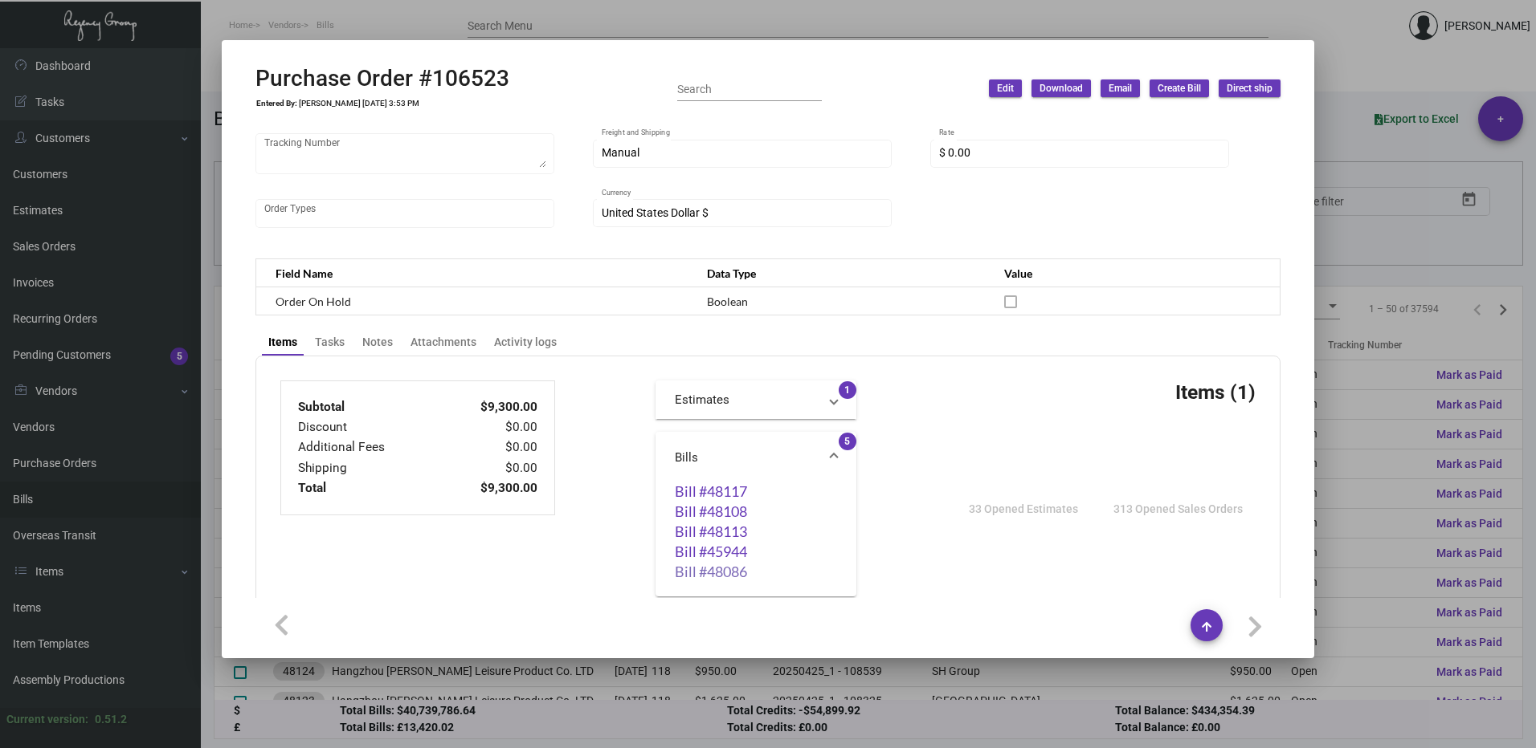
click at [697, 564] on link "Bill #48086" at bounding box center [756, 572] width 162 height 16
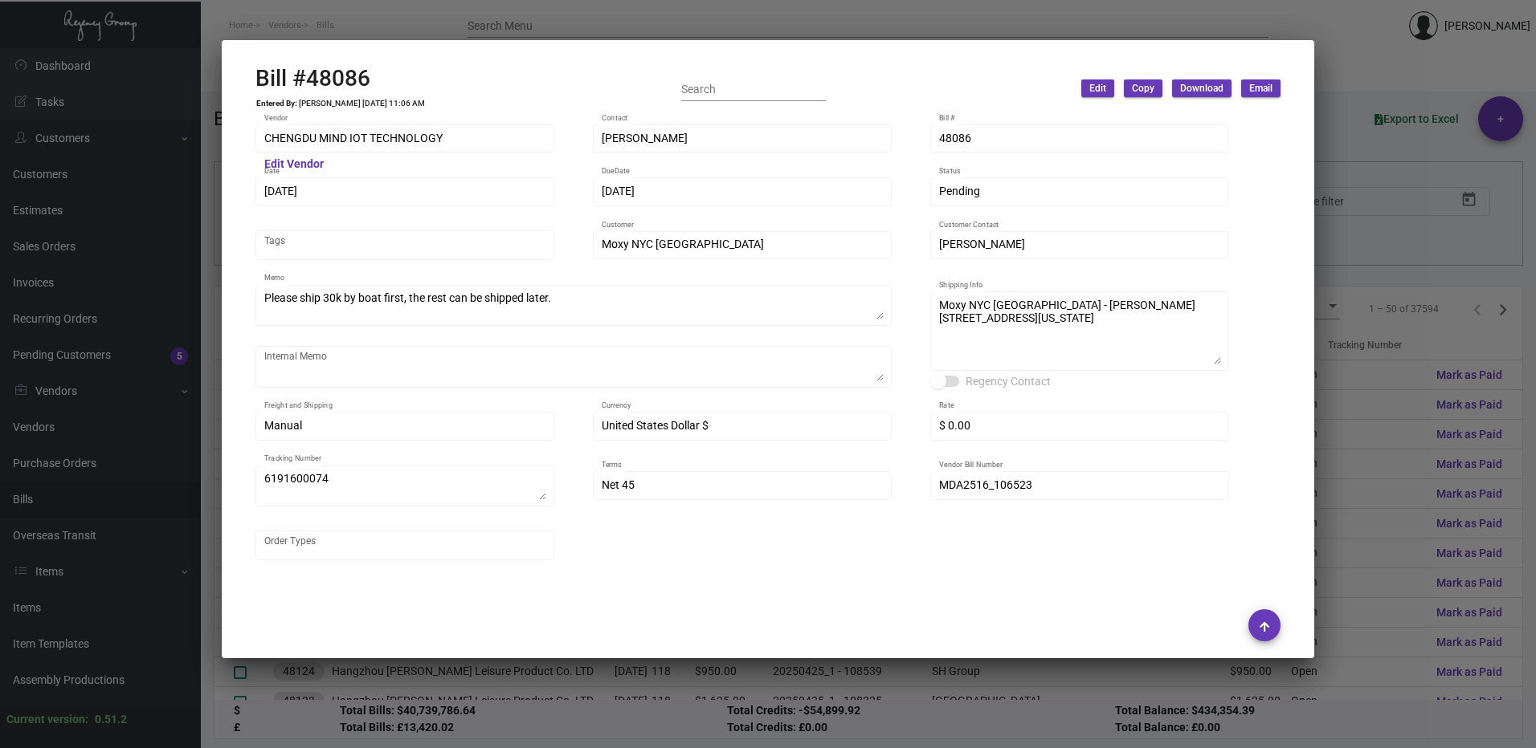
scroll to position [482, 0]
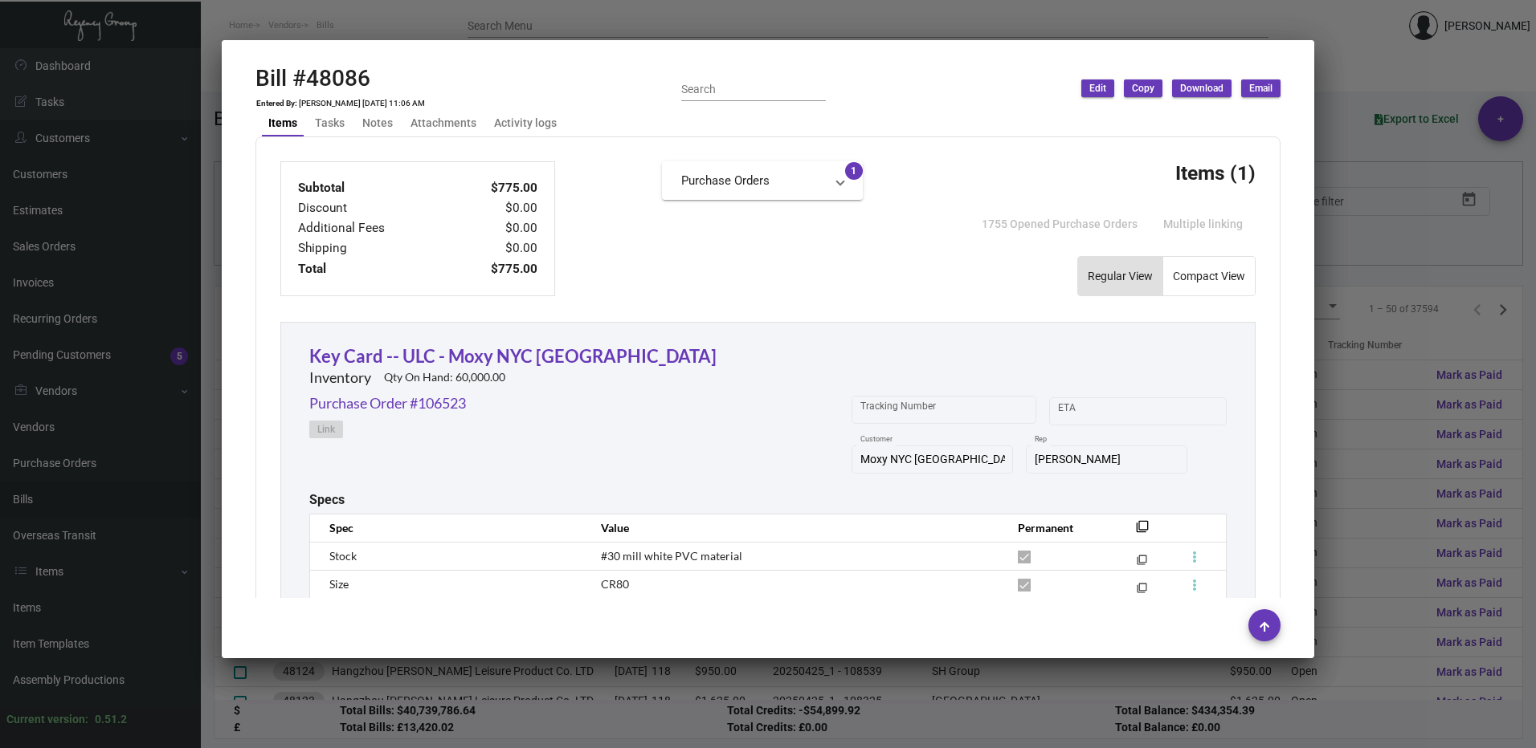
click at [1320, 262] on div at bounding box center [768, 374] width 1536 height 748
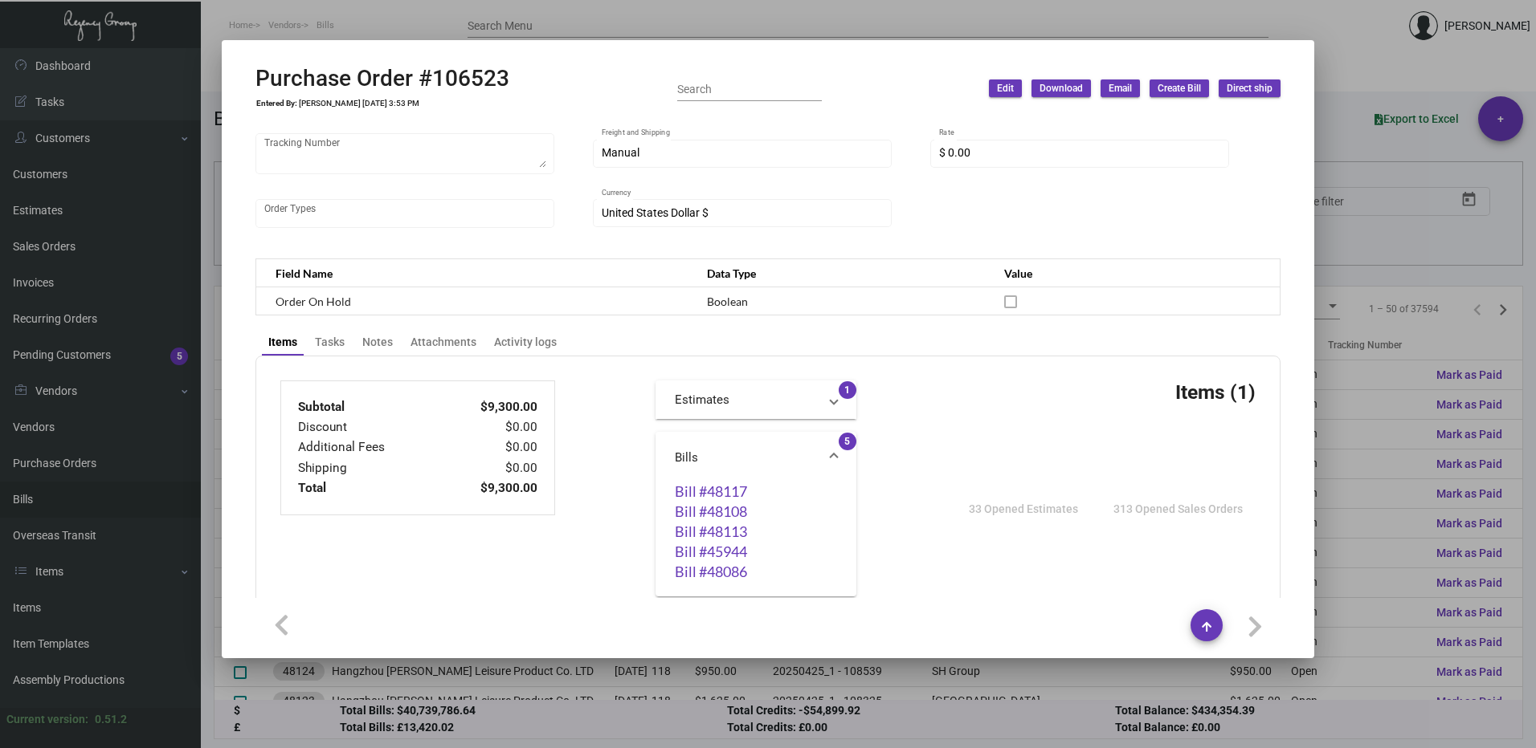
click at [1453, 151] on div at bounding box center [768, 374] width 1536 height 748
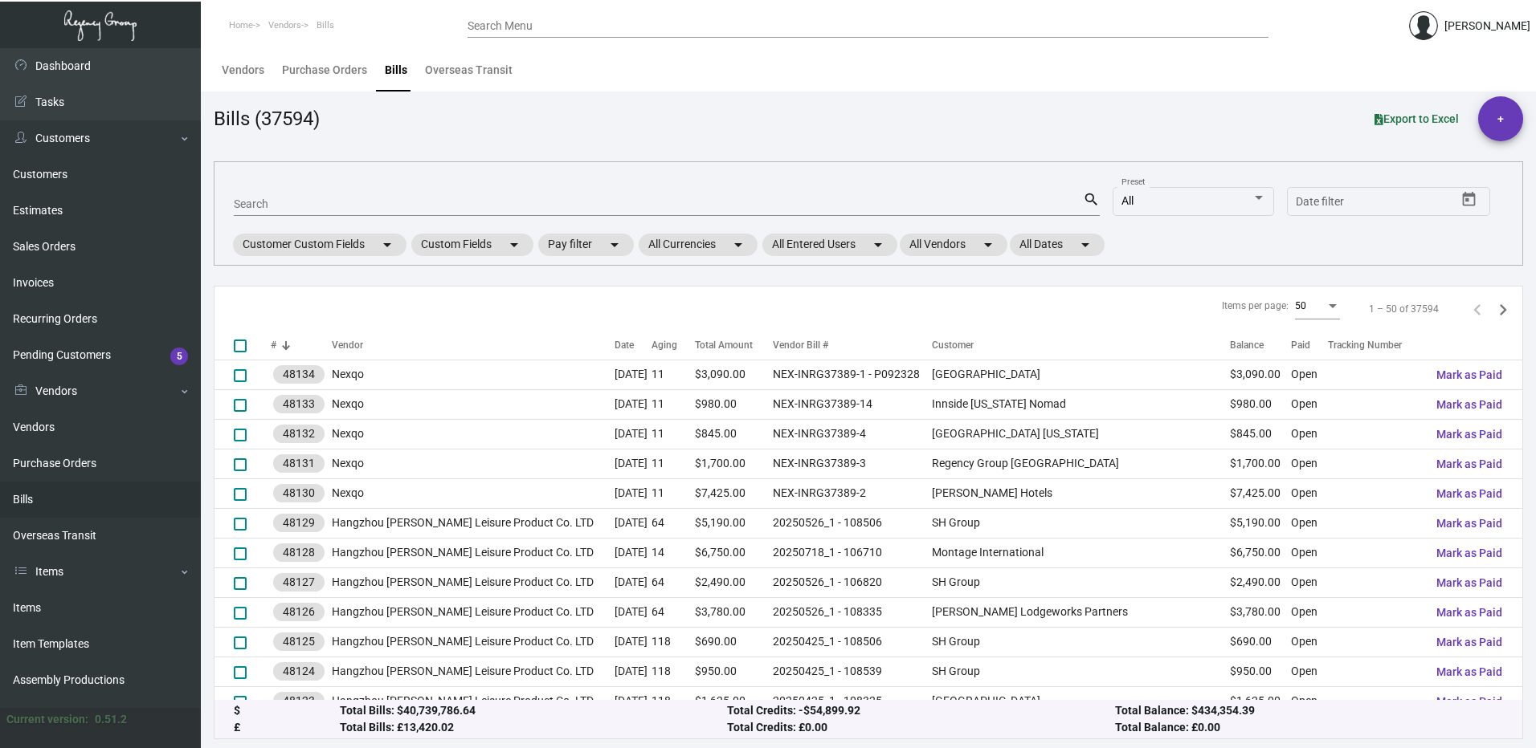
click at [509, 23] on input "Search Menu" at bounding box center [867, 26] width 801 height 13
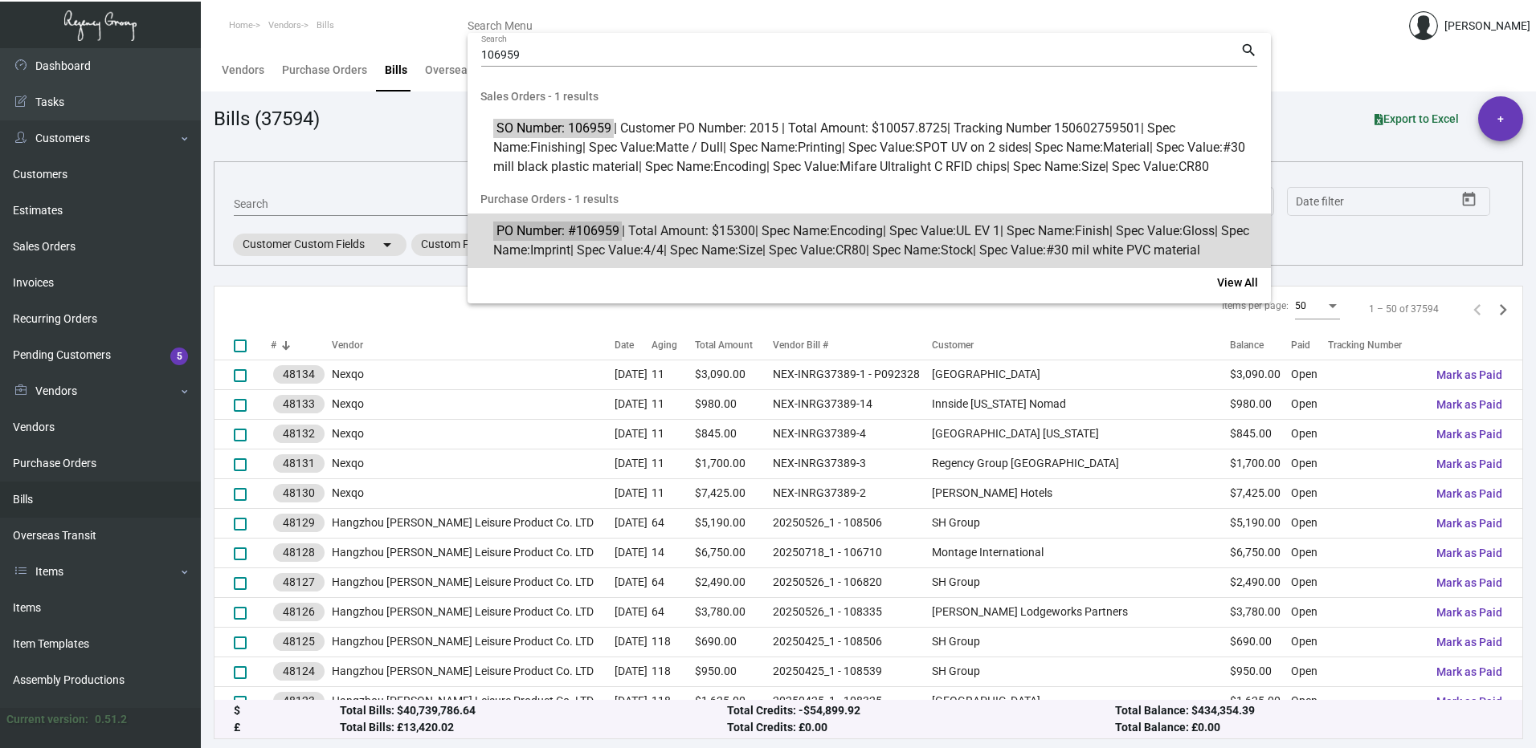
click at [866, 243] on span "CR80" at bounding box center [850, 250] width 31 height 15
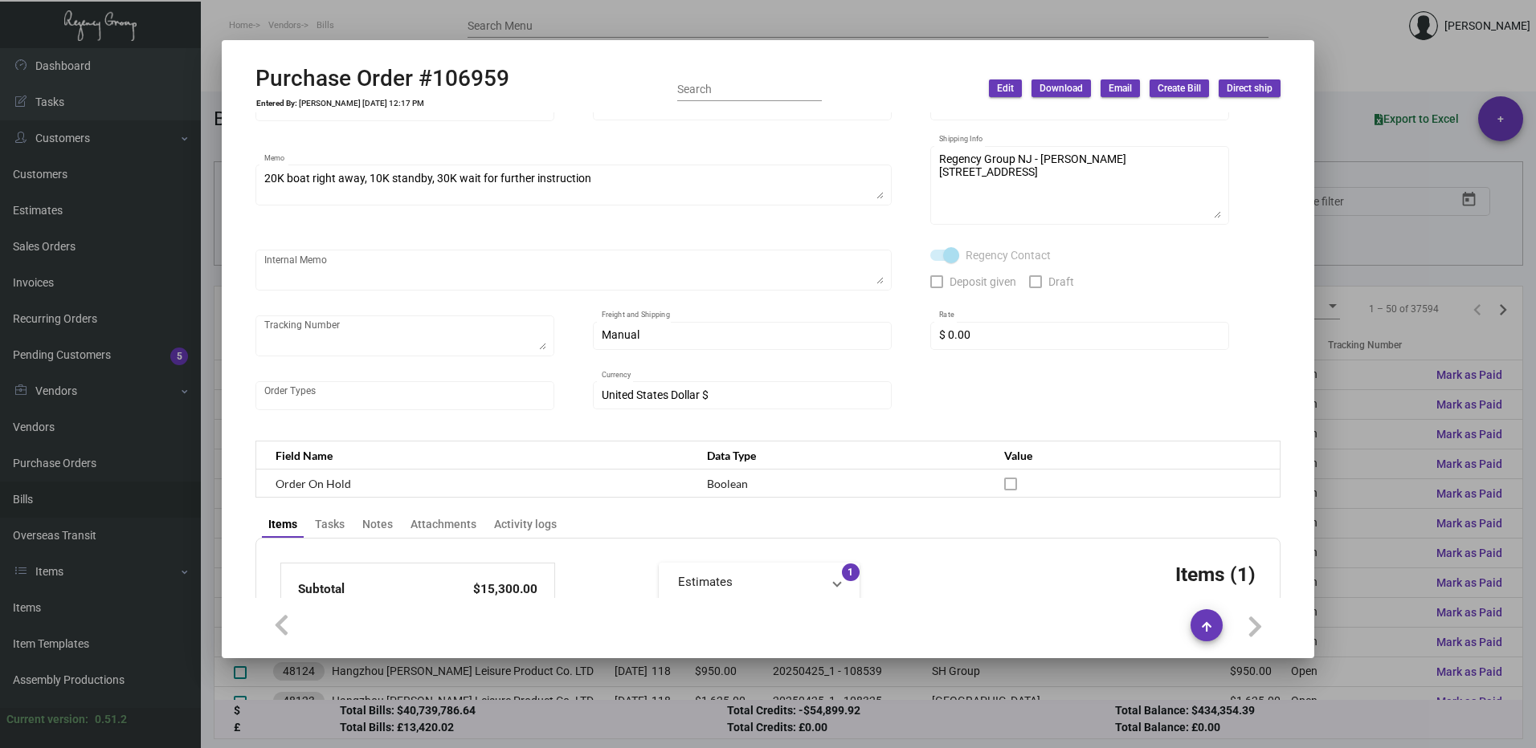
scroll to position [402, 0]
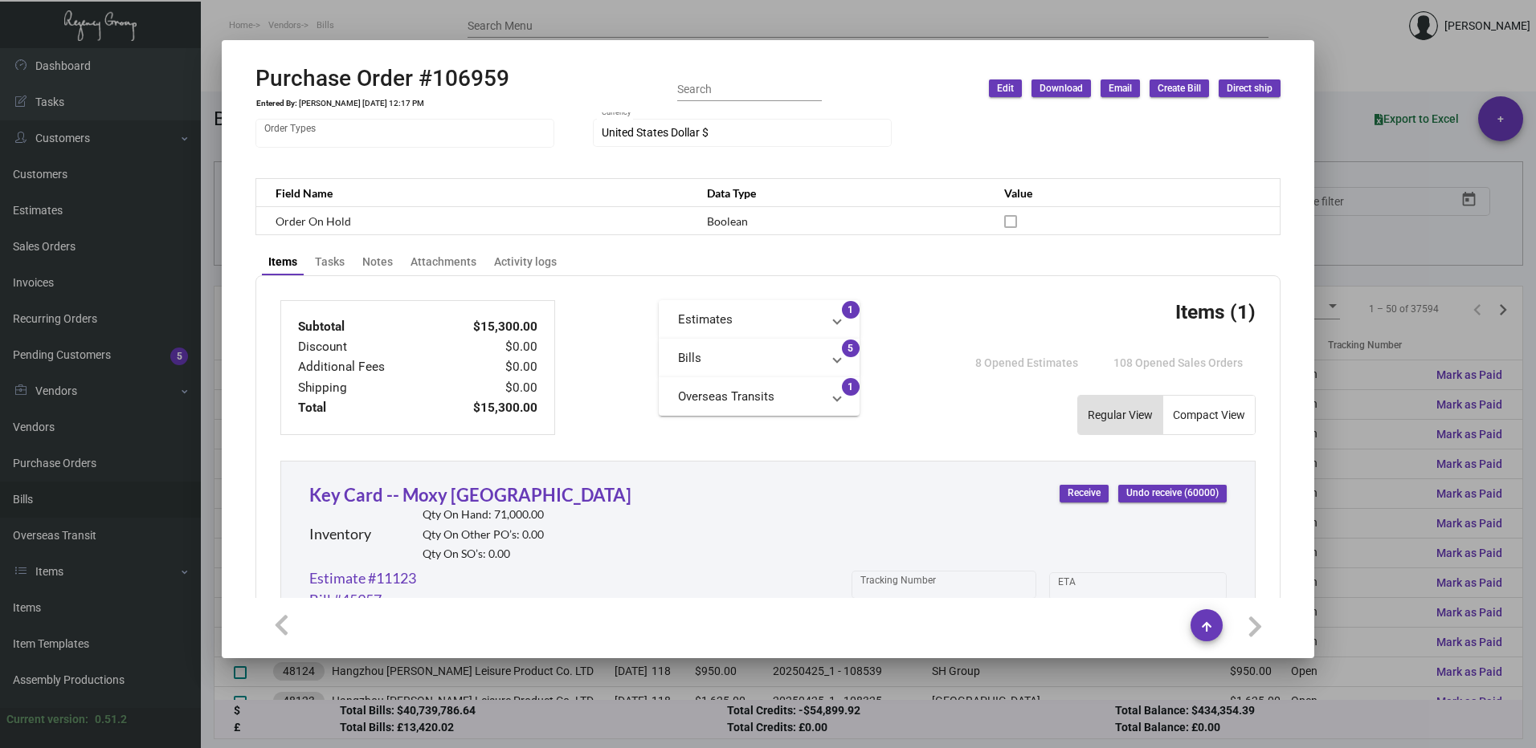
click at [761, 365] on mat-panel-title "Bills" at bounding box center [749, 358] width 143 height 18
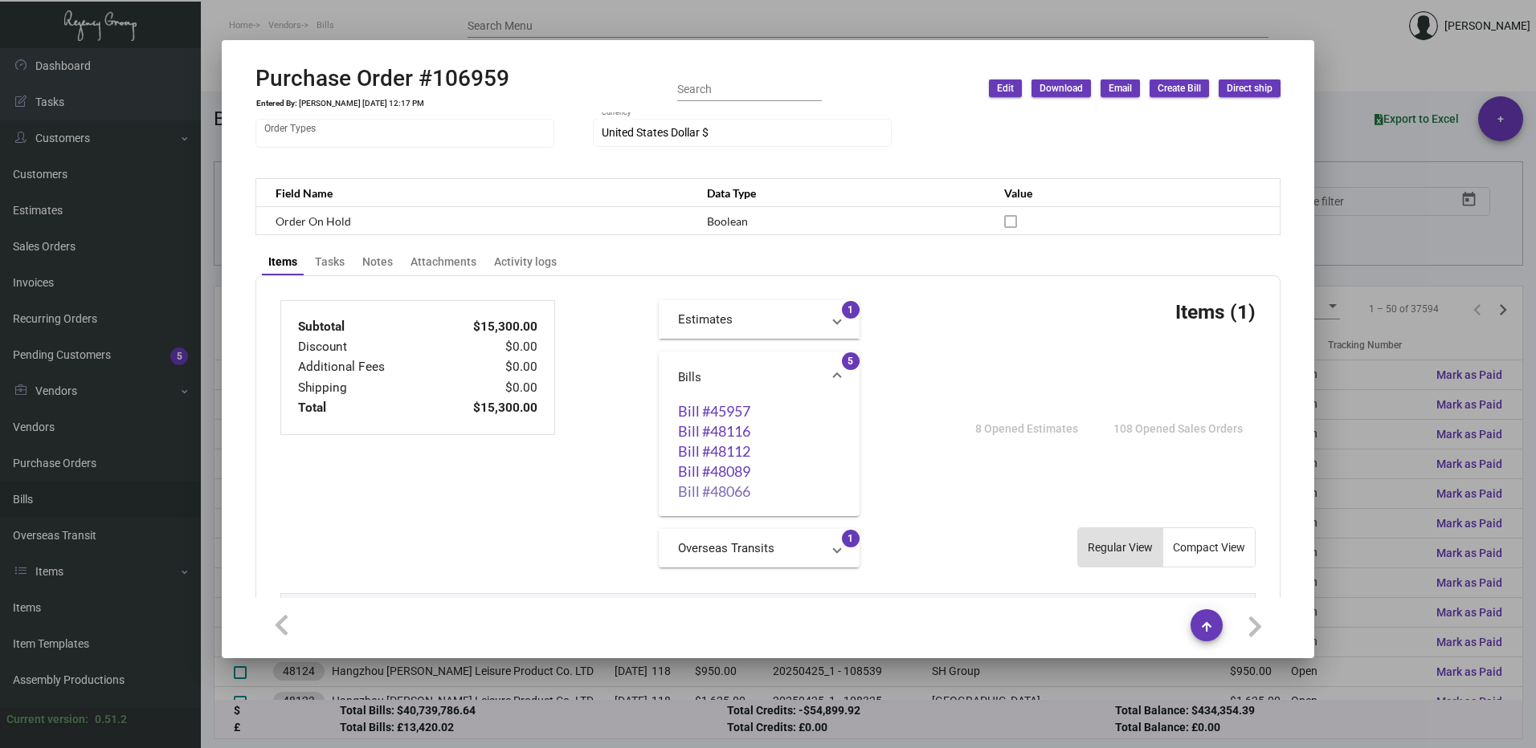
click at [780, 491] on link "Bill #48066" at bounding box center [759, 491] width 162 height 16
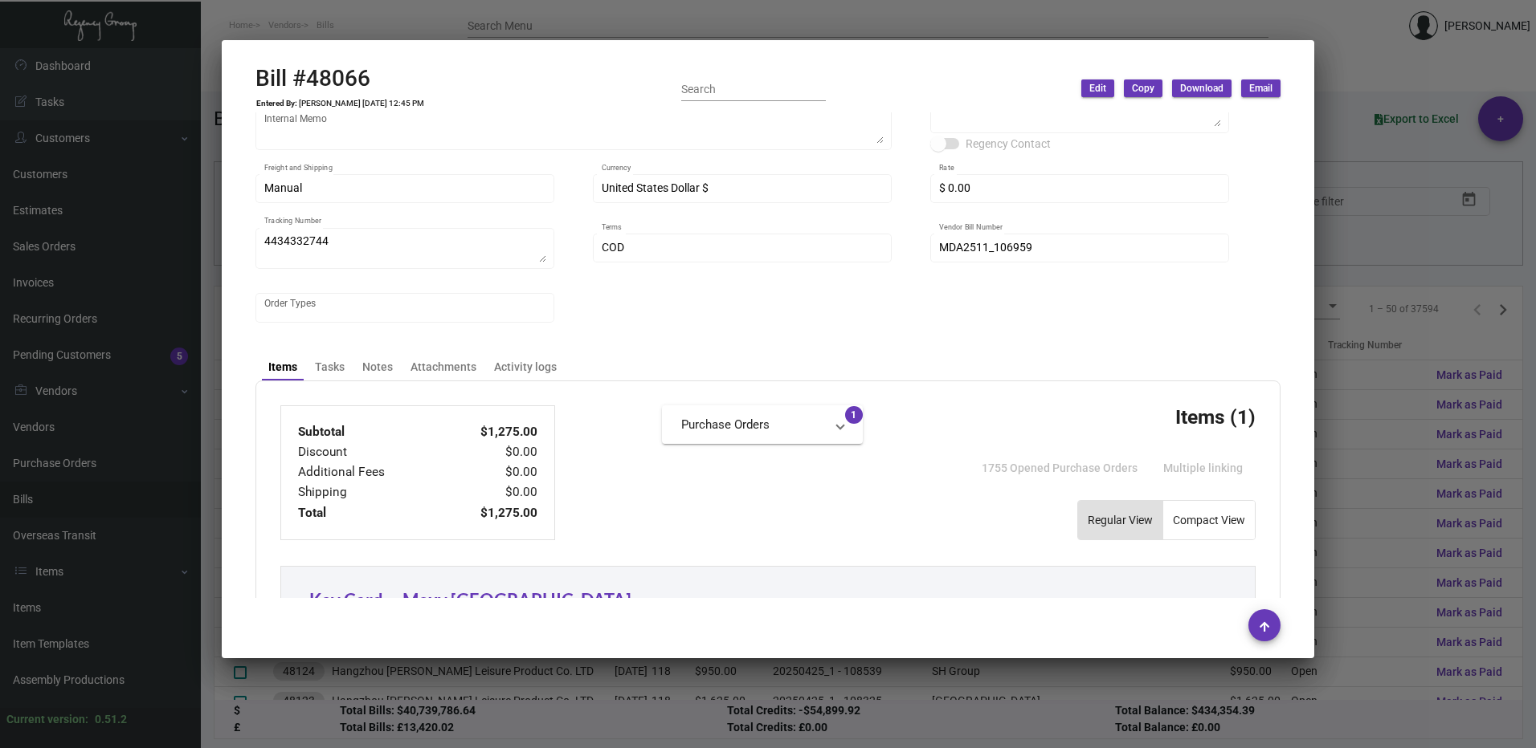
scroll to position [241, 0]
drag, startPoint x: 1414, startPoint y: 185, endPoint x: 1405, endPoint y: 191, distance: 11.6
click at [1414, 186] on div at bounding box center [768, 374] width 1536 height 748
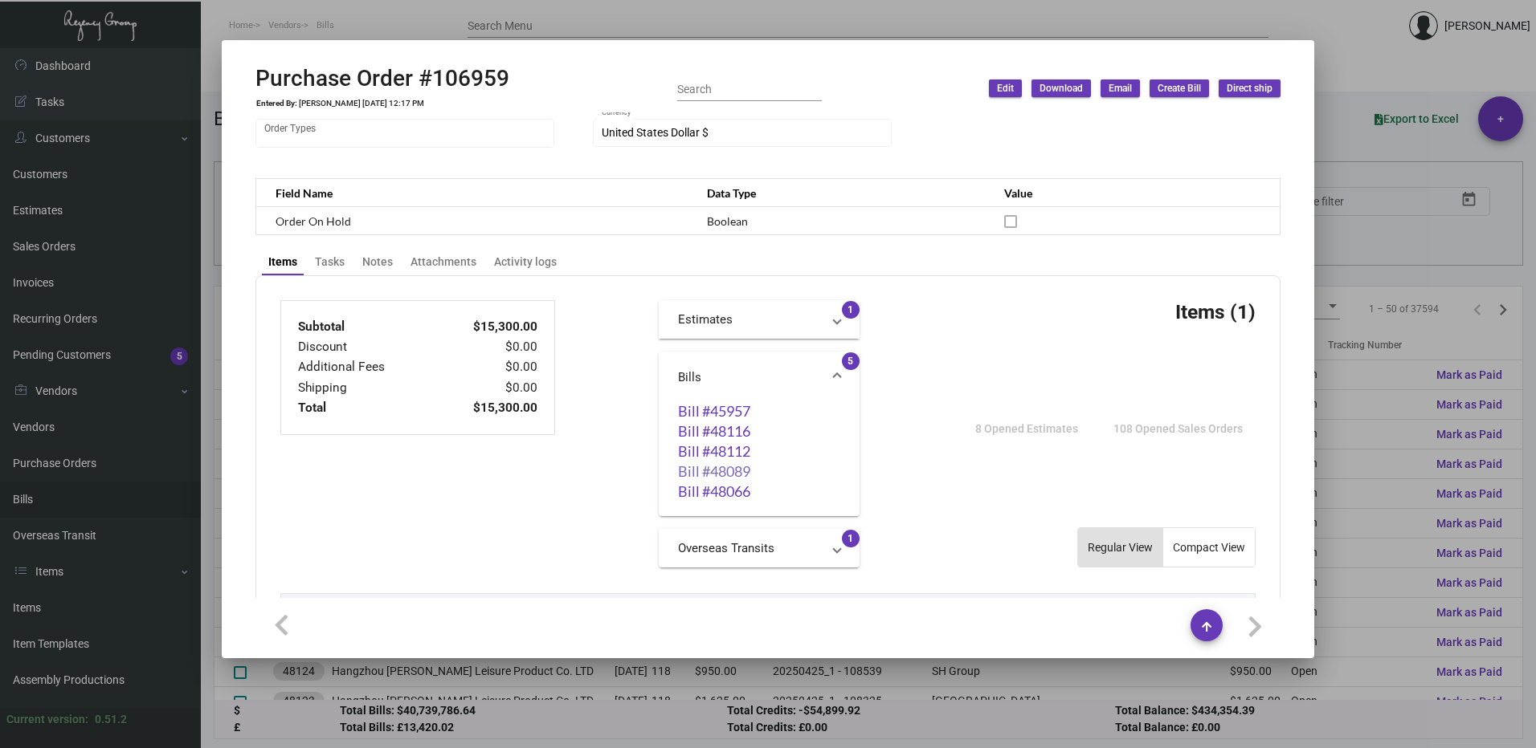
click at [722, 473] on link "Bill #48089" at bounding box center [759, 471] width 162 height 16
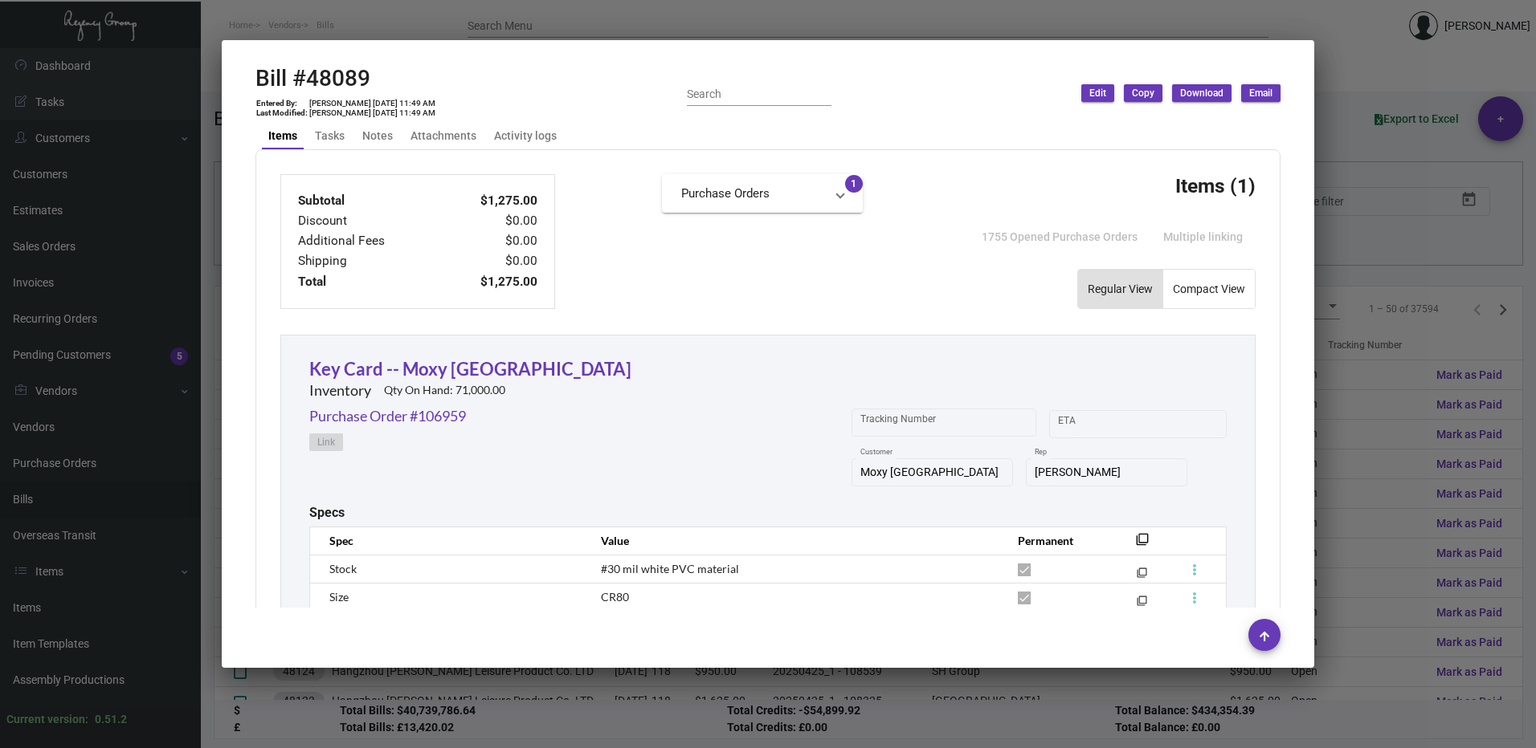
scroll to position [482, 0]
click at [1476, 282] on div at bounding box center [768, 374] width 1536 height 748
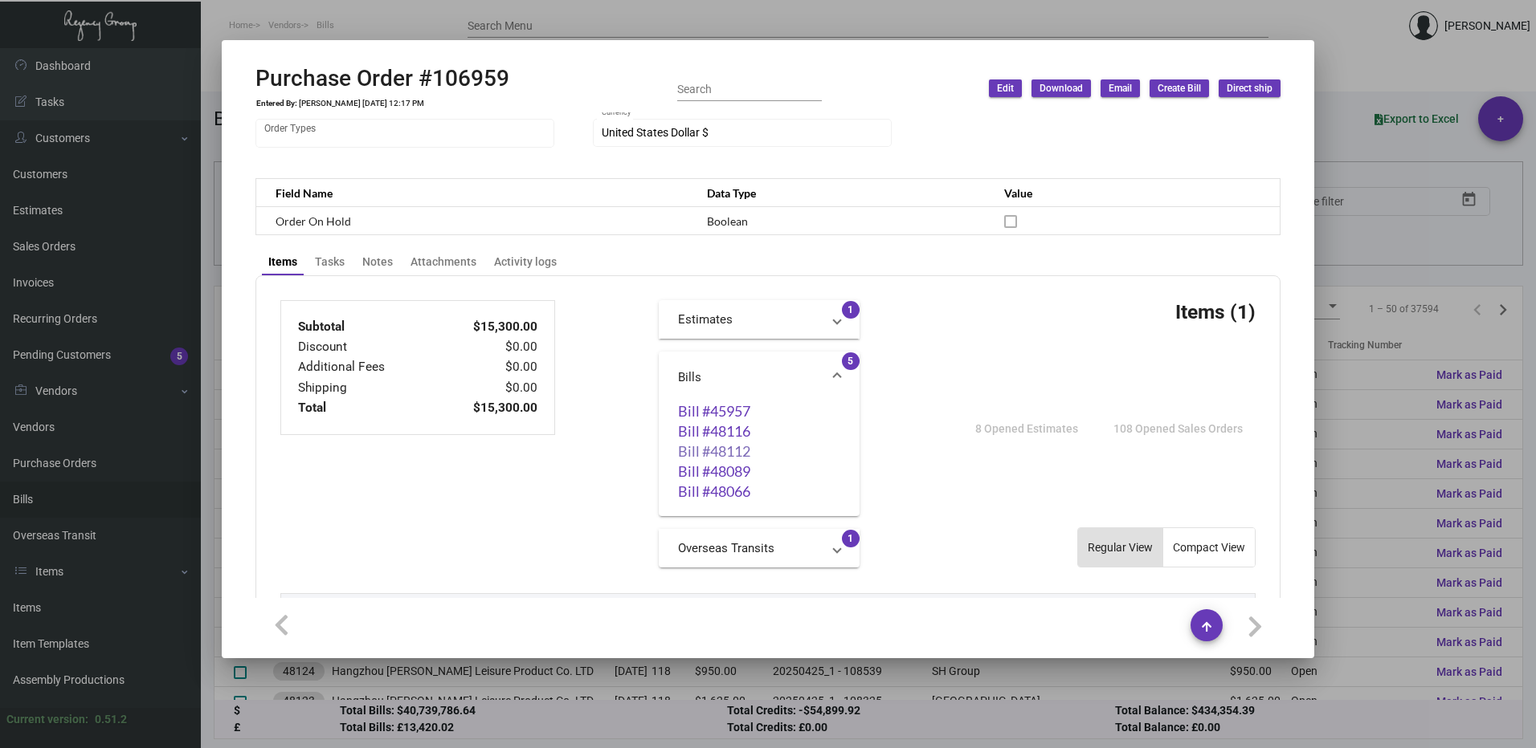
click at [728, 446] on link "Bill #48112" at bounding box center [759, 451] width 162 height 16
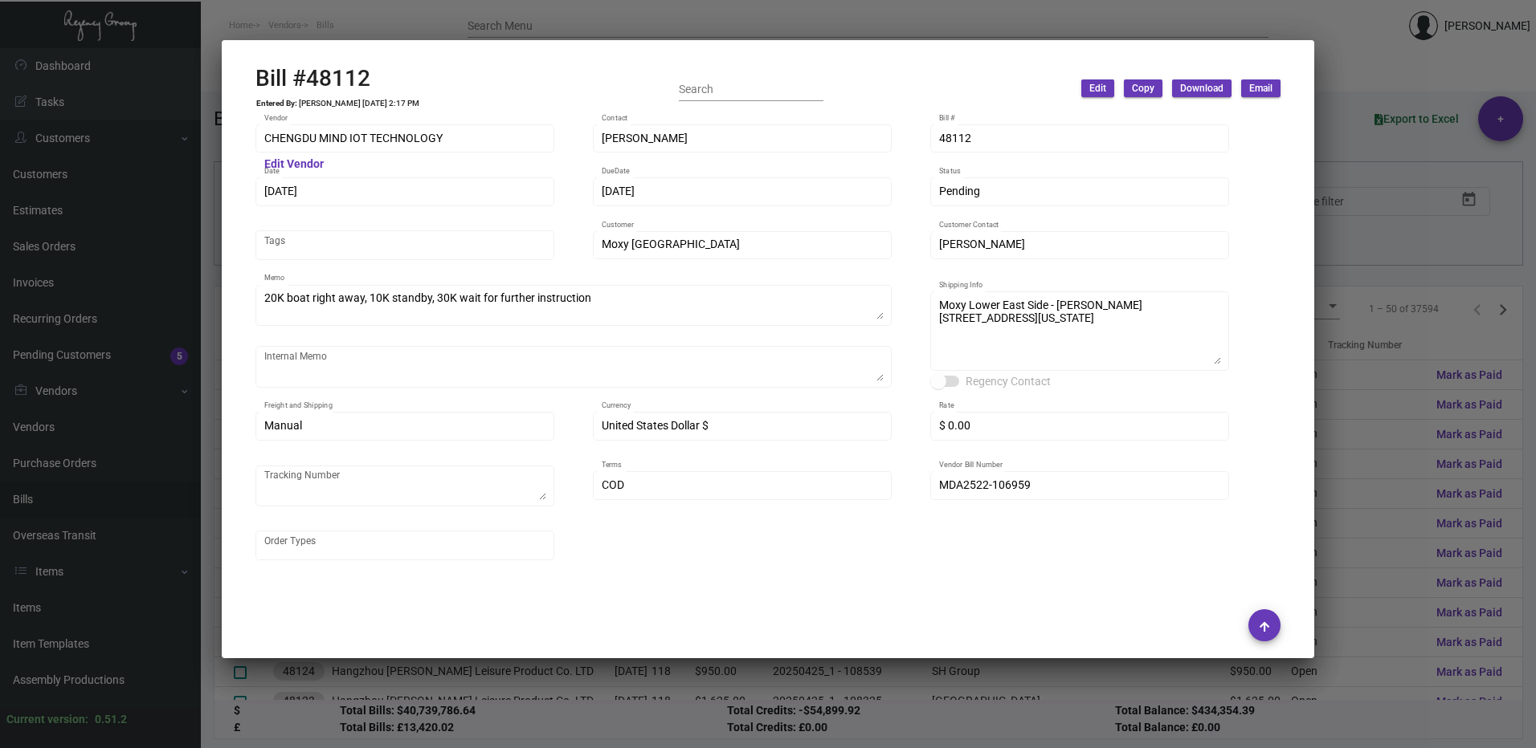
scroll to position [402, 0]
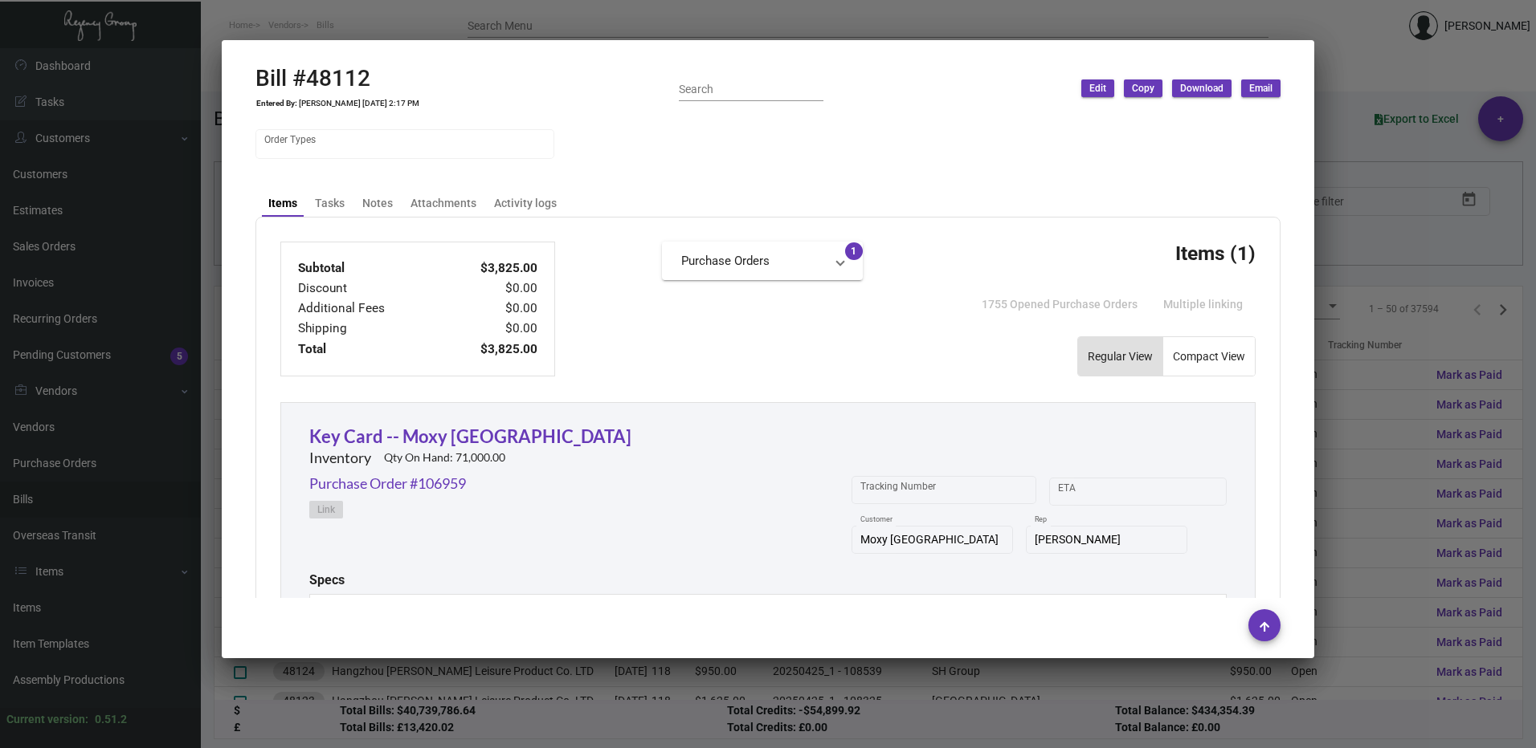
click at [1372, 279] on div at bounding box center [768, 374] width 1536 height 748
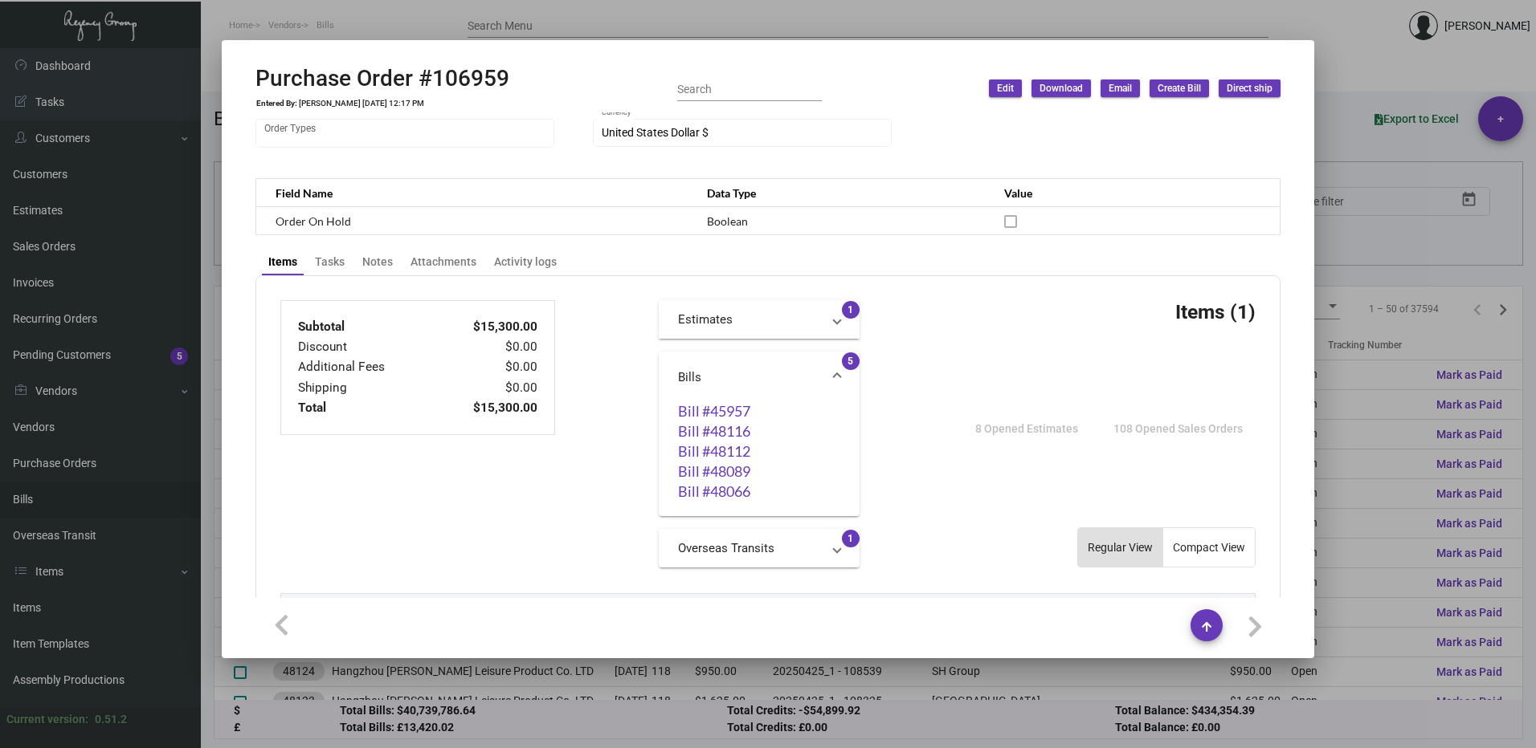
click at [1383, 137] on div at bounding box center [768, 374] width 1536 height 748
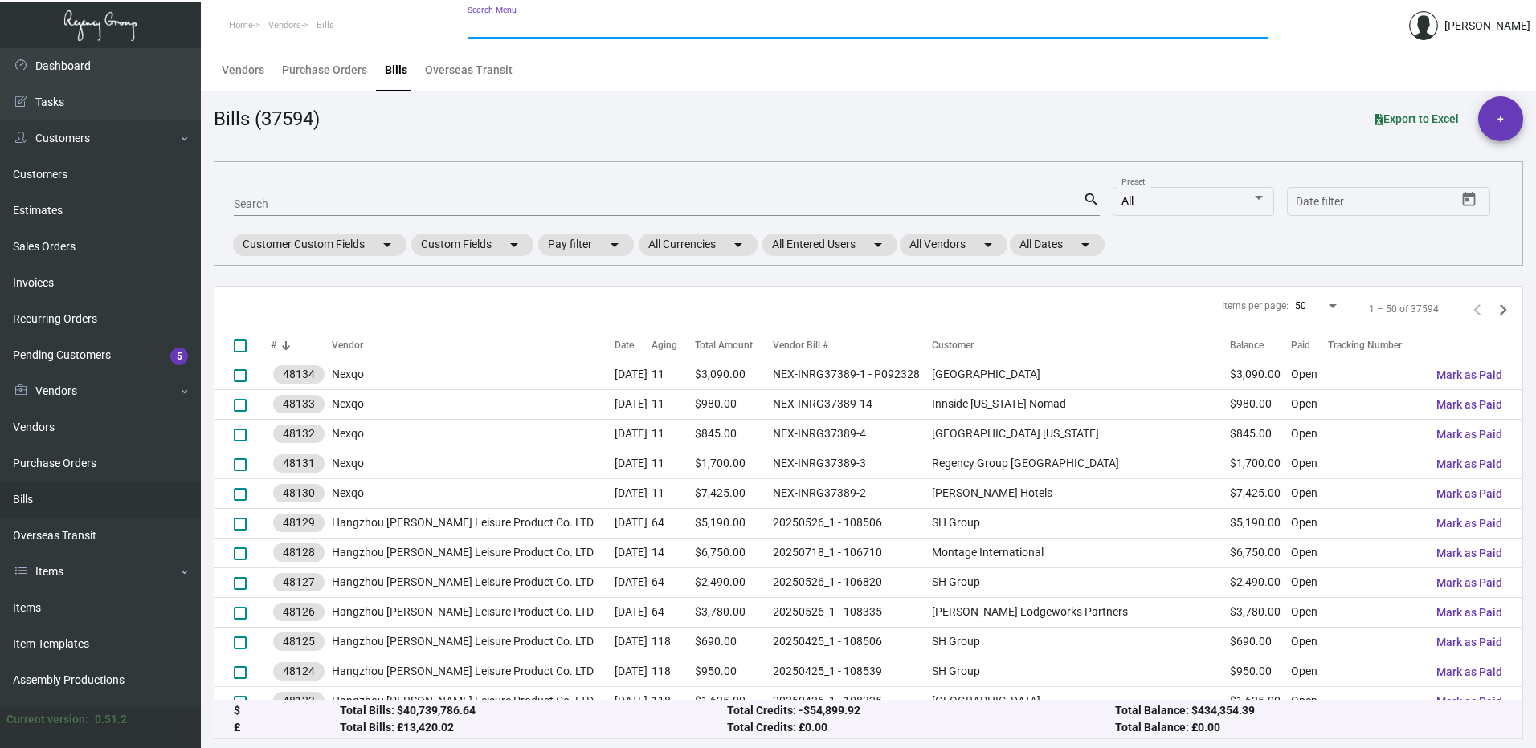
click at [540, 27] on input "Search Menu" at bounding box center [867, 26] width 801 height 13
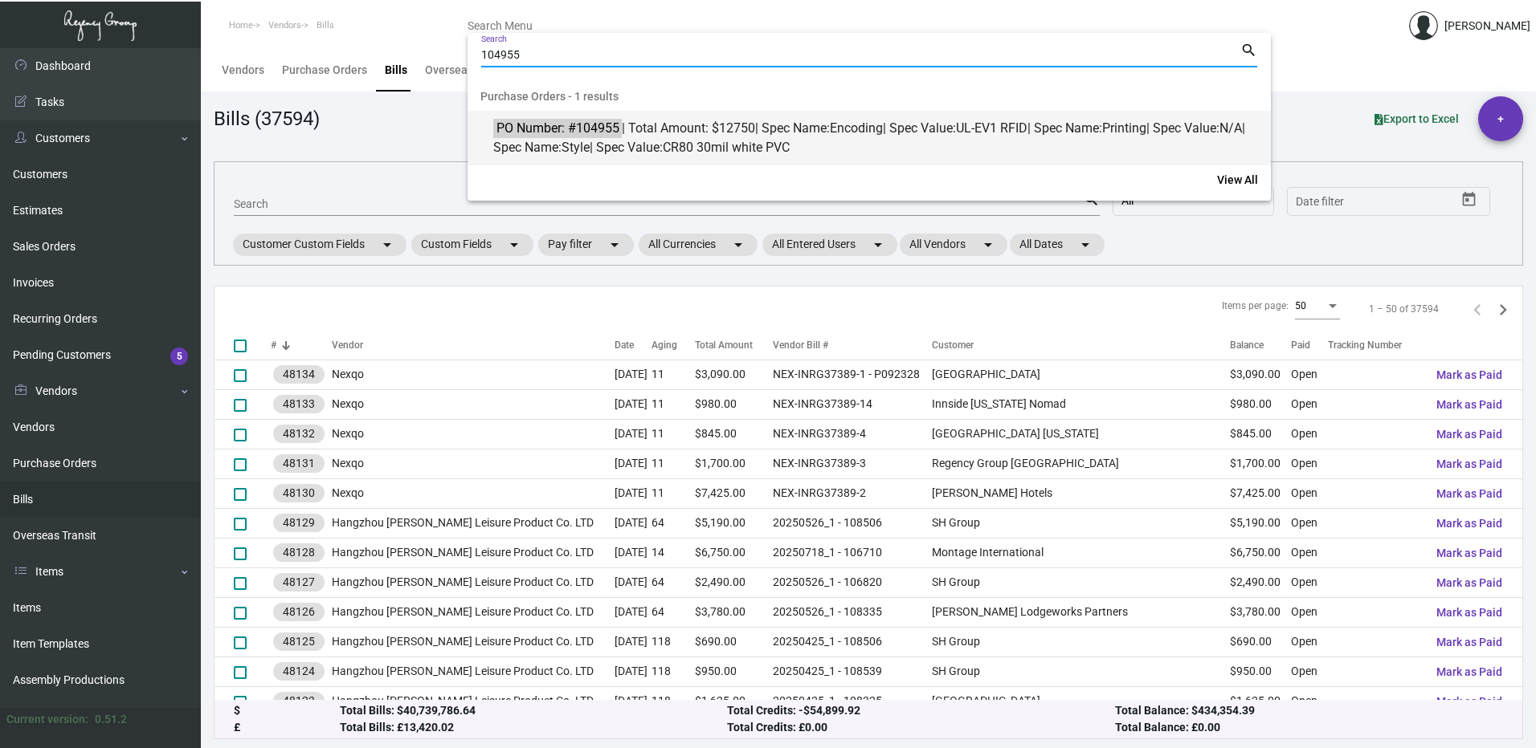
click at [727, 123] on span "PO Number: #104955 | Total Amount: $12750 | Spec Name: Encoding | Spec Value: U…" at bounding box center [877, 138] width 769 height 39
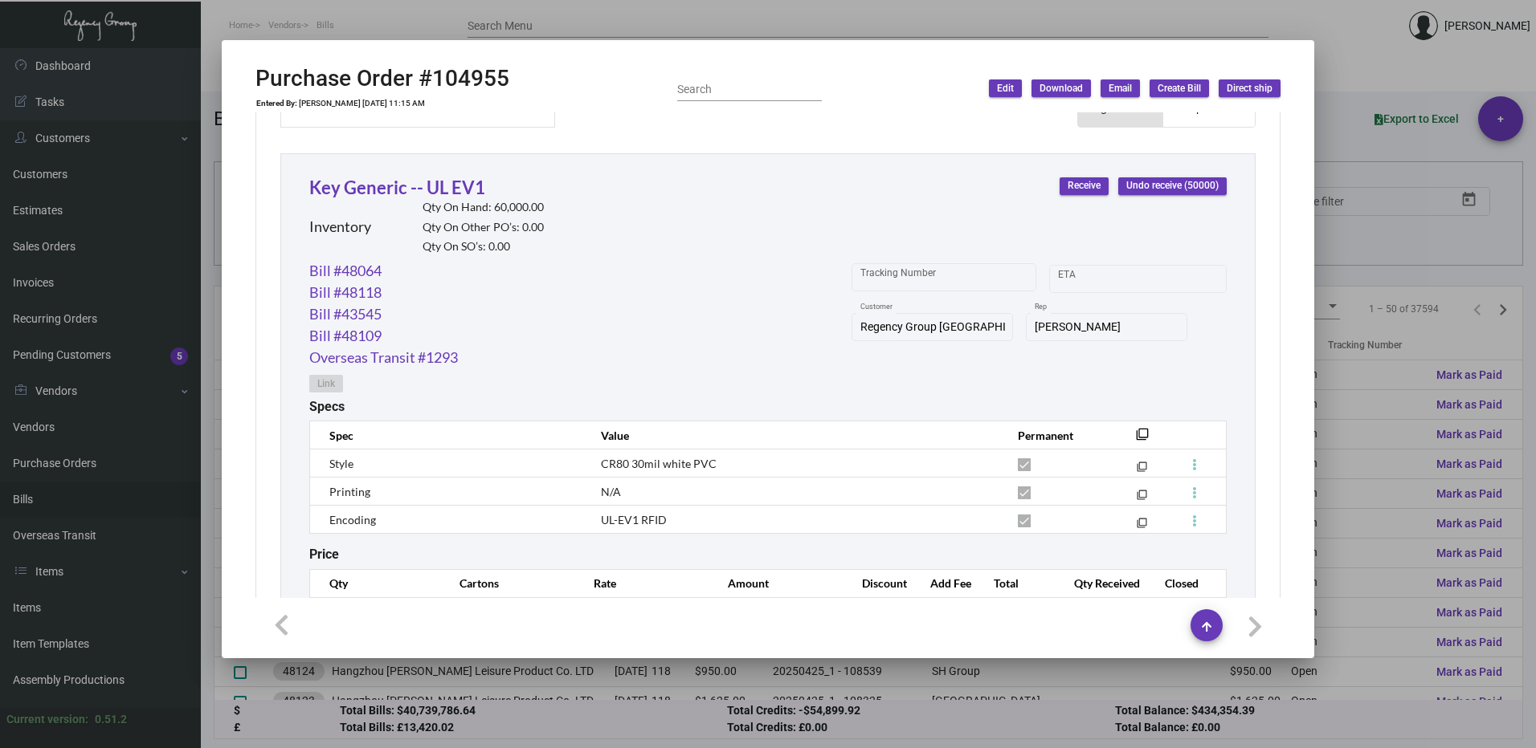
scroll to position [792, 0]
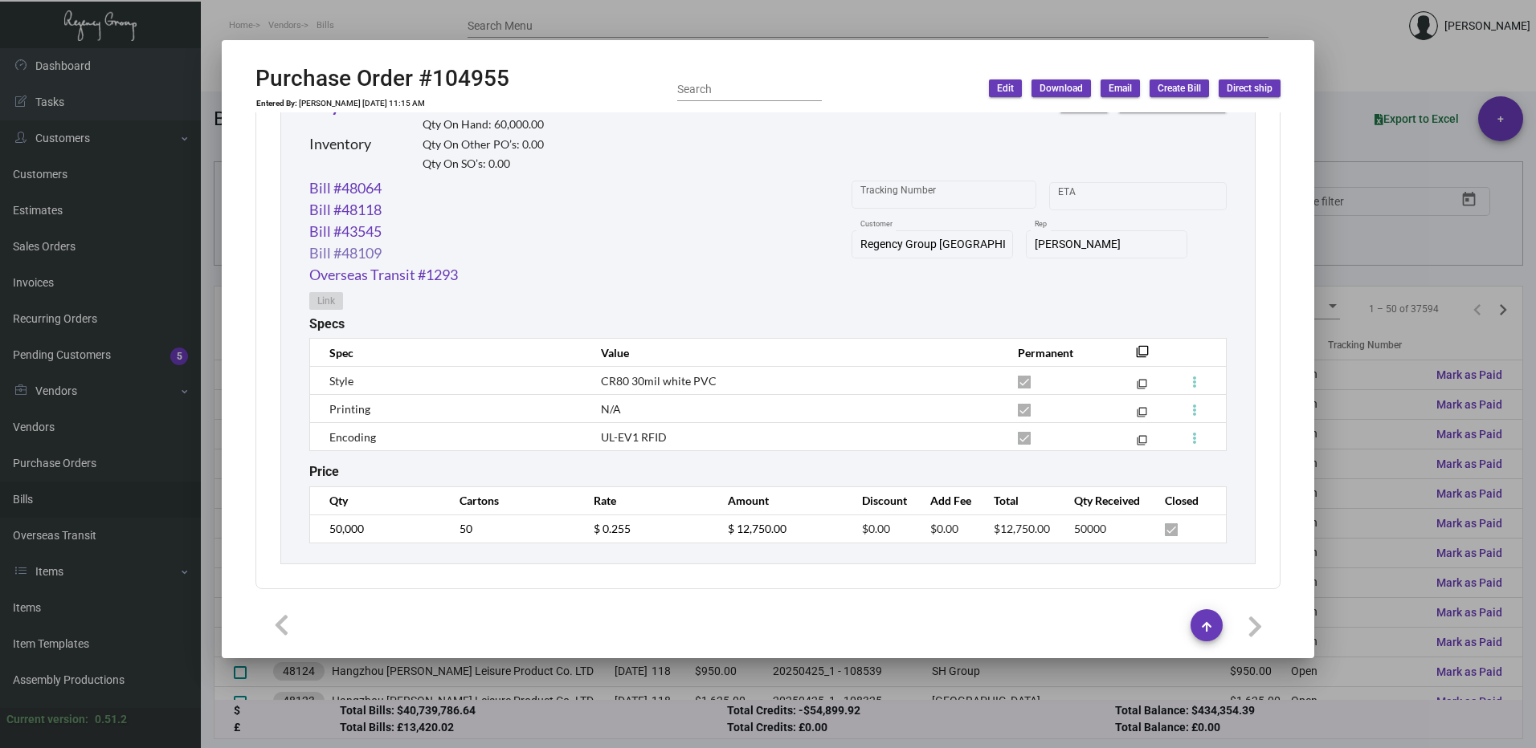
click at [363, 249] on link "Bill #48109" at bounding box center [345, 254] width 72 height 22
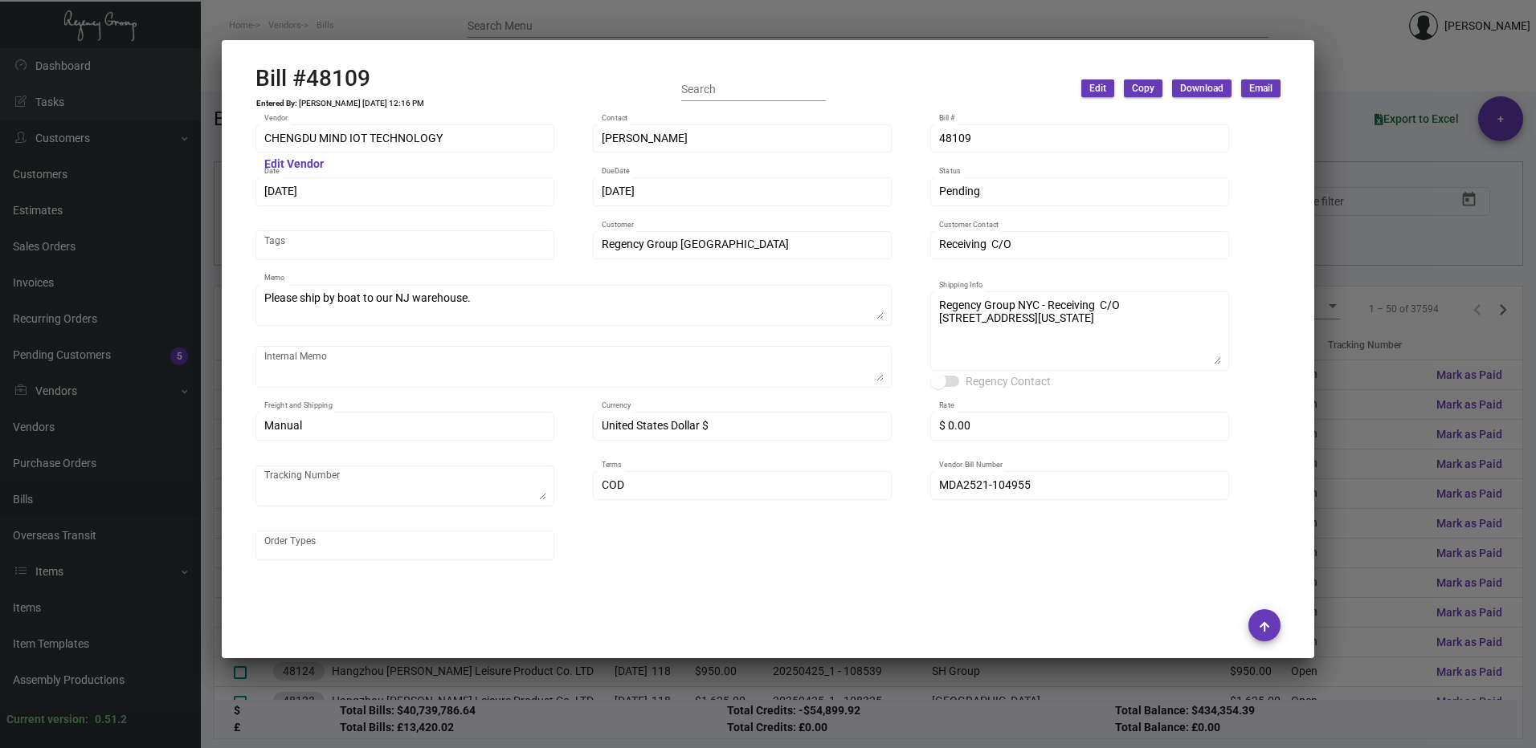
scroll to position [321, 0]
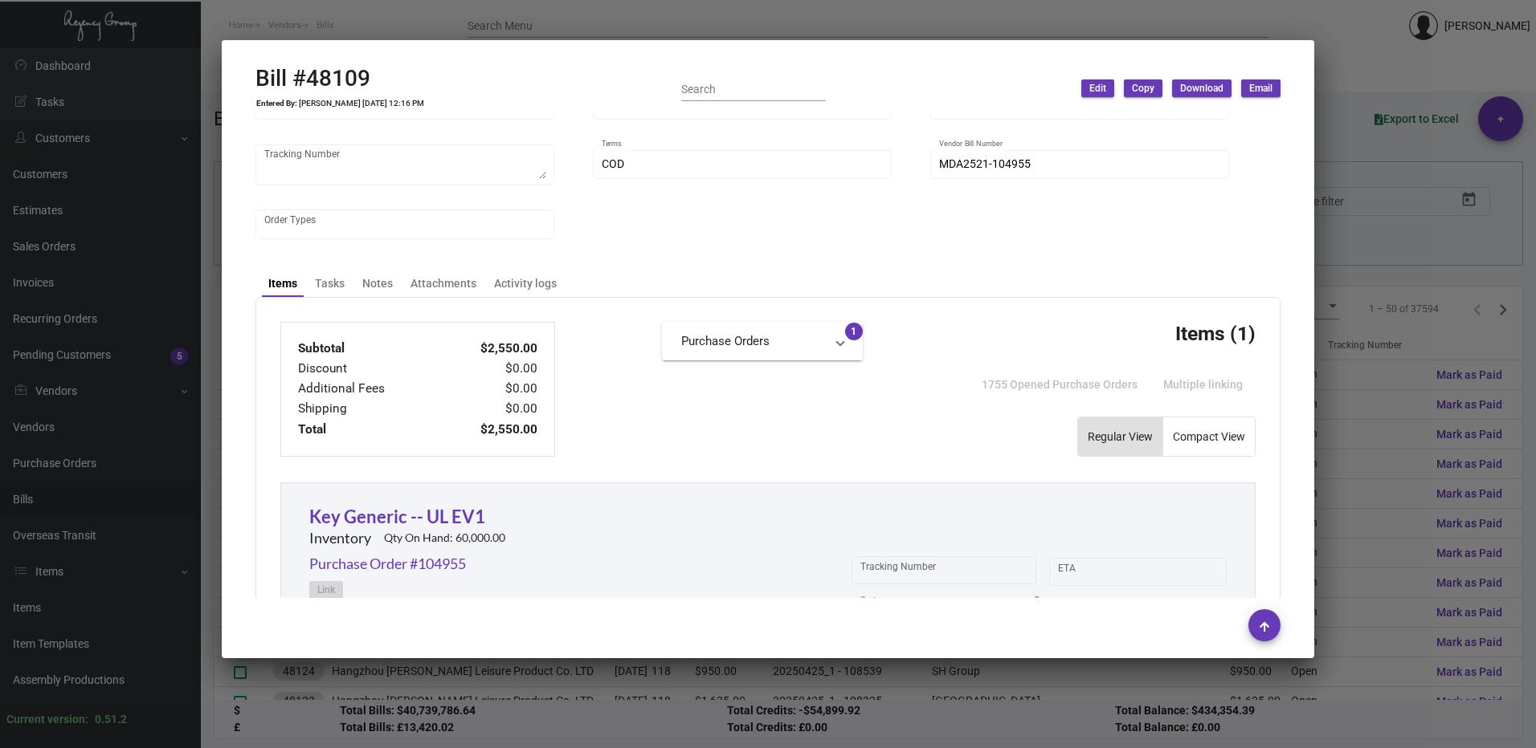
click at [1438, 407] on div at bounding box center [768, 374] width 1536 height 748
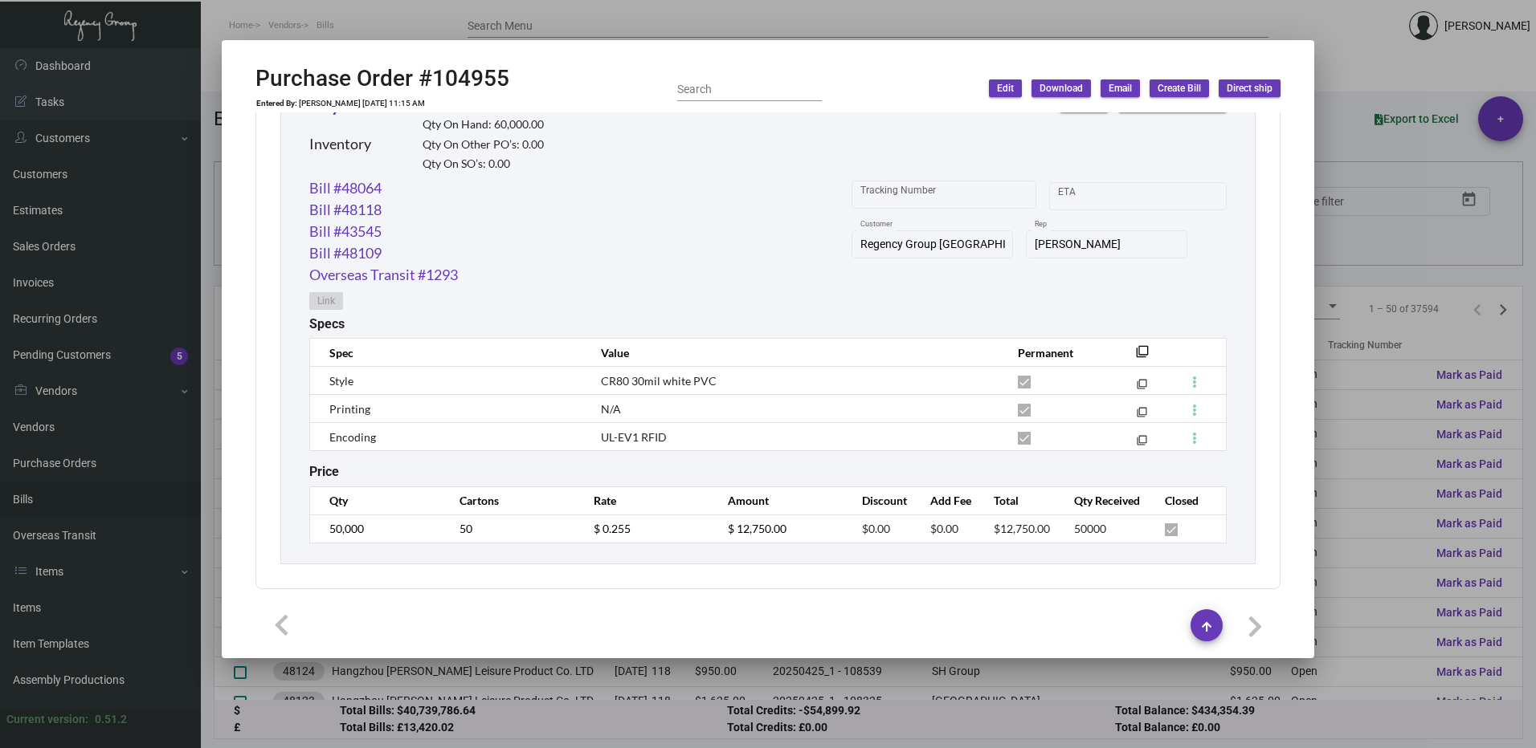
click at [1357, 174] on div at bounding box center [768, 374] width 1536 height 748
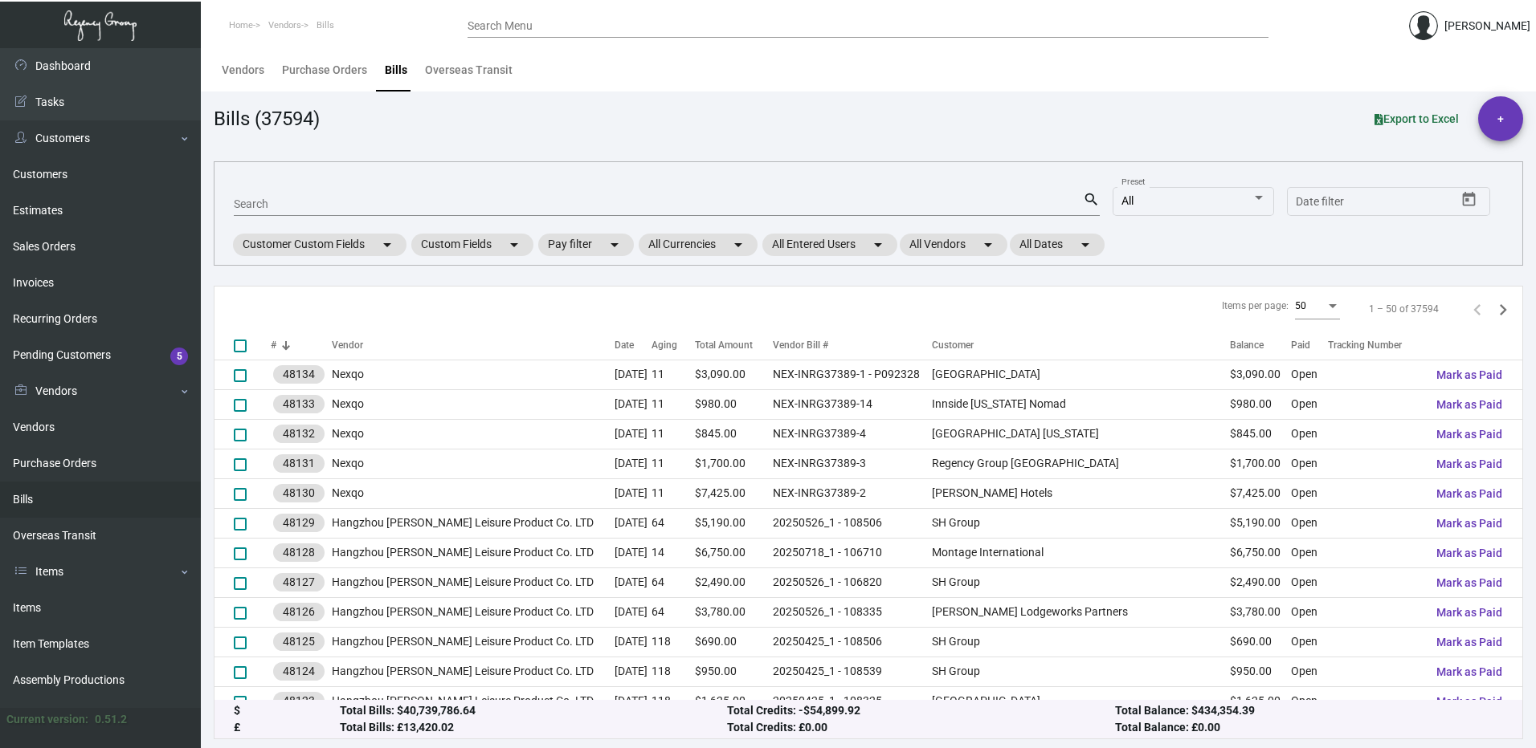
click at [556, 16] on div "Search Menu" at bounding box center [867, 25] width 801 height 25
click at [551, 30] on input "Search Menu" at bounding box center [867, 26] width 801 height 13
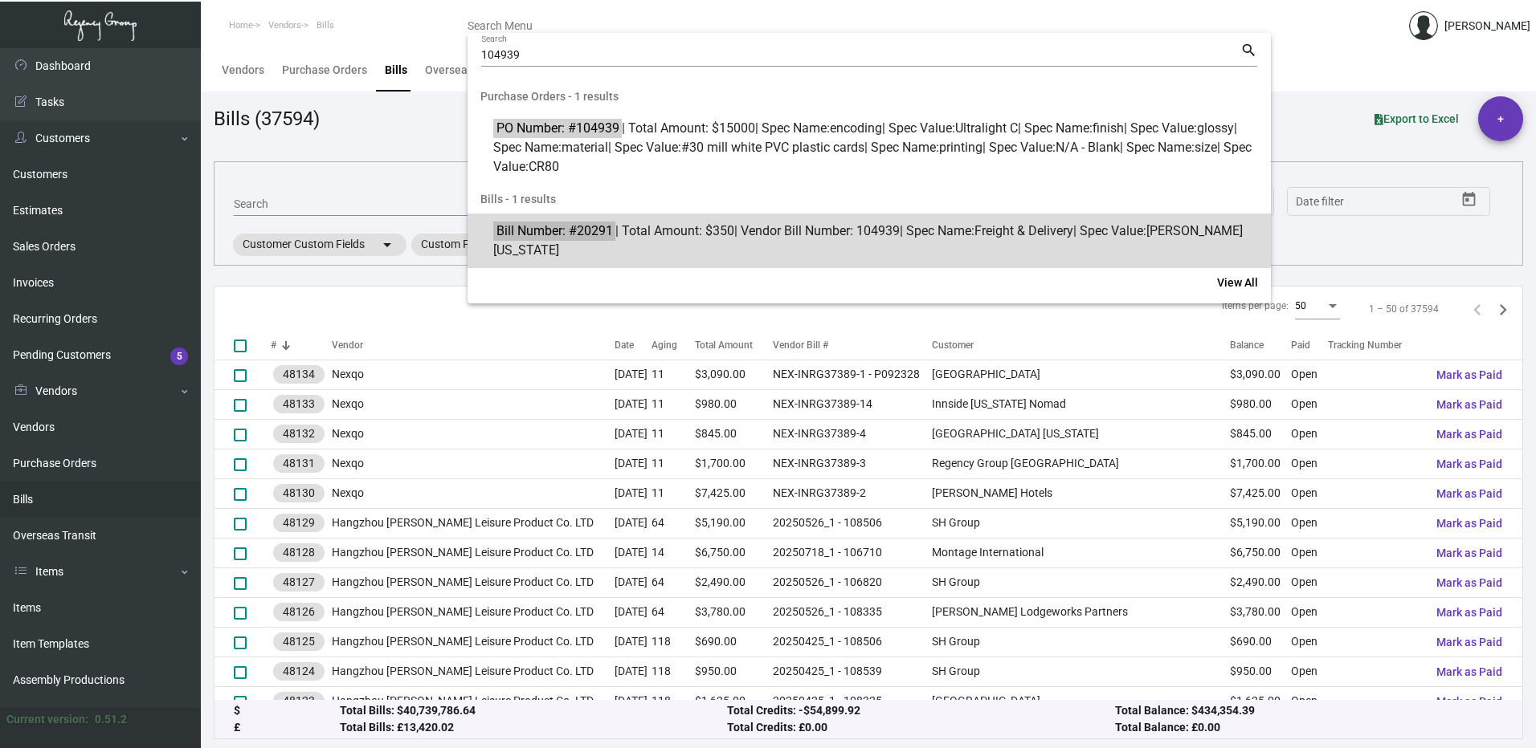
click at [646, 231] on span "Bill Number: #20291 | Total Amount: $350 | Vendor Bill Number: 104939 | Spec Na…" at bounding box center [877, 241] width 769 height 39
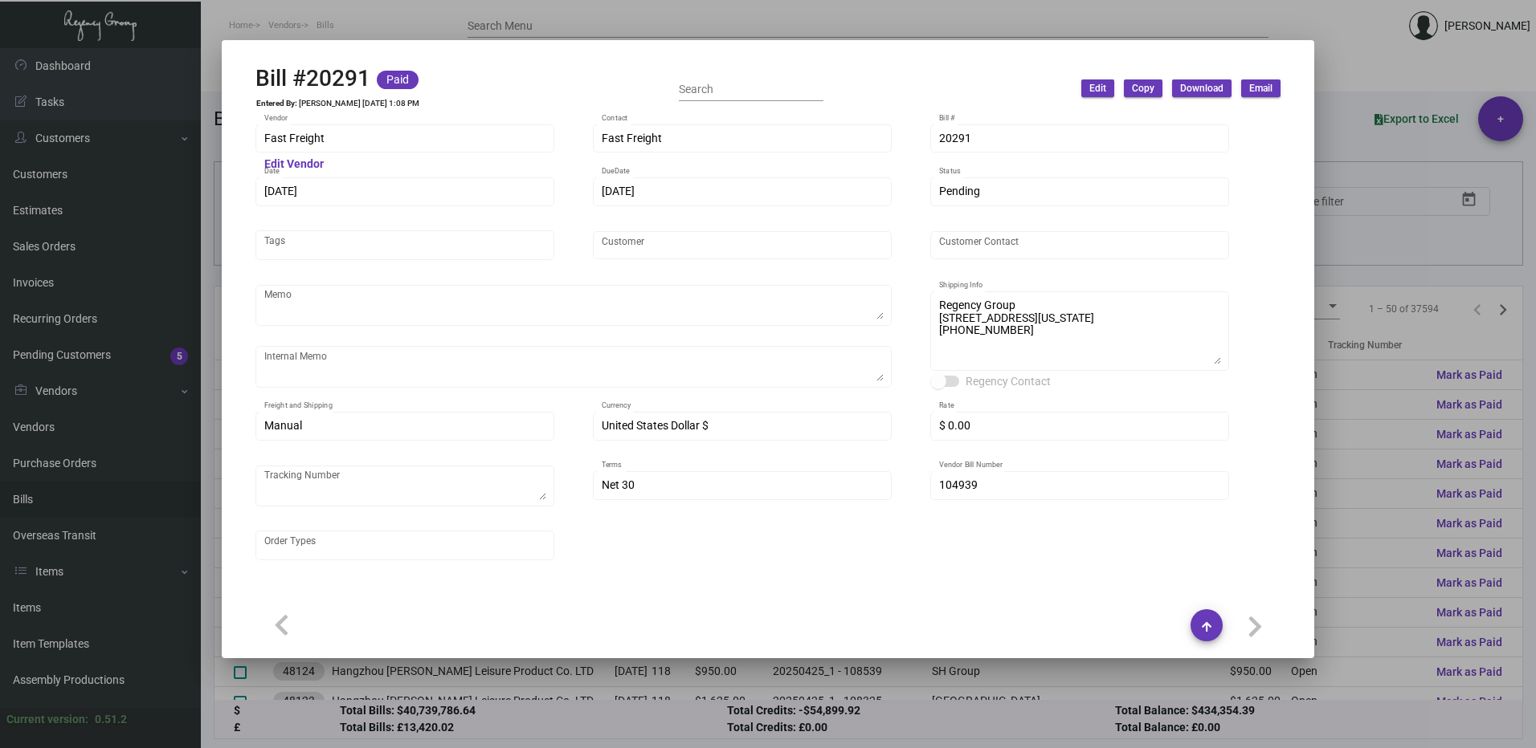
click at [1365, 40] on div at bounding box center [768, 374] width 1536 height 748
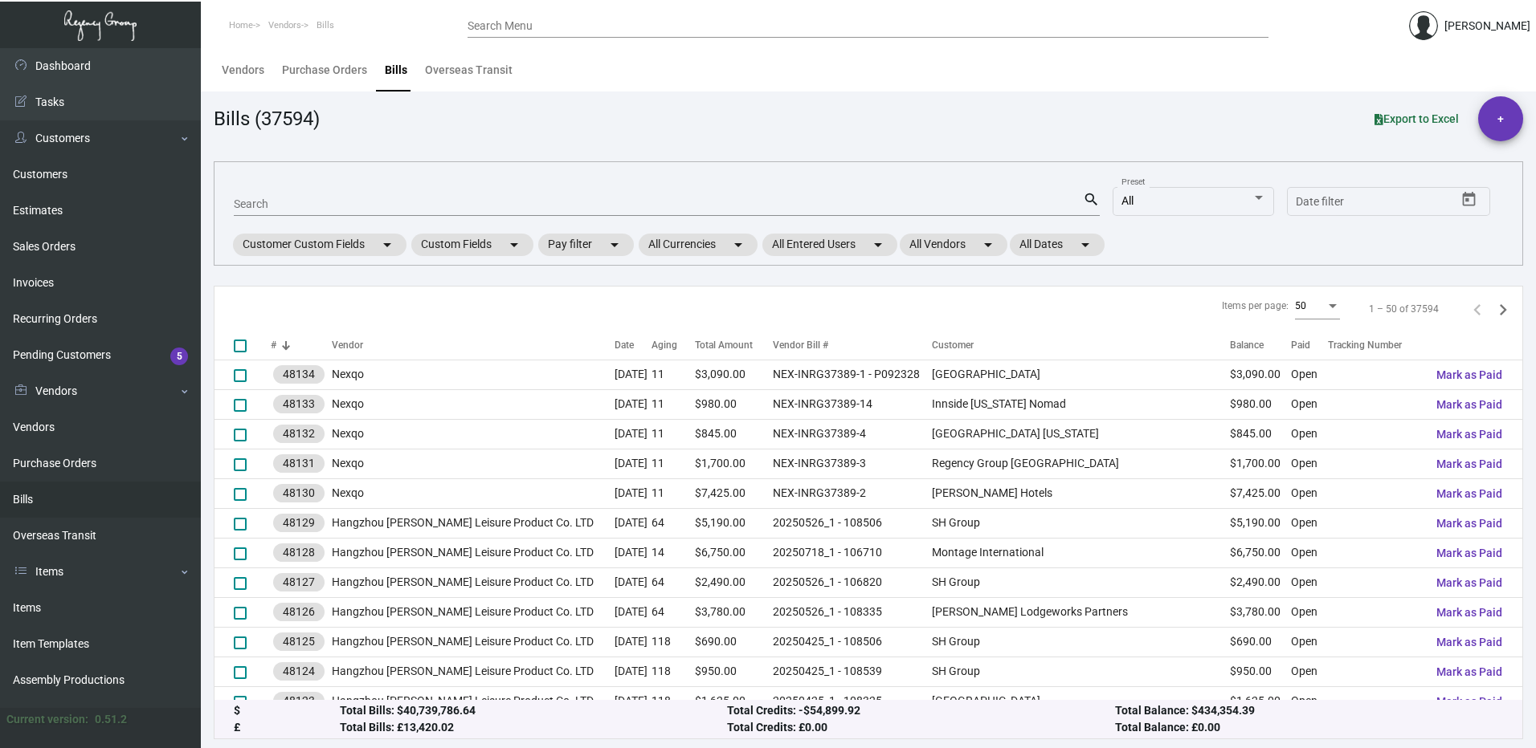
click at [625, 19] on div "Search Menu" at bounding box center [867, 25] width 801 height 25
click at [614, 26] on input "Search Menu" at bounding box center [867, 26] width 801 height 13
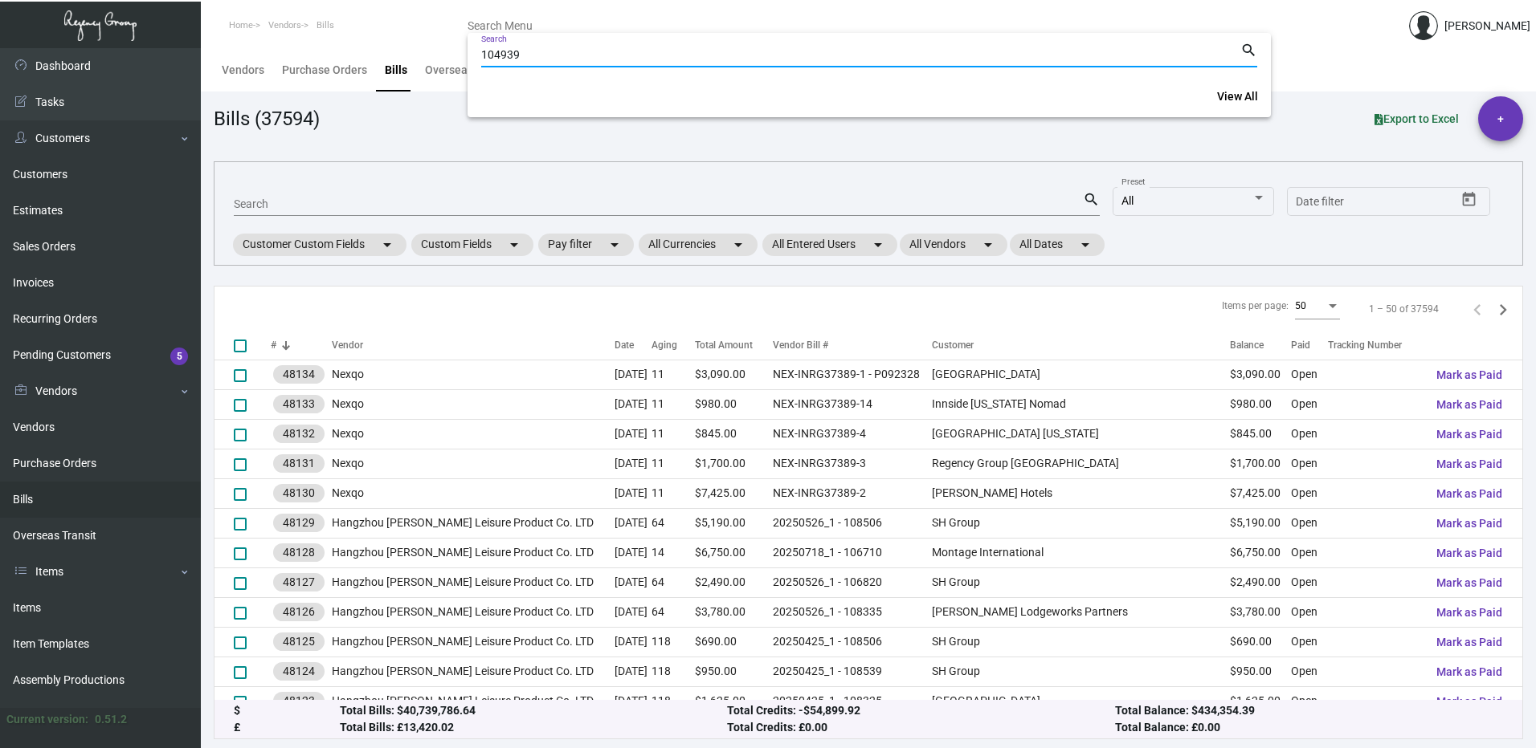
click at [549, 57] on input "104939" at bounding box center [860, 55] width 759 height 13
click at [1244, 46] on mat-icon "search" at bounding box center [1248, 50] width 17 height 19
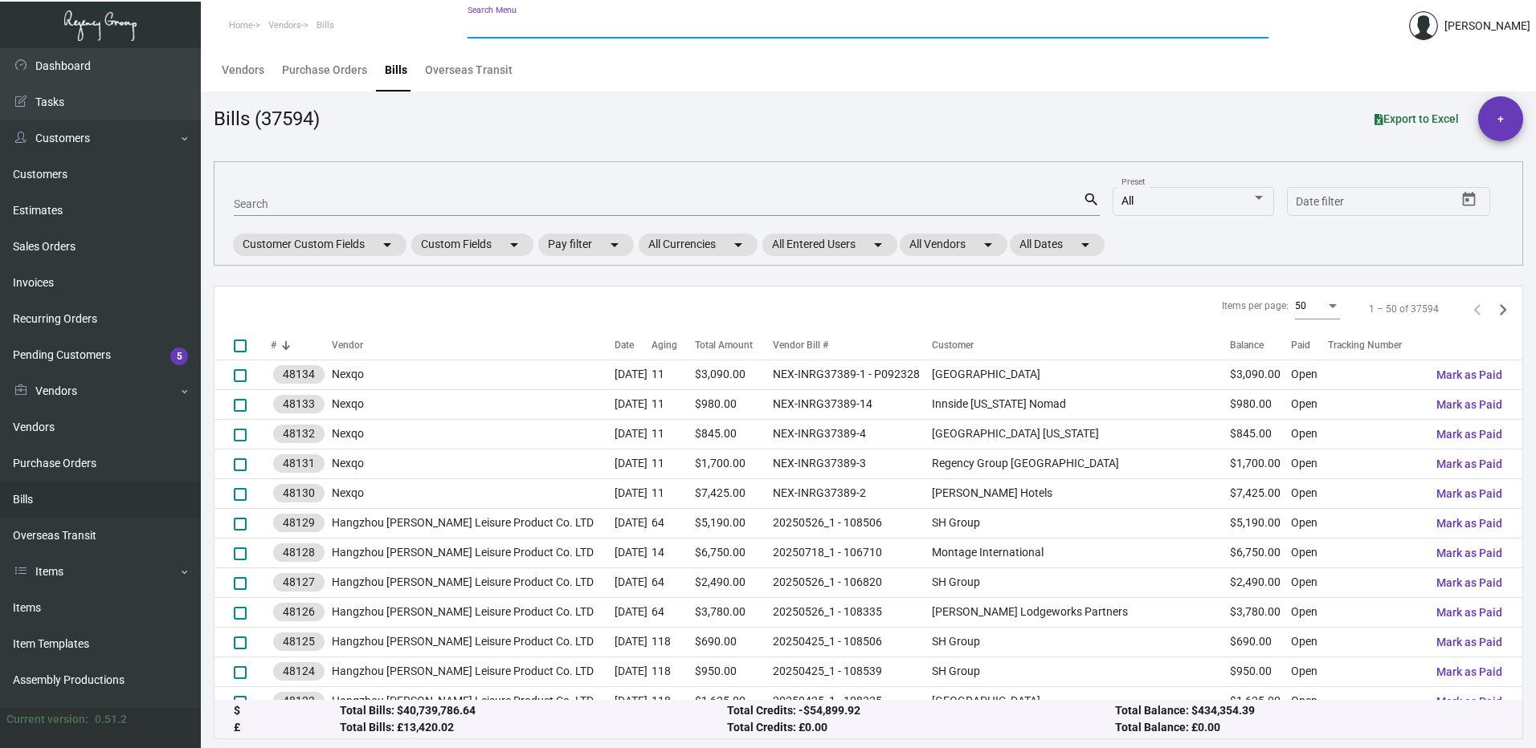
click at [540, 28] on input "Search Menu" at bounding box center [867, 26] width 801 height 13
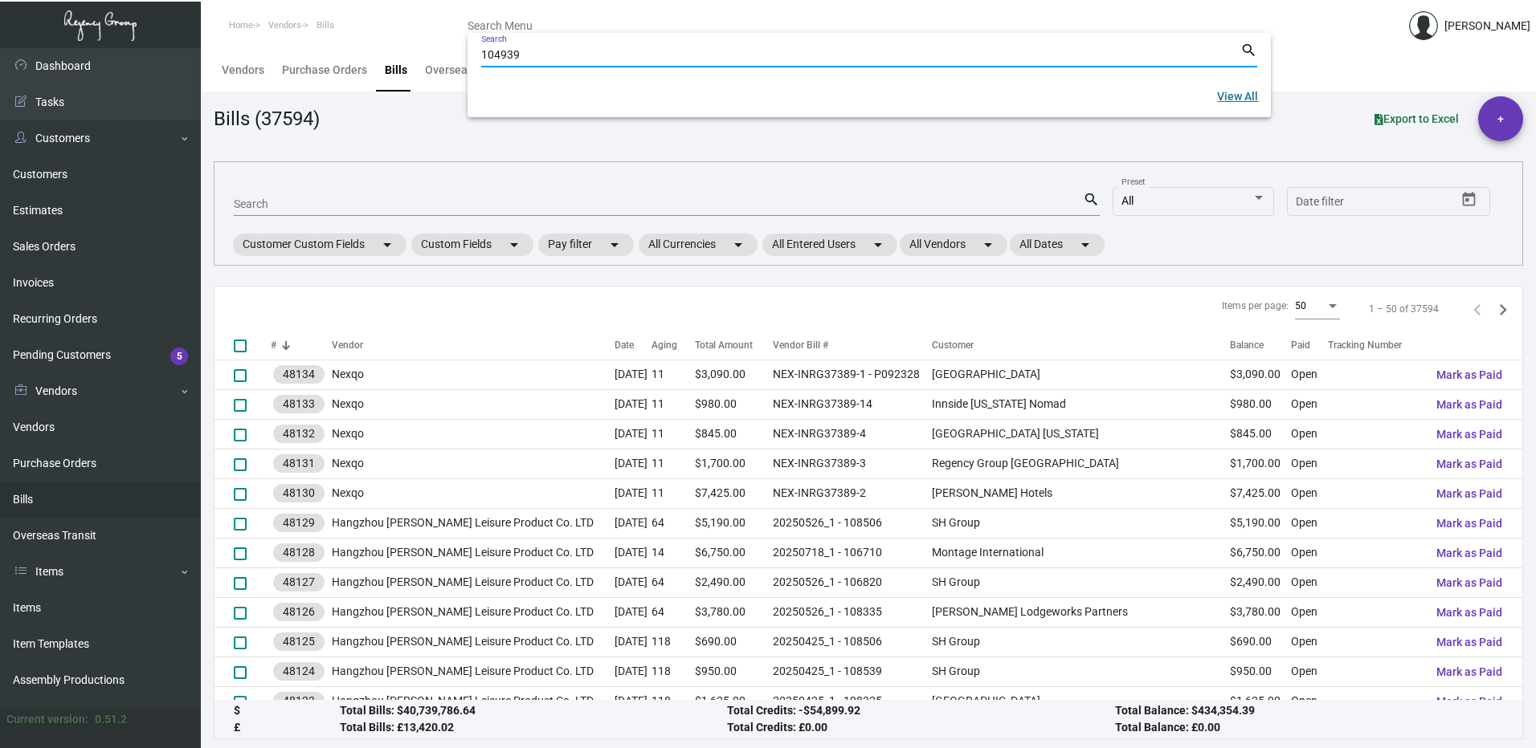
click at [1240, 101] on span "View All" at bounding box center [1237, 96] width 41 height 13
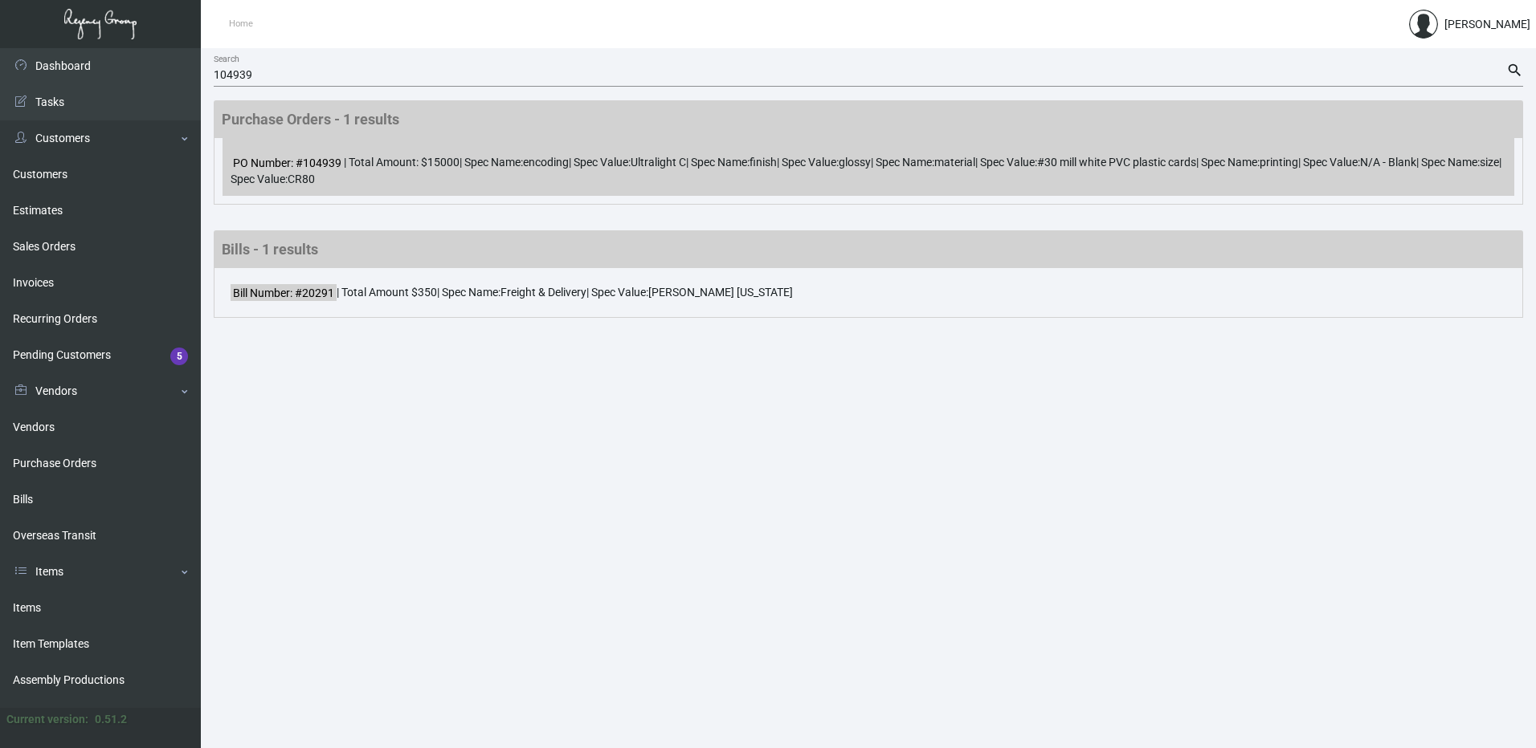
click at [596, 161] on div "PO Number: #104939 | Total Amount: $15000 | Spec Name: encoding | Spec Value: U…" at bounding box center [867, 167] width 1291 height 58
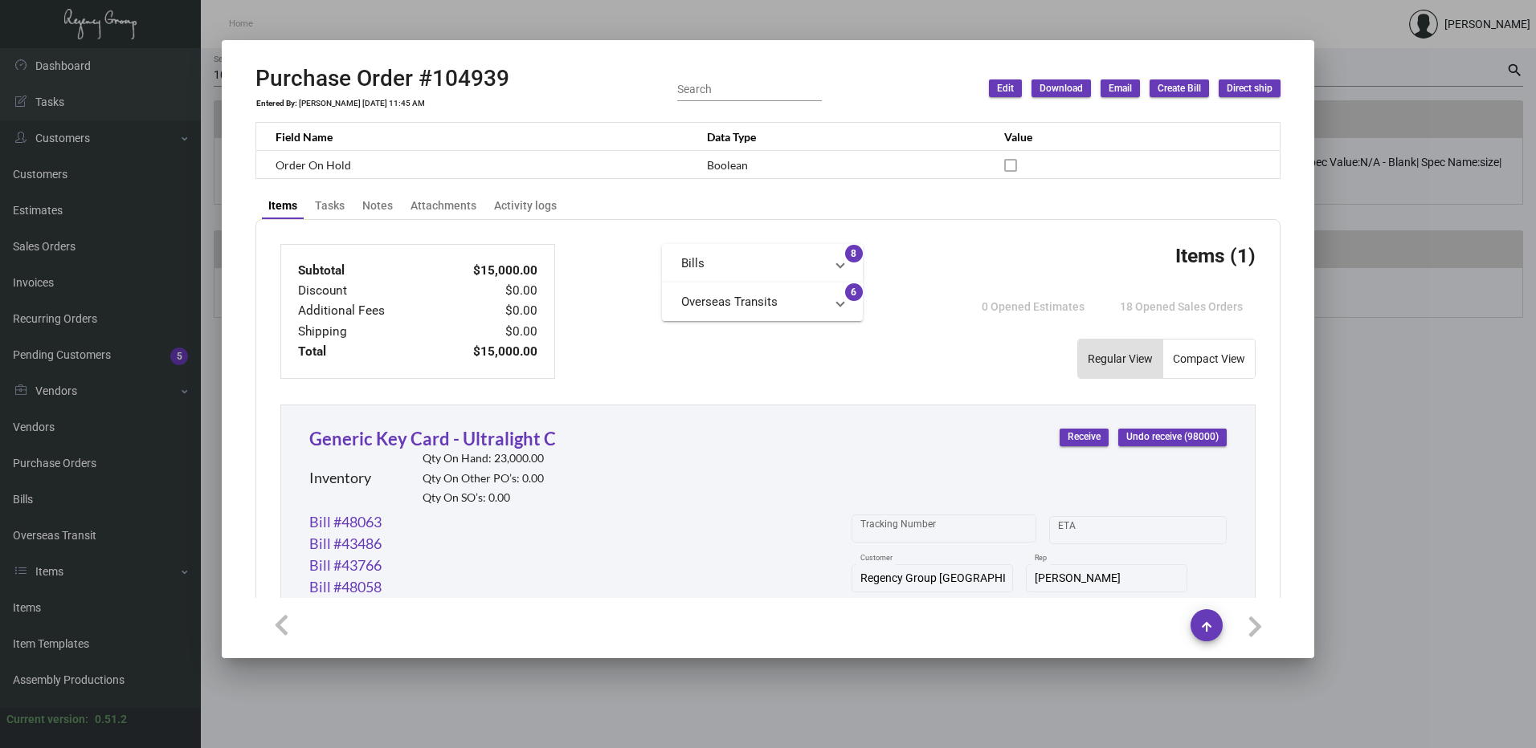
scroll to position [482, 0]
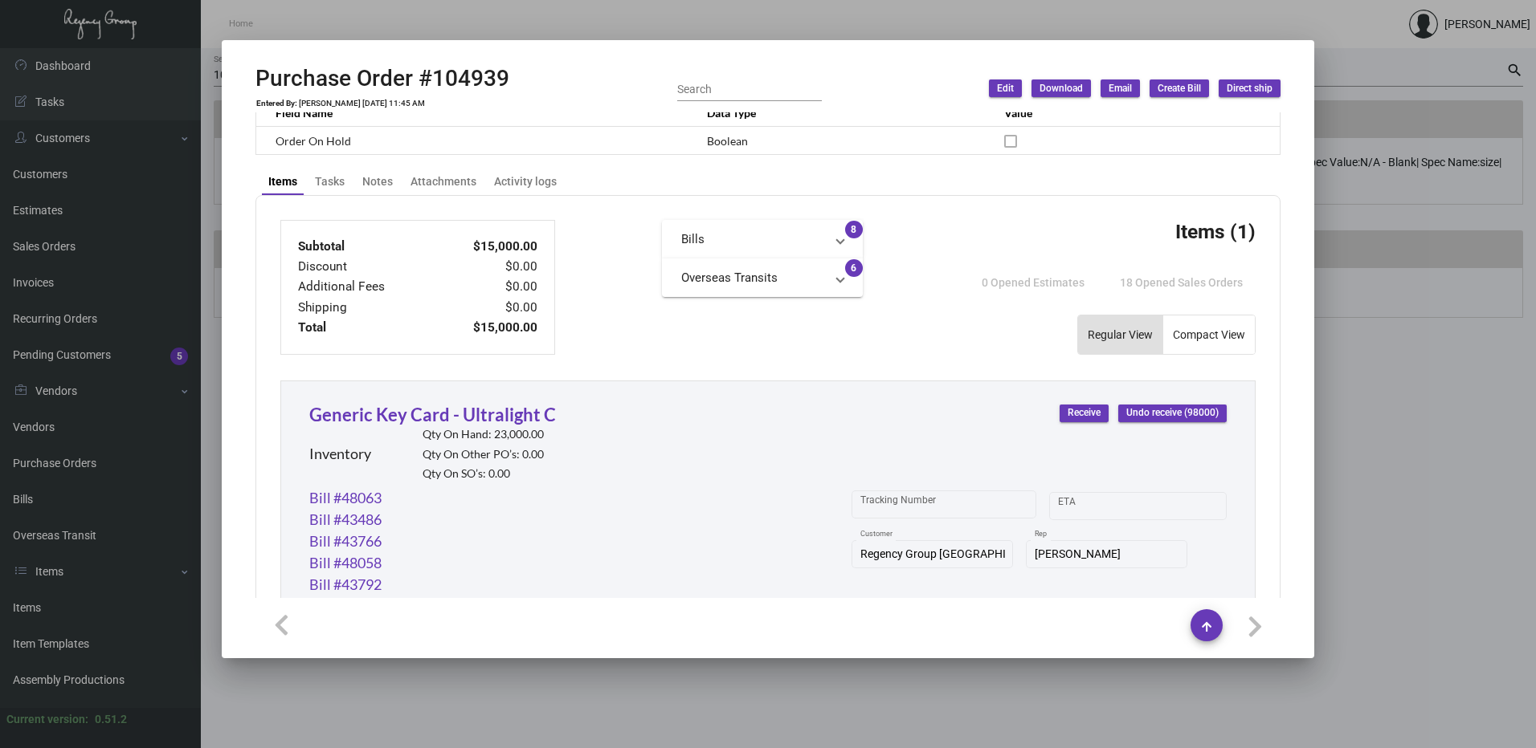
click at [793, 278] on mat-panel-title "Overseas Transits" at bounding box center [752, 278] width 143 height 18
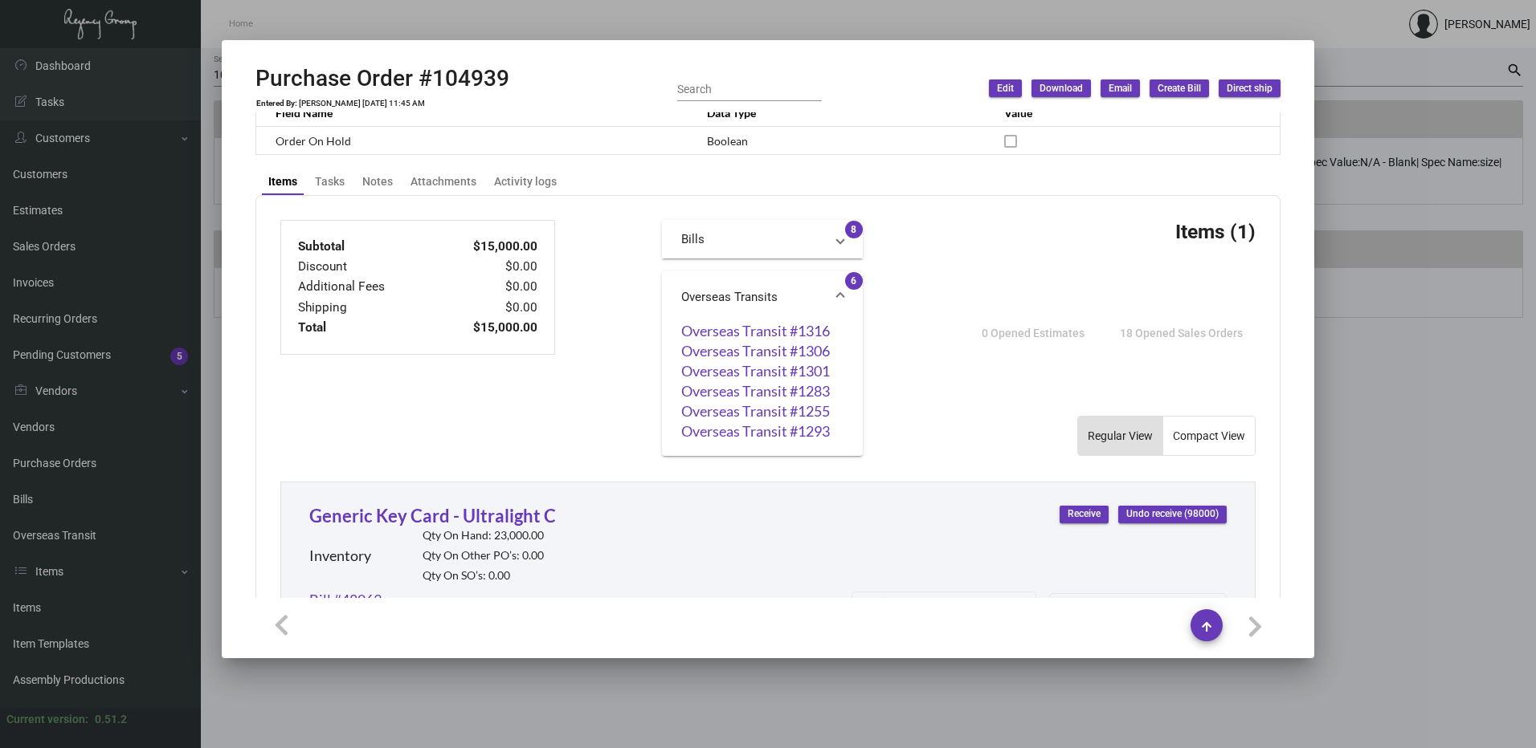
click at [782, 228] on mat-expansion-panel-header "Bills" at bounding box center [762, 239] width 201 height 39
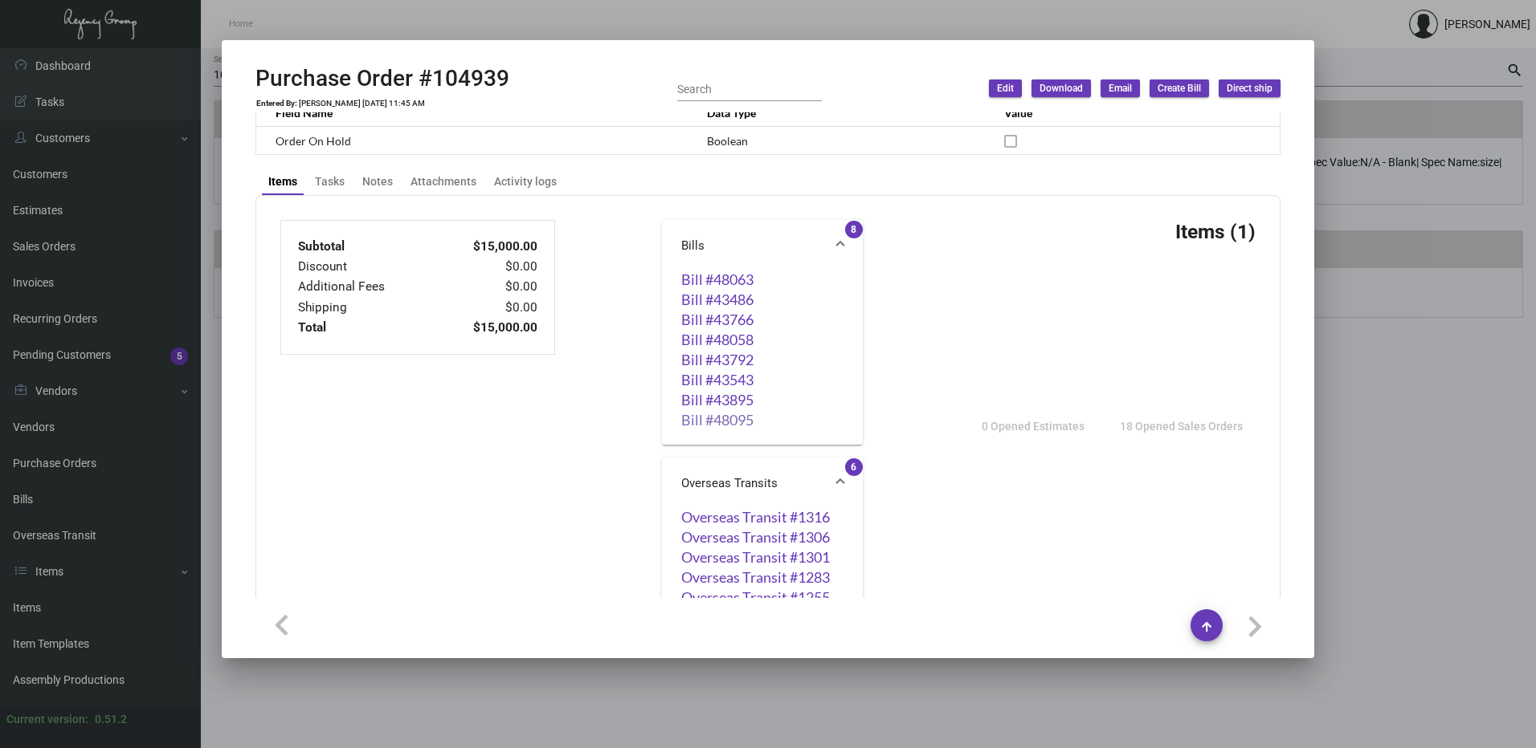
click at [741, 420] on link "Bill #48095" at bounding box center [762, 420] width 162 height 16
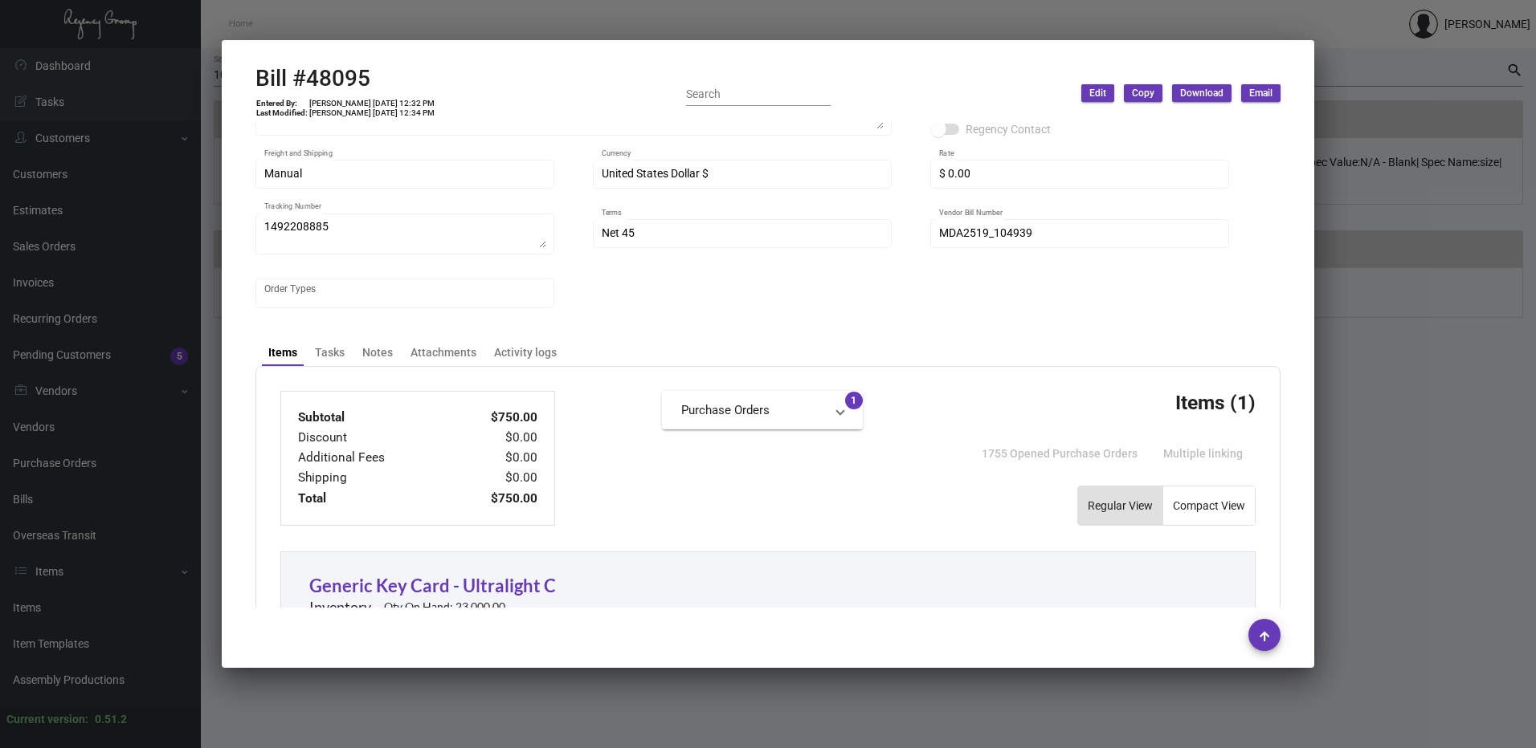
scroll to position [241, 0]
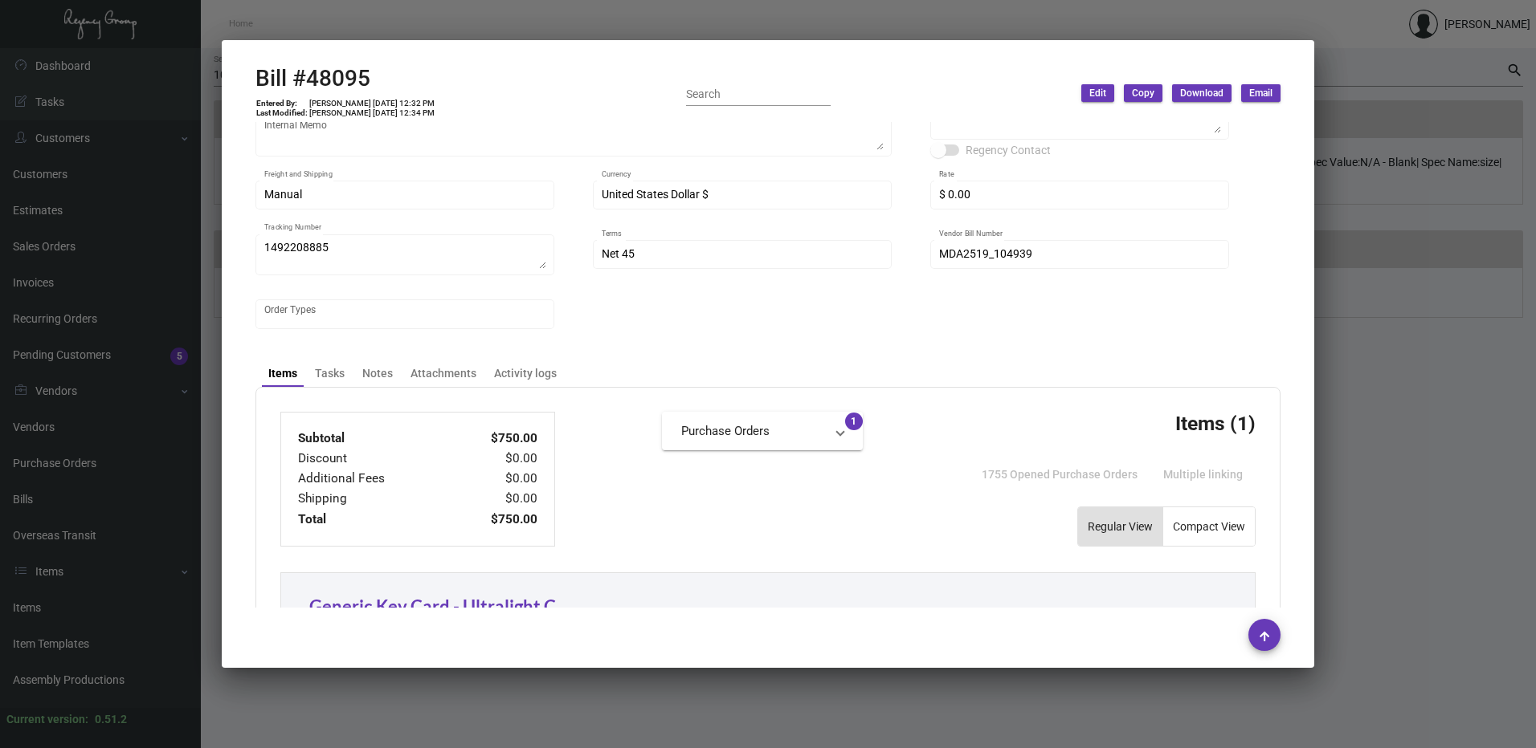
click at [1416, 279] on div at bounding box center [768, 374] width 1536 height 748
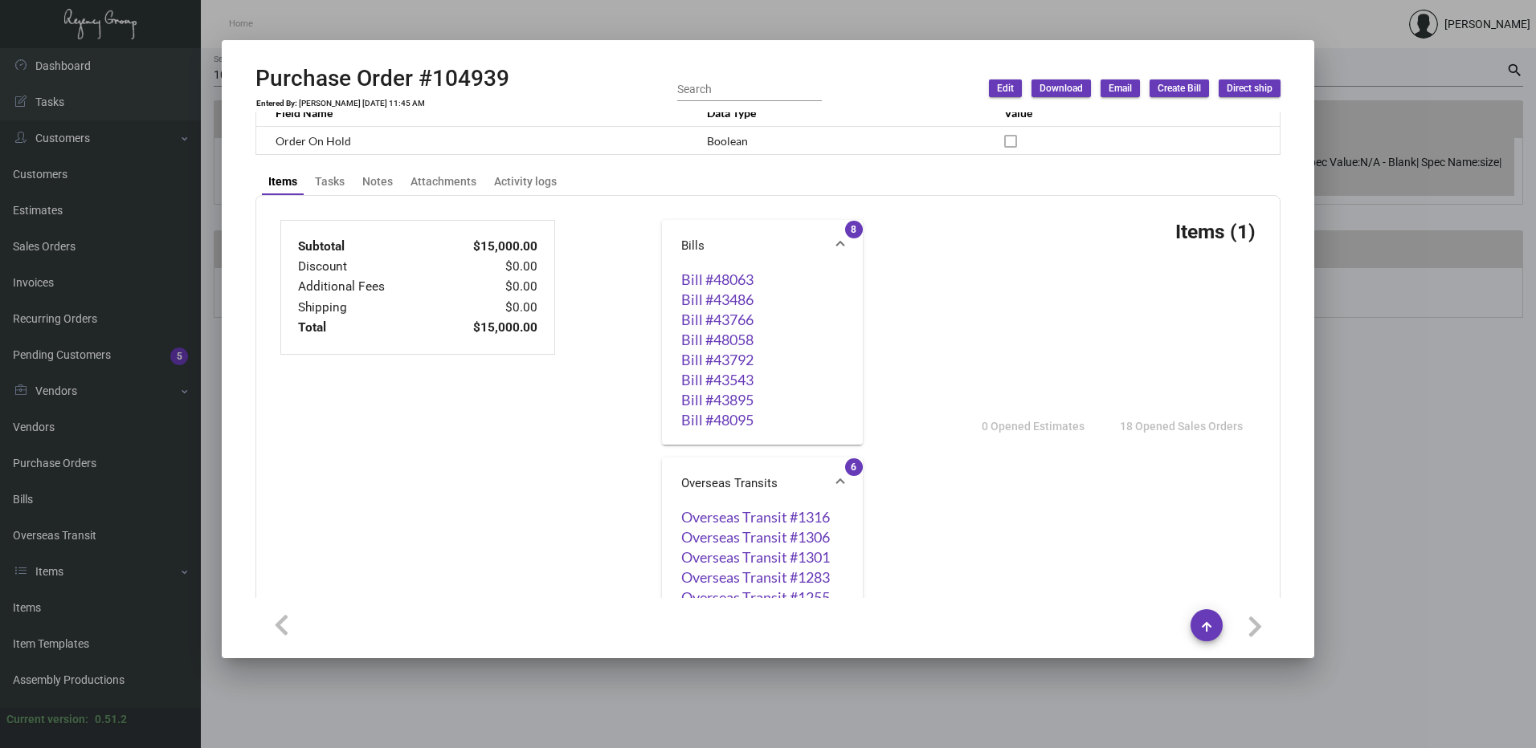
click at [1348, 169] on div at bounding box center [768, 374] width 1536 height 748
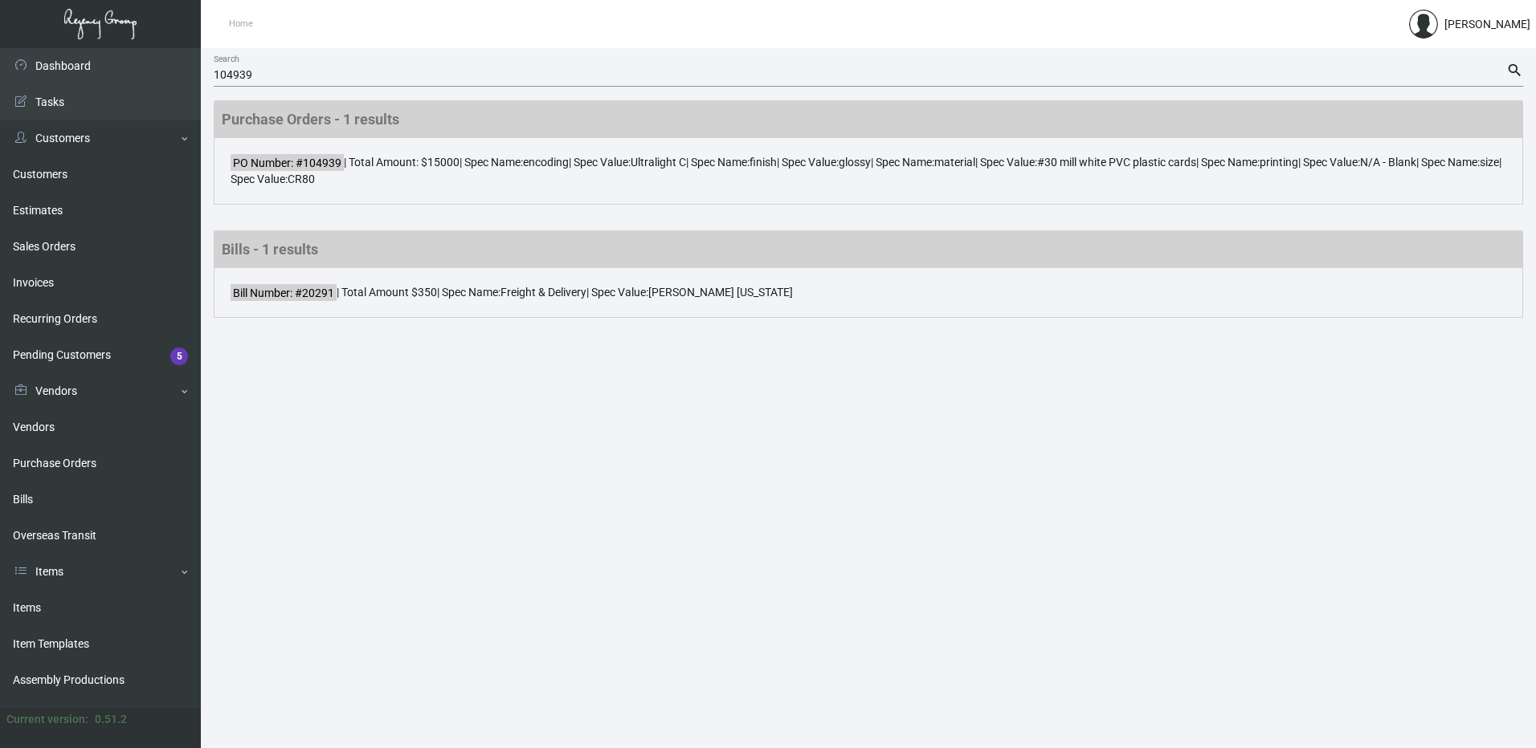
click at [318, 20] on ol "Home" at bounding box center [534, 24] width 667 height 41
drag, startPoint x: 290, startPoint y: 67, endPoint x: 140, endPoint y: 76, distance: 150.5
click at [140, 76] on div "Dashboard Dashboard Tasks Customers Customers Estimates Sales Orders Invoices R…" at bounding box center [768, 398] width 1536 height 700
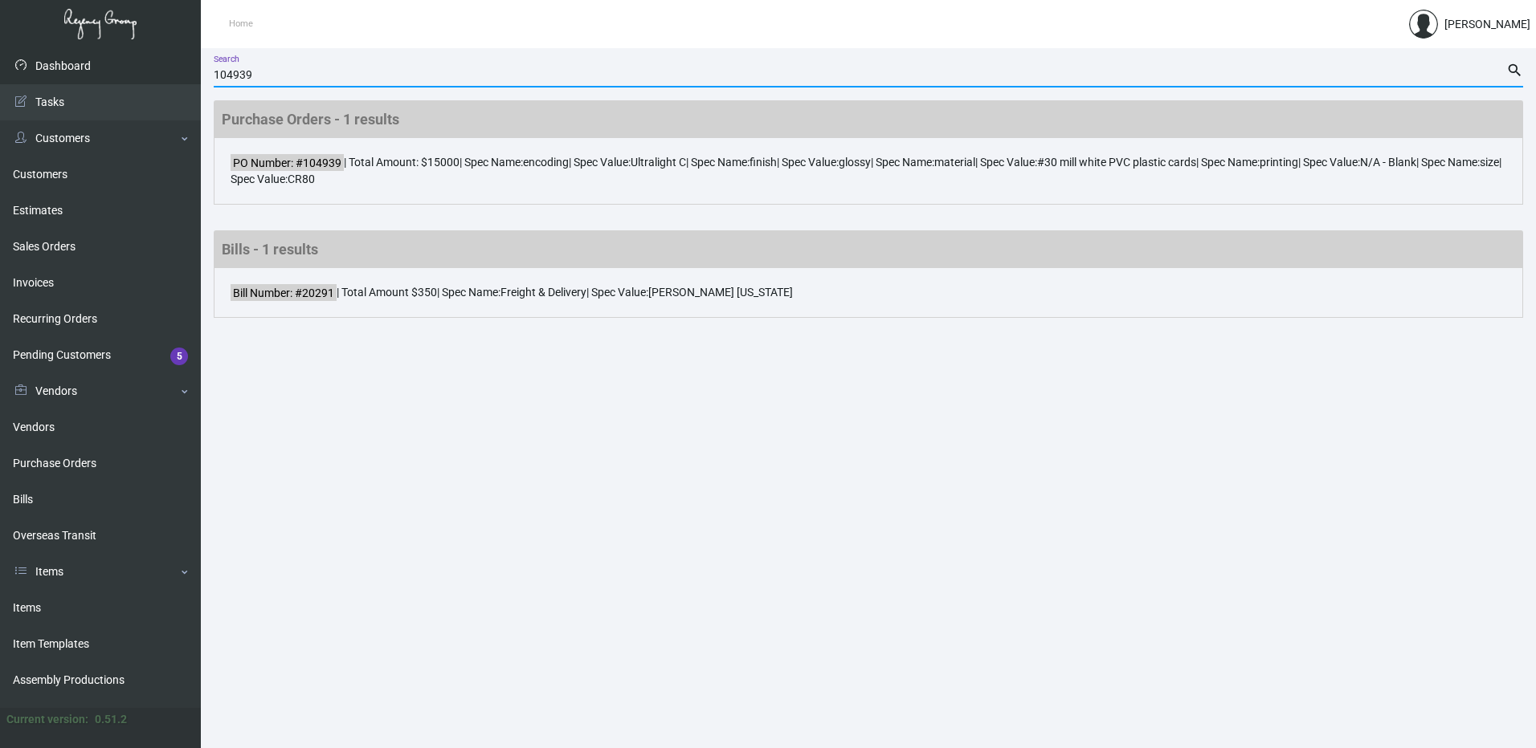
drag, startPoint x: 325, startPoint y: 75, endPoint x: 166, endPoint y: 79, distance: 159.0
click at [166, 79] on div "Dashboard Dashboard Tasks Customers Customers Estimates Sales Orders Invoices R…" at bounding box center [768, 398] width 1536 height 700
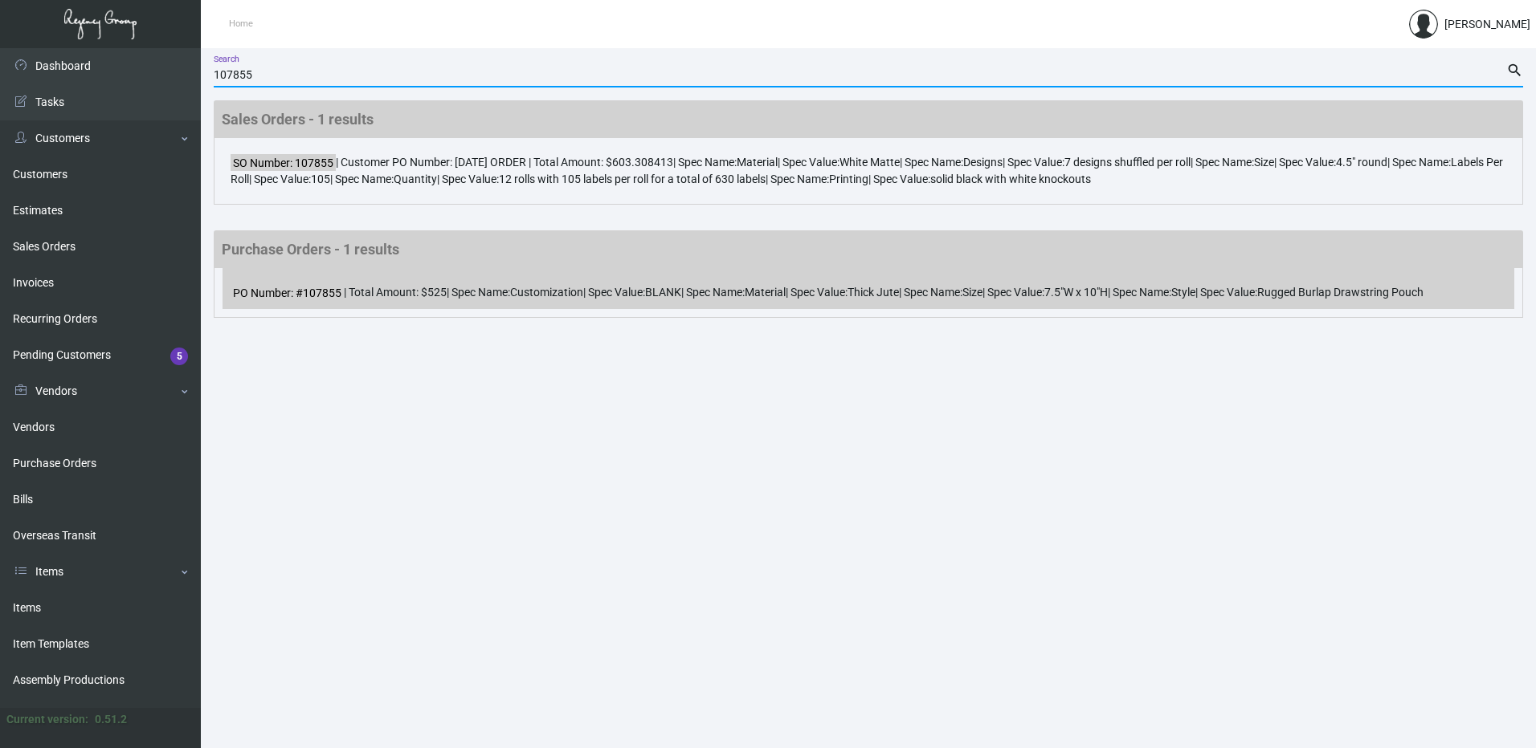
click at [307, 296] on mark "PO Number: #107855" at bounding box center [286, 293] width 113 height 18
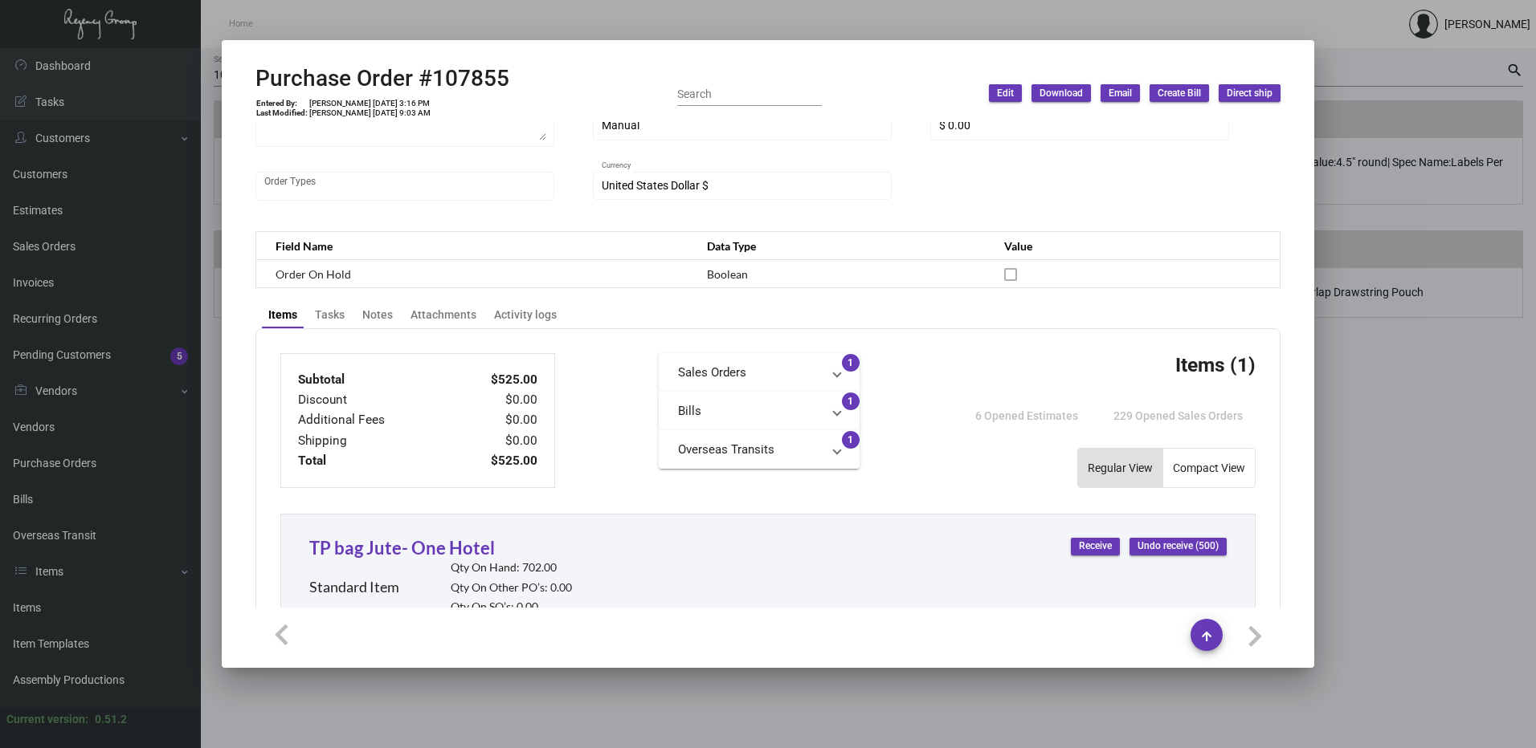
scroll to position [562, 0]
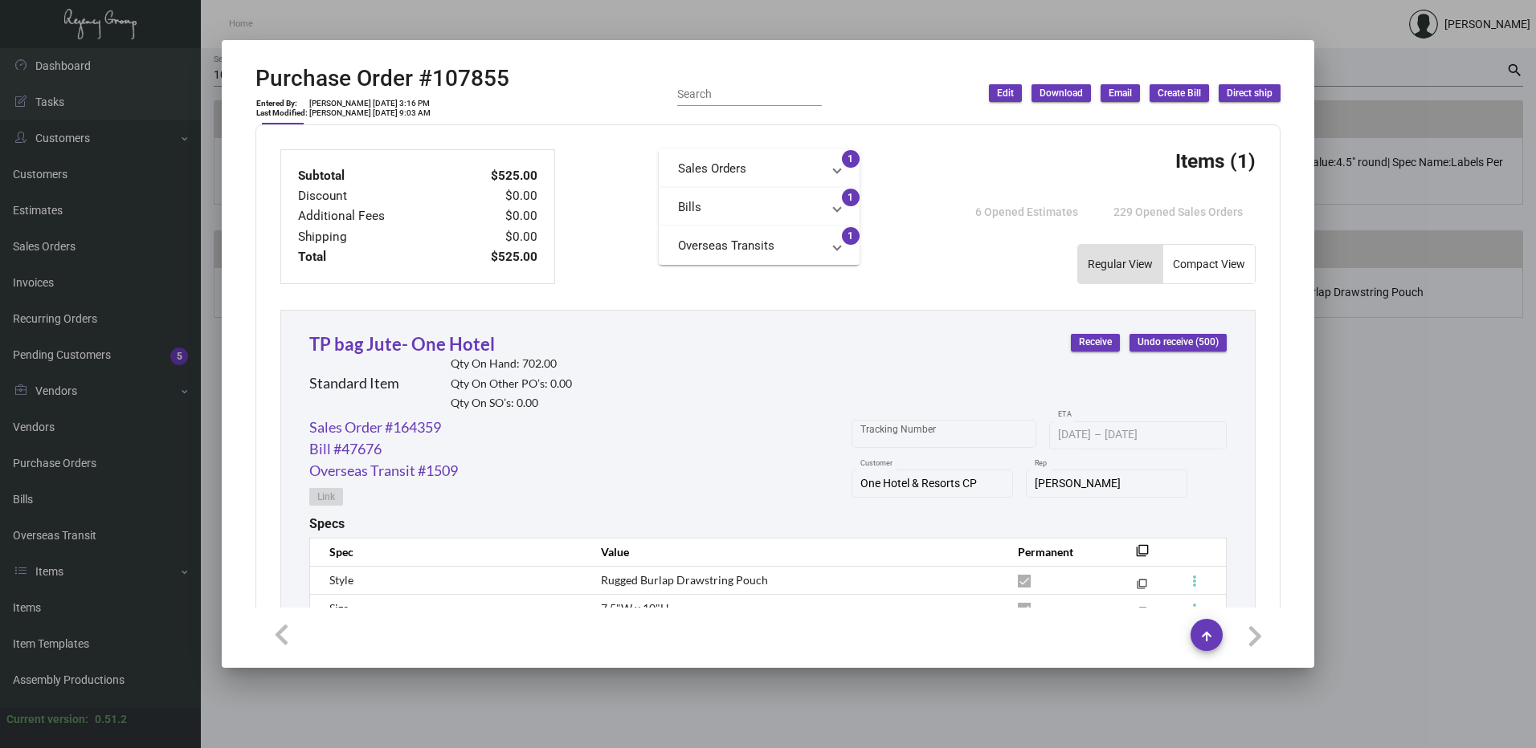
click at [746, 186] on mat-expansion-panel-header "Sales Orders" at bounding box center [759, 168] width 201 height 39
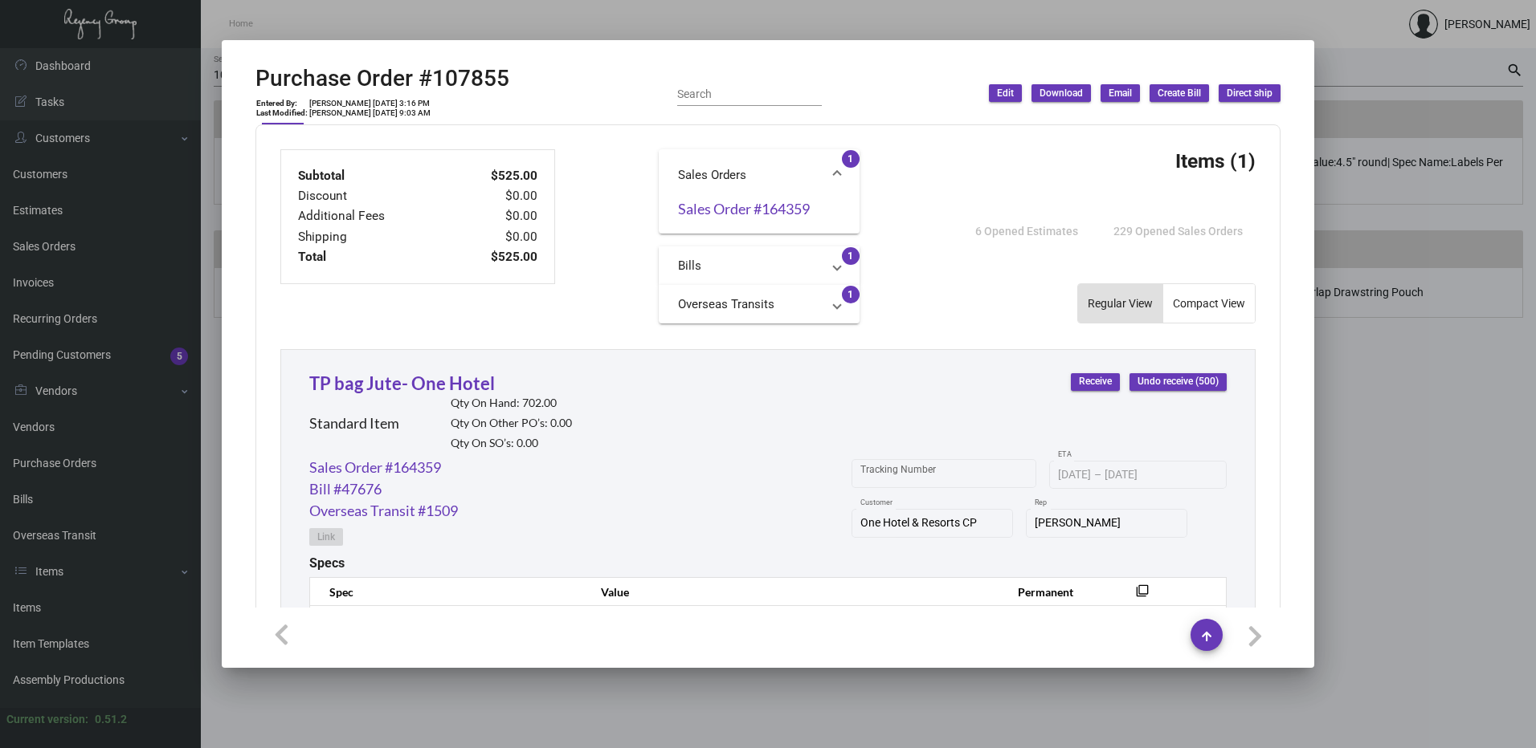
click at [717, 266] on mat-panel-title "Bills" at bounding box center [749, 266] width 143 height 18
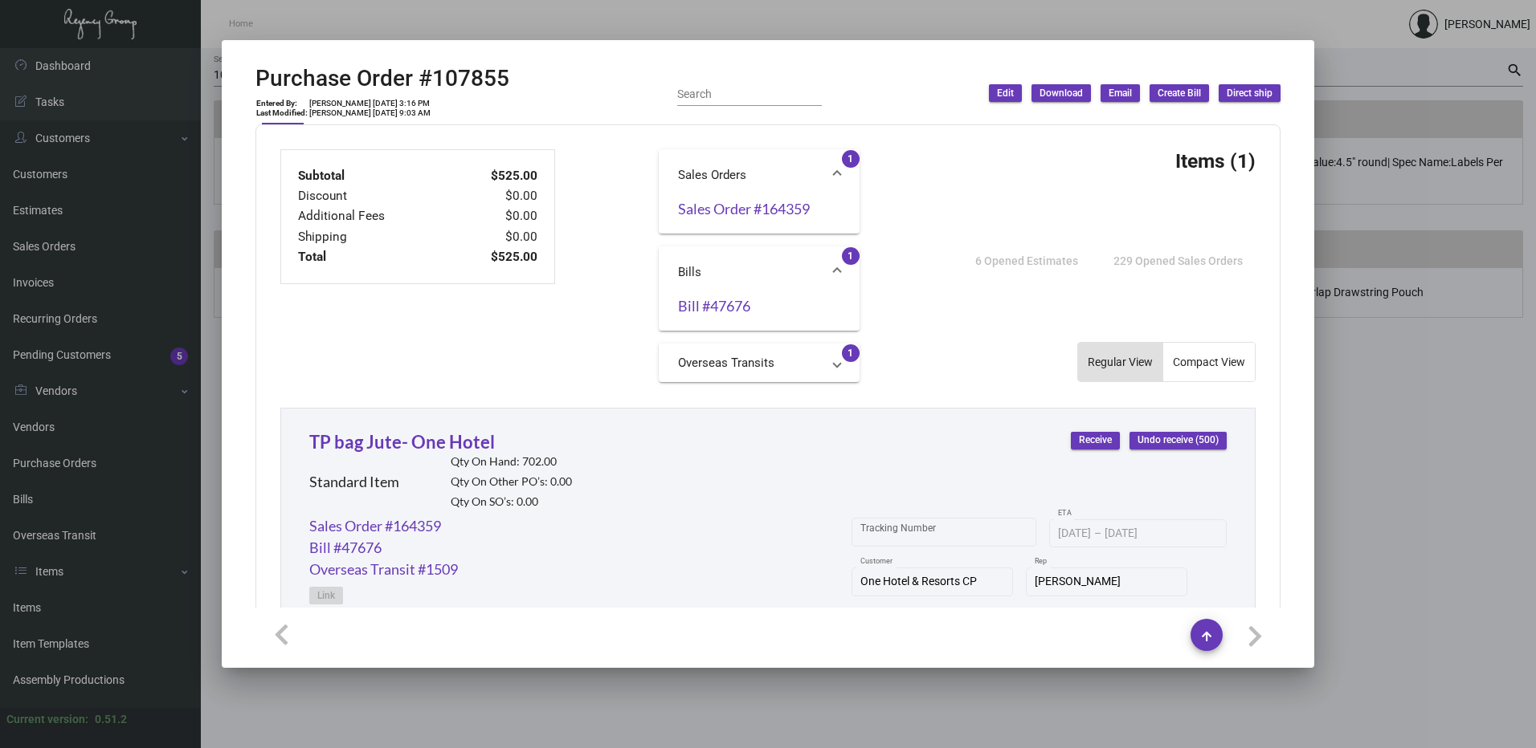
click at [716, 292] on mat-expansion-panel-header "Bills" at bounding box center [759, 272] width 201 height 51
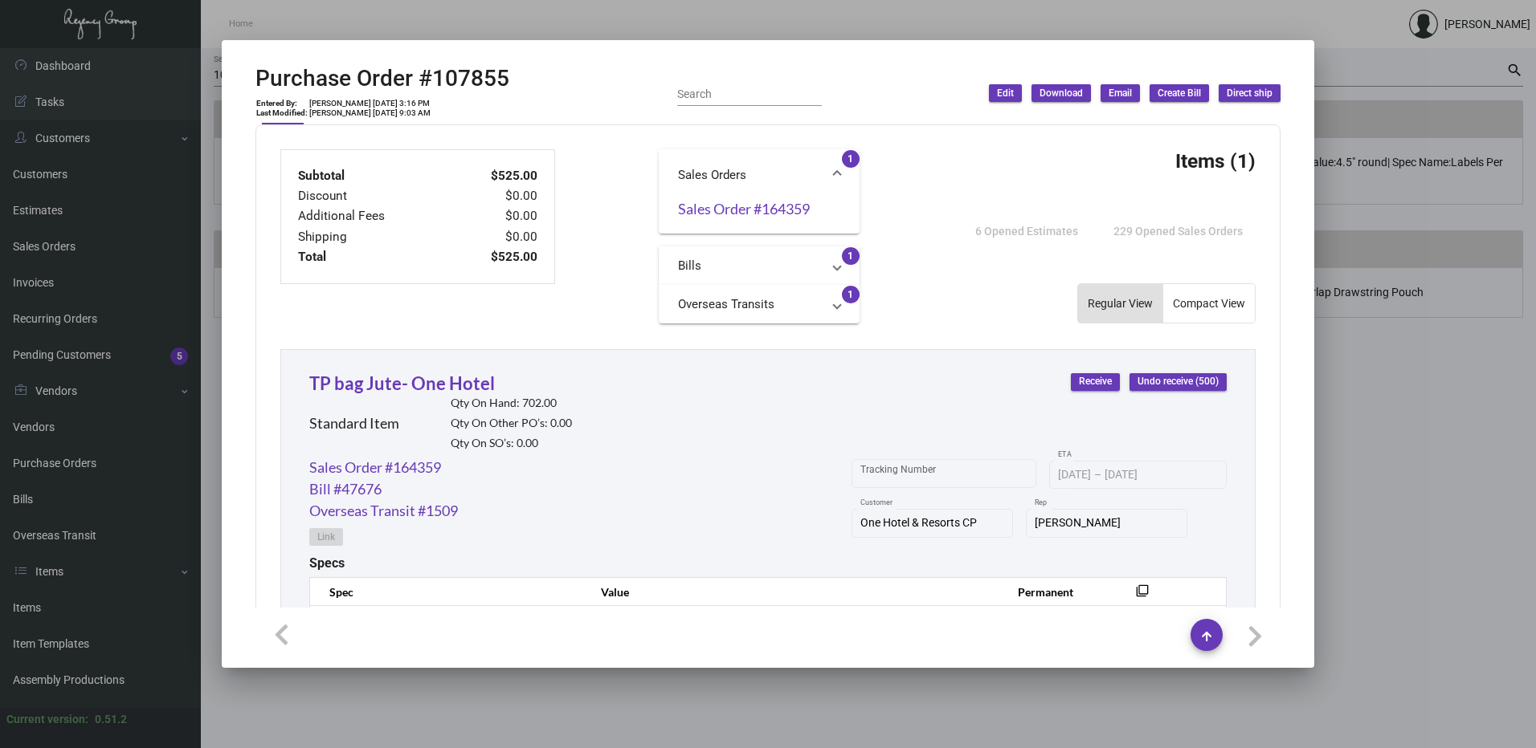
click at [734, 259] on mat-panel-title "Bills" at bounding box center [749, 266] width 143 height 18
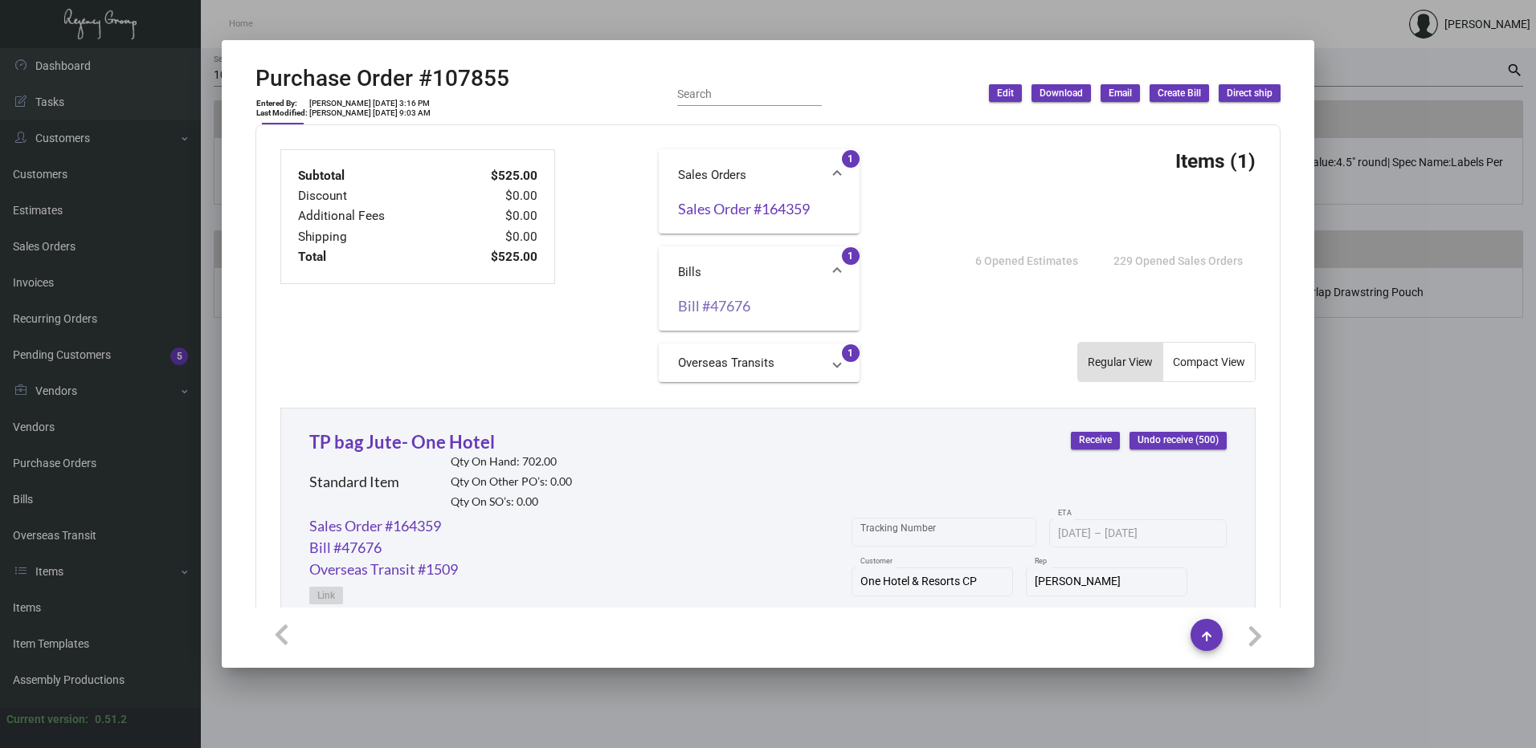
click at [727, 308] on link "Bill #47676" at bounding box center [759, 306] width 162 height 16
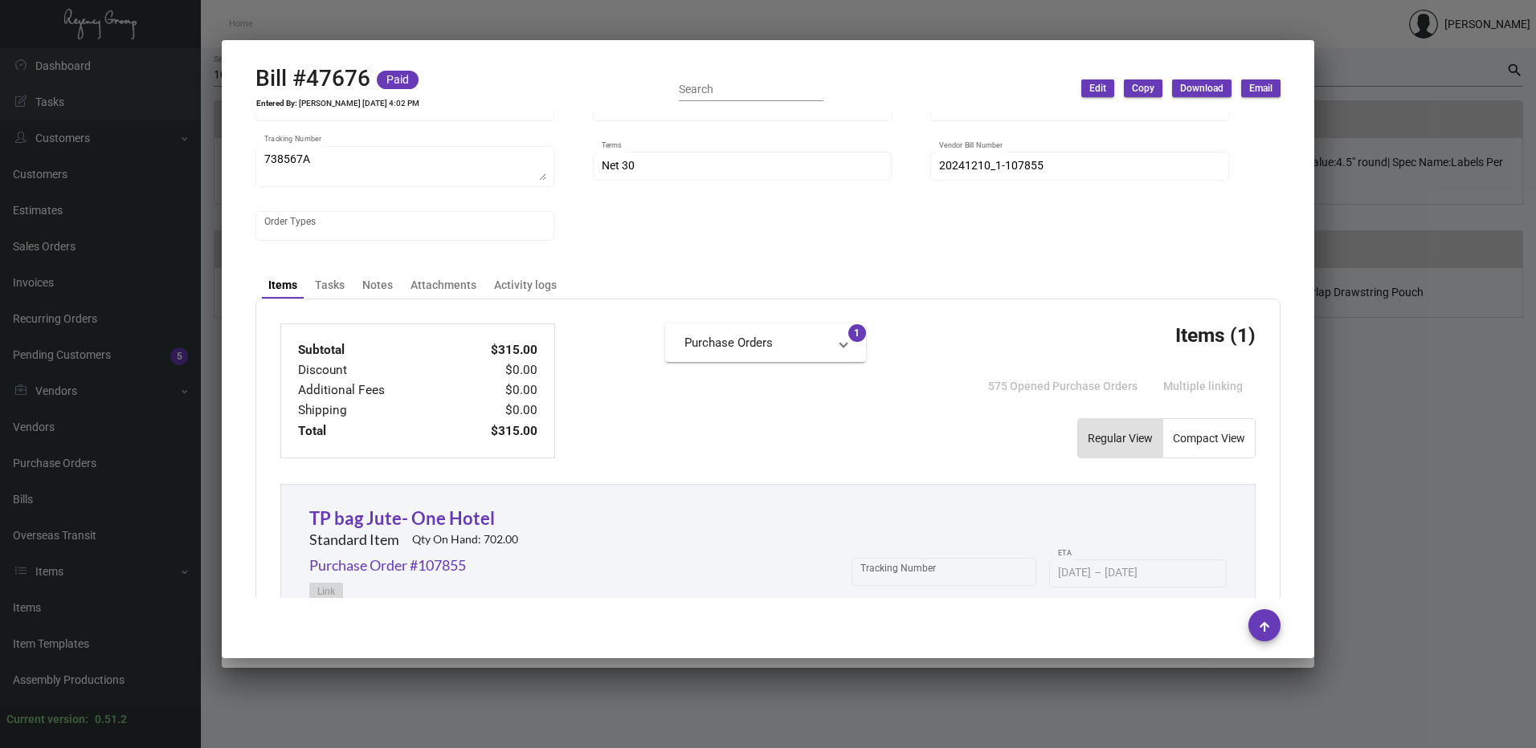
scroll to position [321, 0]
click at [1405, 224] on div at bounding box center [768, 374] width 1536 height 748
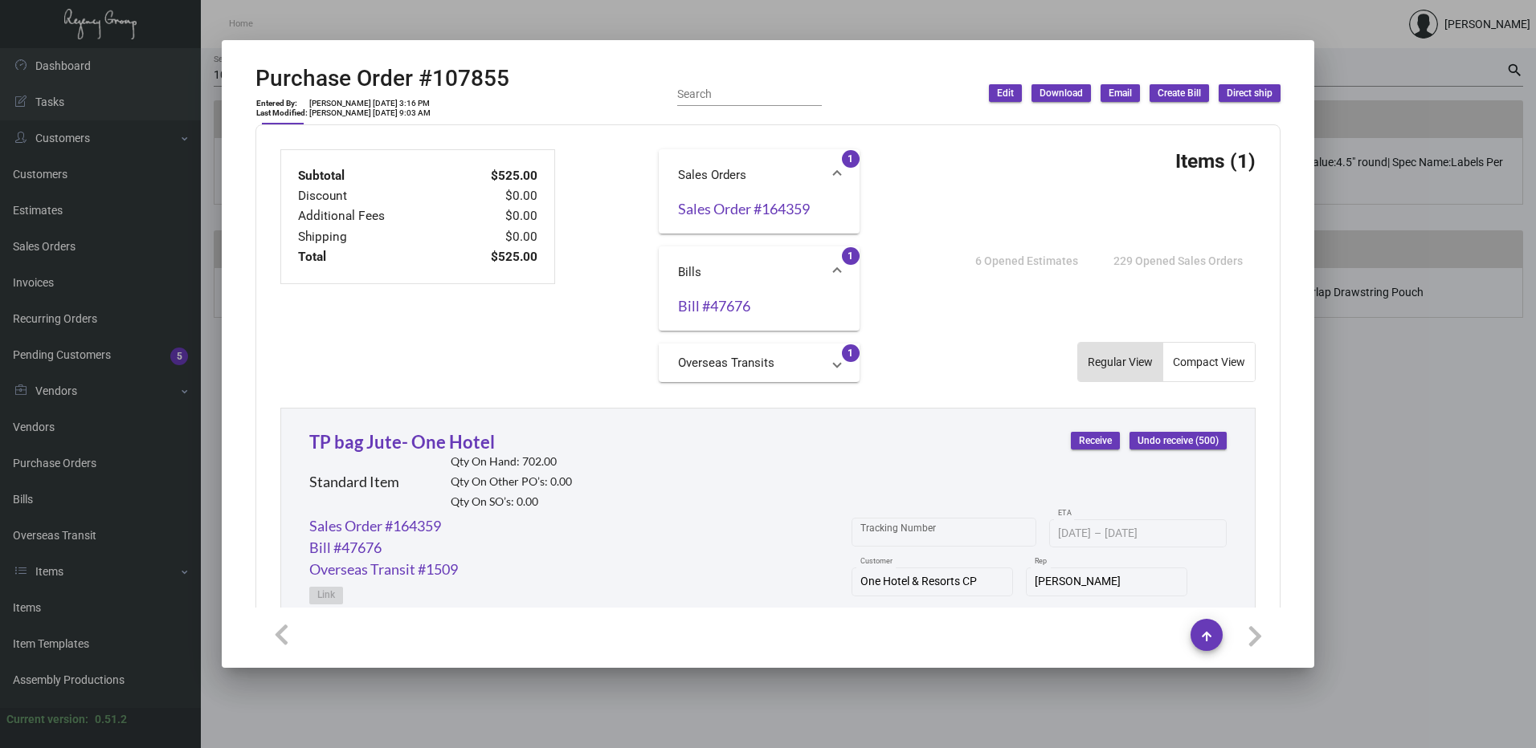
click at [1434, 141] on div at bounding box center [768, 374] width 1536 height 748
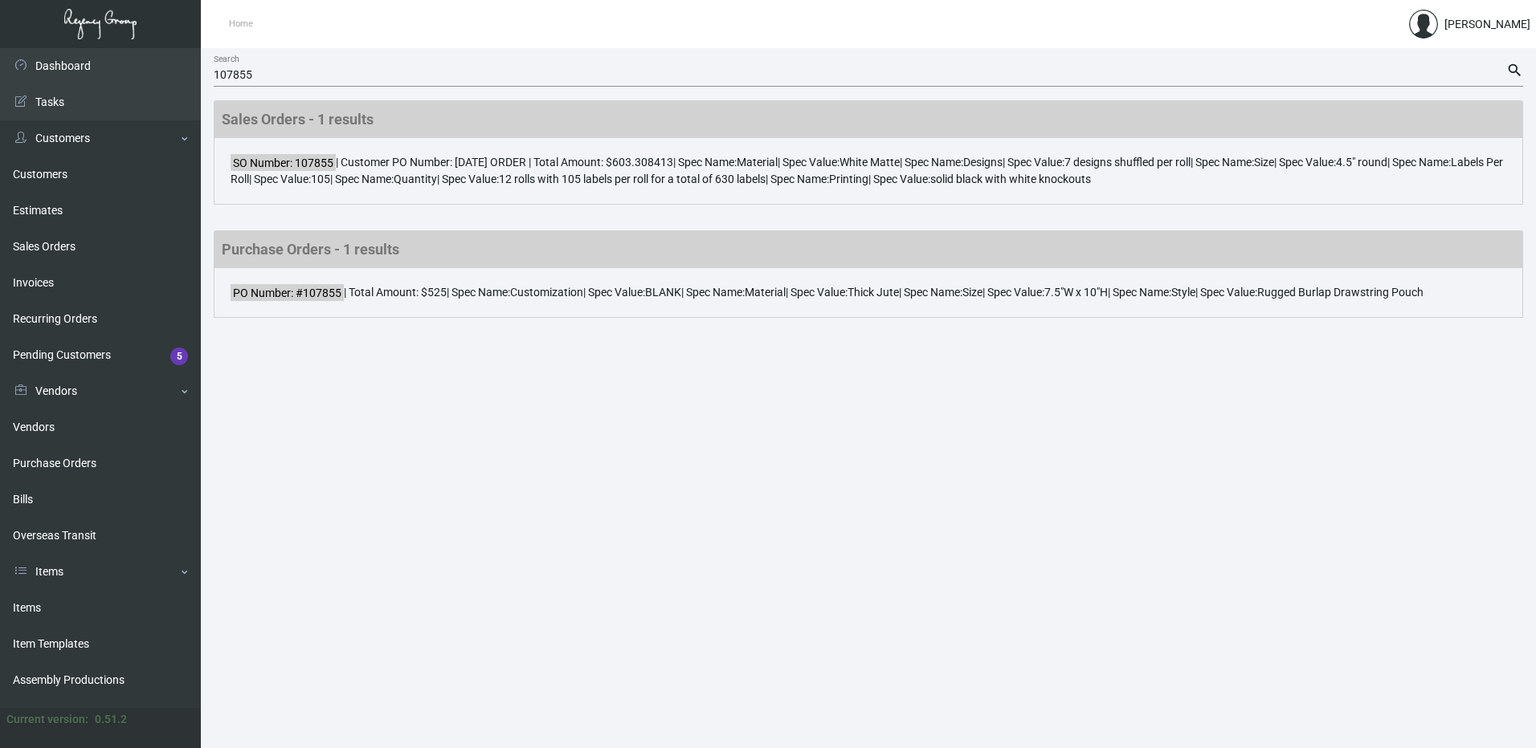
click at [249, 77] on input "107855" at bounding box center [860, 75] width 1292 height 13
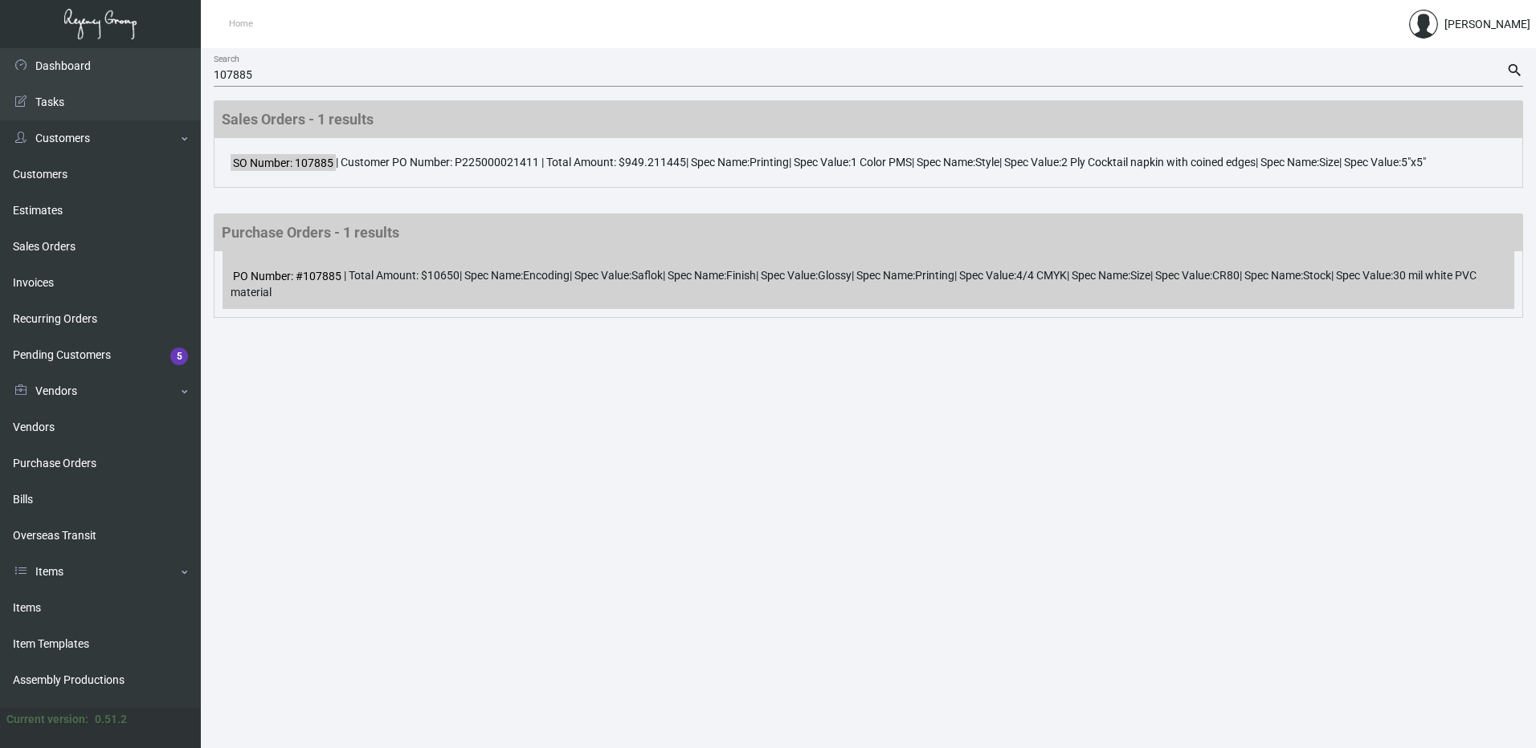
click at [606, 280] on div "PO Number: #107885 | Total Amount: $10650 | Spec Name: Encoding | Spec Value: S…" at bounding box center [867, 280] width 1291 height 58
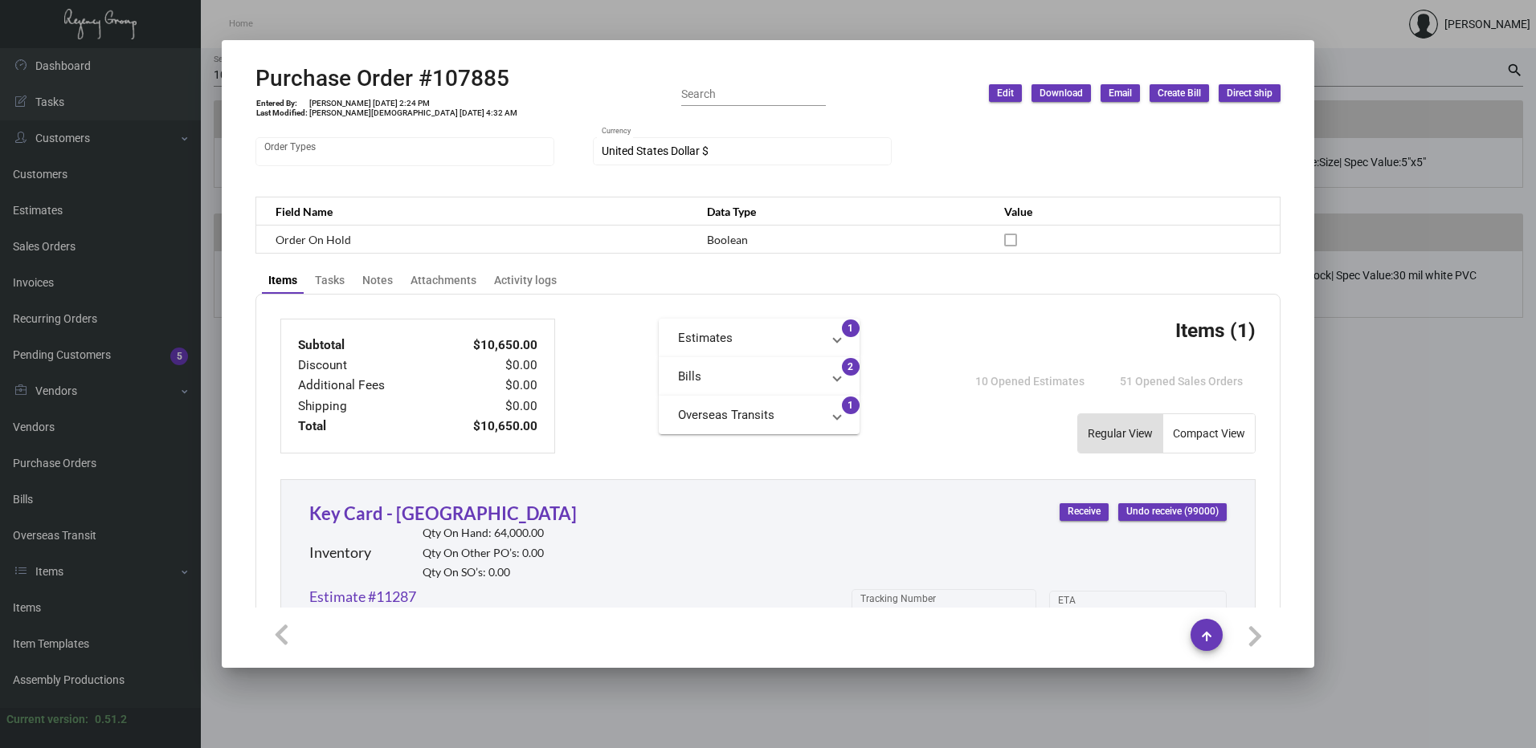
scroll to position [402, 0]
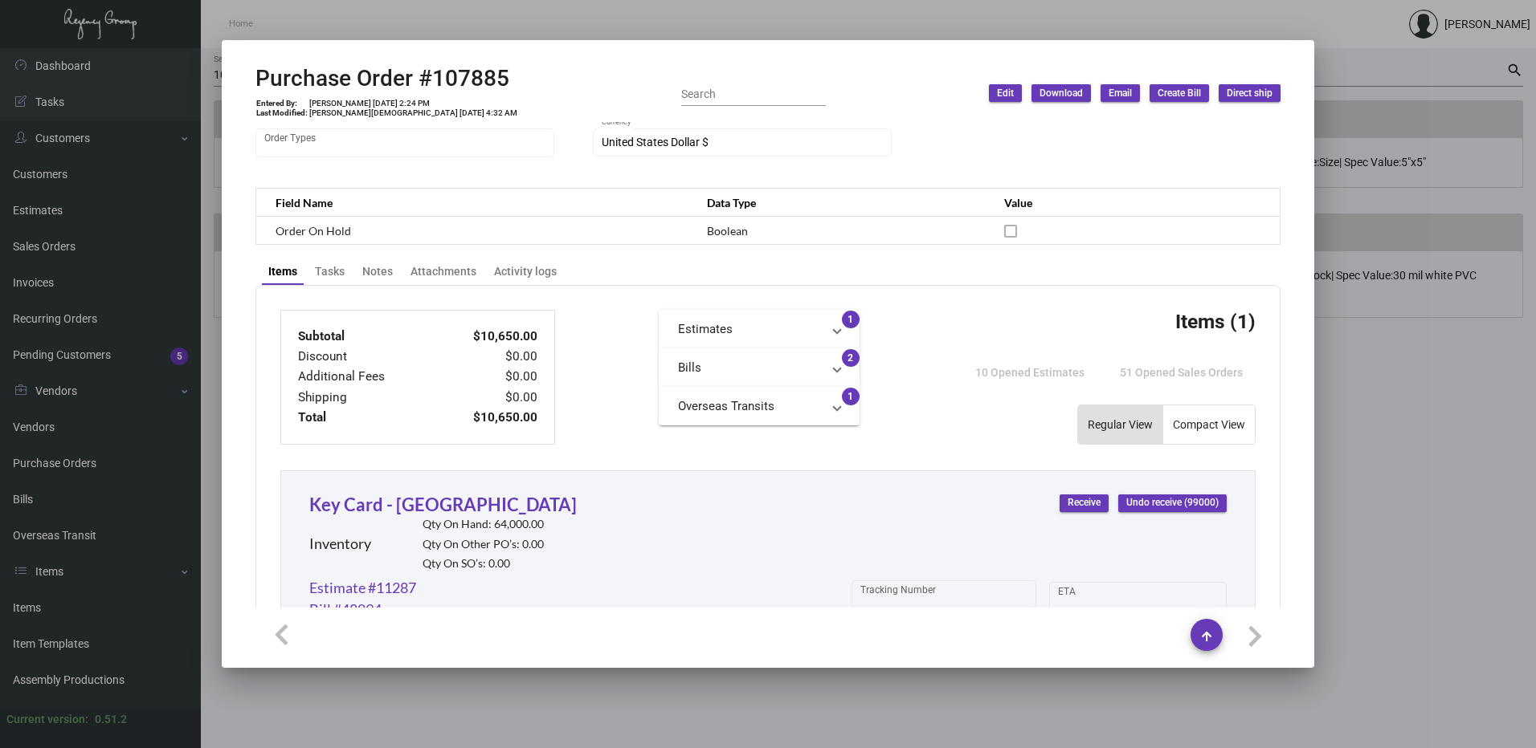
click at [834, 367] on span at bounding box center [837, 368] width 6 height 18
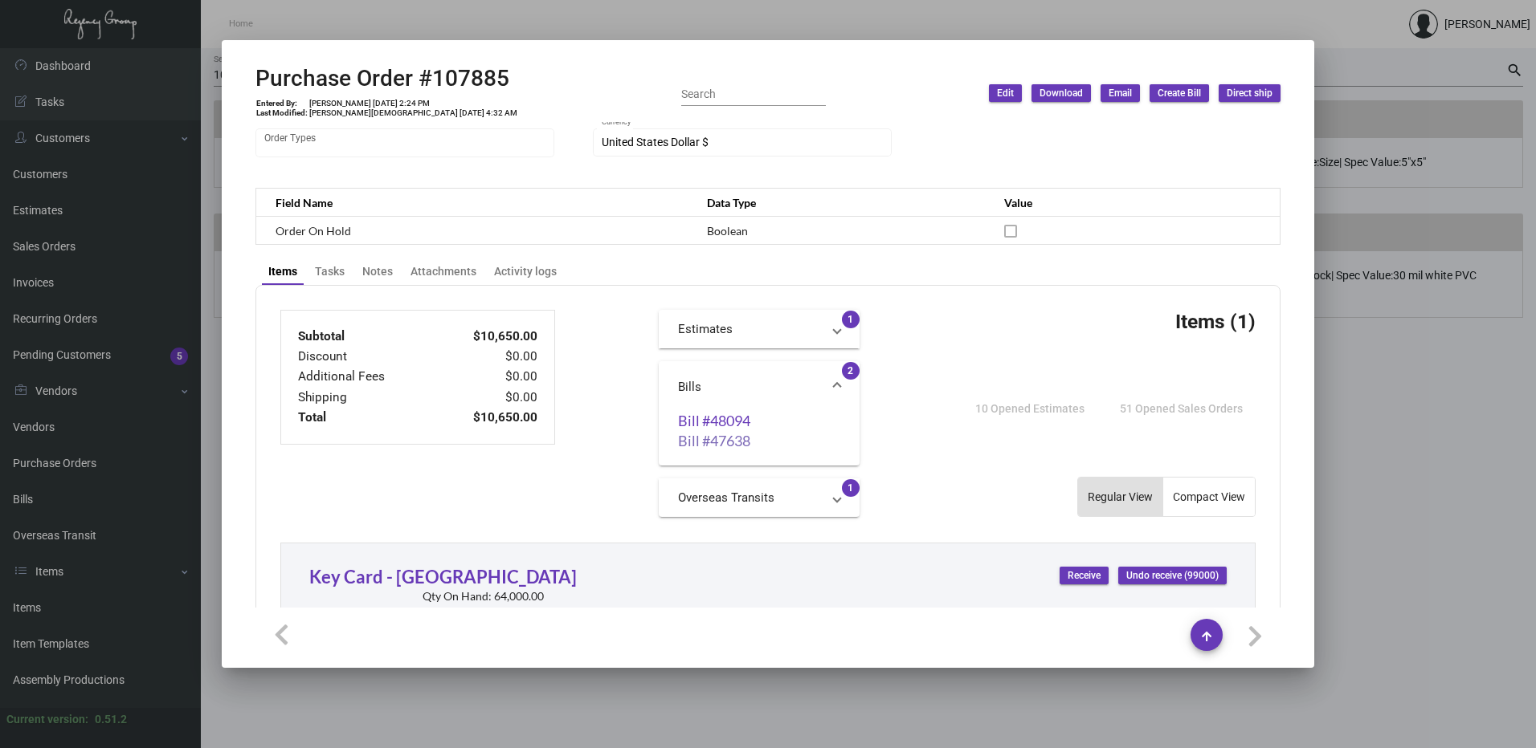
click at [717, 445] on link "Bill #47638" at bounding box center [759, 441] width 162 height 16
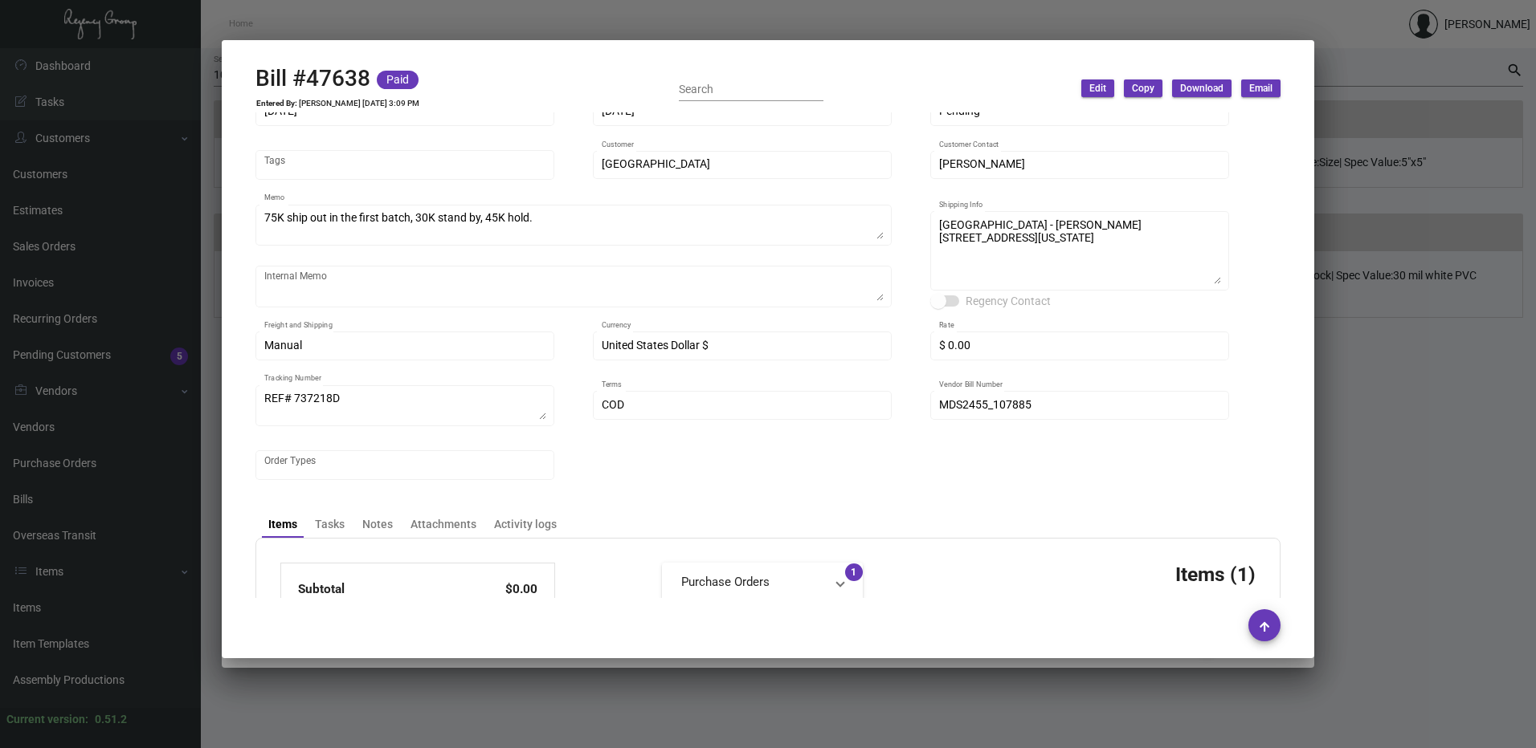
scroll to position [321, 0]
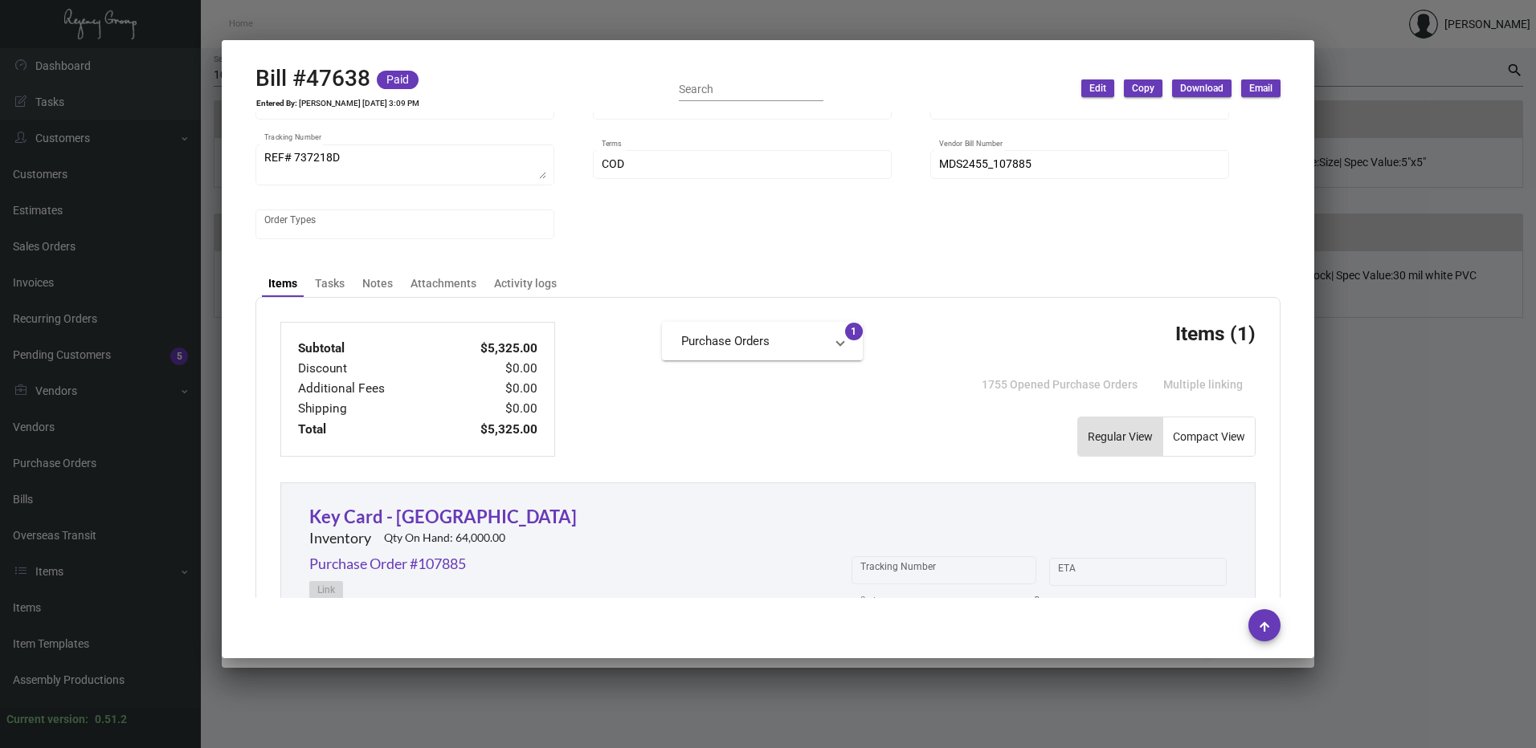
click at [1376, 141] on div at bounding box center [768, 374] width 1536 height 748
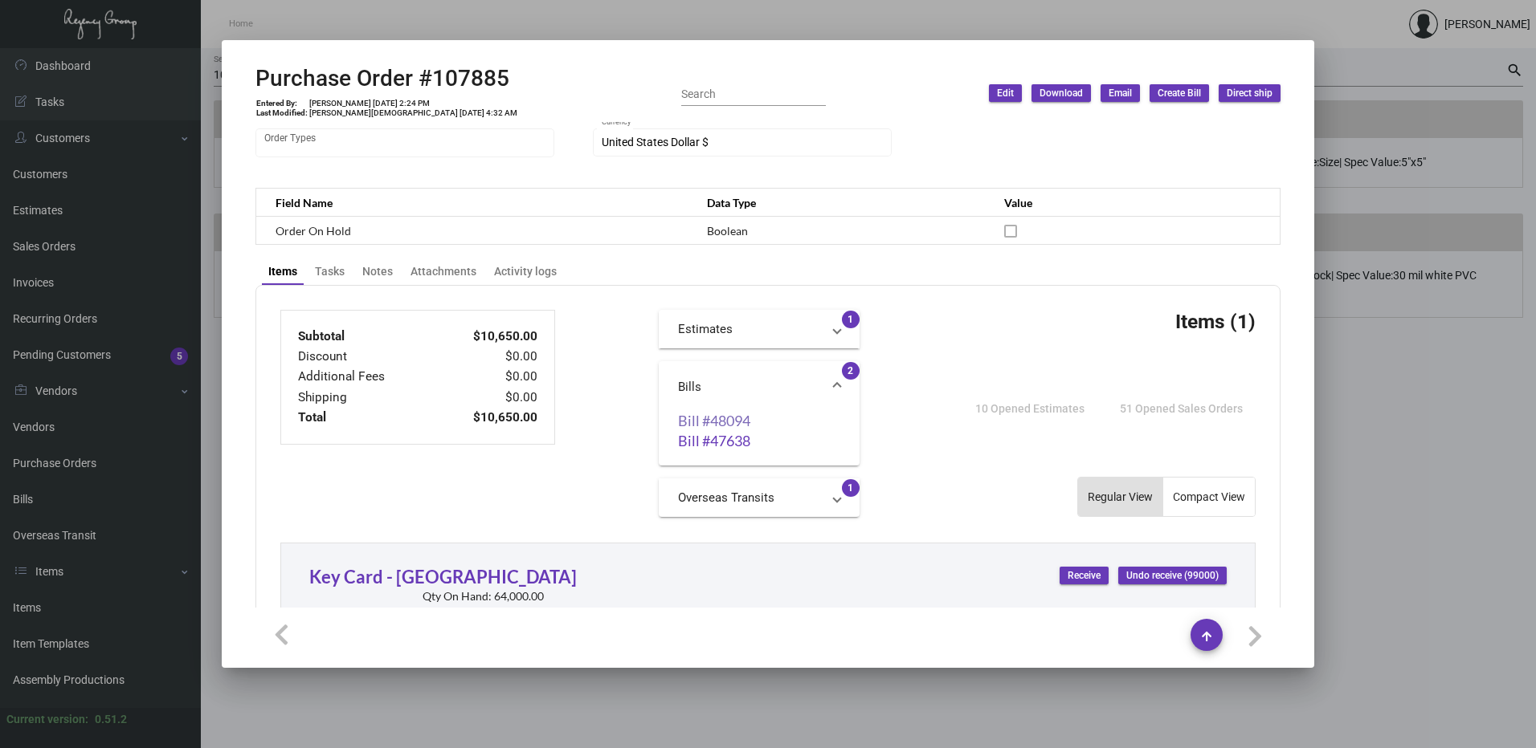
click at [718, 422] on link "Bill #48094" at bounding box center [759, 421] width 162 height 16
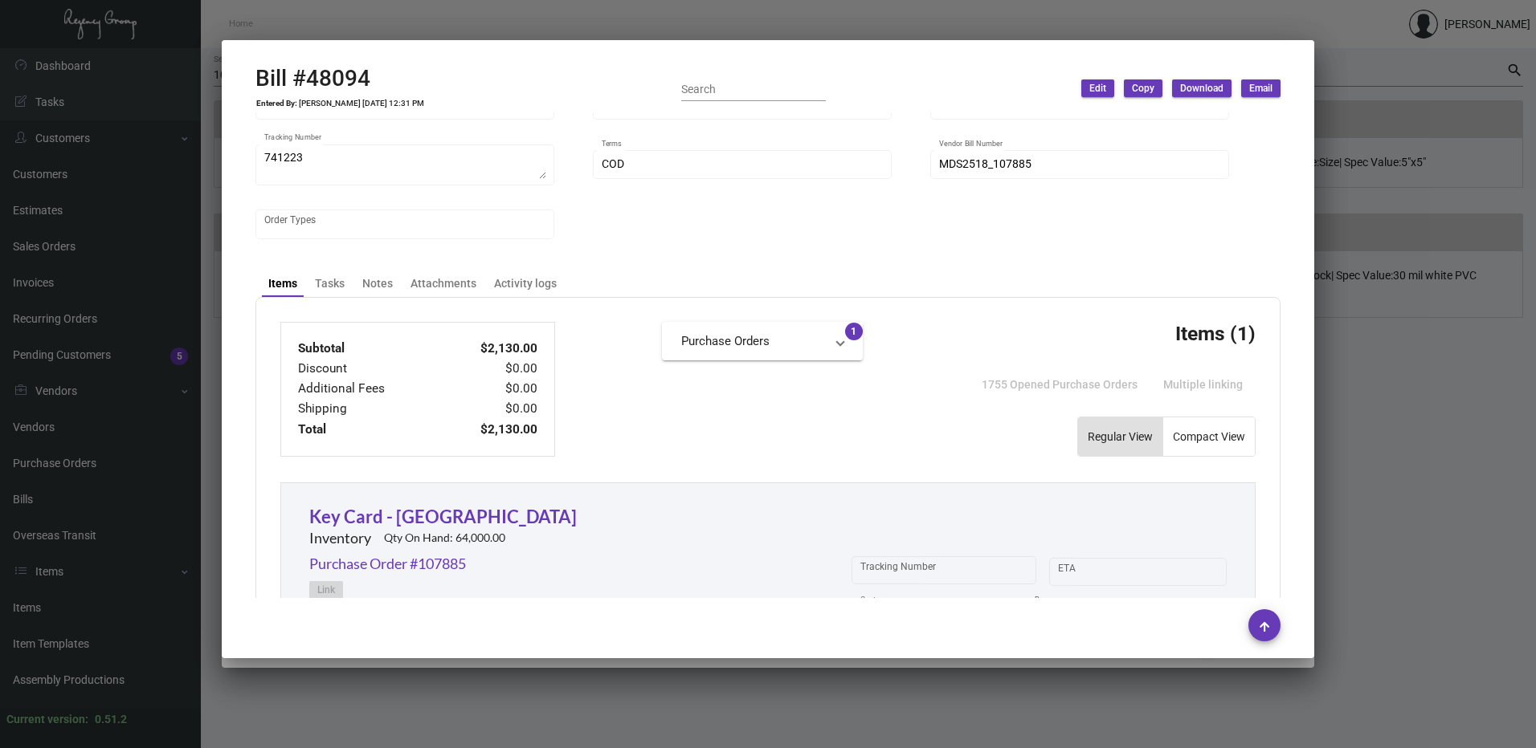
click at [1397, 108] on div at bounding box center [768, 374] width 1536 height 748
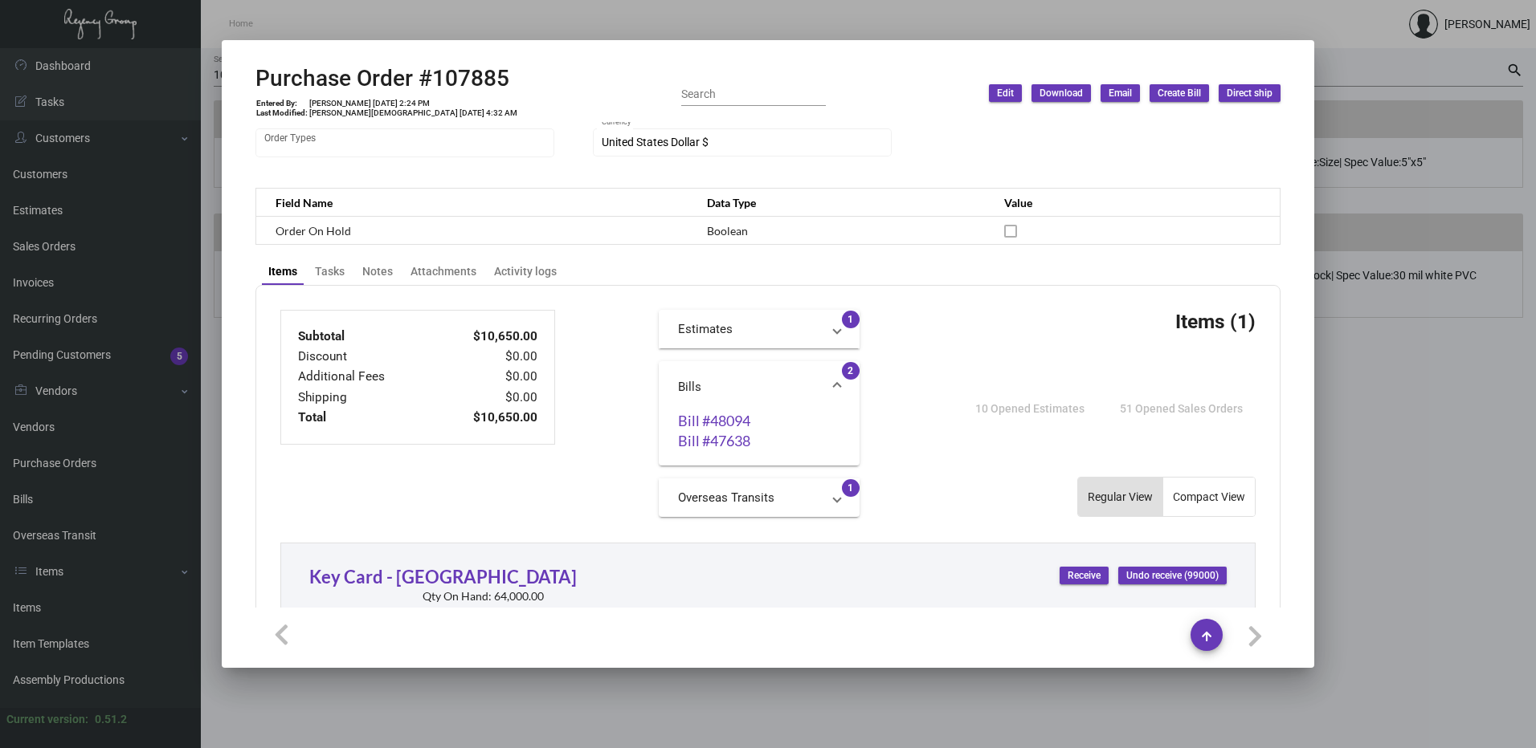
click at [1434, 146] on div at bounding box center [768, 374] width 1536 height 748
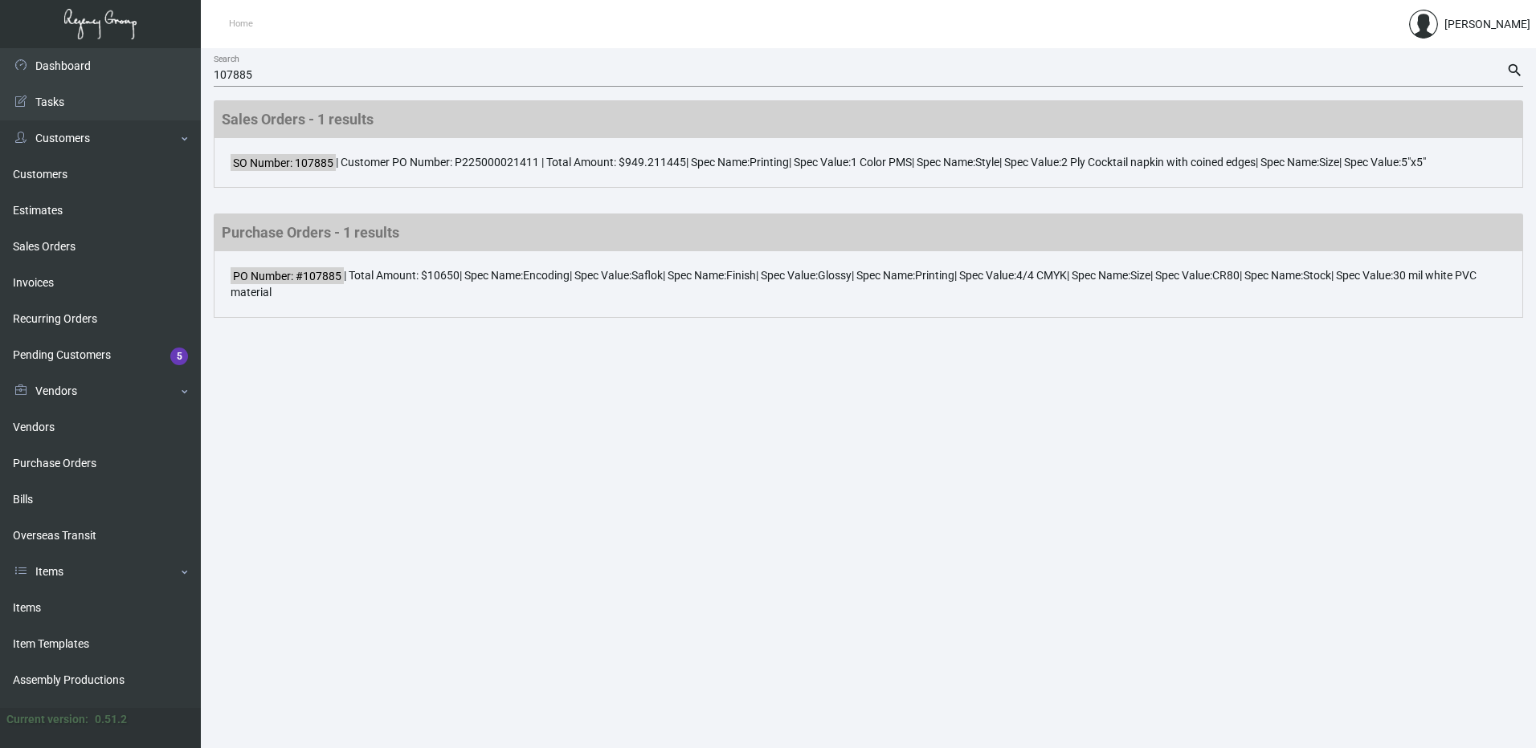
click at [336, 68] on div "107885 Search" at bounding box center [860, 74] width 1292 height 25
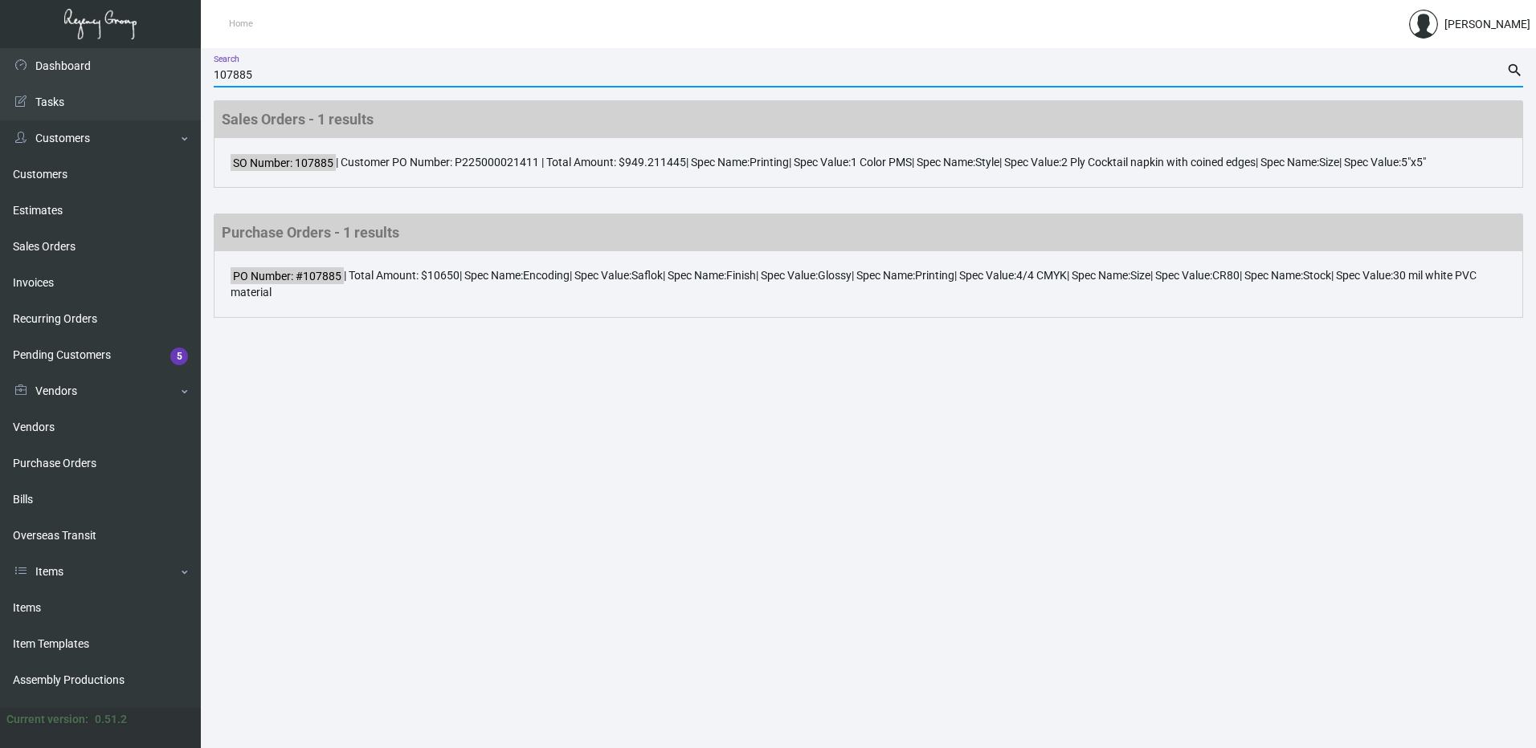
click at [243, 75] on input "107885" at bounding box center [860, 75] width 1292 height 13
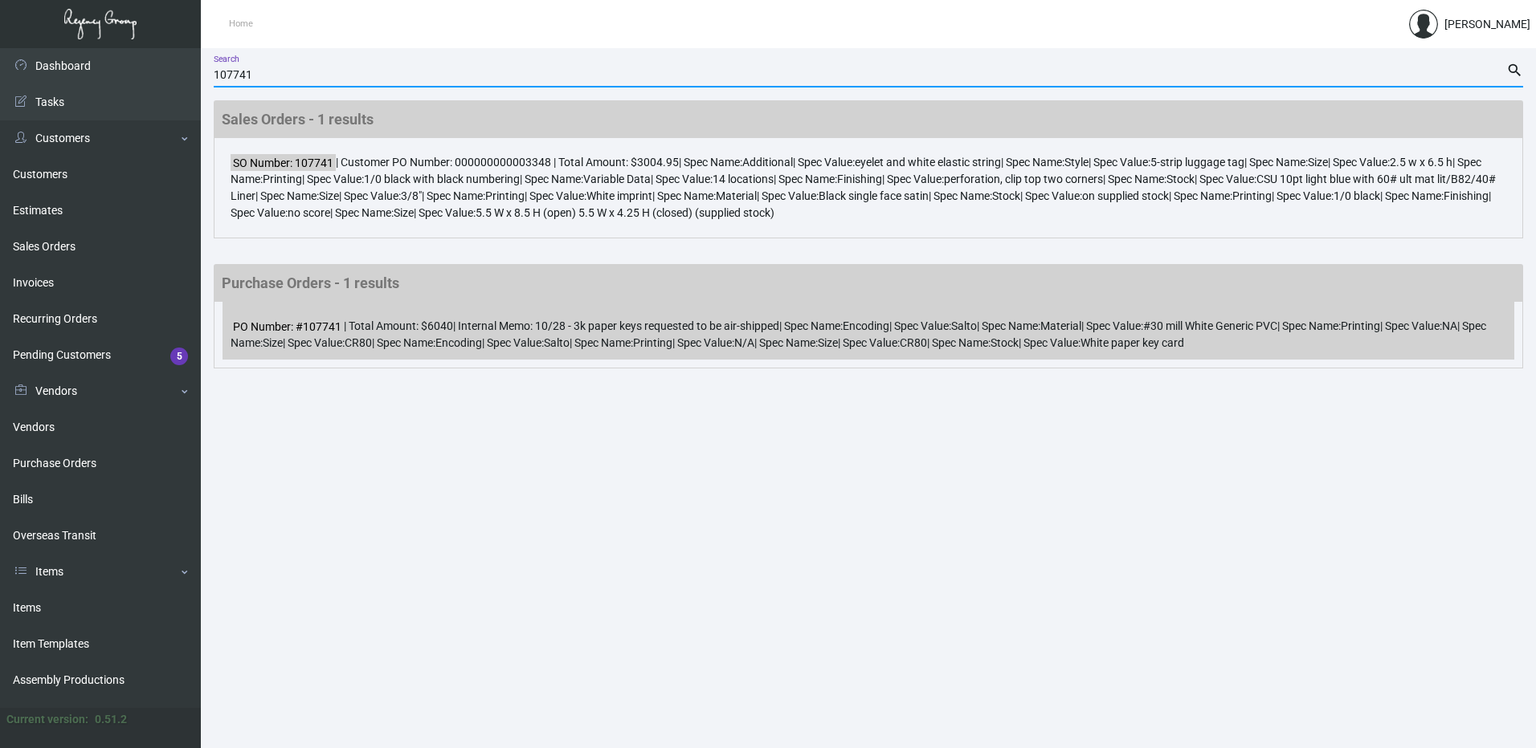
click at [496, 339] on div "PO Number: #107741 | Total Amount: $6040 | Internal Memo: 10/28 - 3k paper keys…" at bounding box center [867, 331] width 1291 height 58
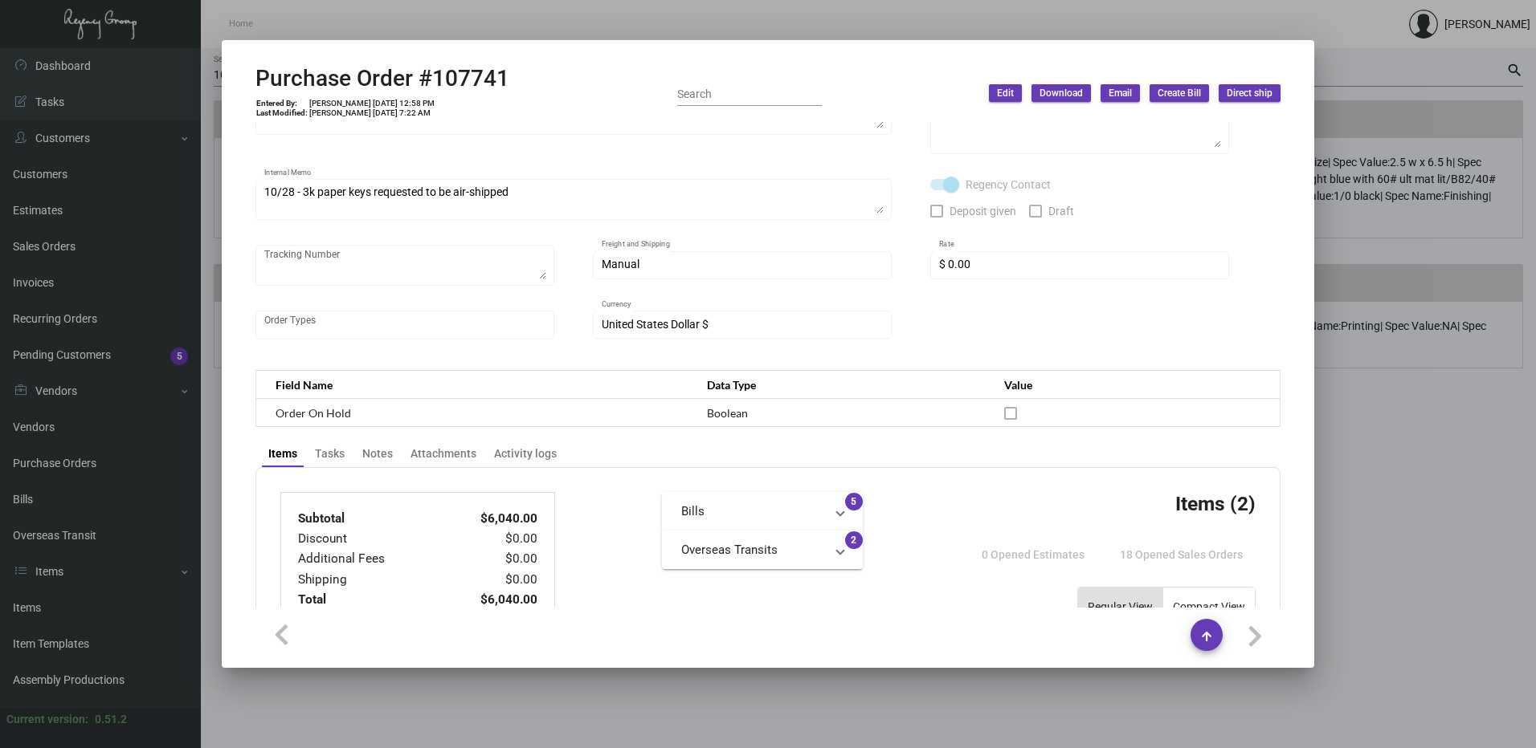
scroll to position [321, 0]
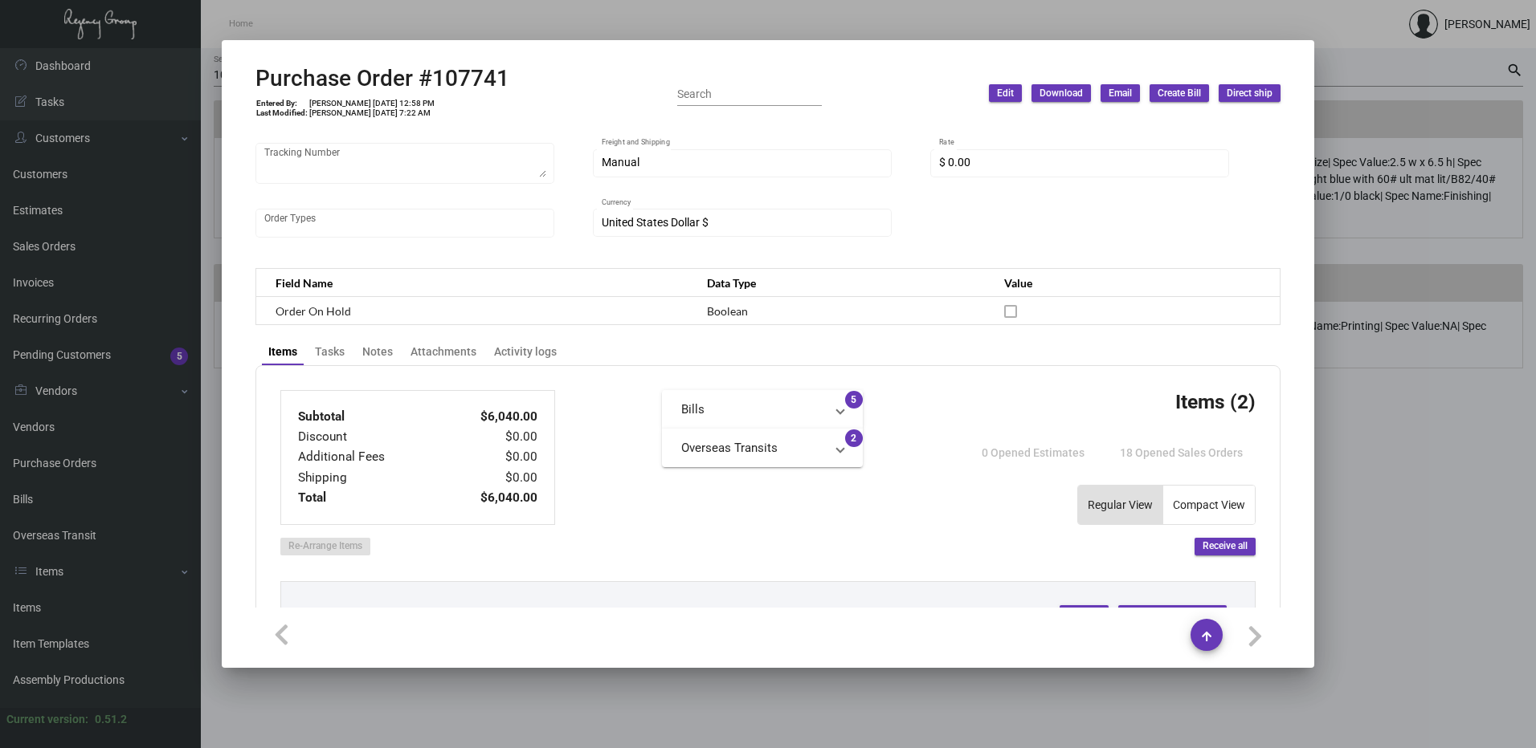
click at [744, 451] on mat-panel-title "Overseas Transits" at bounding box center [752, 448] width 143 height 18
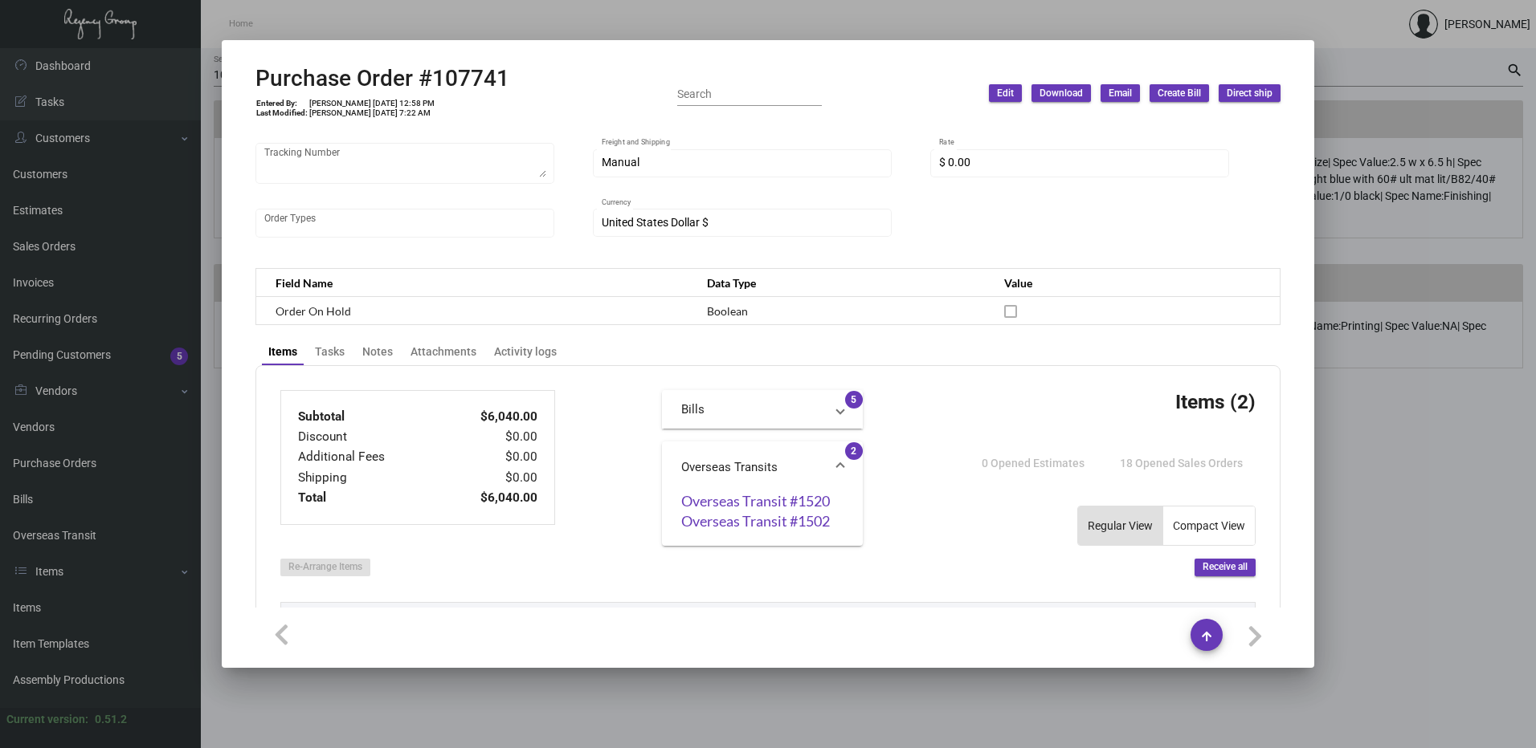
click at [731, 406] on mat-panel-title "Bills" at bounding box center [752, 410] width 143 height 18
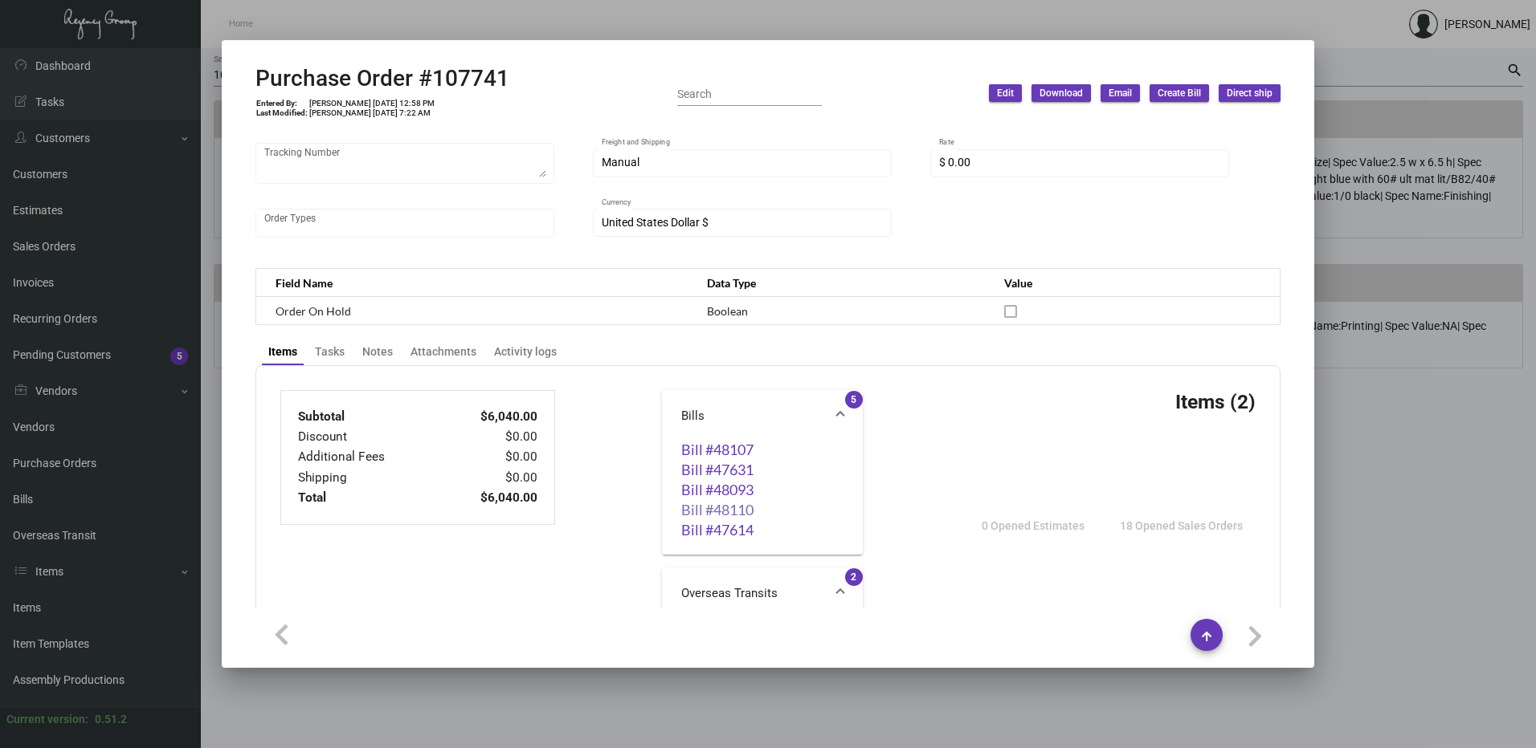
click at [719, 504] on link "Bill #48110" at bounding box center [762, 510] width 162 height 16
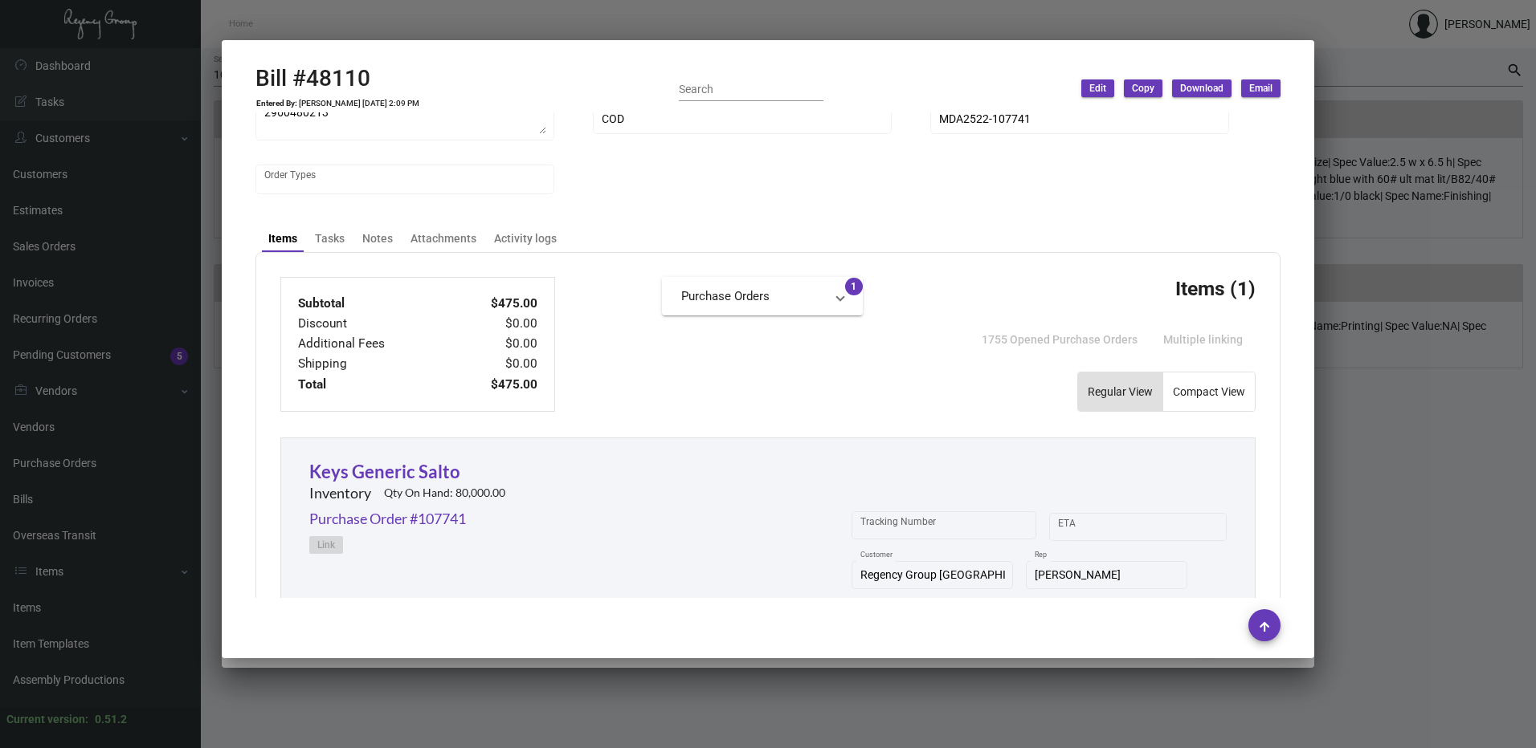
scroll to position [402, 0]
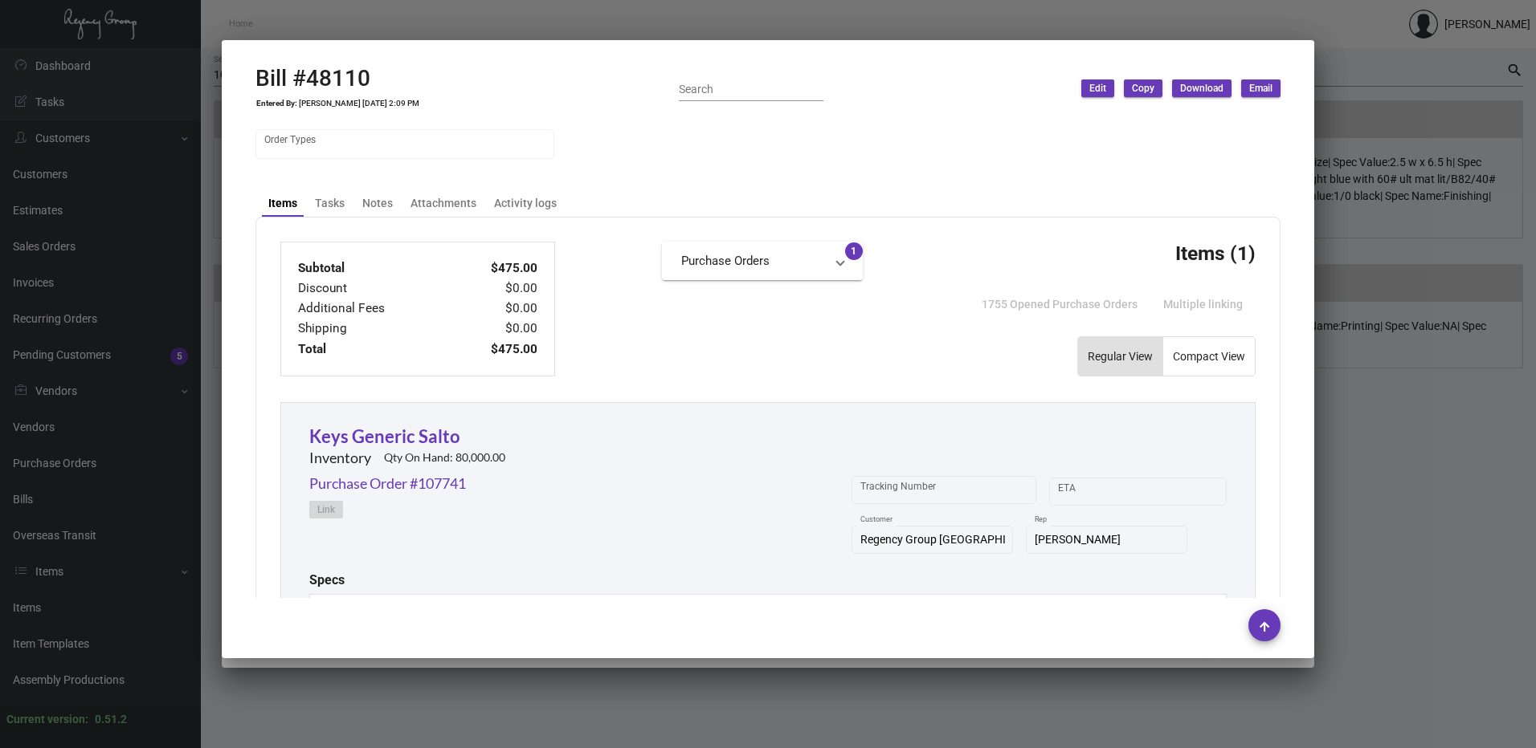
click at [1374, 124] on div at bounding box center [768, 374] width 1536 height 748
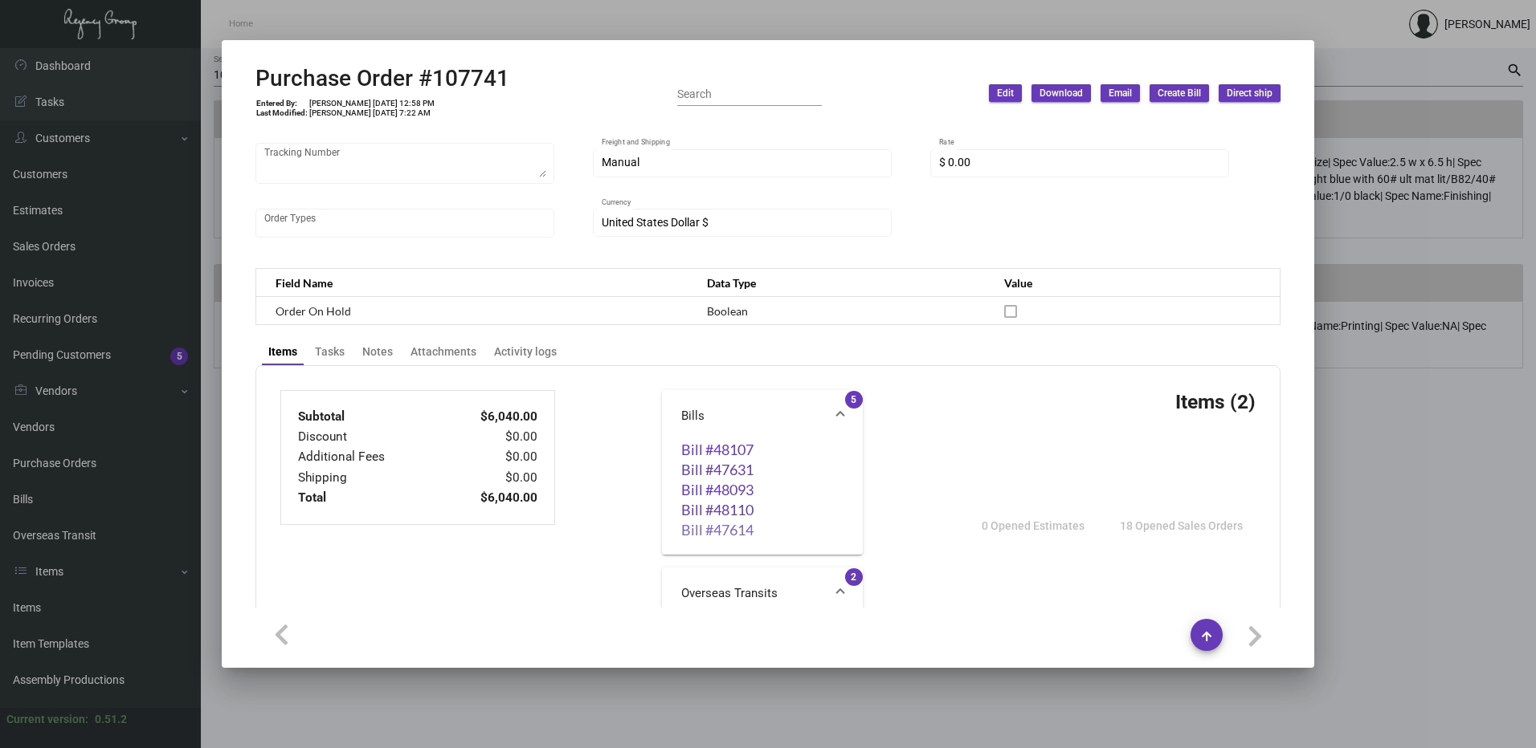
click at [735, 529] on link "Bill #47614" at bounding box center [762, 530] width 162 height 16
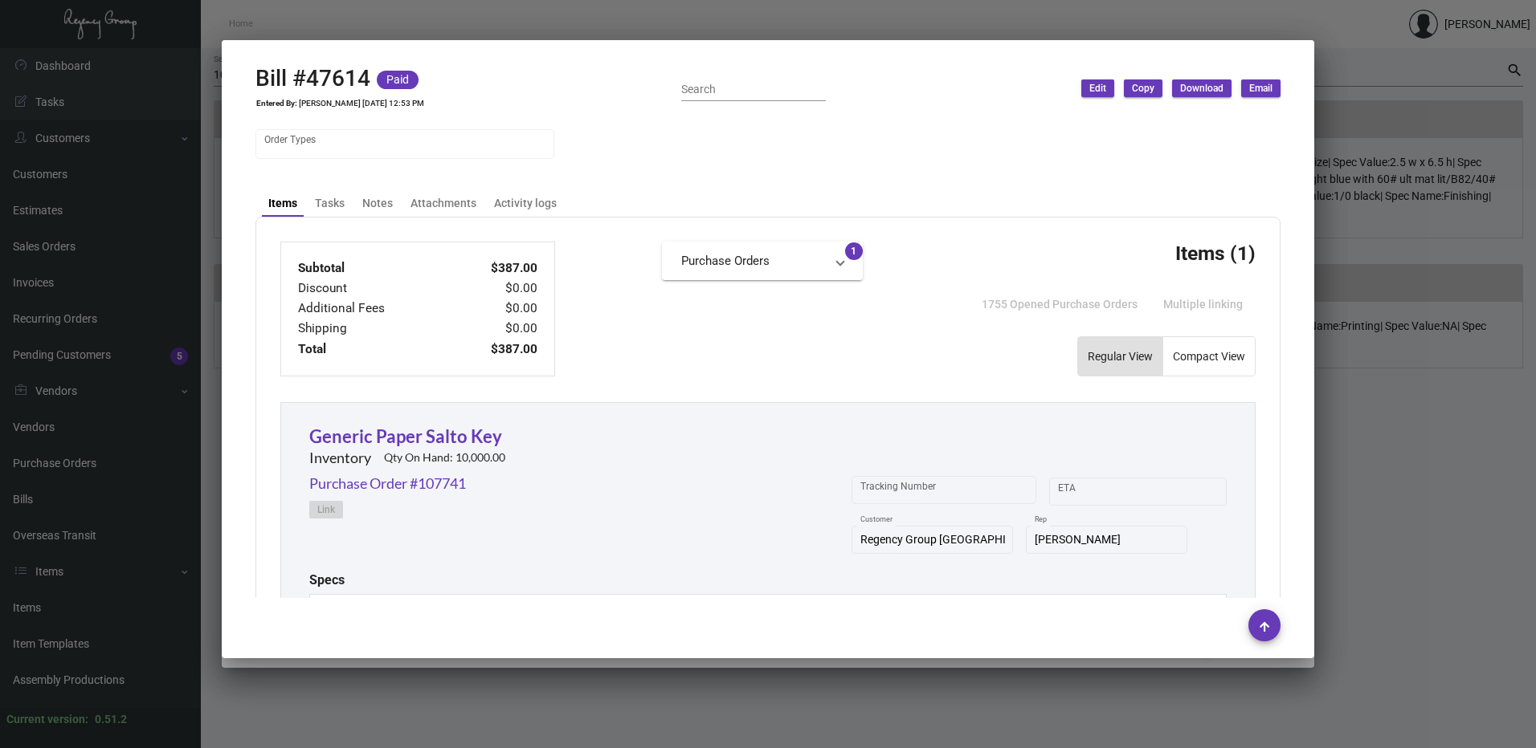
click at [1362, 268] on div at bounding box center [768, 374] width 1536 height 748
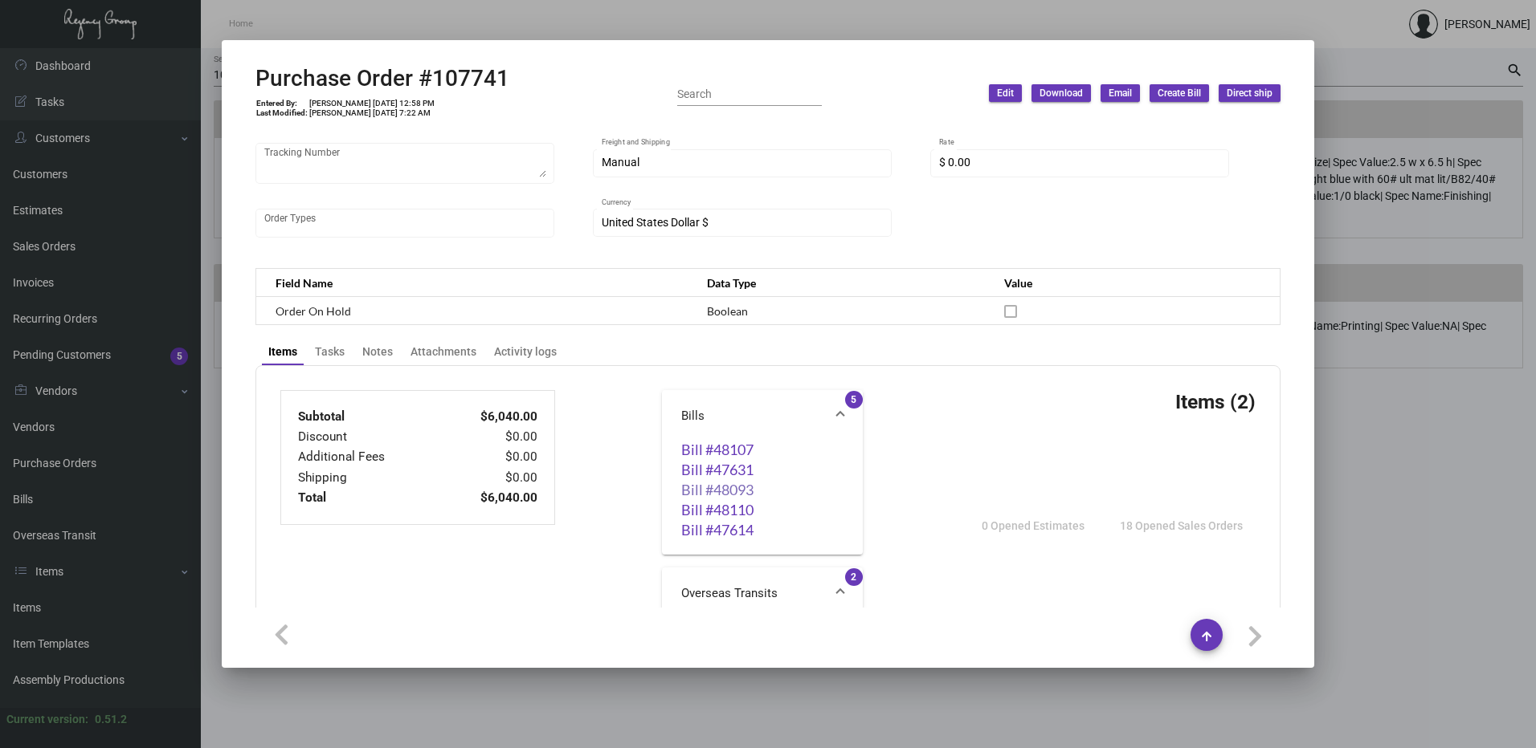
click at [743, 494] on link "Bill #48093" at bounding box center [762, 490] width 162 height 16
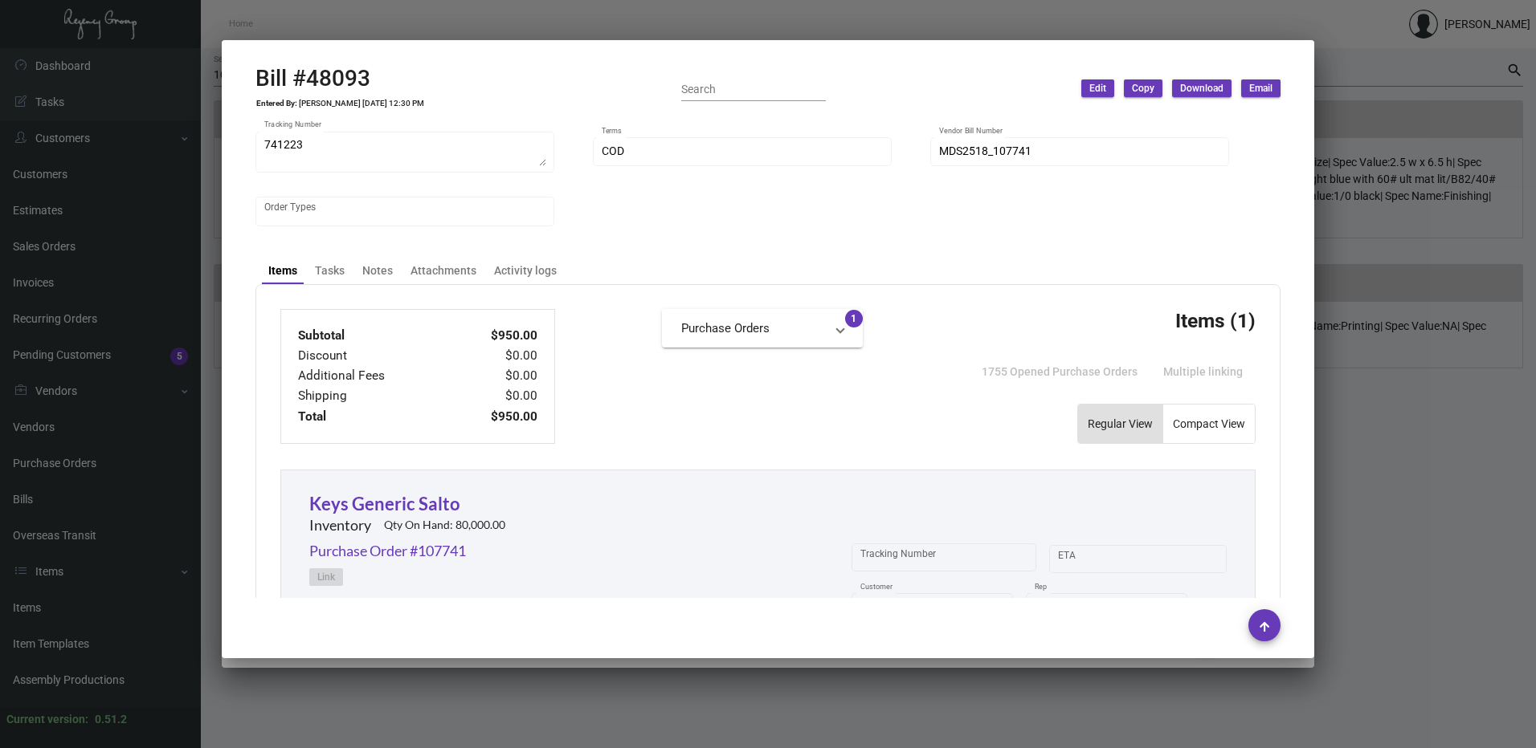
scroll to position [284, 0]
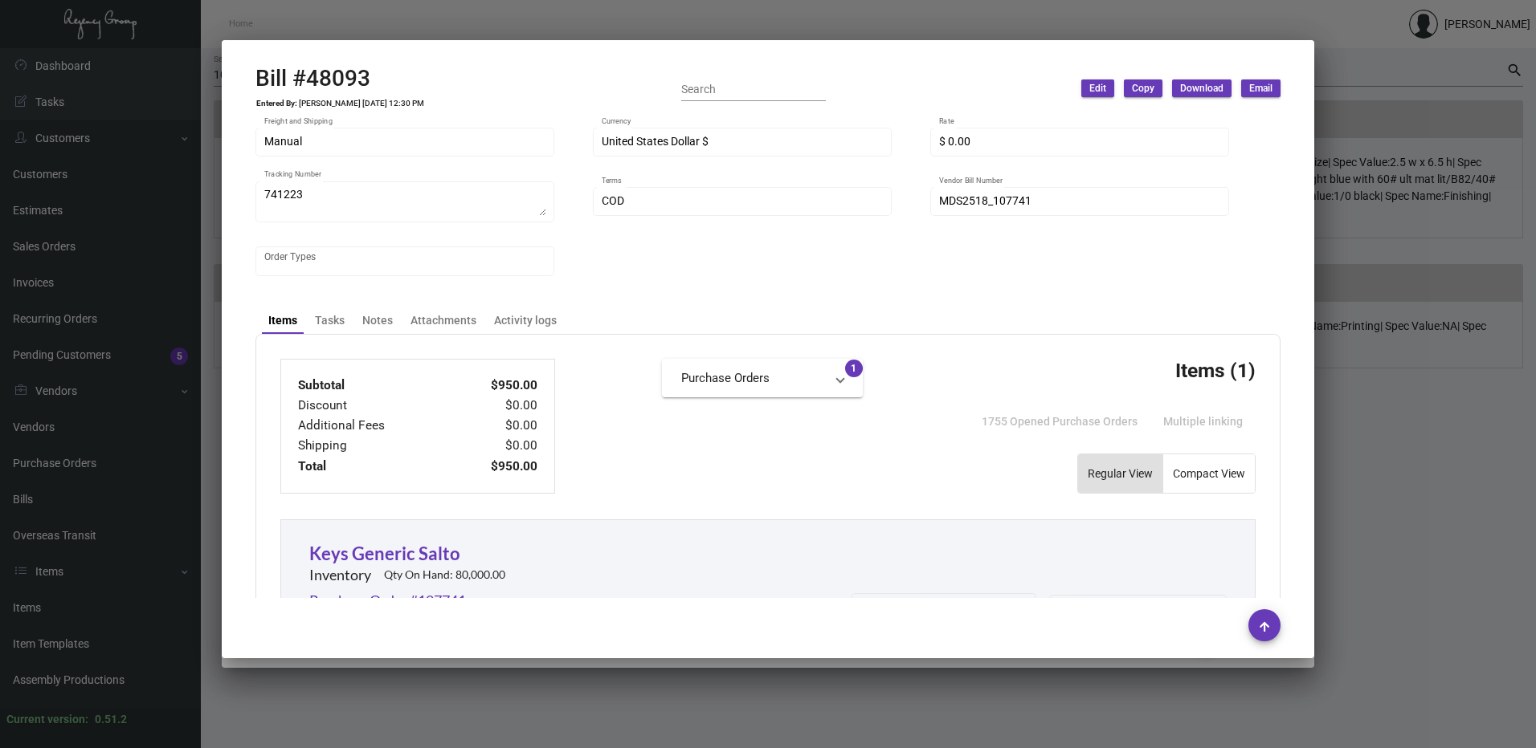
click at [1395, 243] on div at bounding box center [768, 374] width 1536 height 748
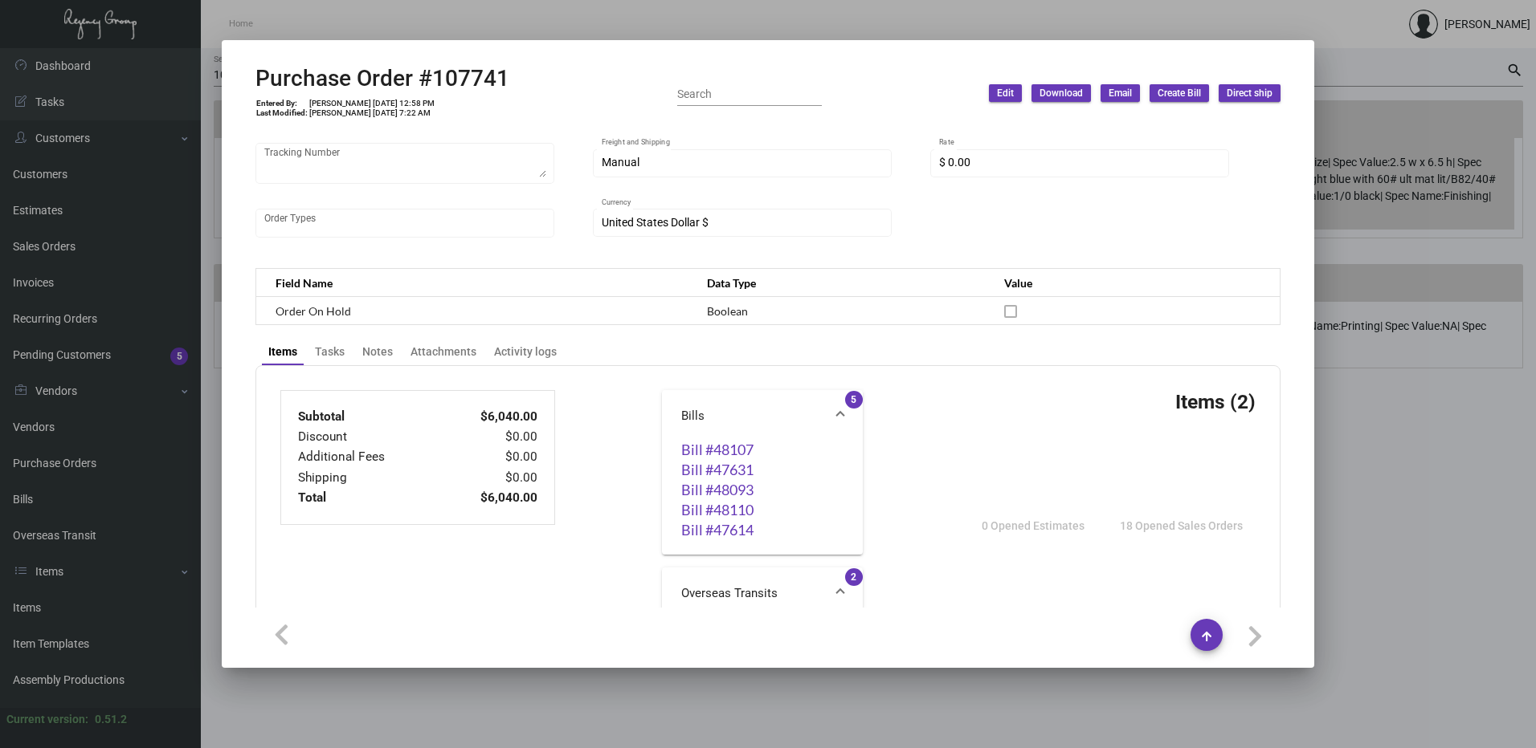
drag, startPoint x: 1431, startPoint y: 214, endPoint x: 1423, endPoint y: 212, distance: 8.4
click at [1431, 214] on div at bounding box center [768, 374] width 1536 height 748
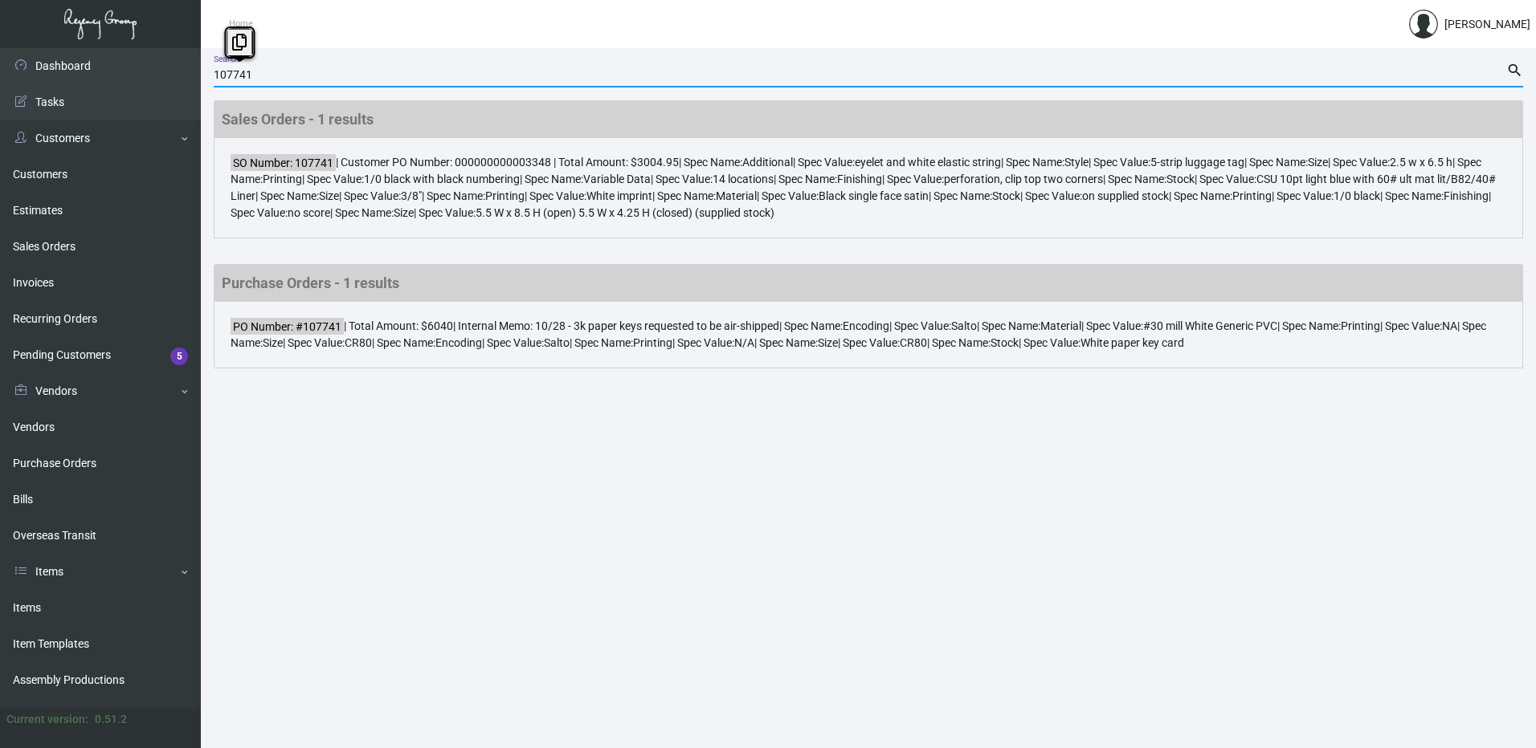
drag, startPoint x: 263, startPoint y: 71, endPoint x: 226, endPoint y: 79, distance: 37.8
click at [226, 79] on input "107741" at bounding box center [860, 75] width 1292 height 13
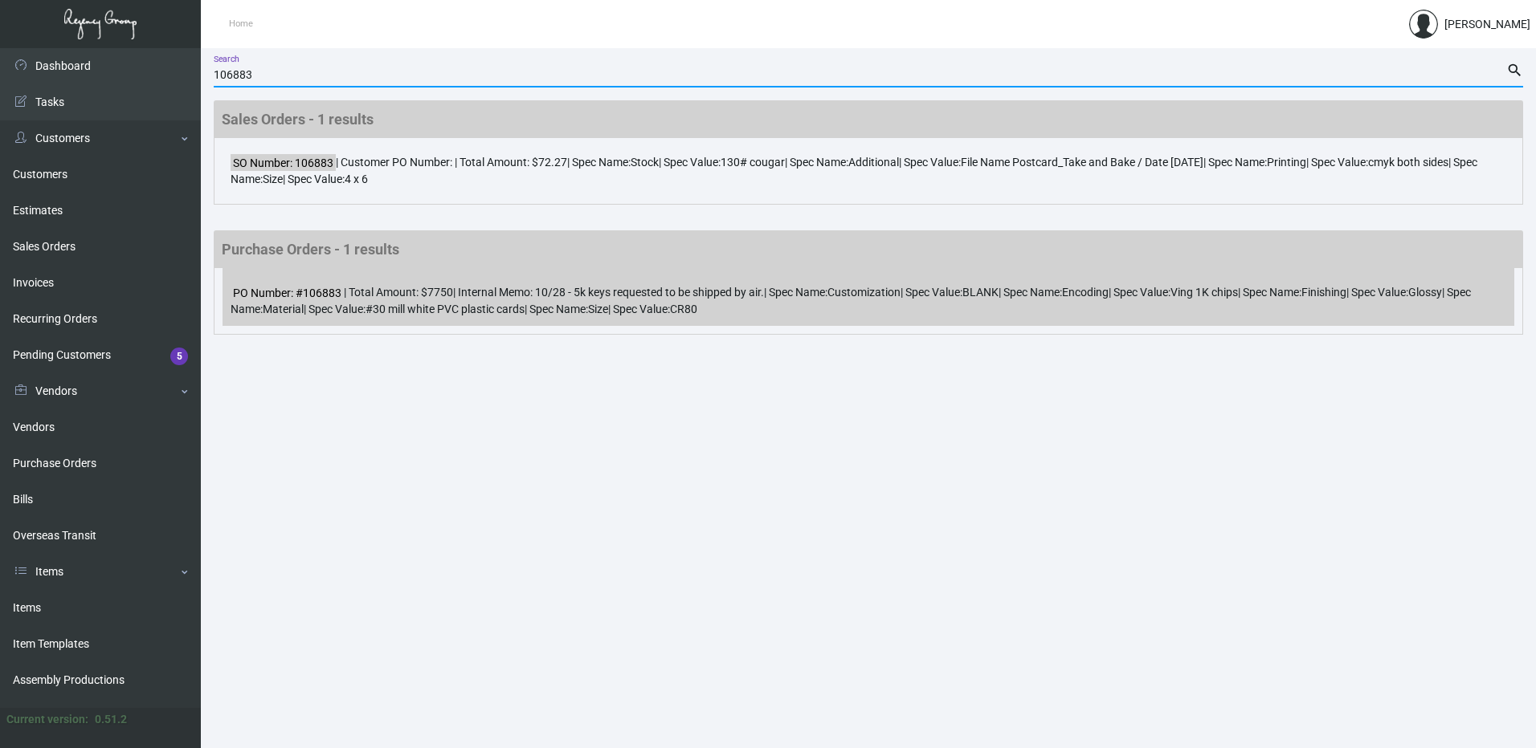
click at [524, 310] on span "#30 mill white PVC plastic cards" at bounding box center [444, 309] width 159 height 13
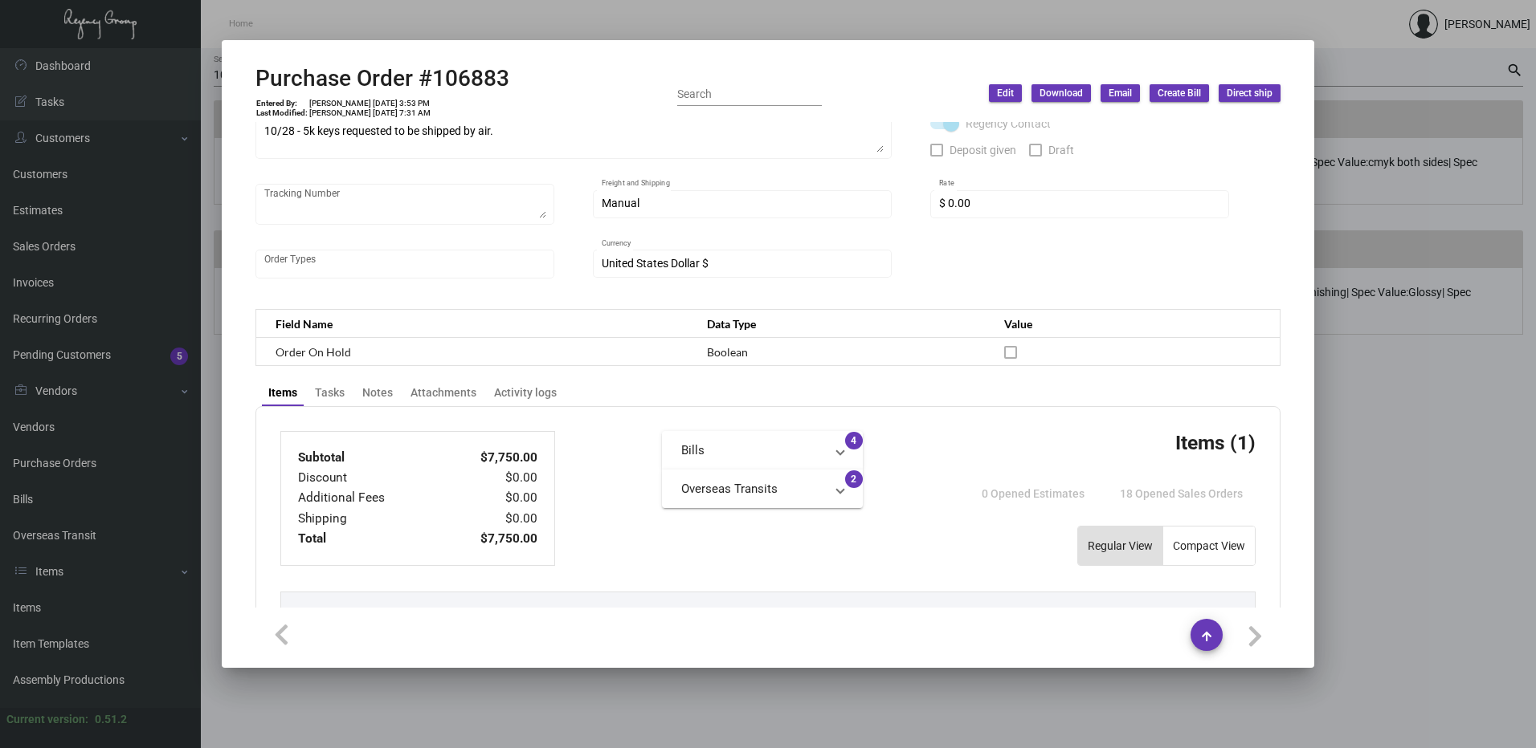
scroll to position [321, 0]
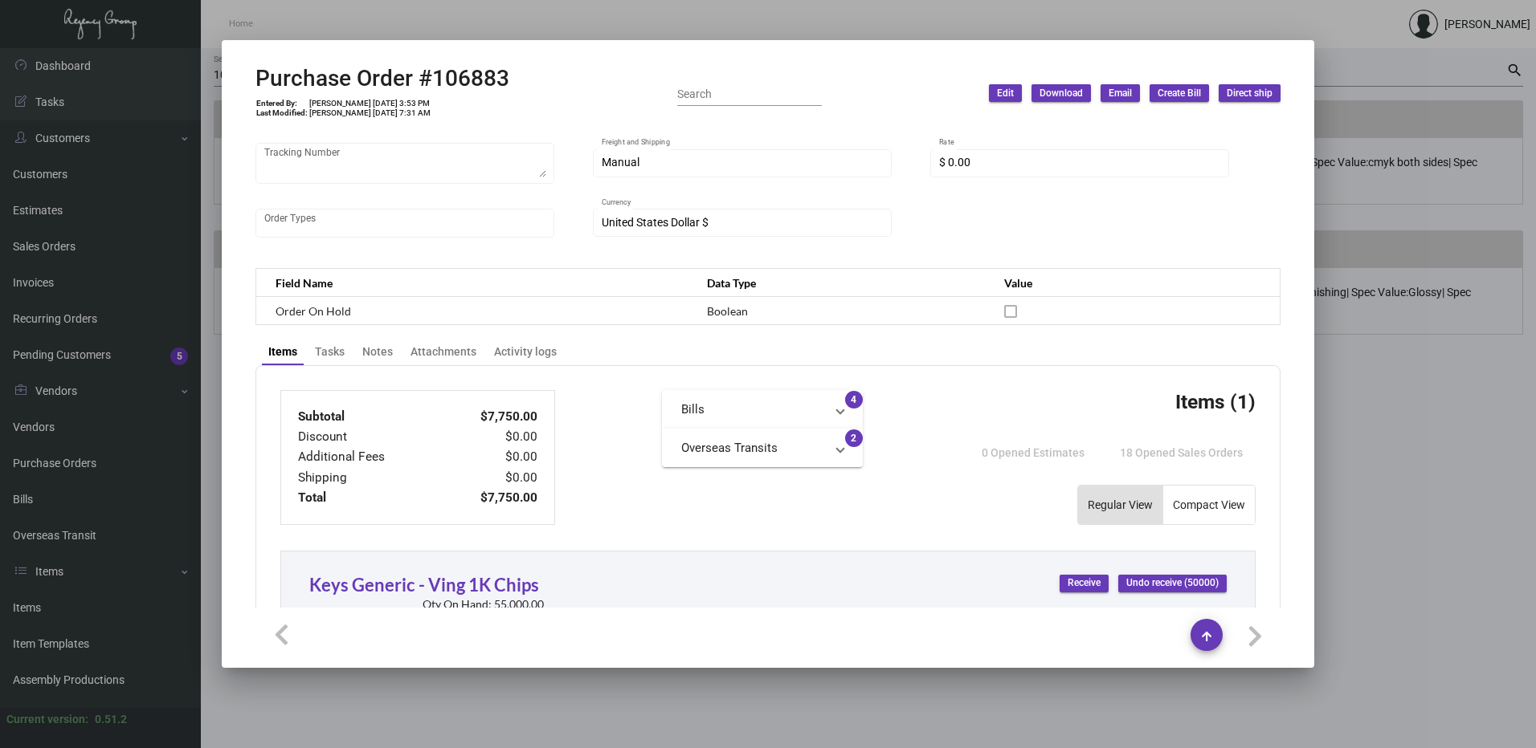
click at [761, 420] on mat-expansion-panel-header "Bills" at bounding box center [762, 409] width 201 height 39
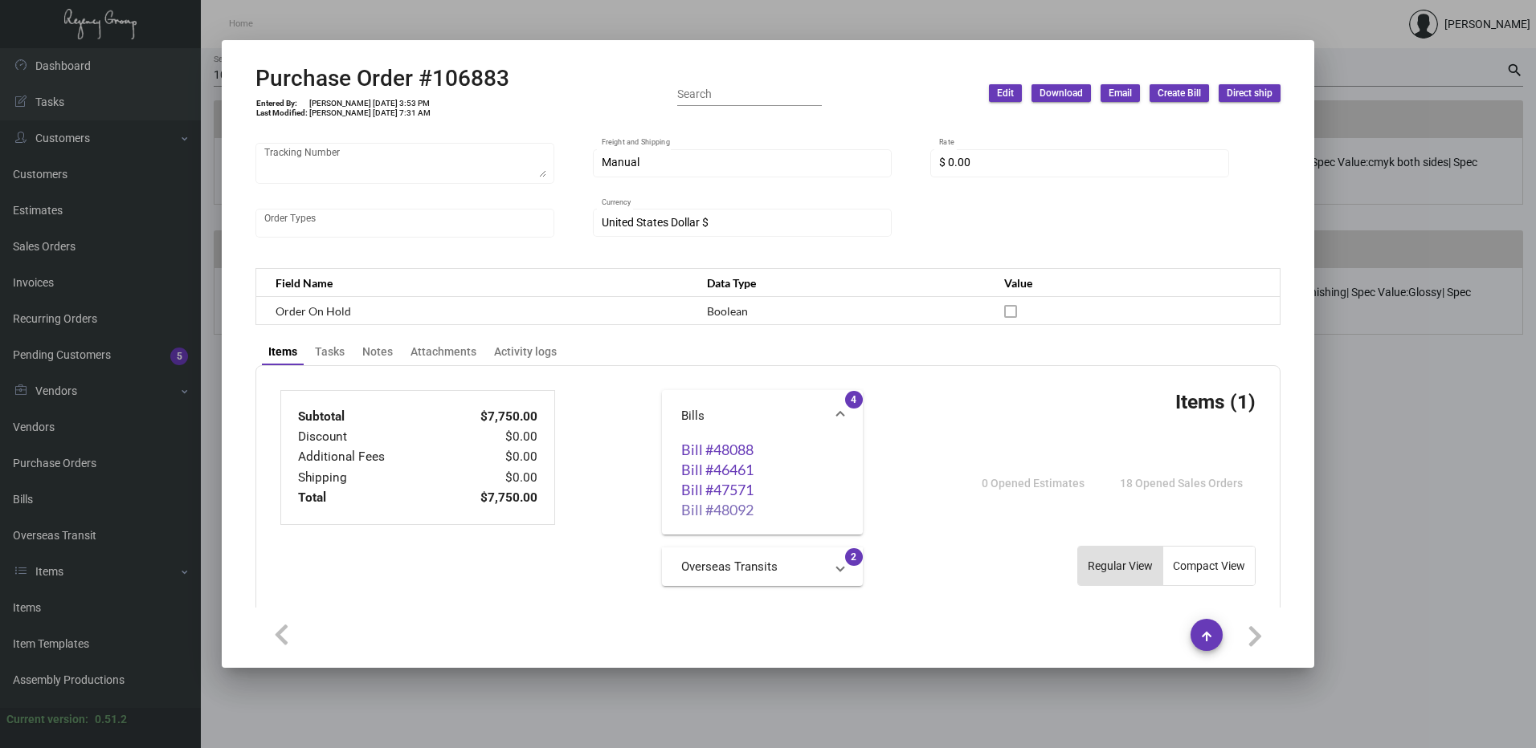
click at [743, 509] on link "Bill #48092" at bounding box center [762, 510] width 162 height 16
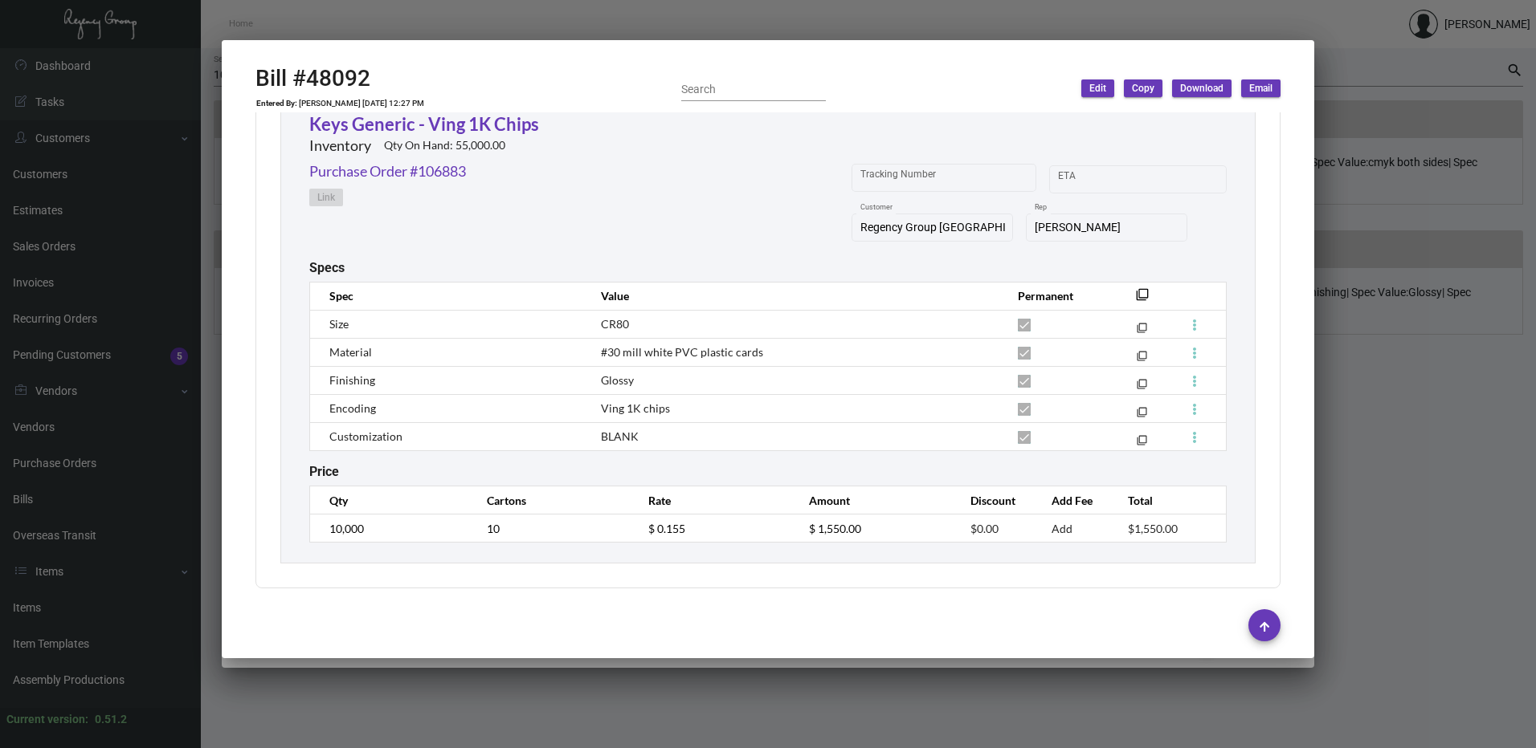
scroll to position [393, 0]
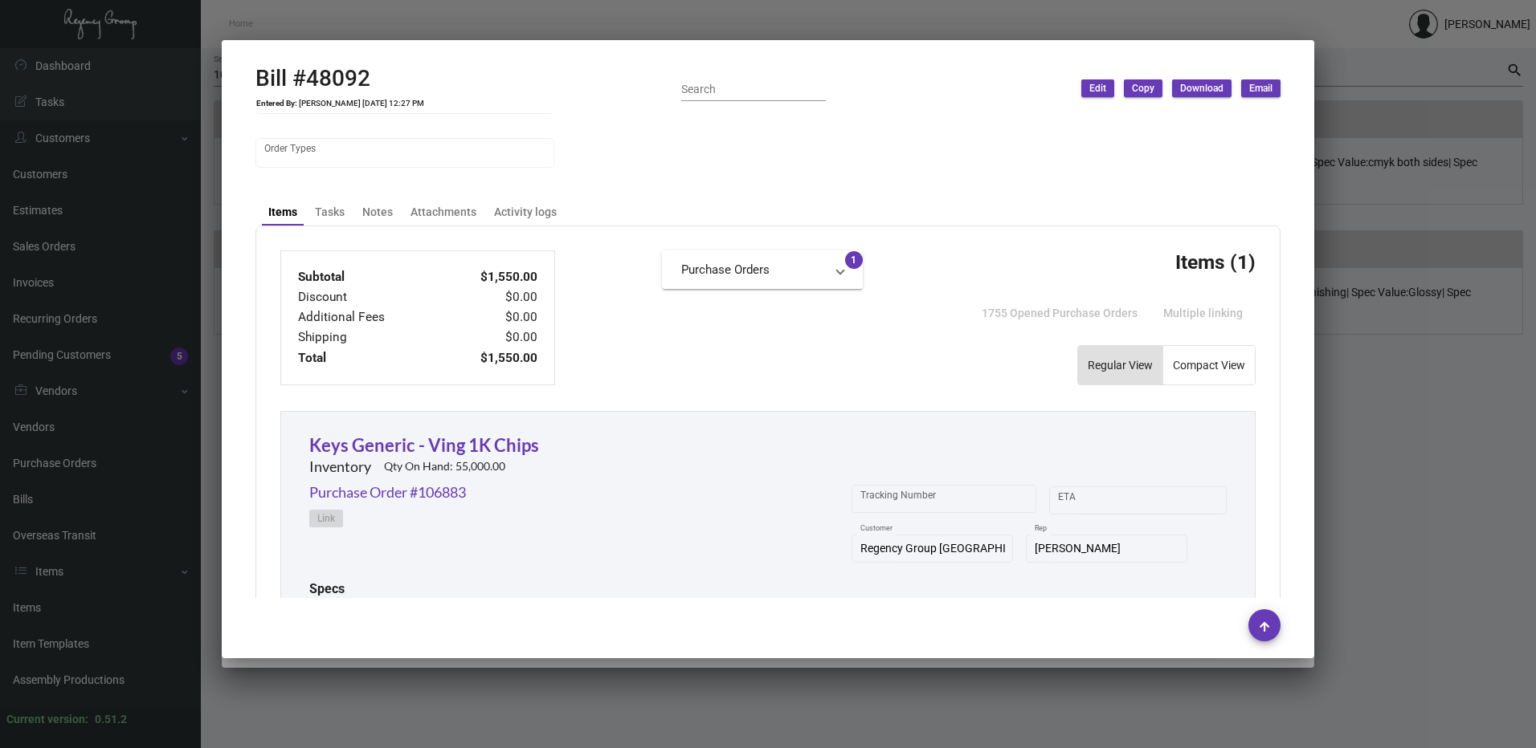
click at [1393, 359] on div at bounding box center [768, 374] width 1536 height 748
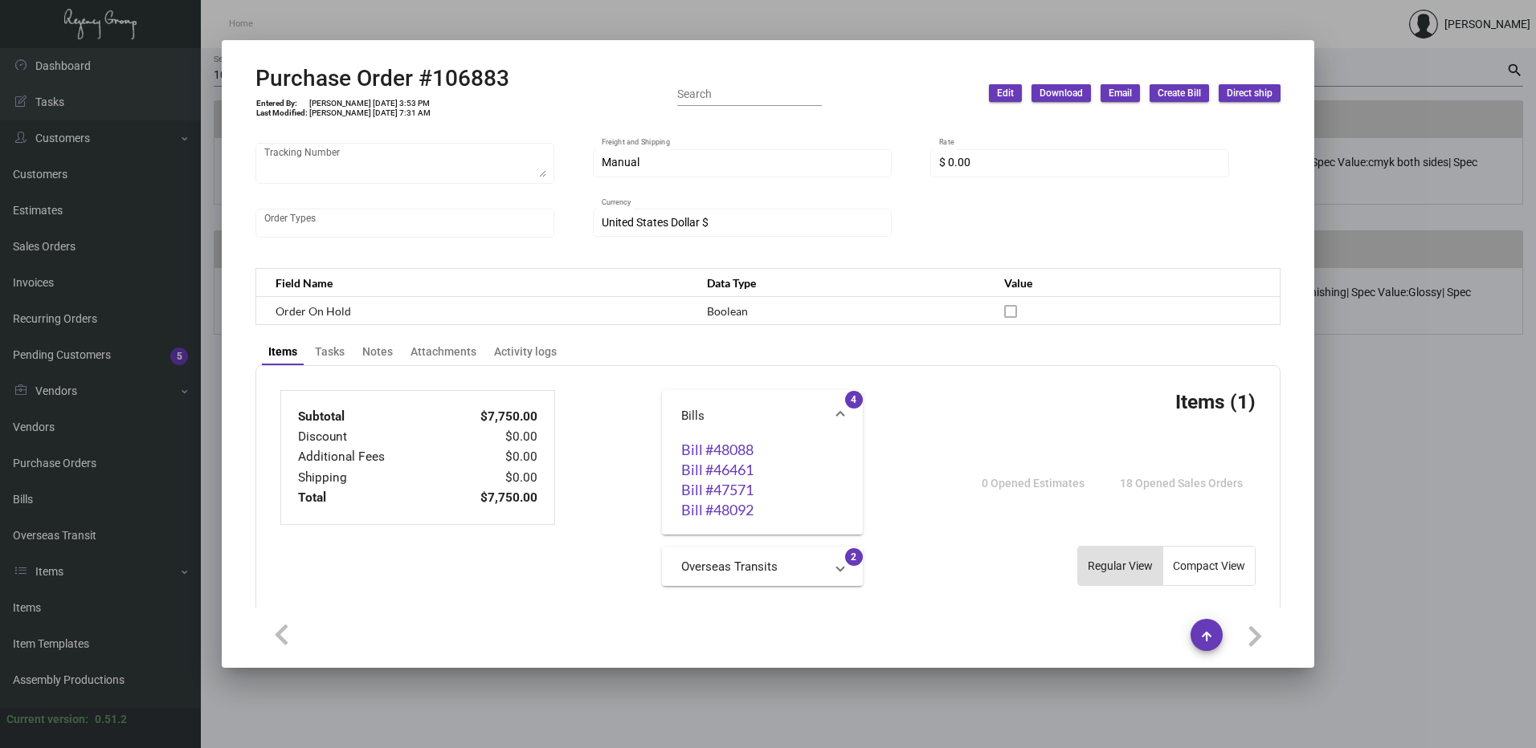
click at [1489, 222] on div at bounding box center [768, 374] width 1536 height 748
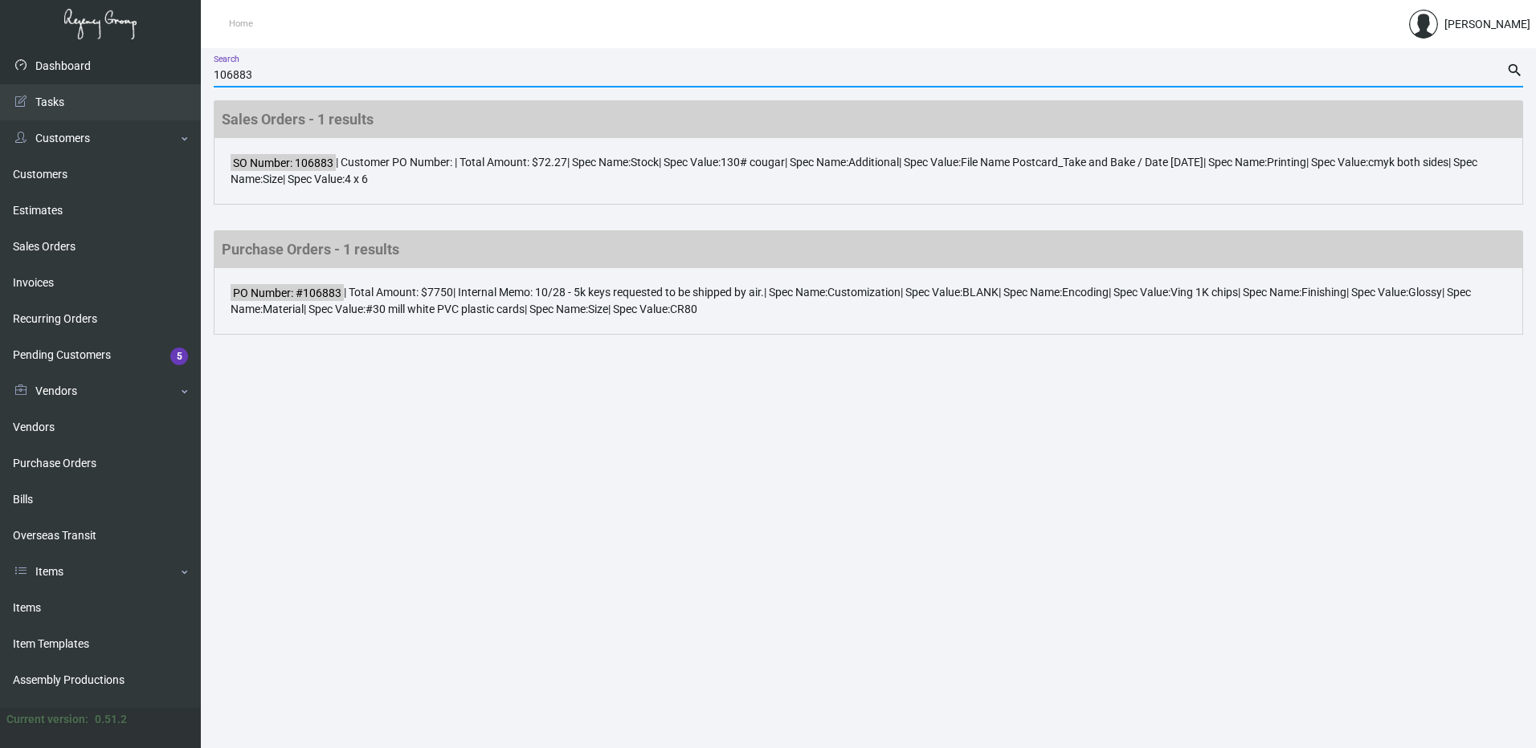
drag, startPoint x: 283, startPoint y: 77, endPoint x: 178, endPoint y: 73, distance: 104.5
click at [178, 74] on div "Dashboard Dashboard Tasks Customers Customers Estimates Sales Orders Invoices R…" at bounding box center [768, 398] width 1536 height 700
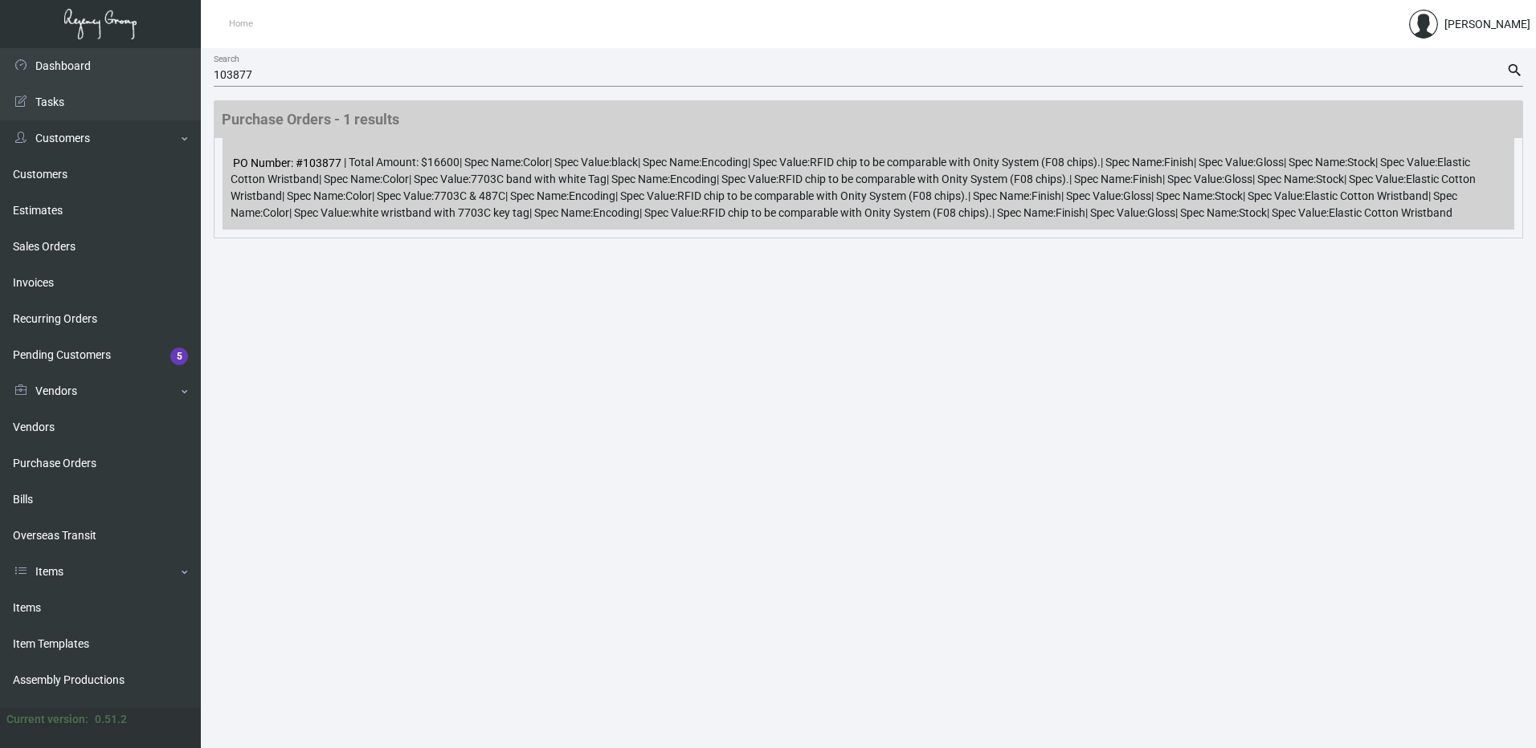
click at [468, 225] on div "PO Number: #103877 | Total Amount: $16600 | Spec Name: Color | Spec Value: blac…" at bounding box center [867, 184] width 1291 height 92
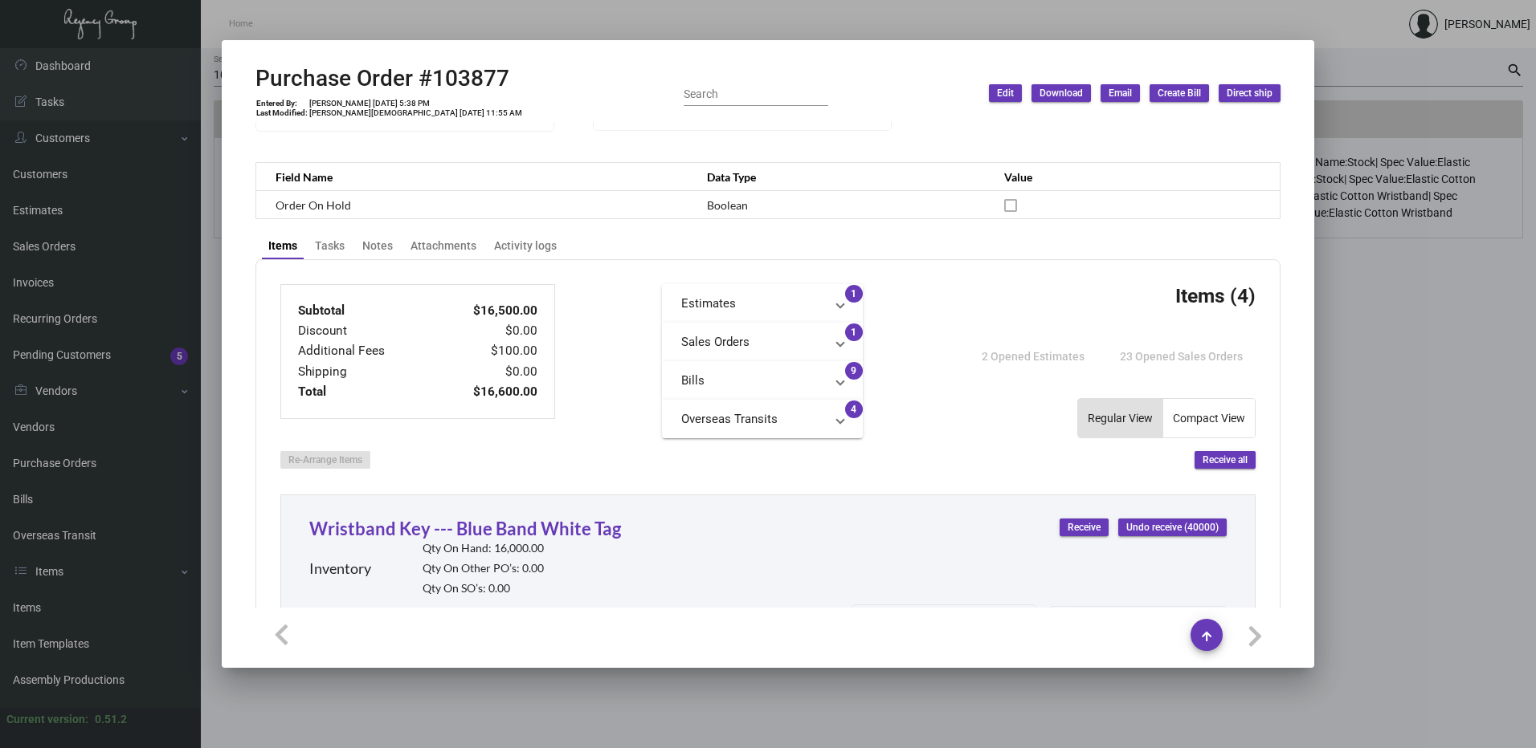
scroll to position [402, 0]
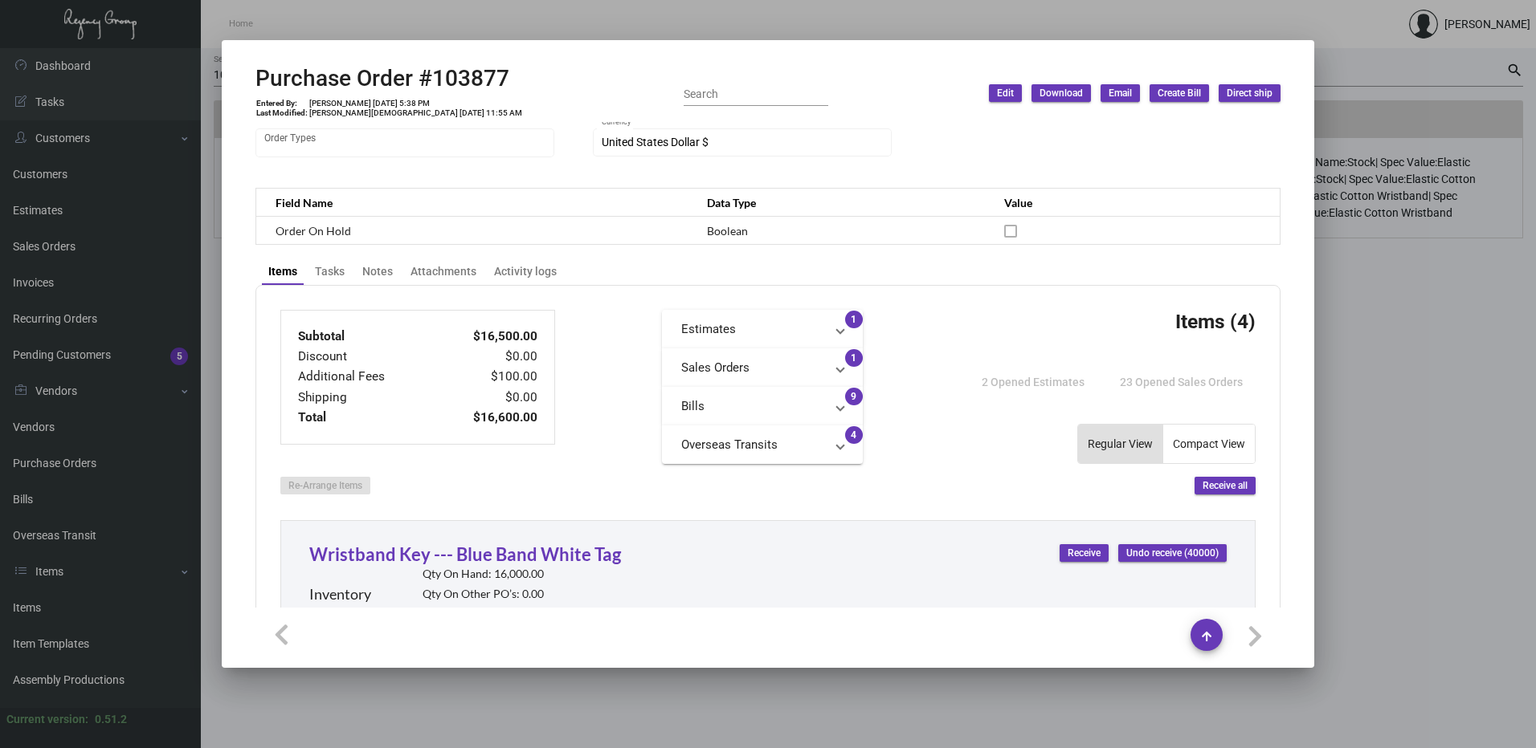
click at [704, 402] on mat-panel-title "Bills" at bounding box center [752, 407] width 143 height 18
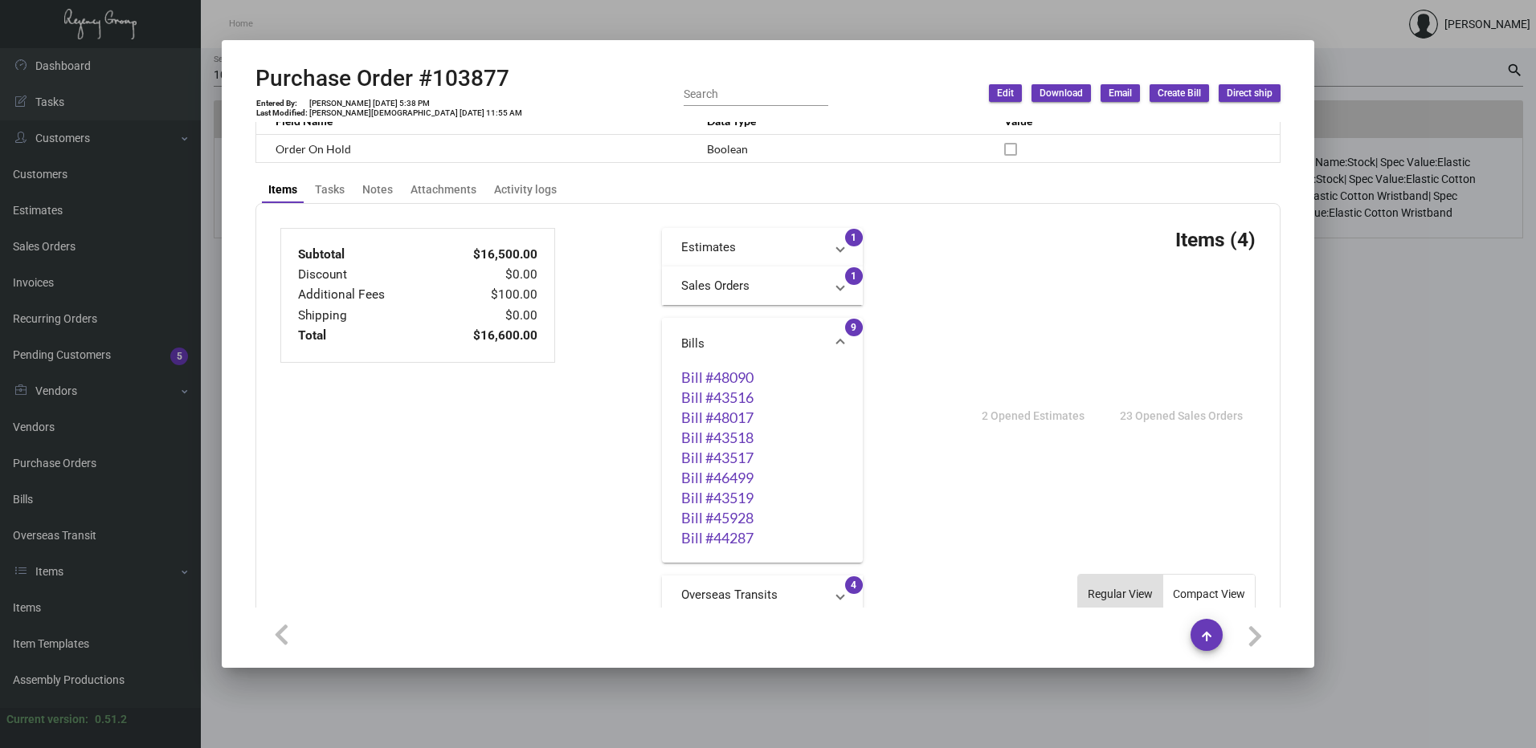
scroll to position [482, 0]
click at [736, 546] on link "Bill #44287" at bounding box center [762, 540] width 162 height 16
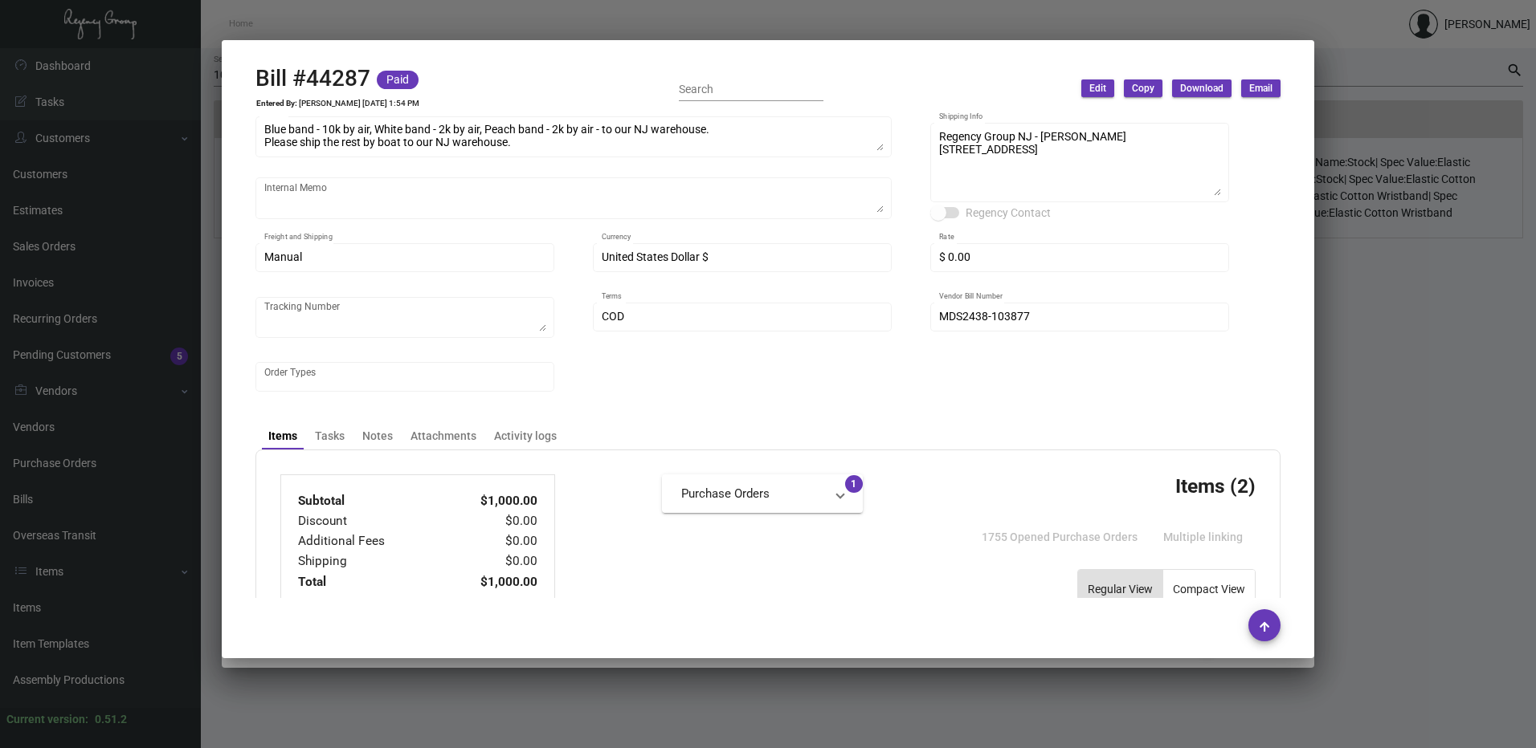
scroll to position [321, 0]
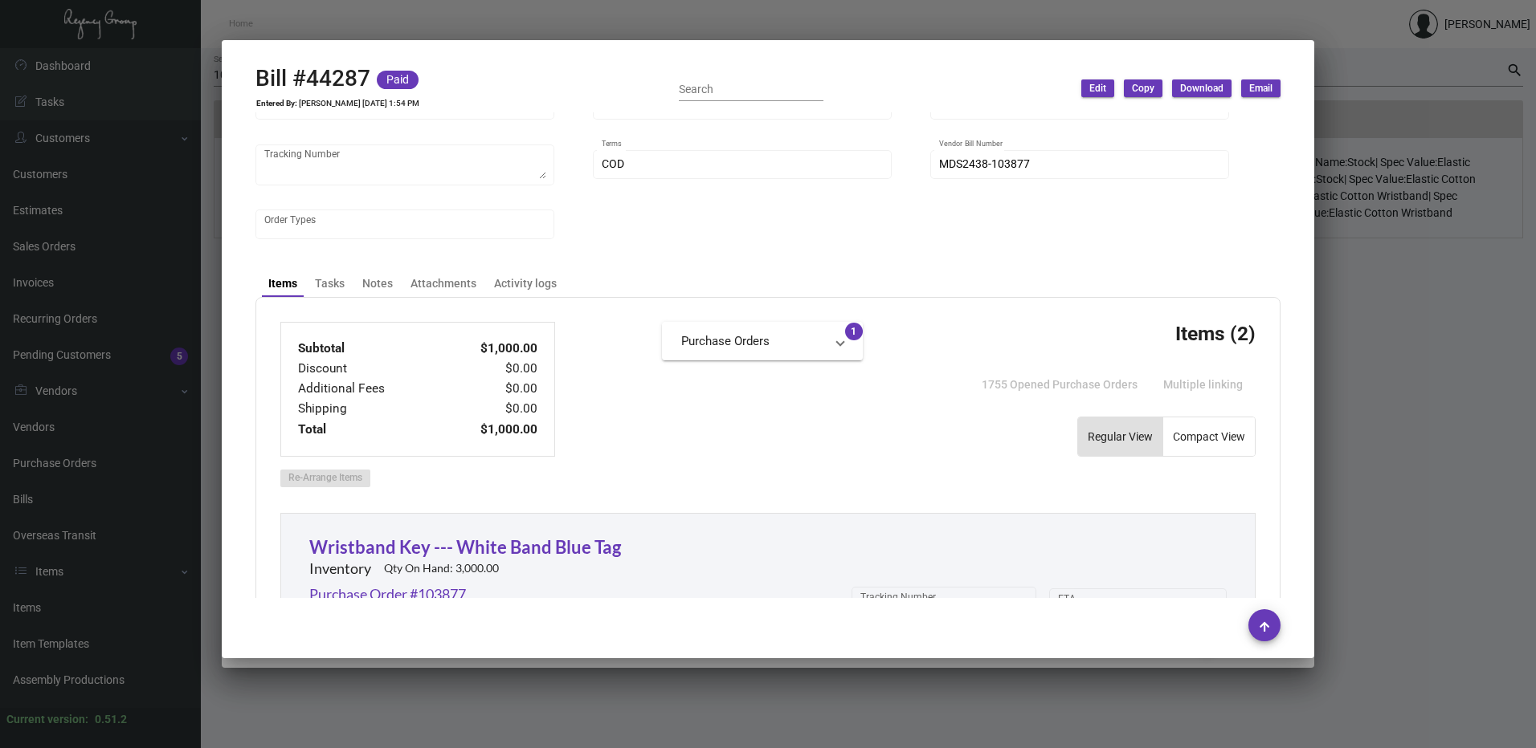
click at [1388, 212] on div at bounding box center [768, 374] width 1536 height 748
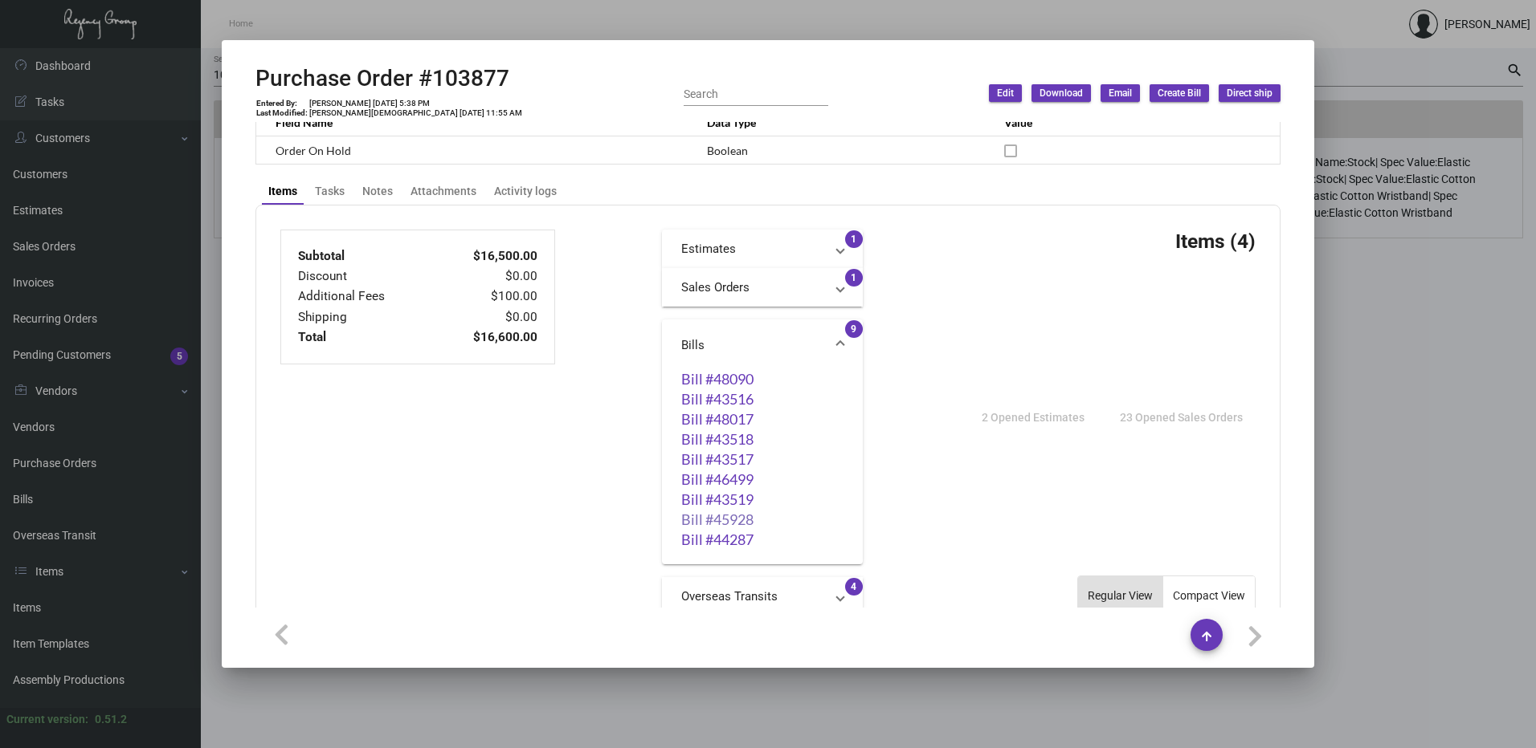
click at [732, 517] on link "Bill #45928" at bounding box center [762, 520] width 162 height 16
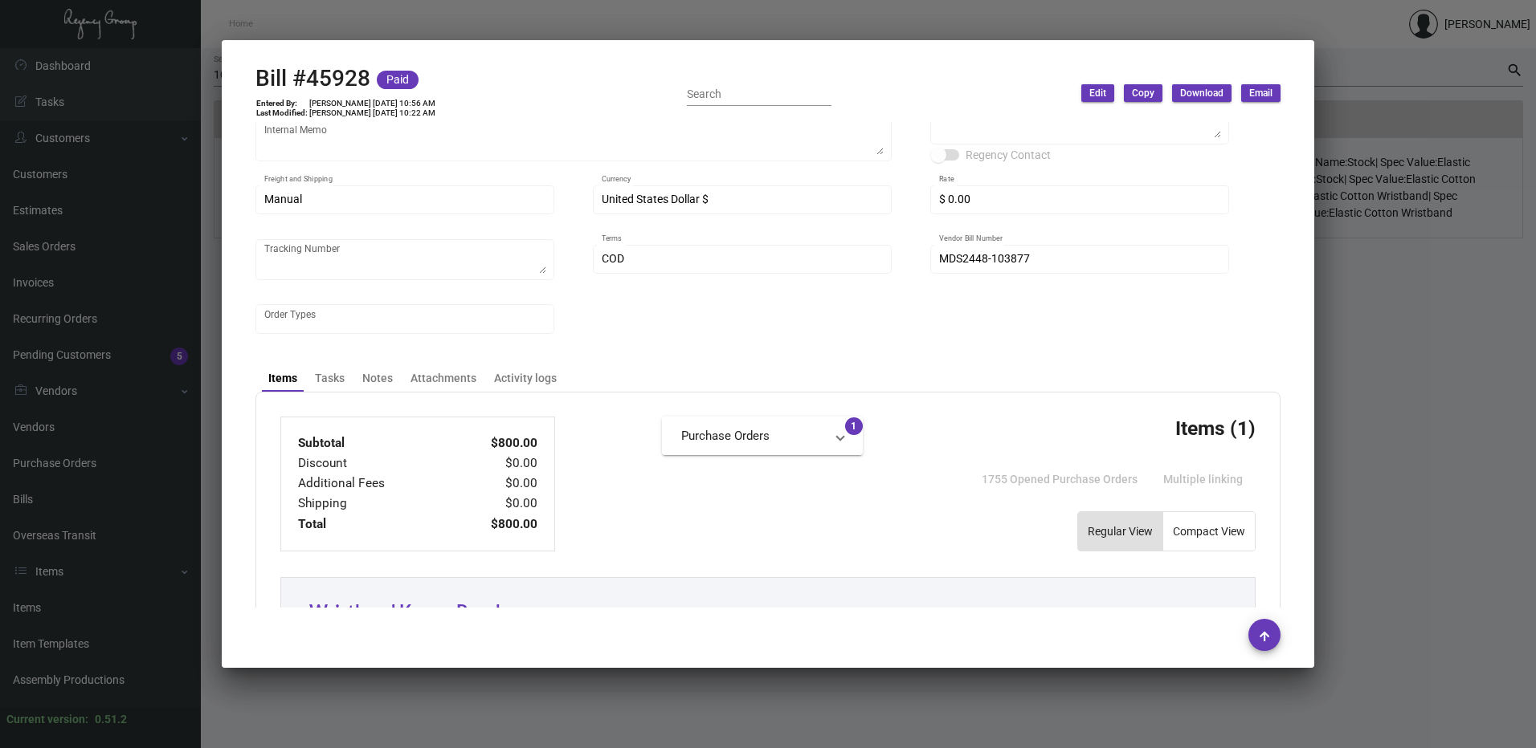
scroll to position [241, 0]
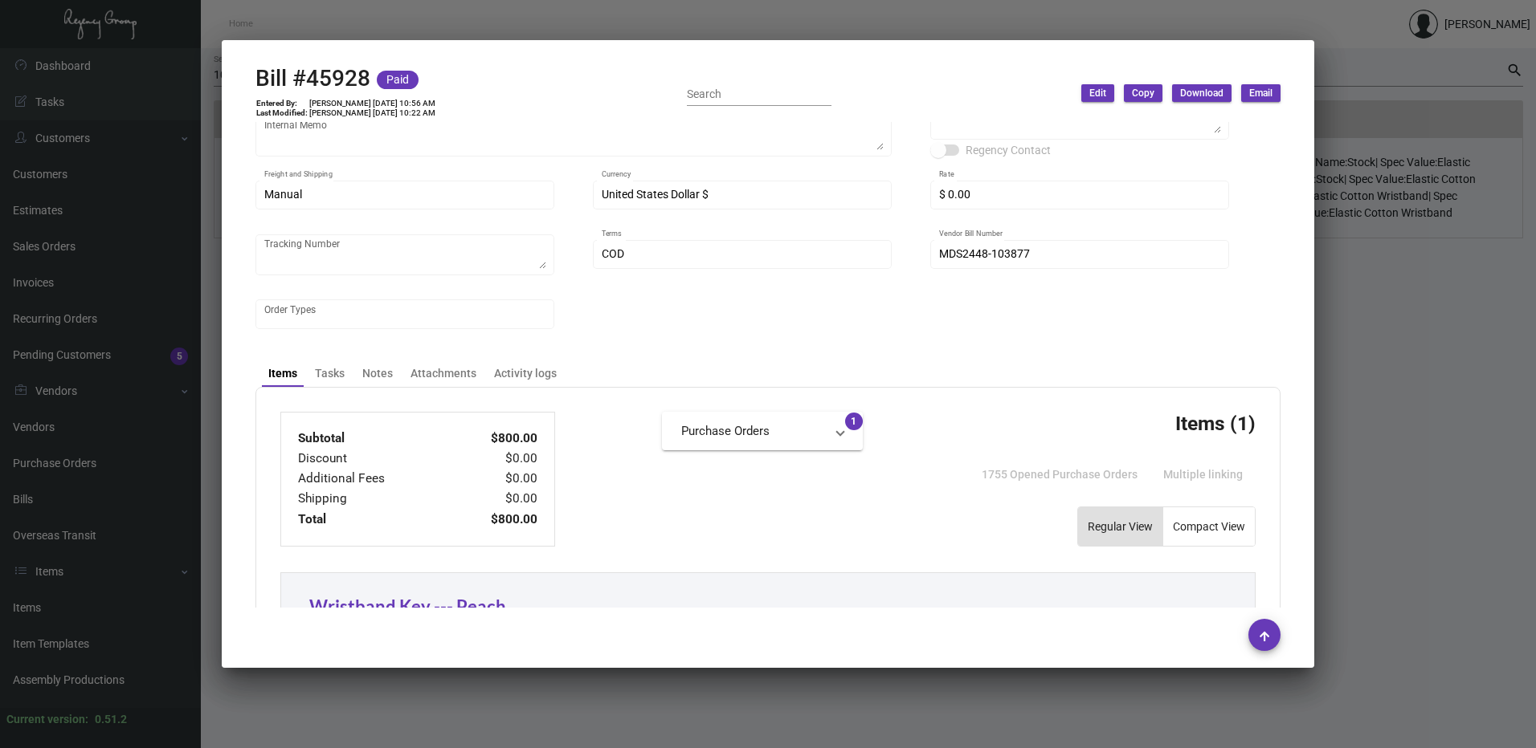
click at [1339, 386] on div at bounding box center [768, 374] width 1536 height 748
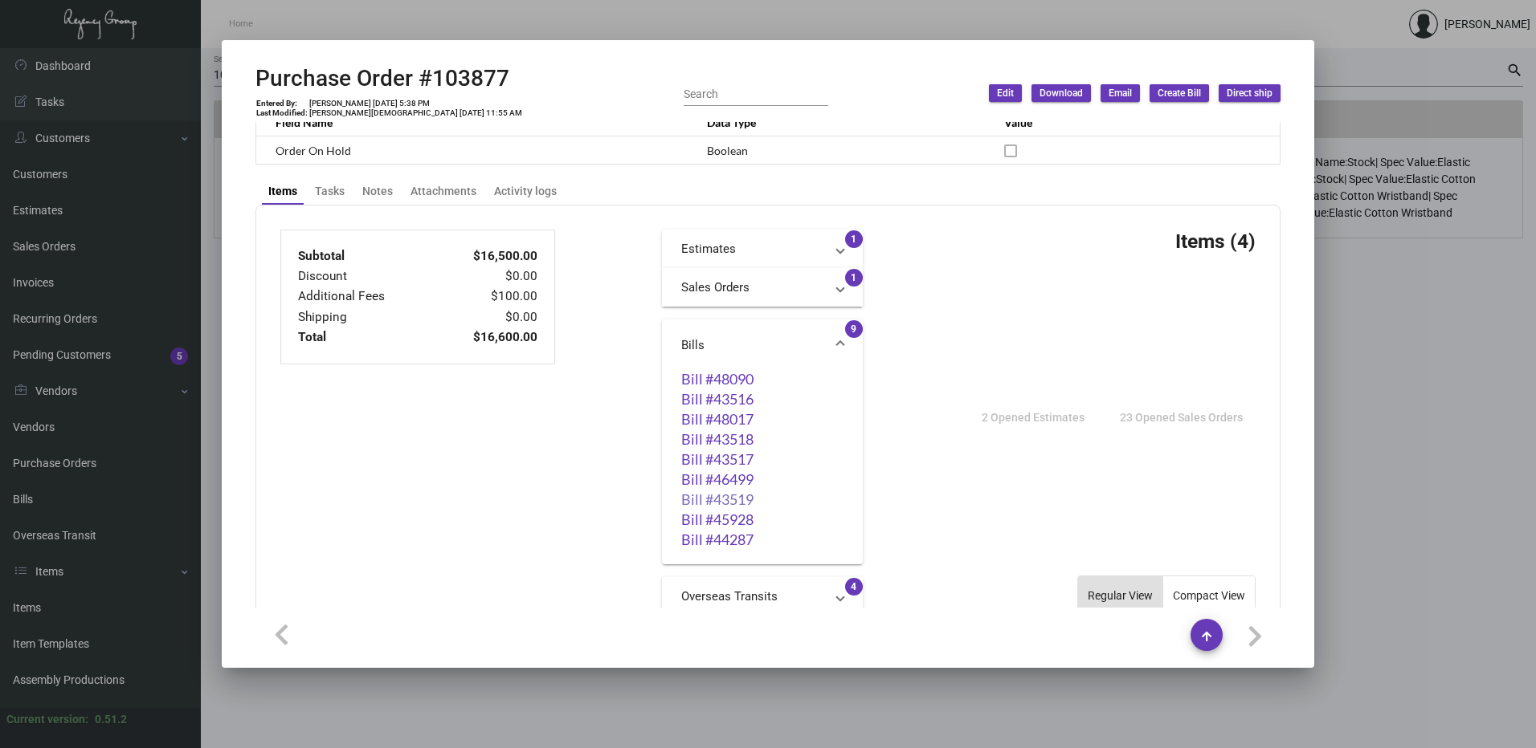
click at [728, 504] on link "Bill #43519" at bounding box center [762, 499] width 162 height 16
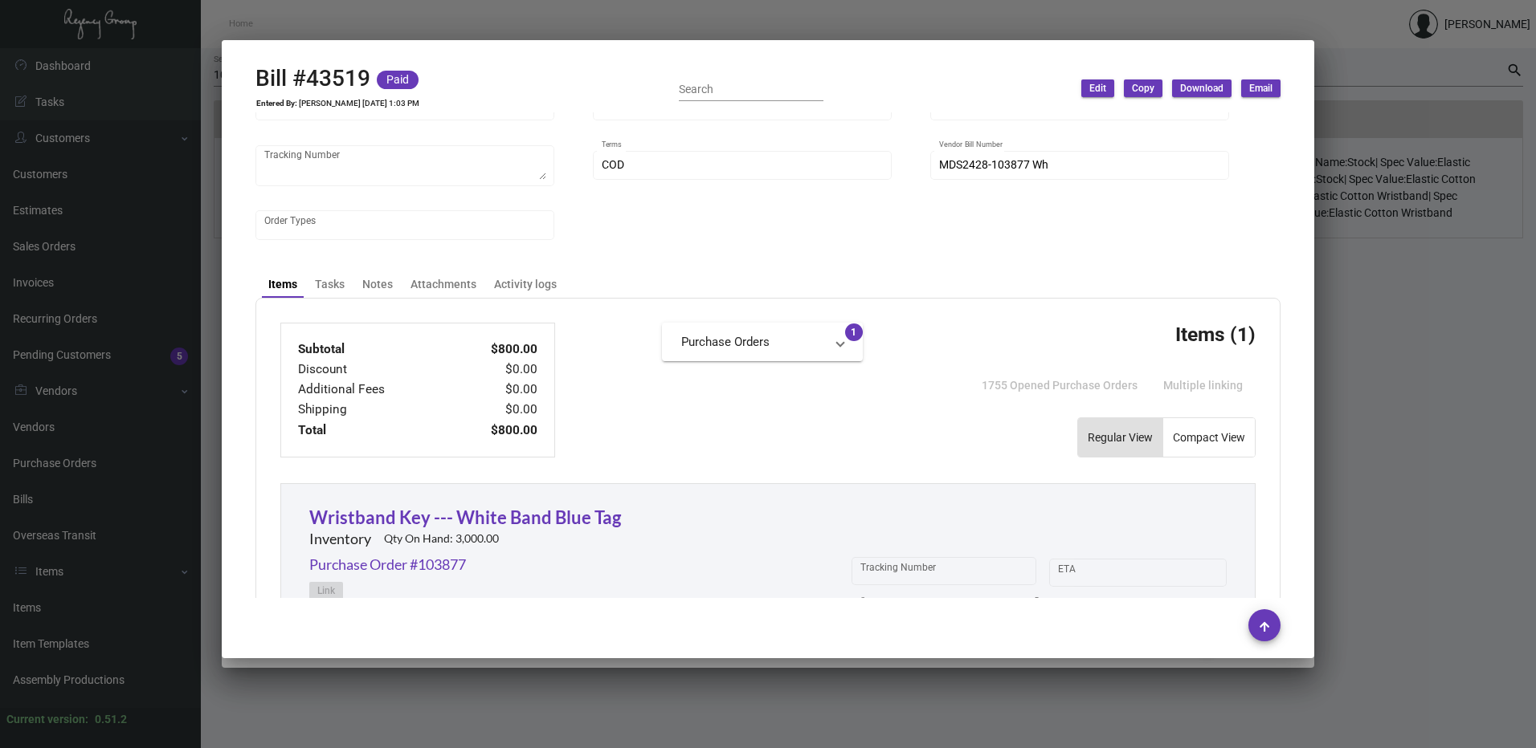
scroll to position [321, 0]
click at [1388, 324] on div at bounding box center [768, 374] width 1536 height 748
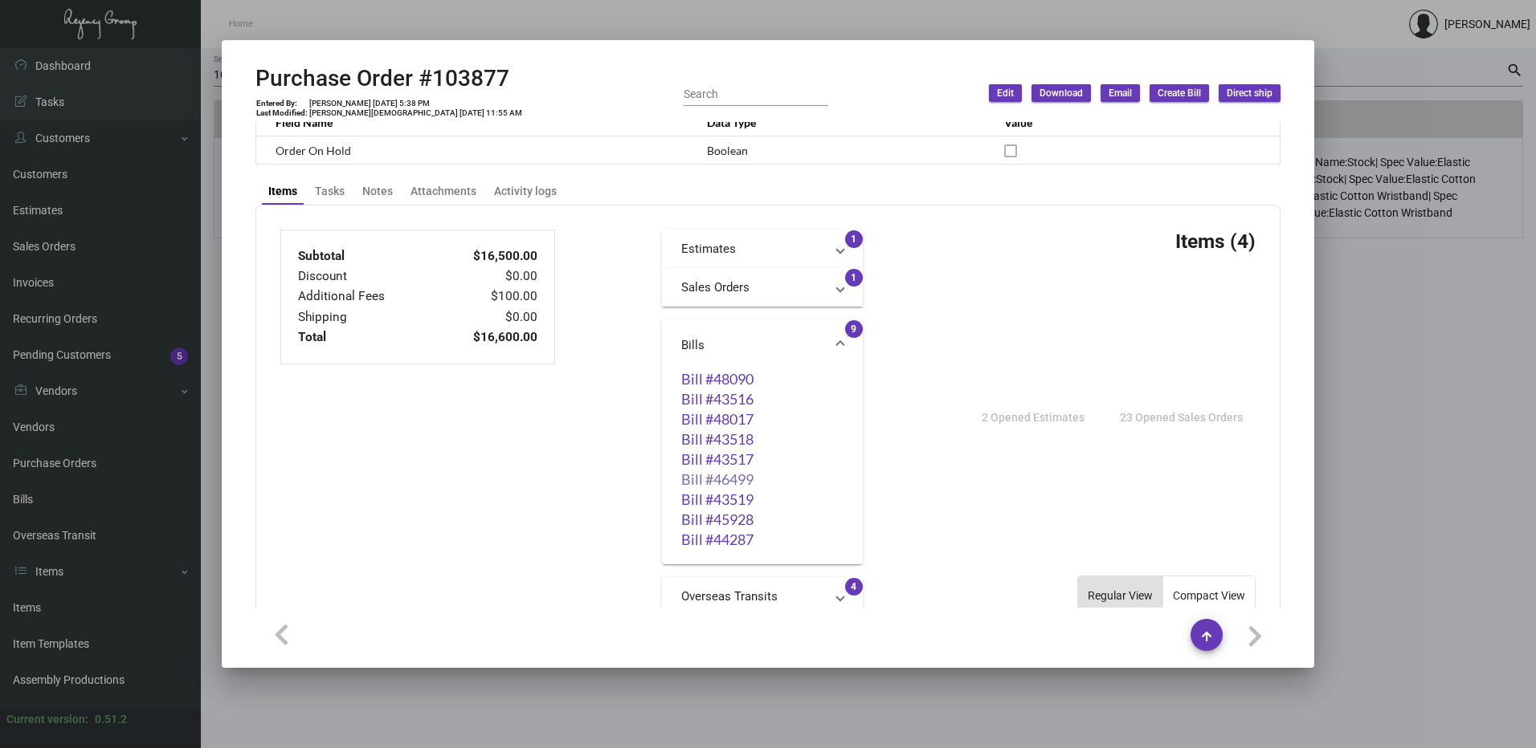
click at [713, 479] on link "Bill #46499" at bounding box center [762, 479] width 162 height 16
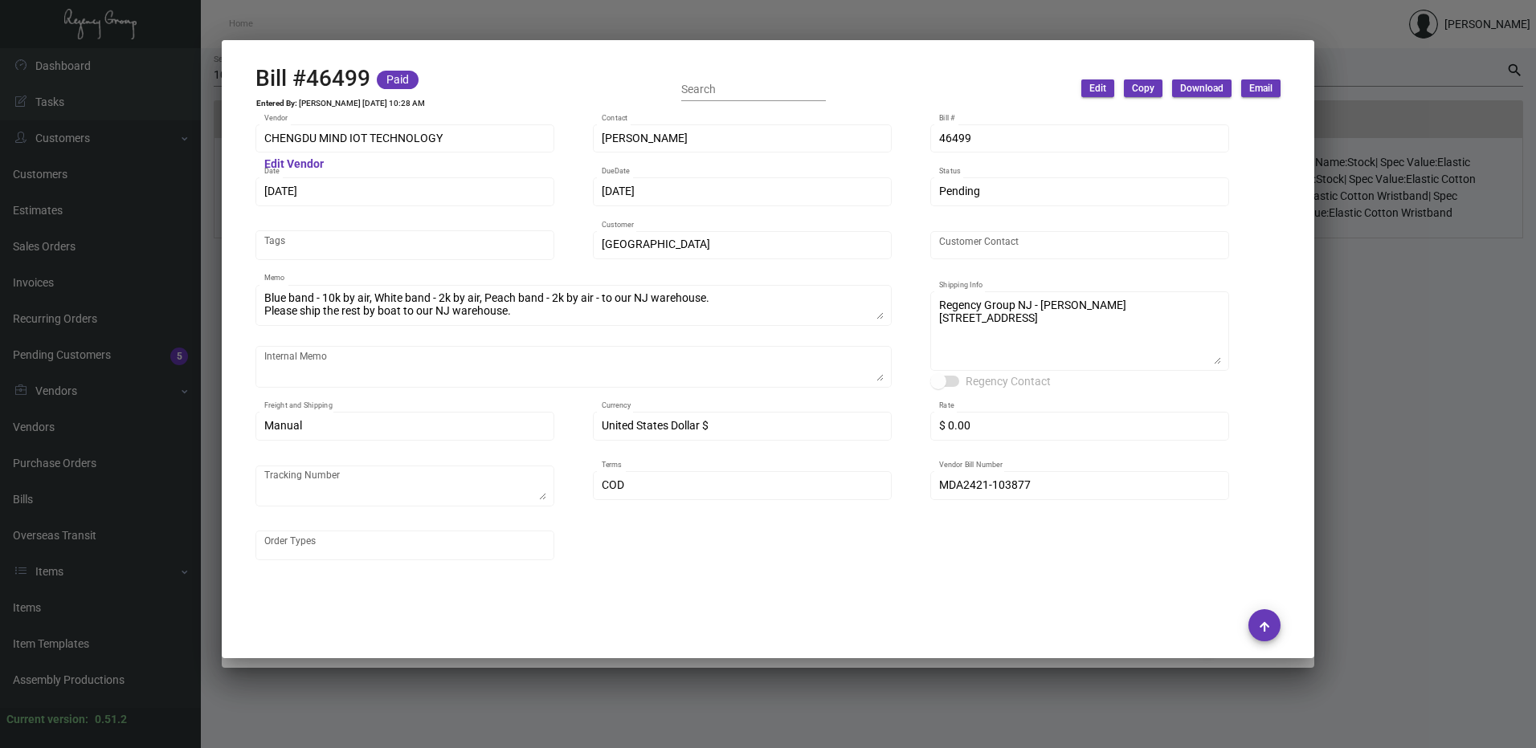
scroll to position [241, 0]
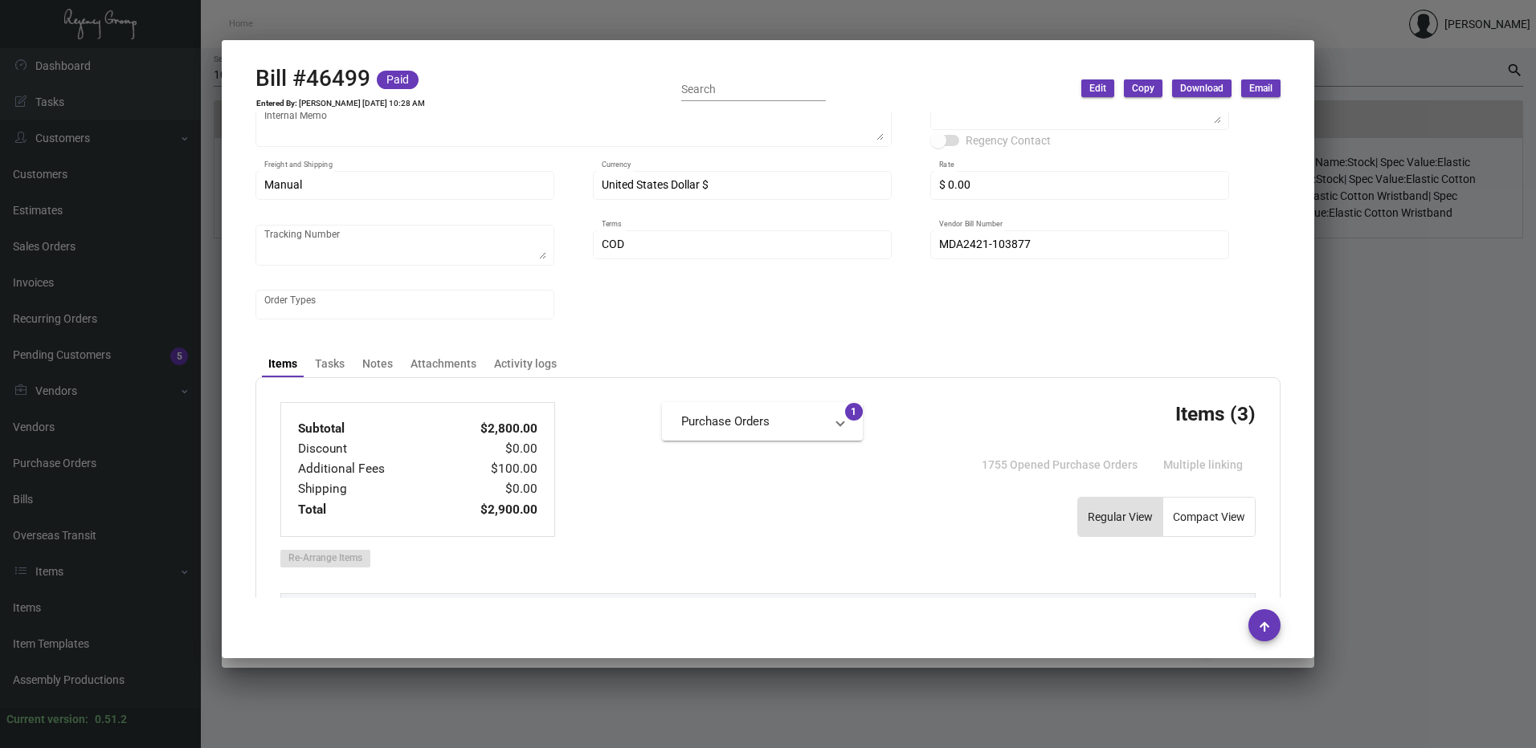
click at [1469, 392] on div at bounding box center [768, 374] width 1536 height 748
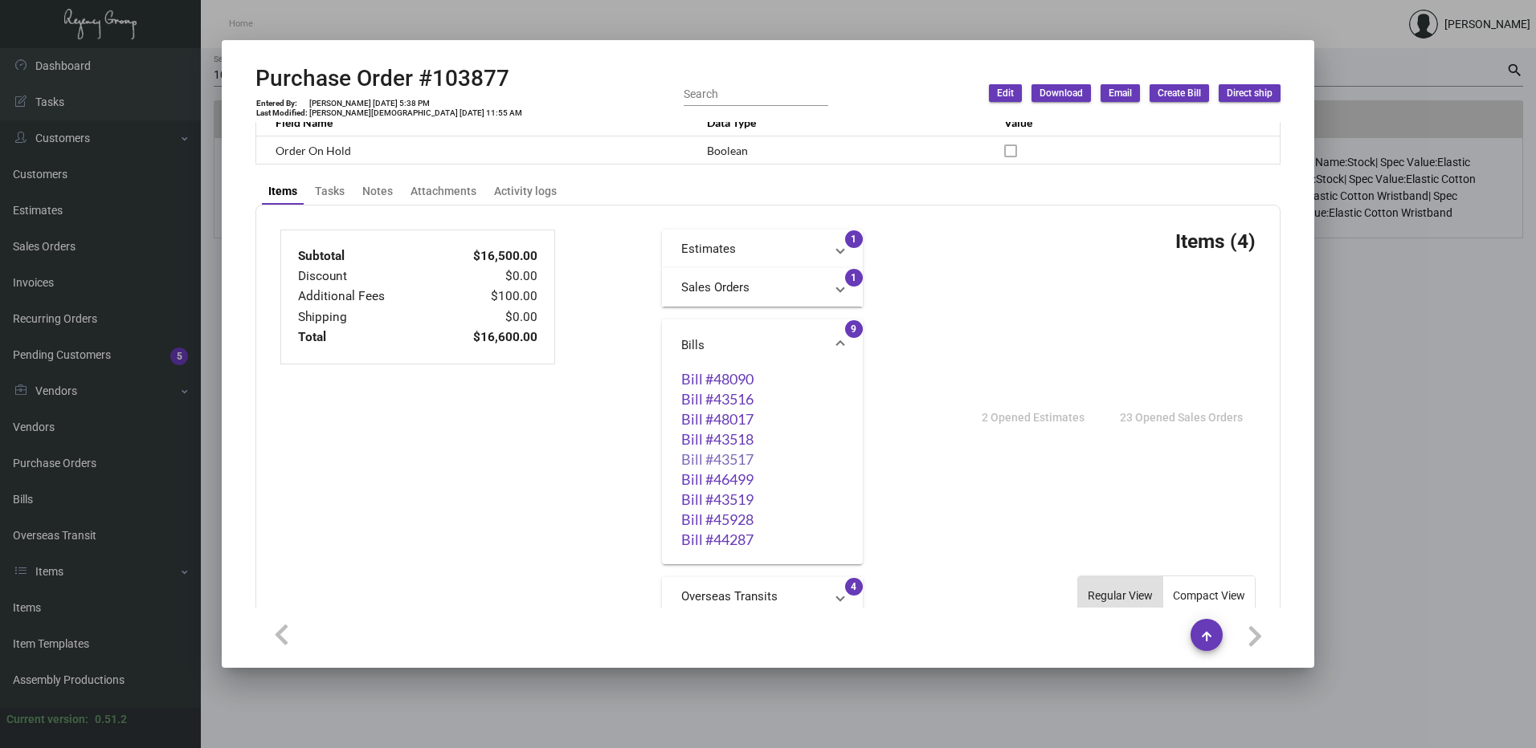
click at [736, 463] on link "Bill #43517" at bounding box center [762, 459] width 162 height 16
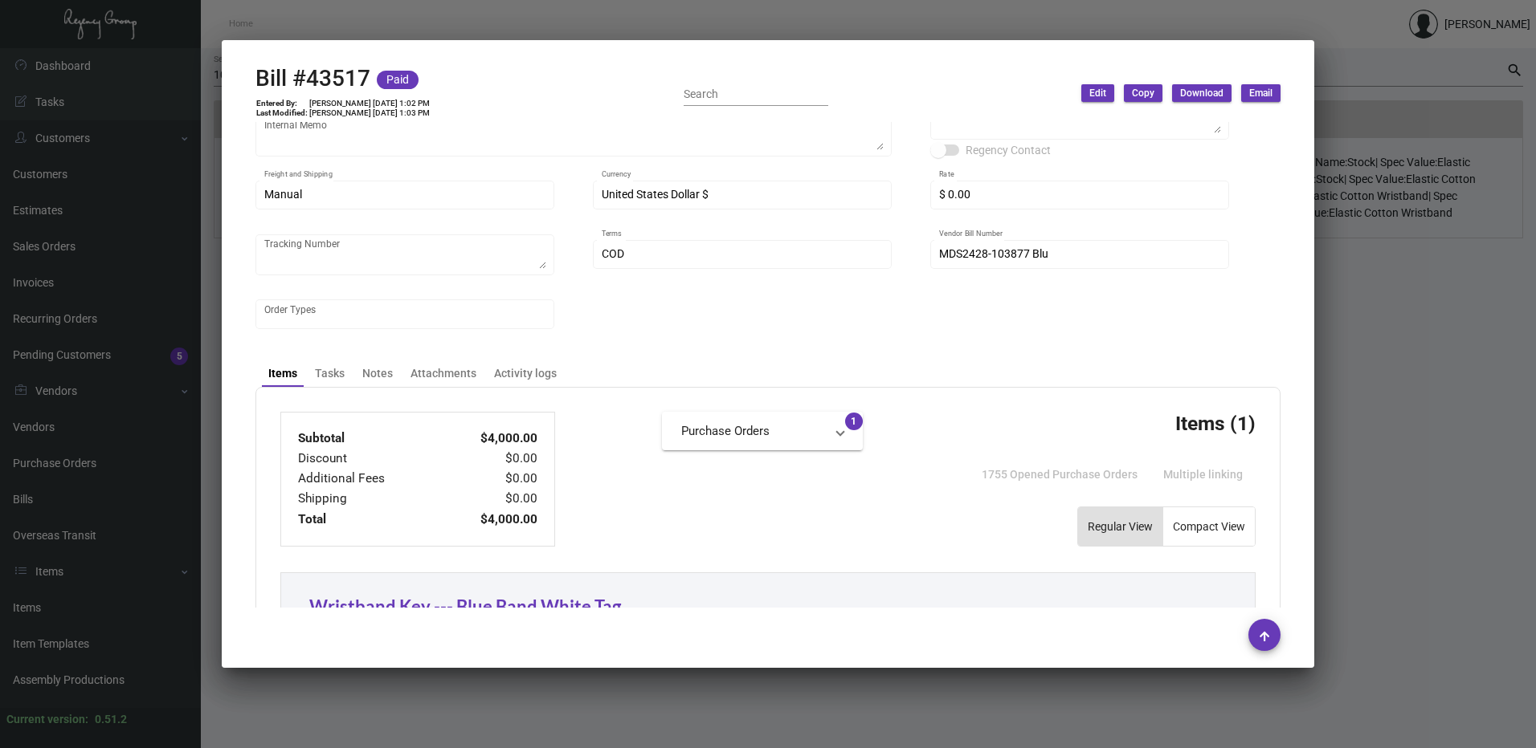
click at [1396, 406] on div at bounding box center [768, 374] width 1536 height 748
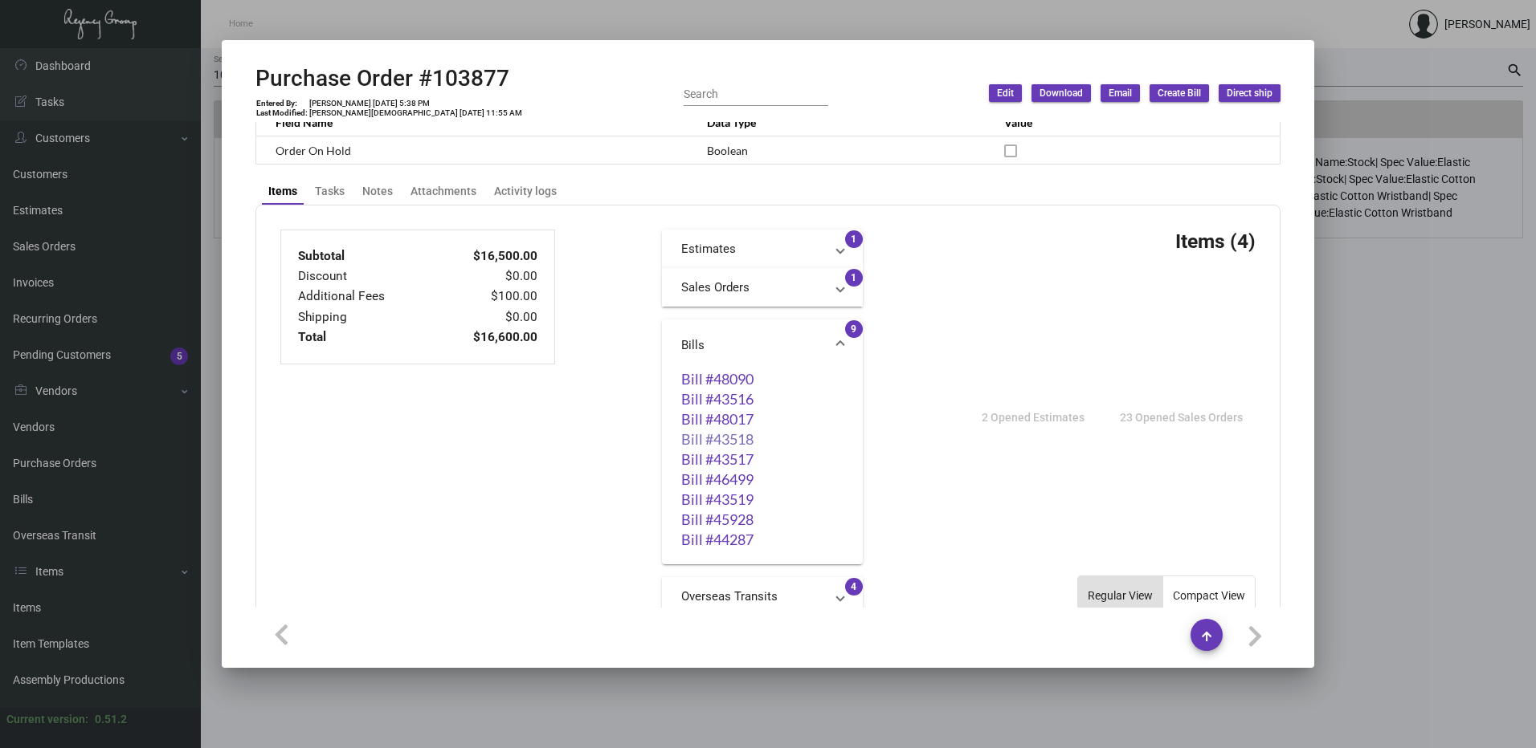
click at [742, 435] on link "Bill #43518" at bounding box center [762, 439] width 162 height 16
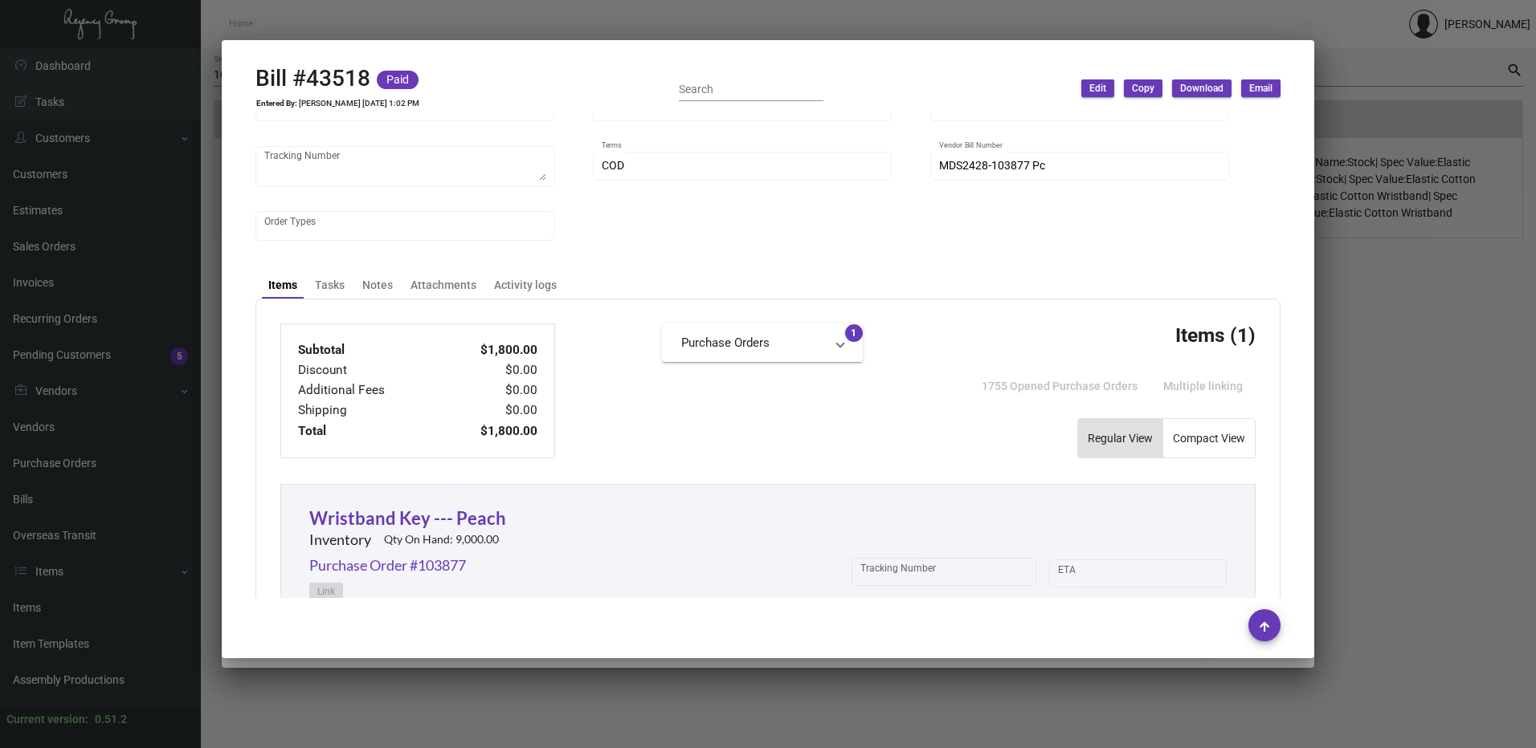
scroll to position [321, 0]
click at [1354, 403] on div at bounding box center [768, 374] width 1536 height 748
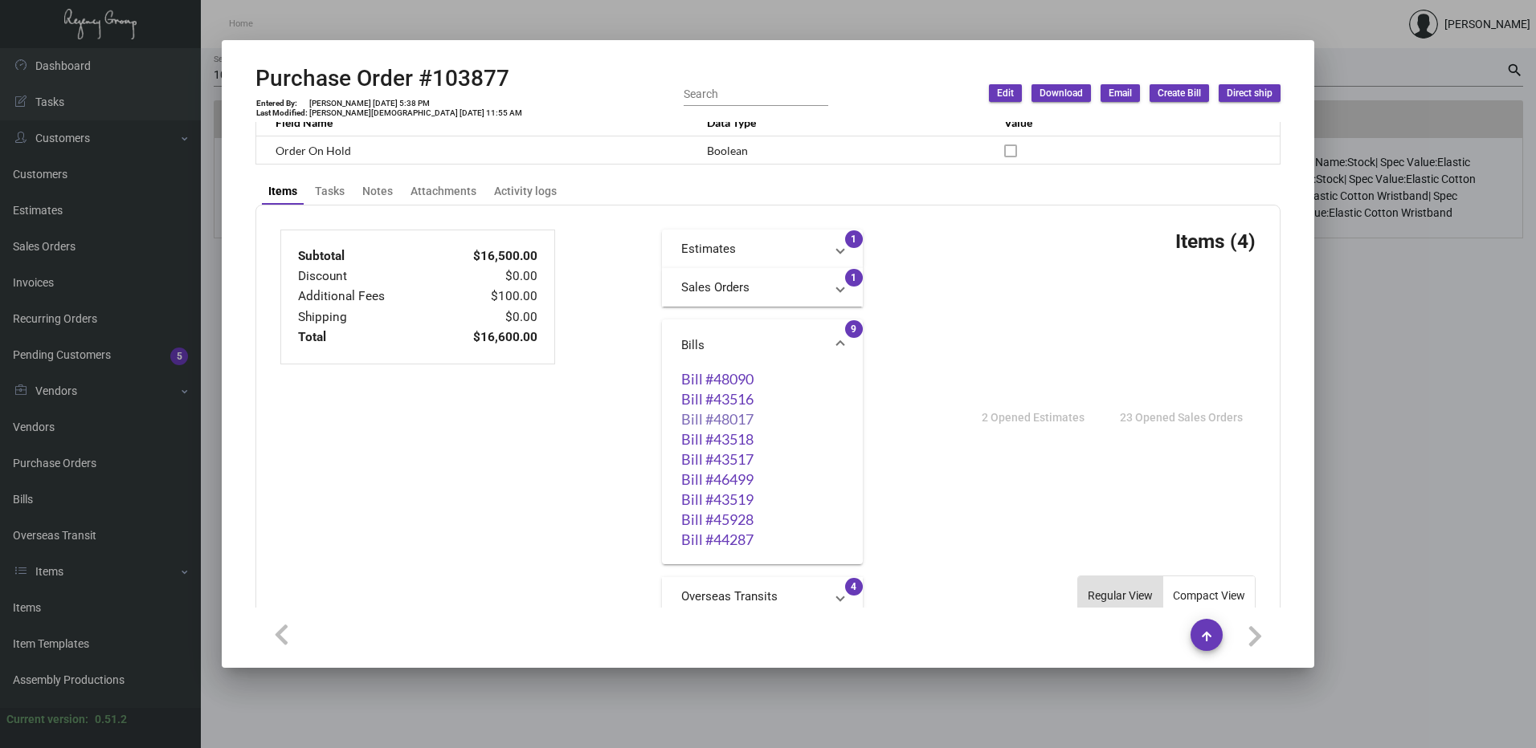
click at [725, 418] on link "Bill #48017" at bounding box center [762, 419] width 162 height 16
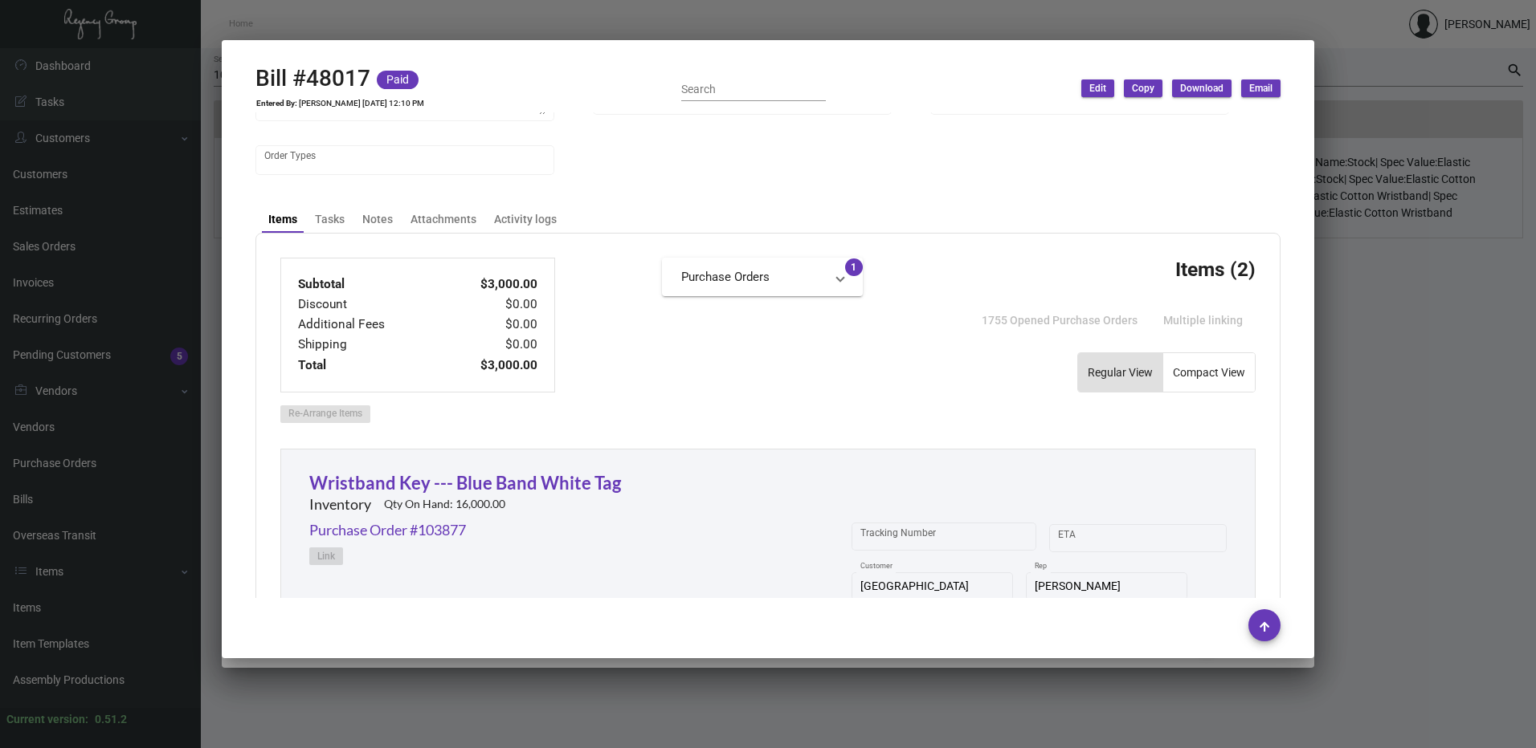
scroll to position [402, 0]
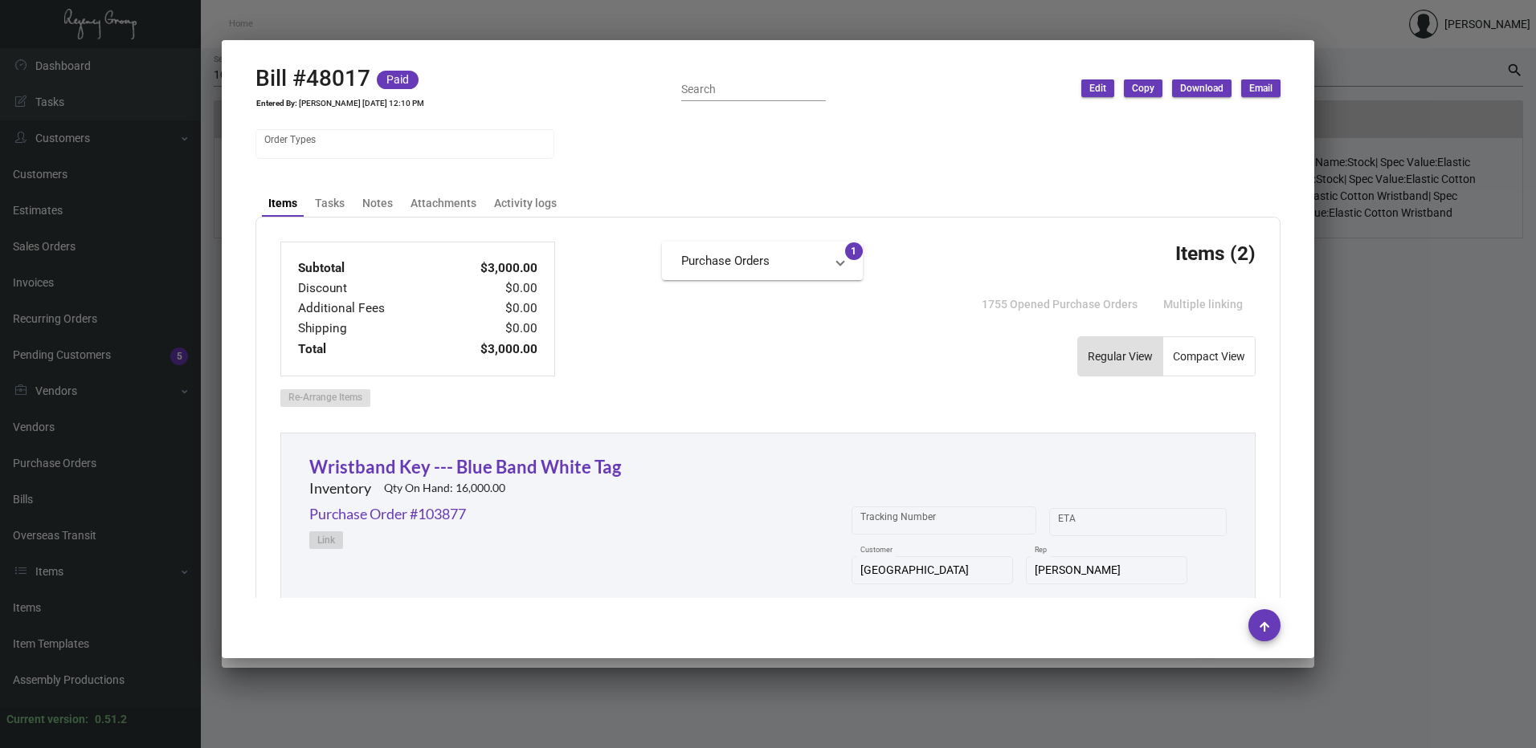
click at [1420, 394] on div at bounding box center [768, 374] width 1536 height 748
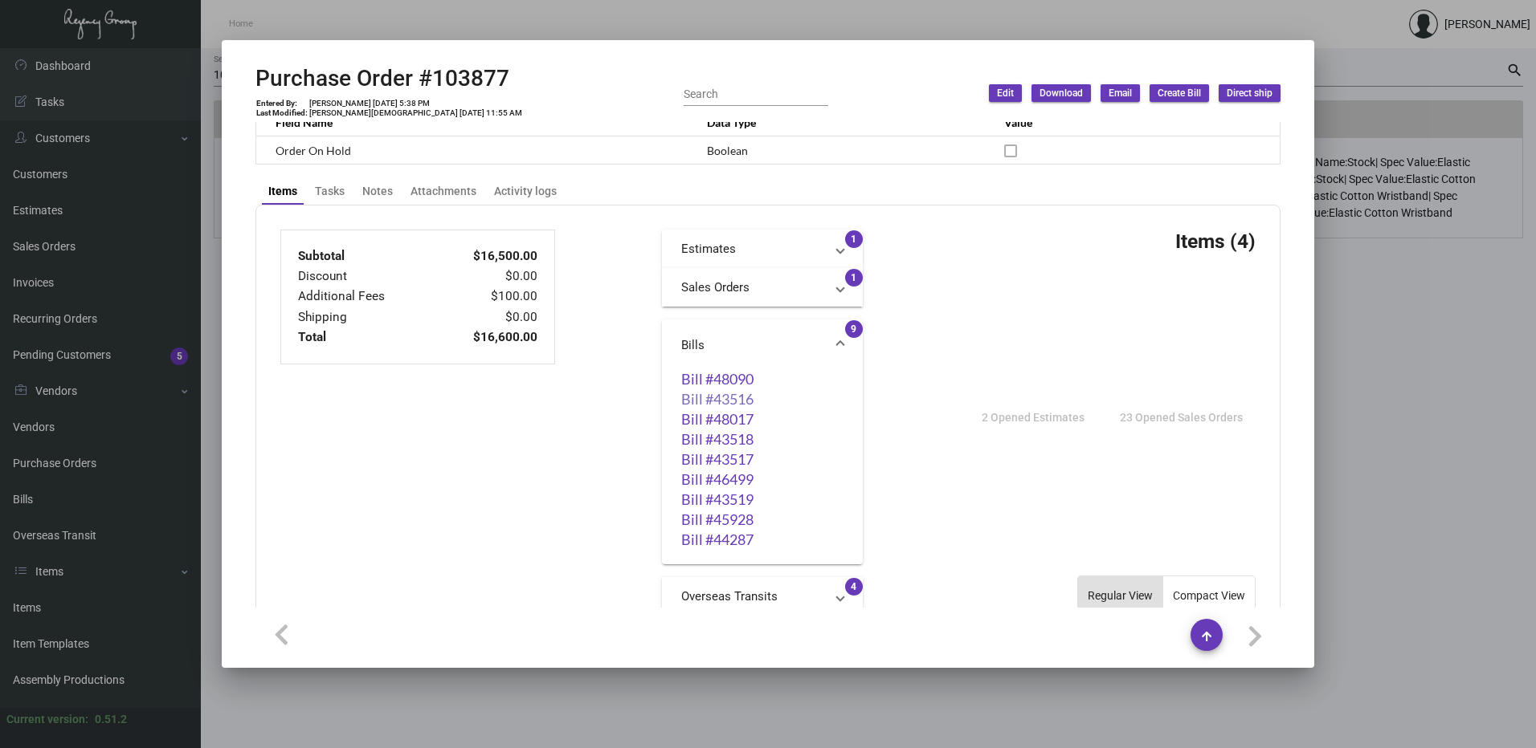
click at [724, 400] on link "Bill #43516" at bounding box center [762, 399] width 162 height 16
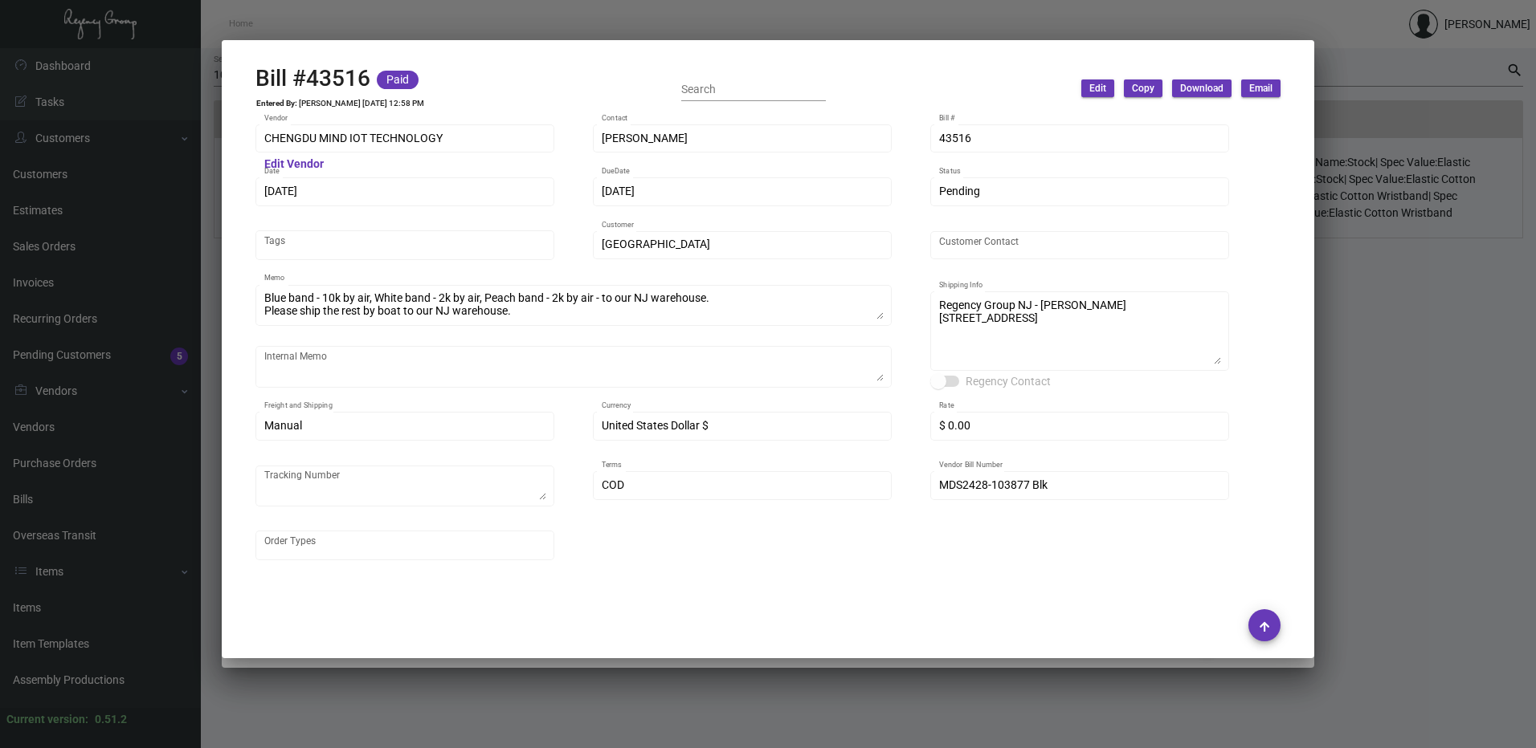
scroll to position [321, 0]
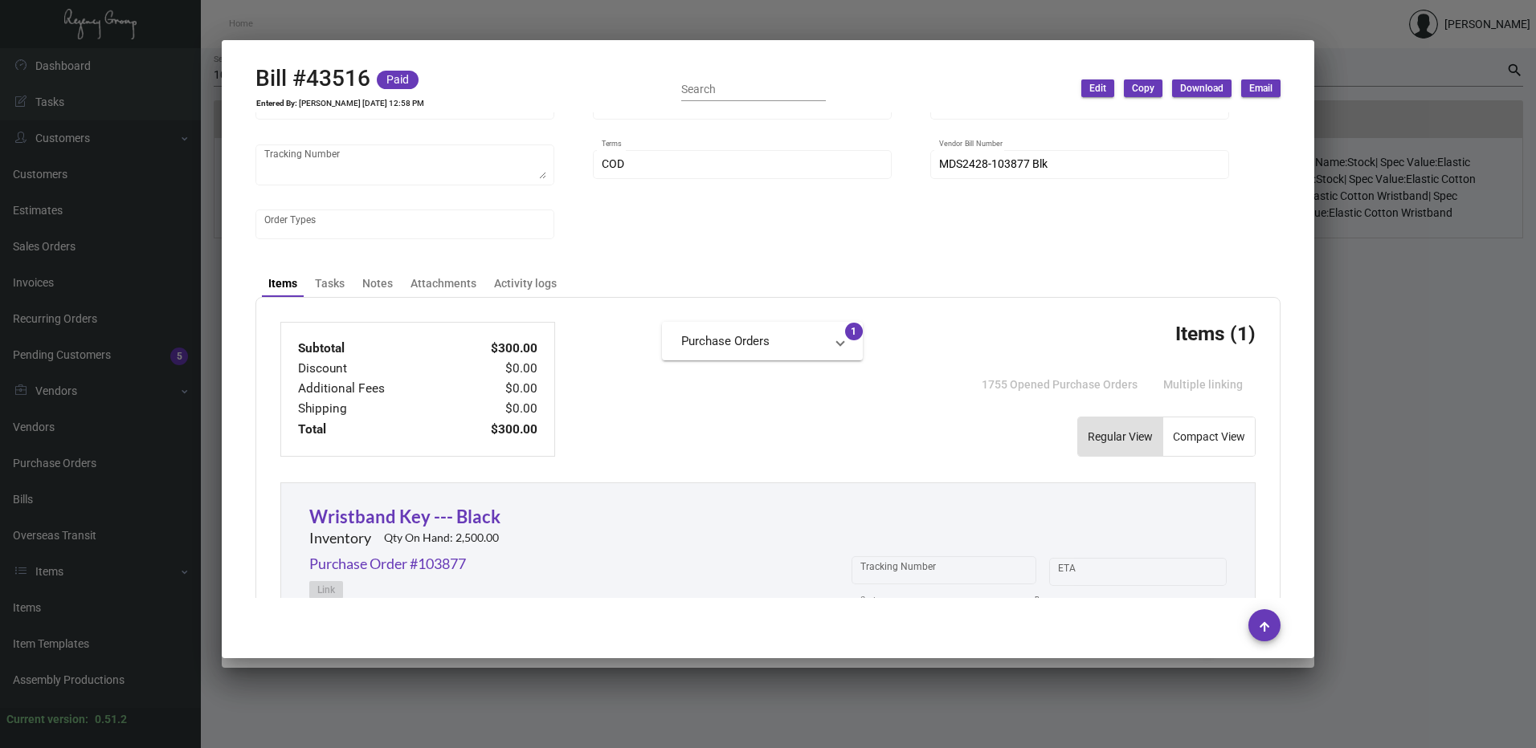
click at [1478, 407] on div at bounding box center [768, 374] width 1536 height 748
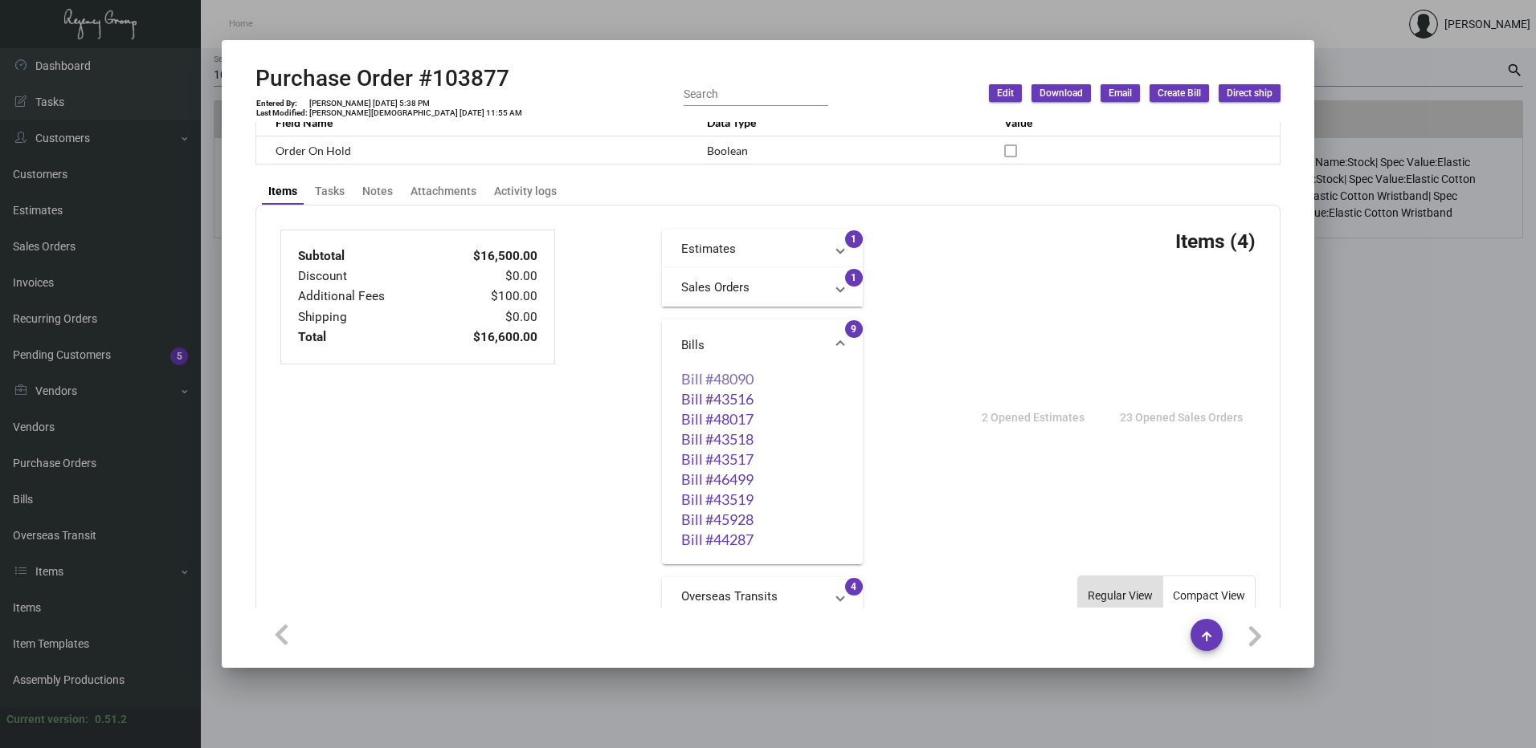
click at [683, 381] on link "Bill #48090" at bounding box center [762, 379] width 162 height 16
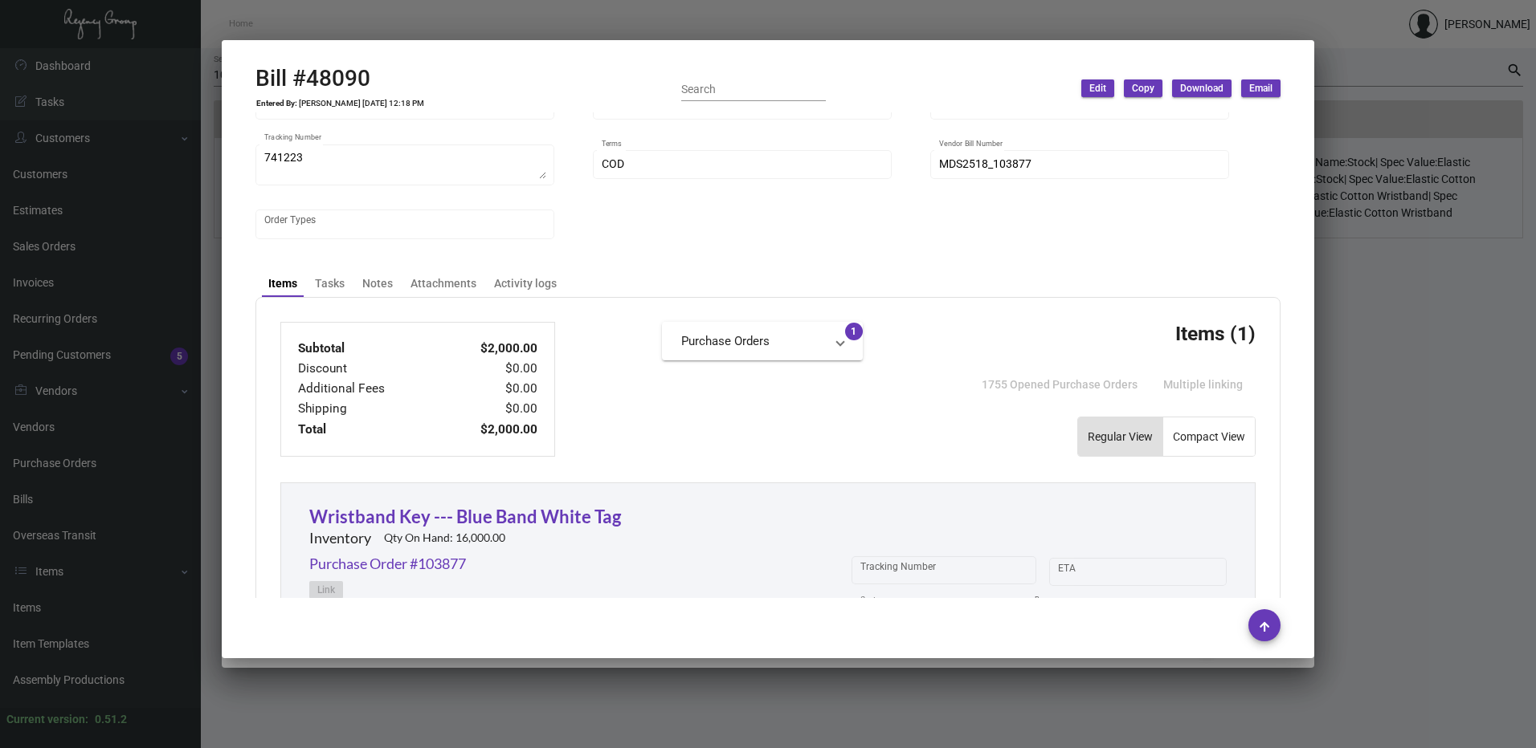
click at [1420, 383] on div at bounding box center [768, 374] width 1536 height 748
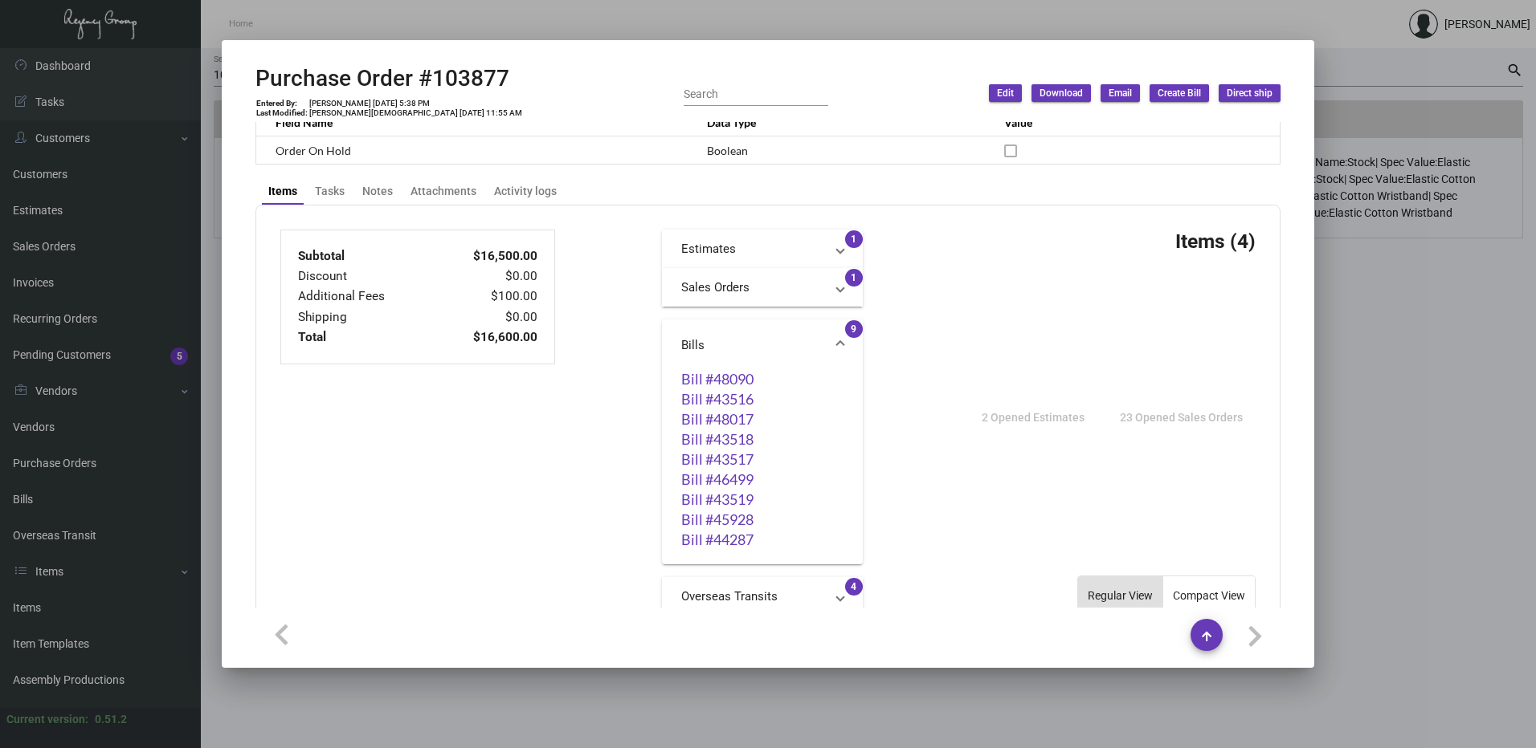
click at [1364, 360] on div at bounding box center [768, 374] width 1536 height 748
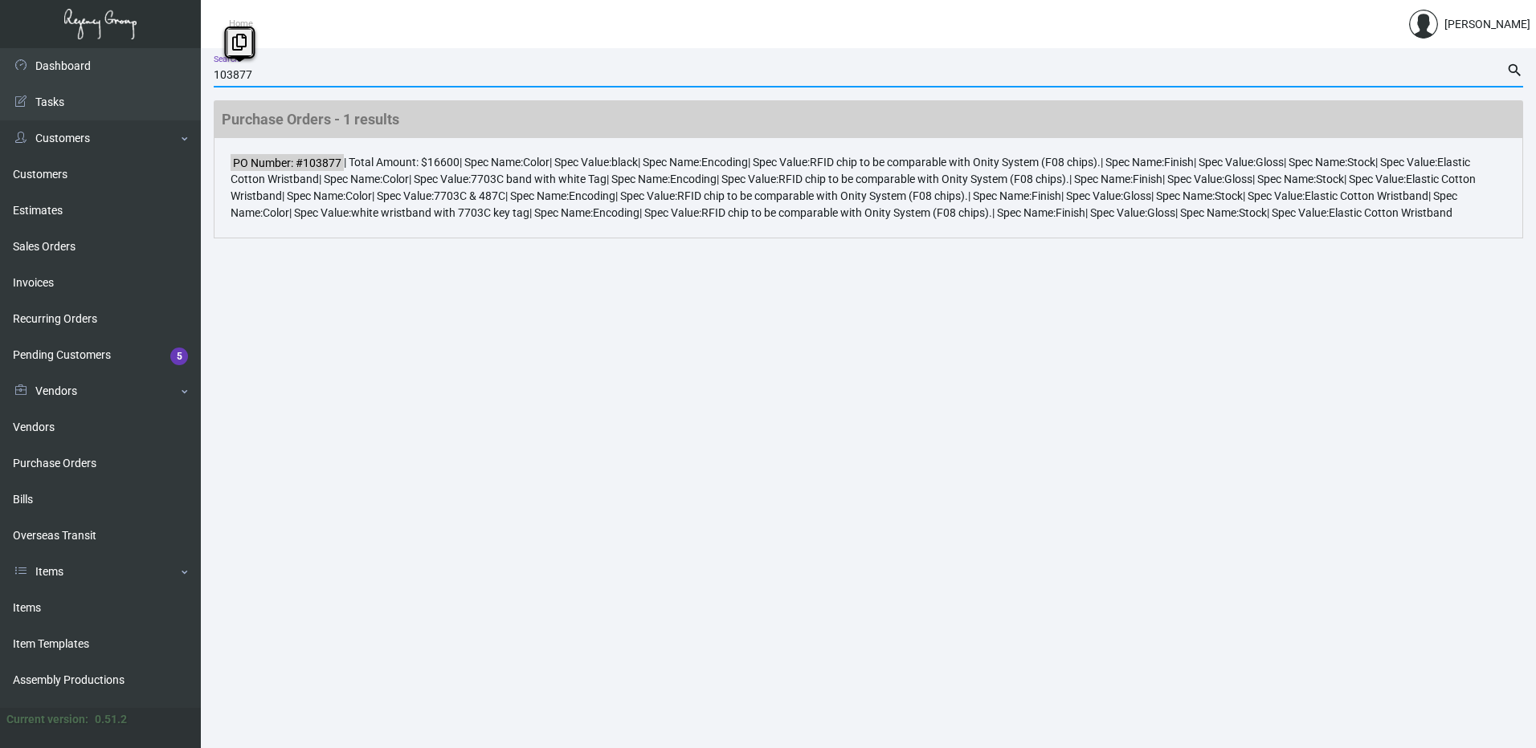
drag, startPoint x: 270, startPoint y: 75, endPoint x: 227, endPoint y: 75, distance: 42.6
click at [227, 75] on input "103877" at bounding box center [860, 75] width 1292 height 13
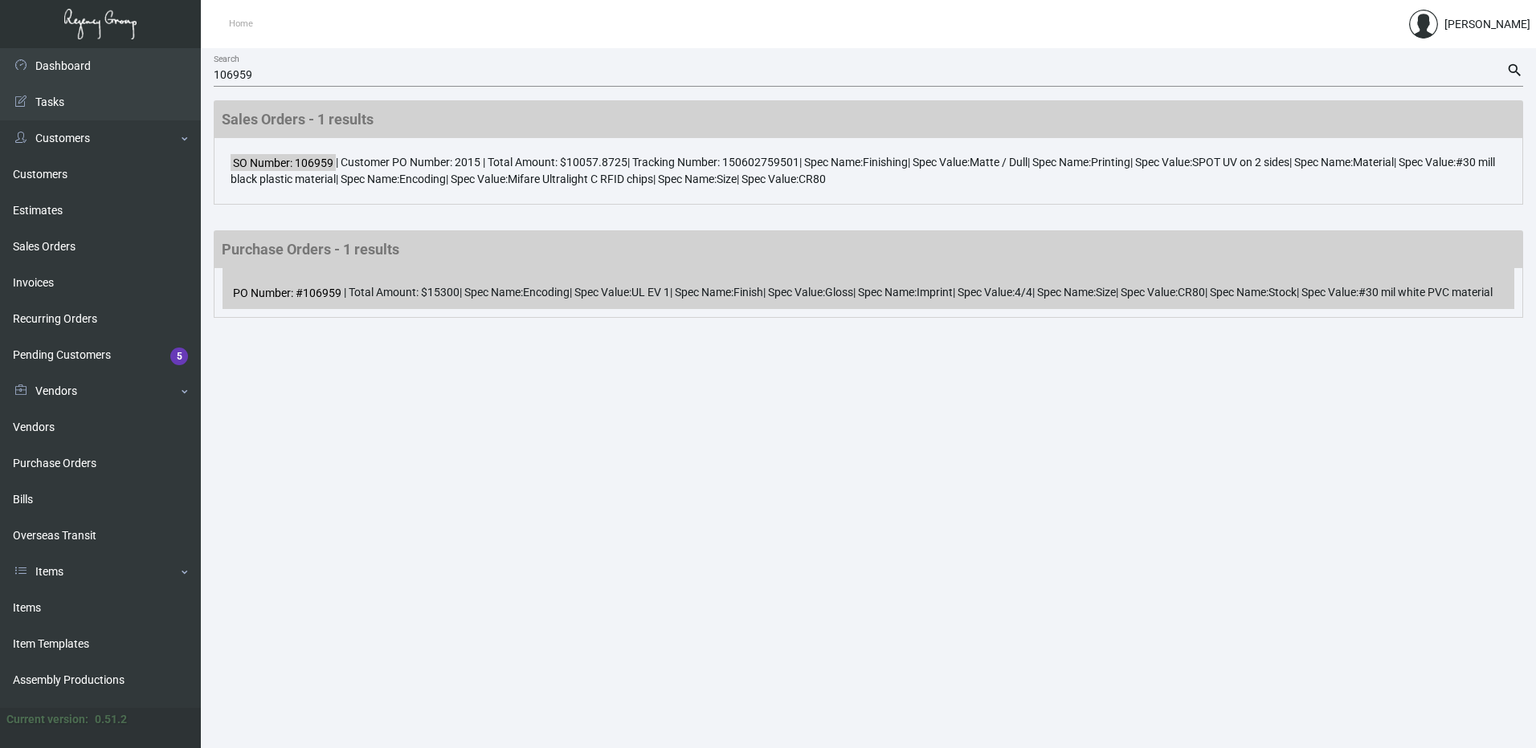
click at [480, 292] on div "PO Number: #106959 | Total Amount: $15300 | Spec Name: Encoding | Spec Value: U…" at bounding box center [867, 288] width 1291 height 41
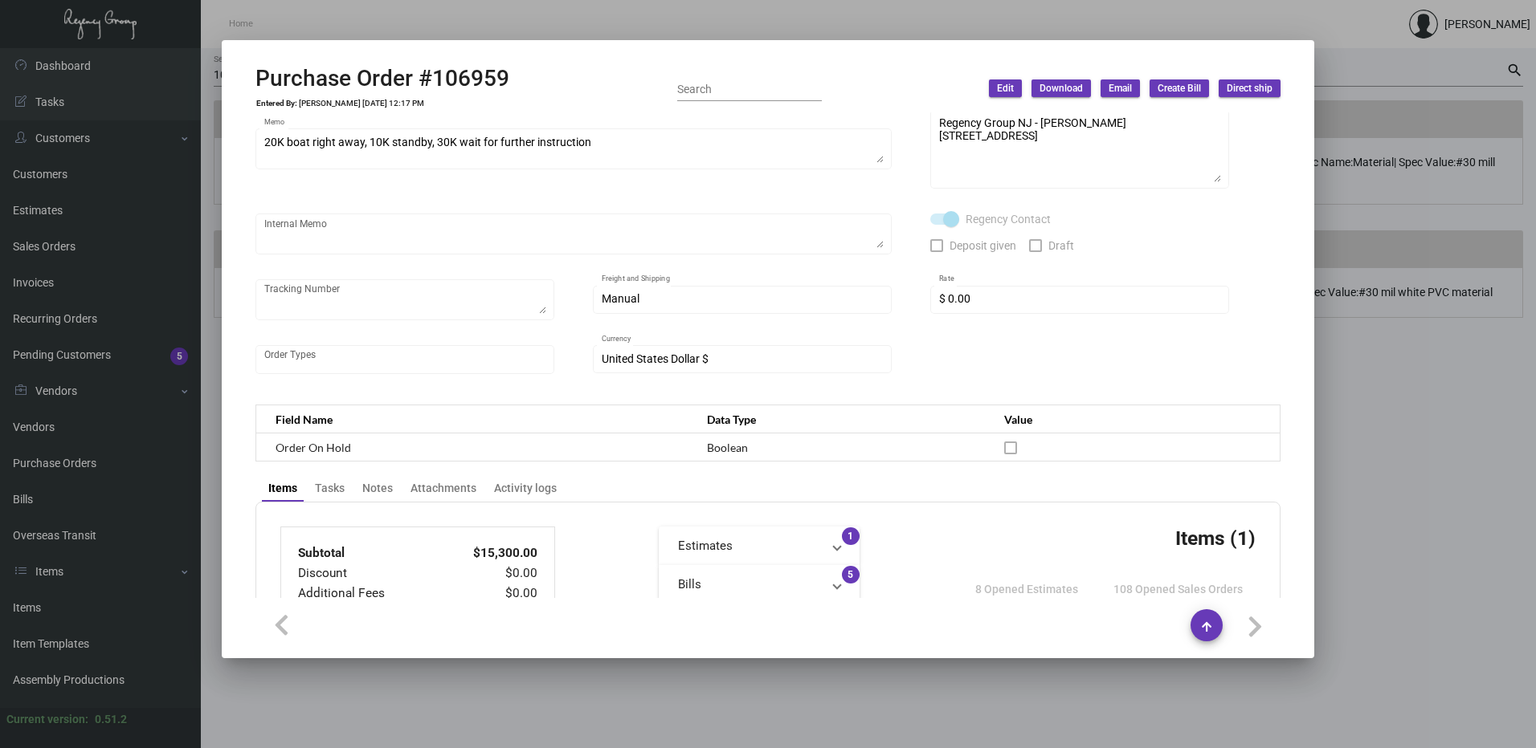
scroll to position [402, 0]
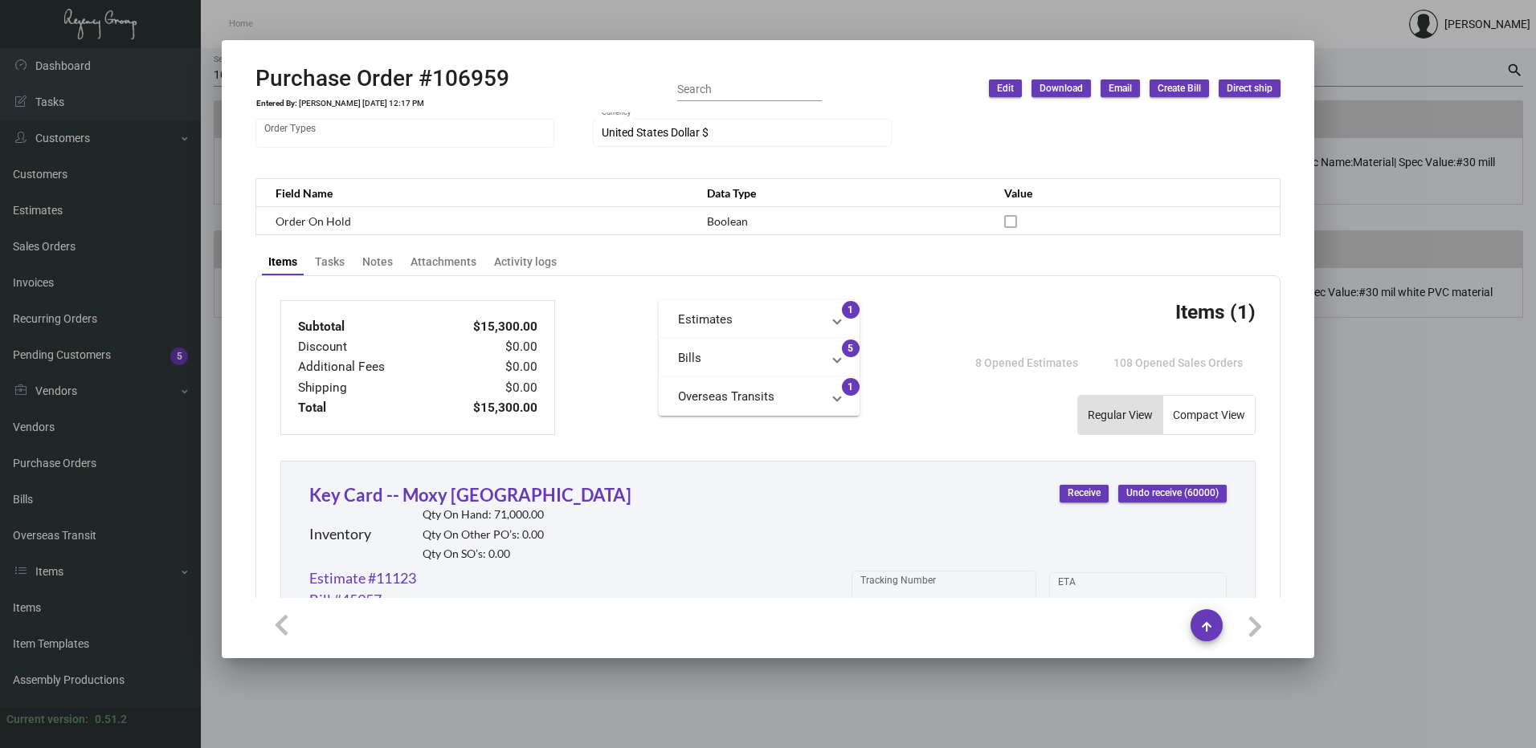
click at [745, 355] on mat-panel-title "Bills" at bounding box center [749, 358] width 143 height 18
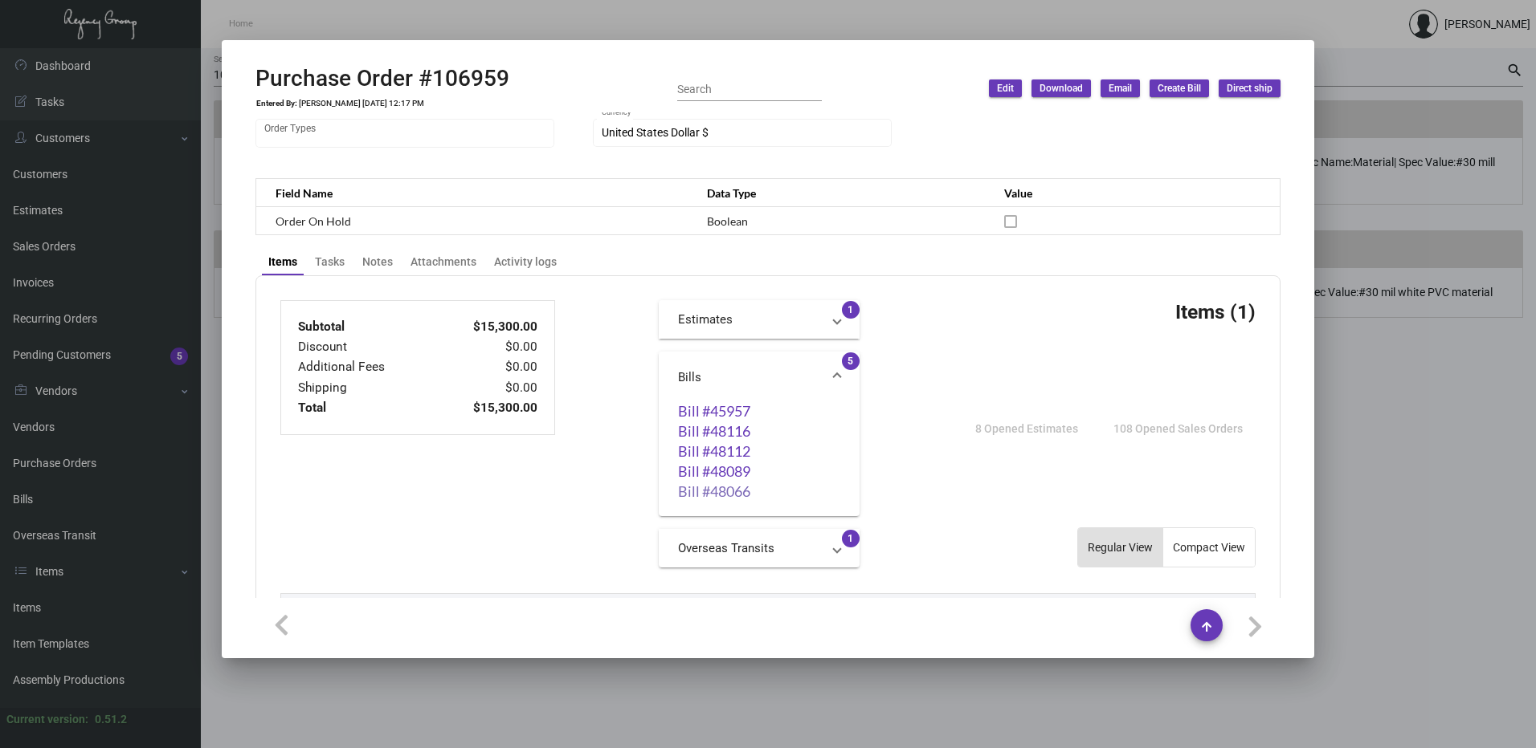
click at [740, 497] on link "Bill #48066" at bounding box center [759, 491] width 162 height 16
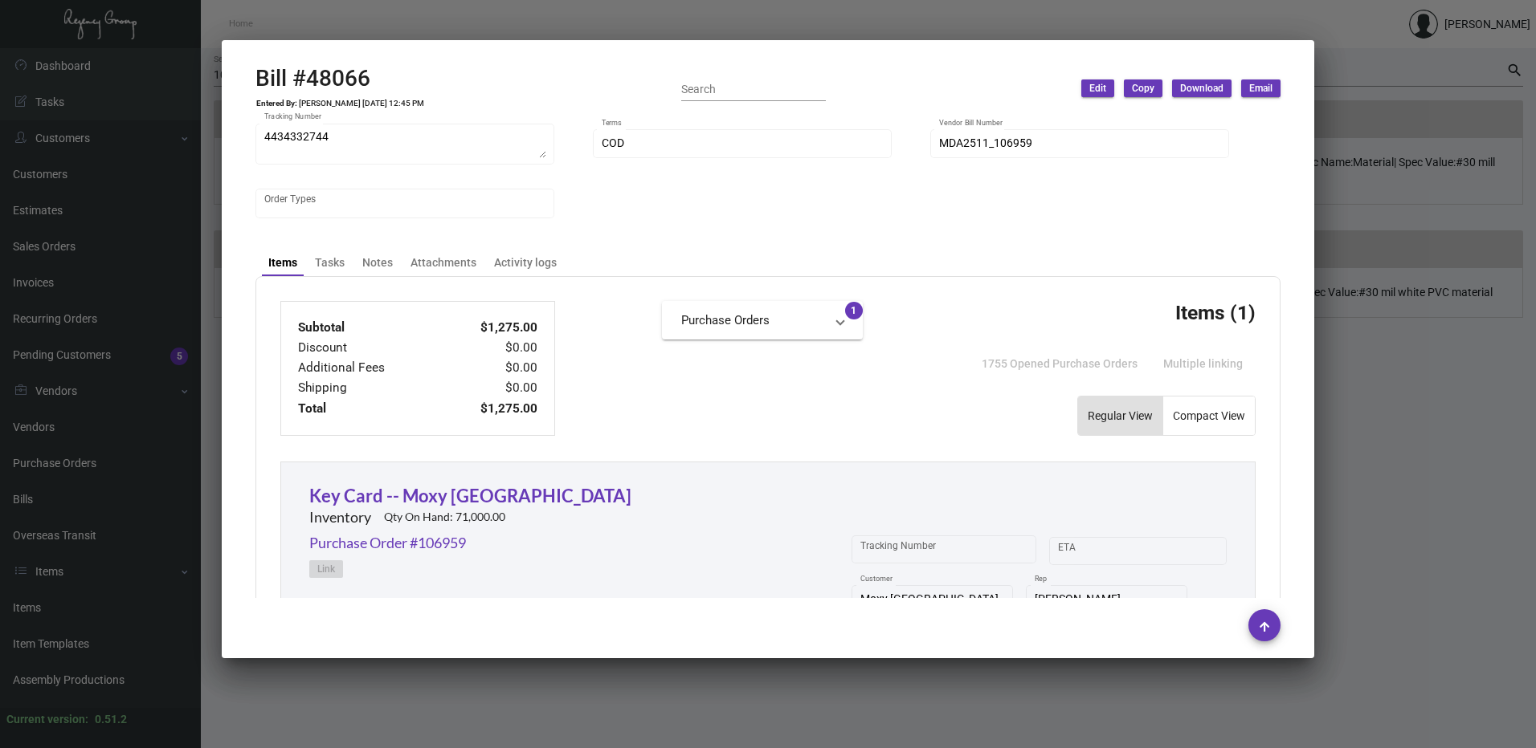
scroll to position [312, 0]
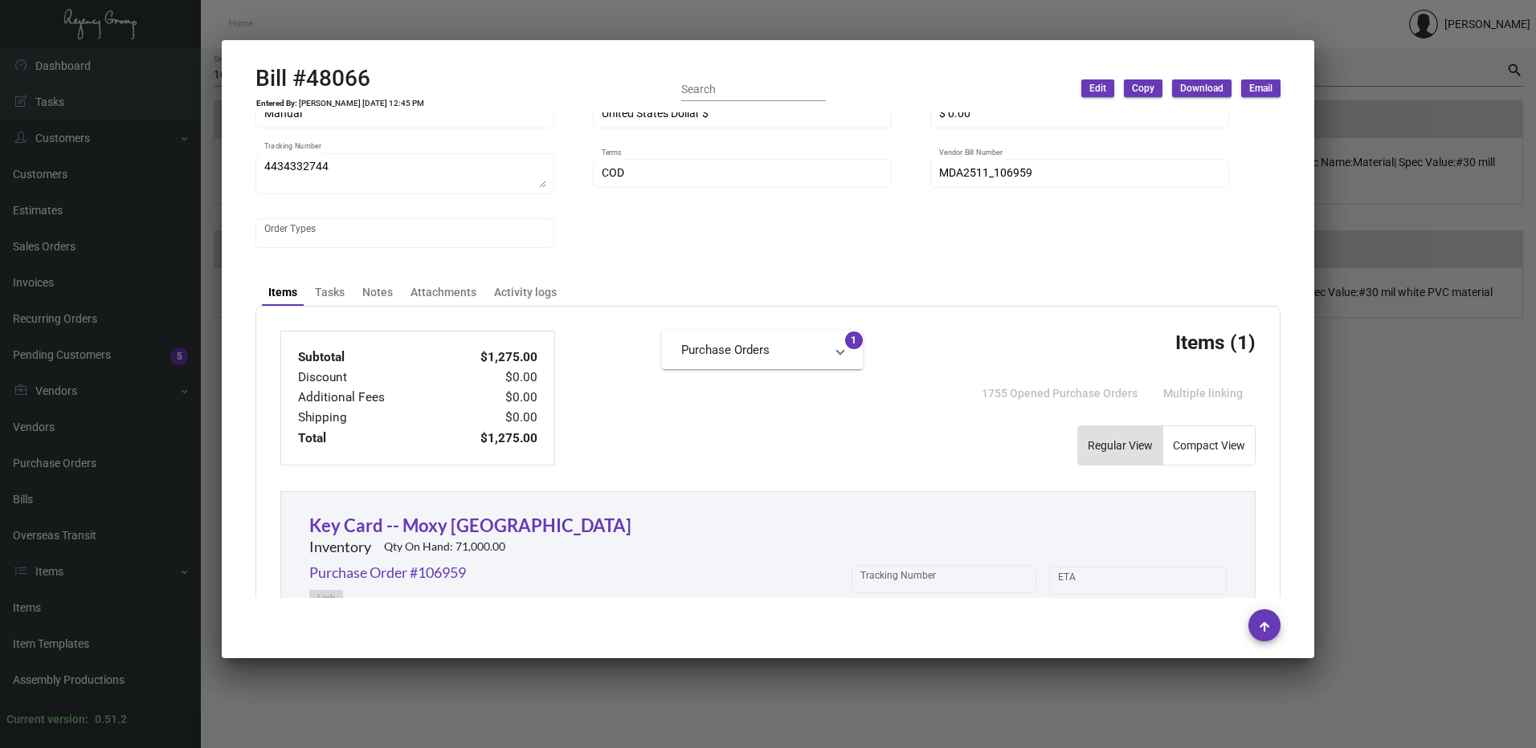
click at [739, 355] on mat-panel-title "Purchase Orders" at bounding box center [752, 350] width 143 height 18
click at [740, 354] on mat-panel-title "Purchase Orders" at bounding box center [752, 357] width 143 height 18
click at [1372, 296] on div at bounding box center [768, 374] width 1536 height 748
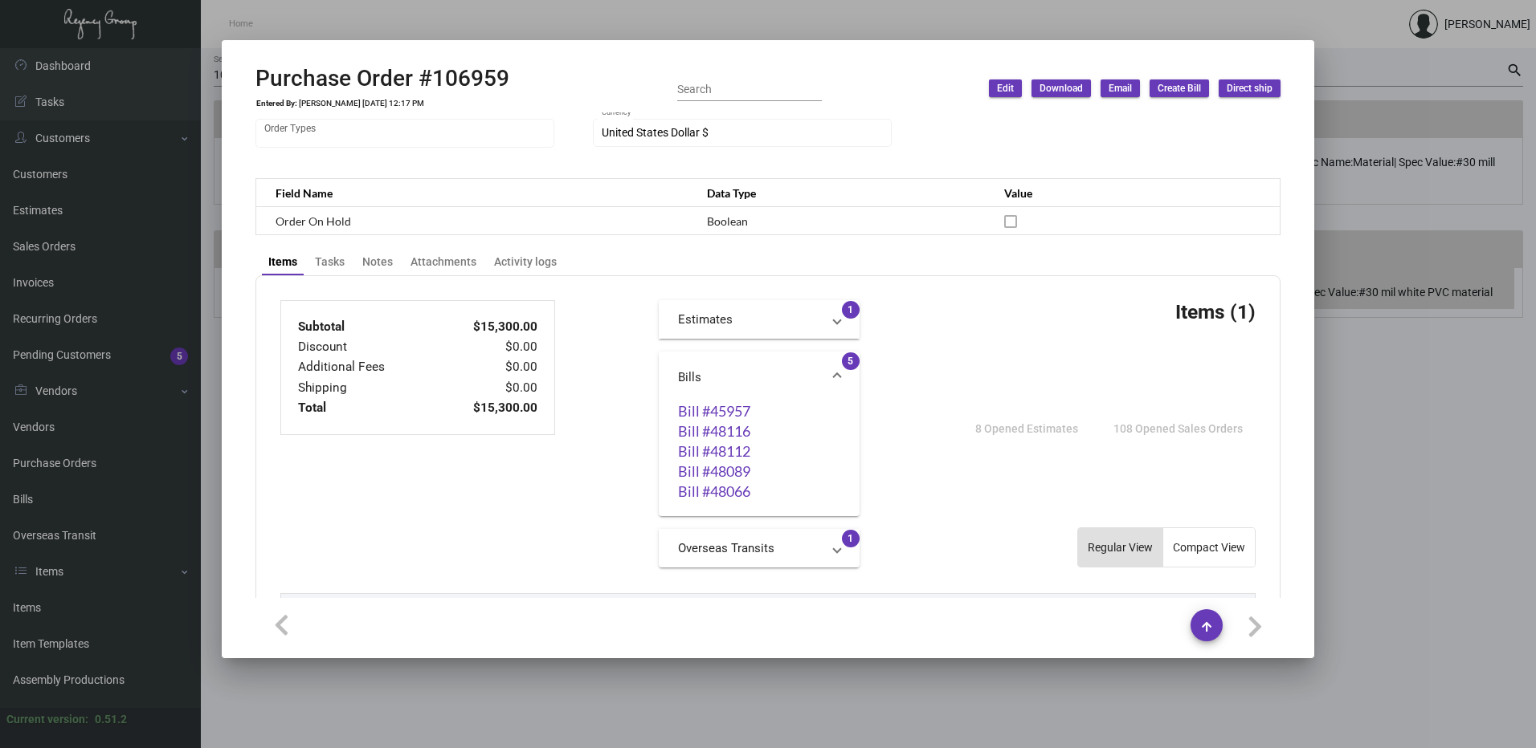
drag, startPoint x: 1421, startPoint y: 285, endPoint x: 1334, endPoint y: 288, distance: 87.6
click at [1421, 285] on div at bounding box center [768, 374] width 1536 height 748
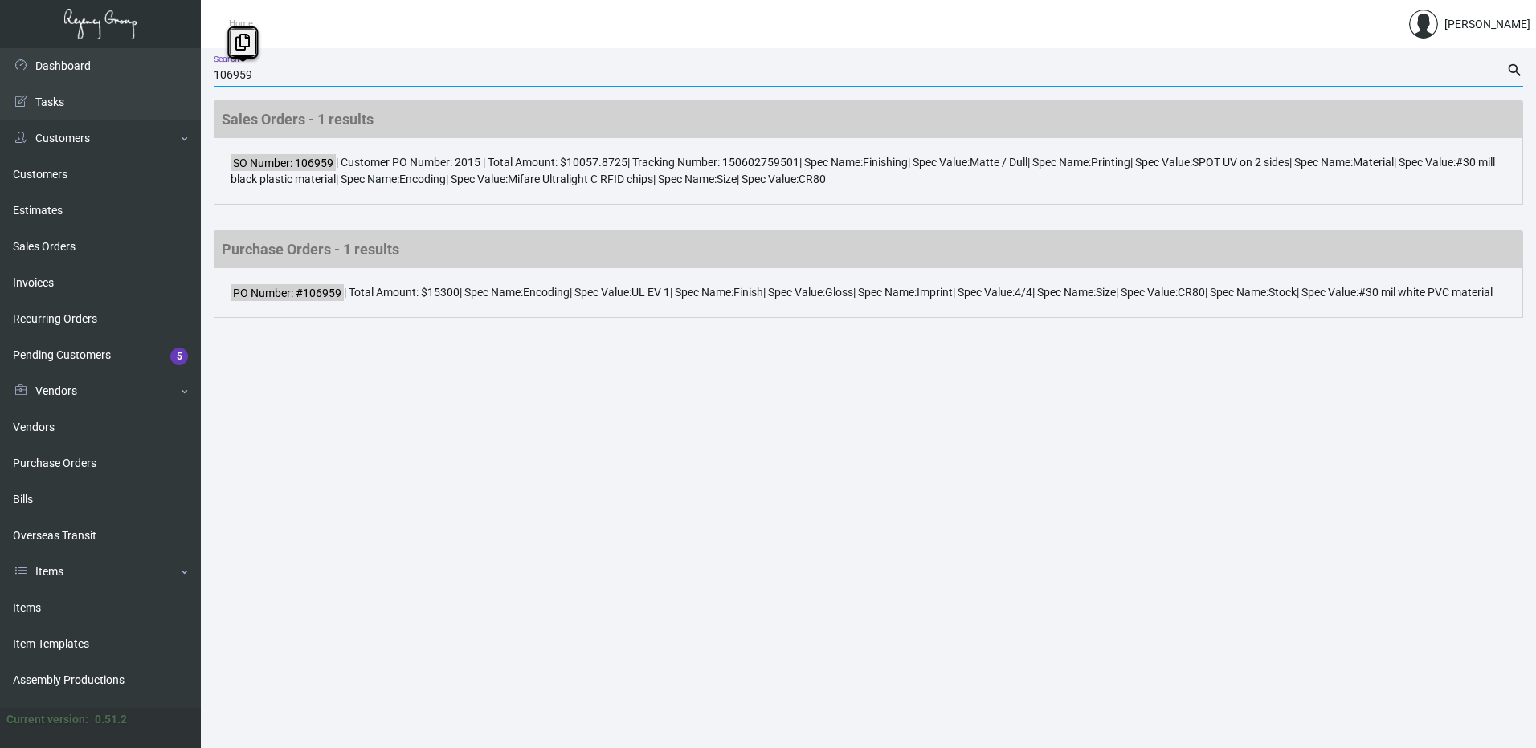
drag, startPoint x: 235, startPoint y: 81, endPoint x: 279, endPoint y: 77, distance: 44.4
click at [254, 81] on input "106959" at bounding box center [860, 75] width 1292 height 13
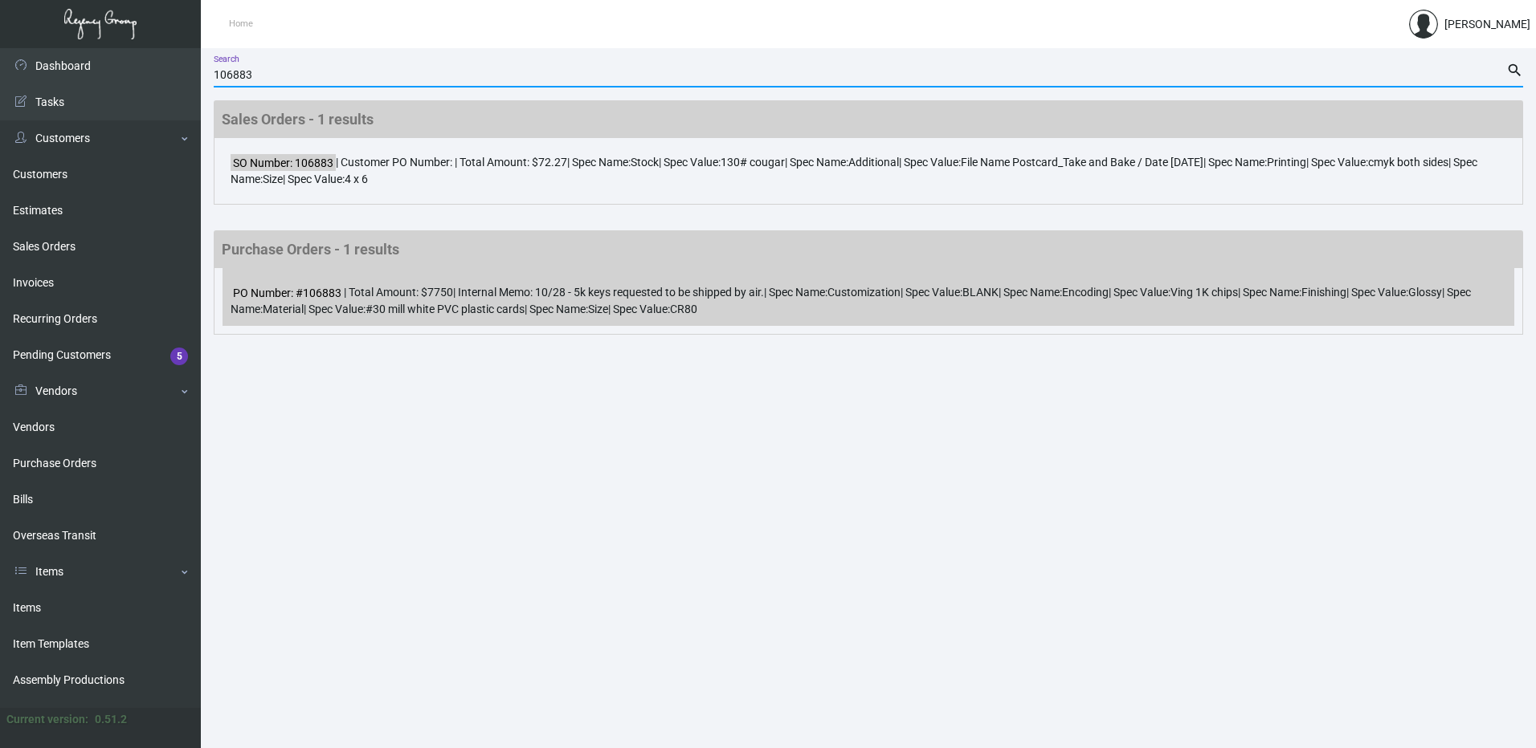
click at [440, 293] on div "PO Number: #106883 | Total Amount: $7750 | Internal Memo: 10/28 - 5k keys reque…" at bounding box center [867, 297] width 1291 height 58
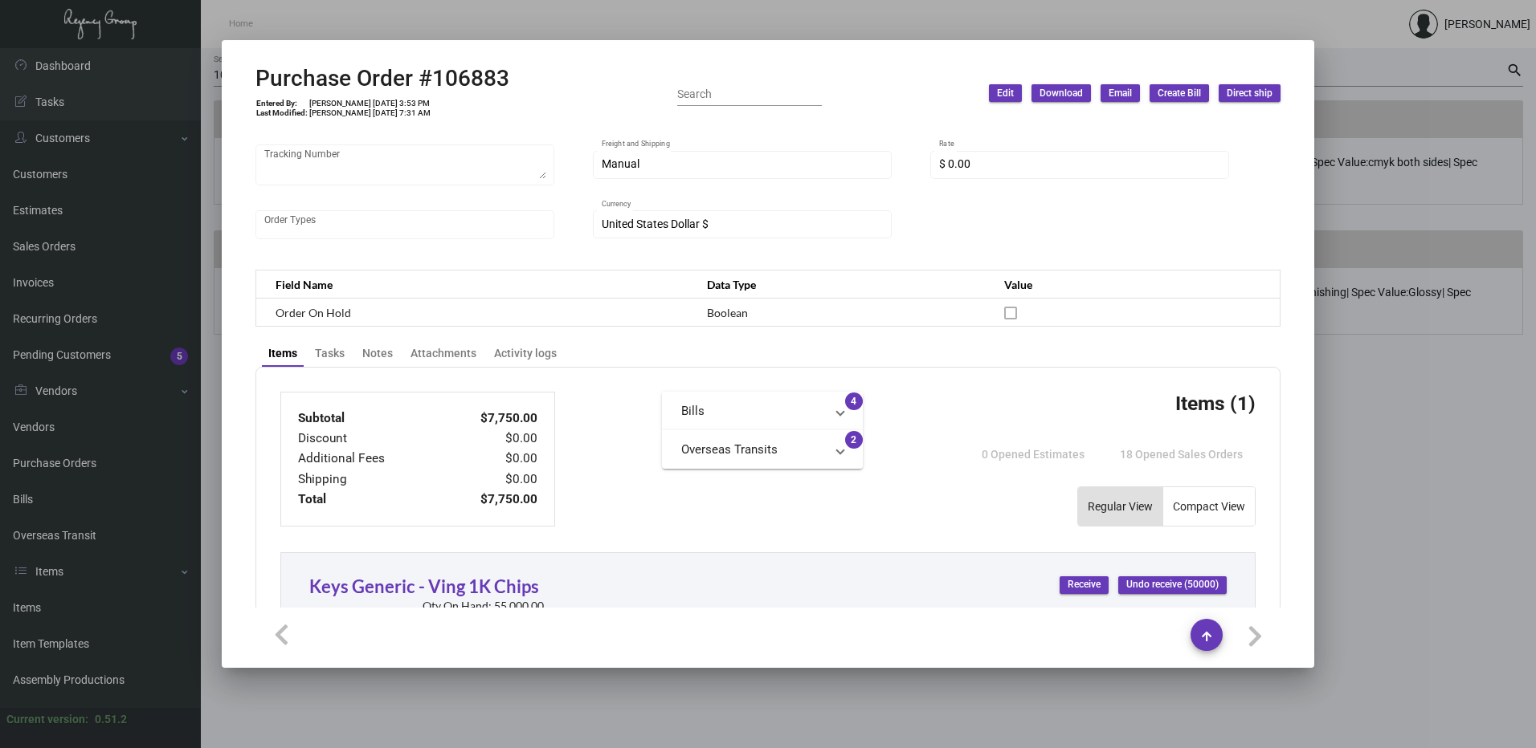
scroll to position [321, 0]
click at [757, 406] on mat-panel-title "Bills" at bounding box center [752, 410] width 143 height 18
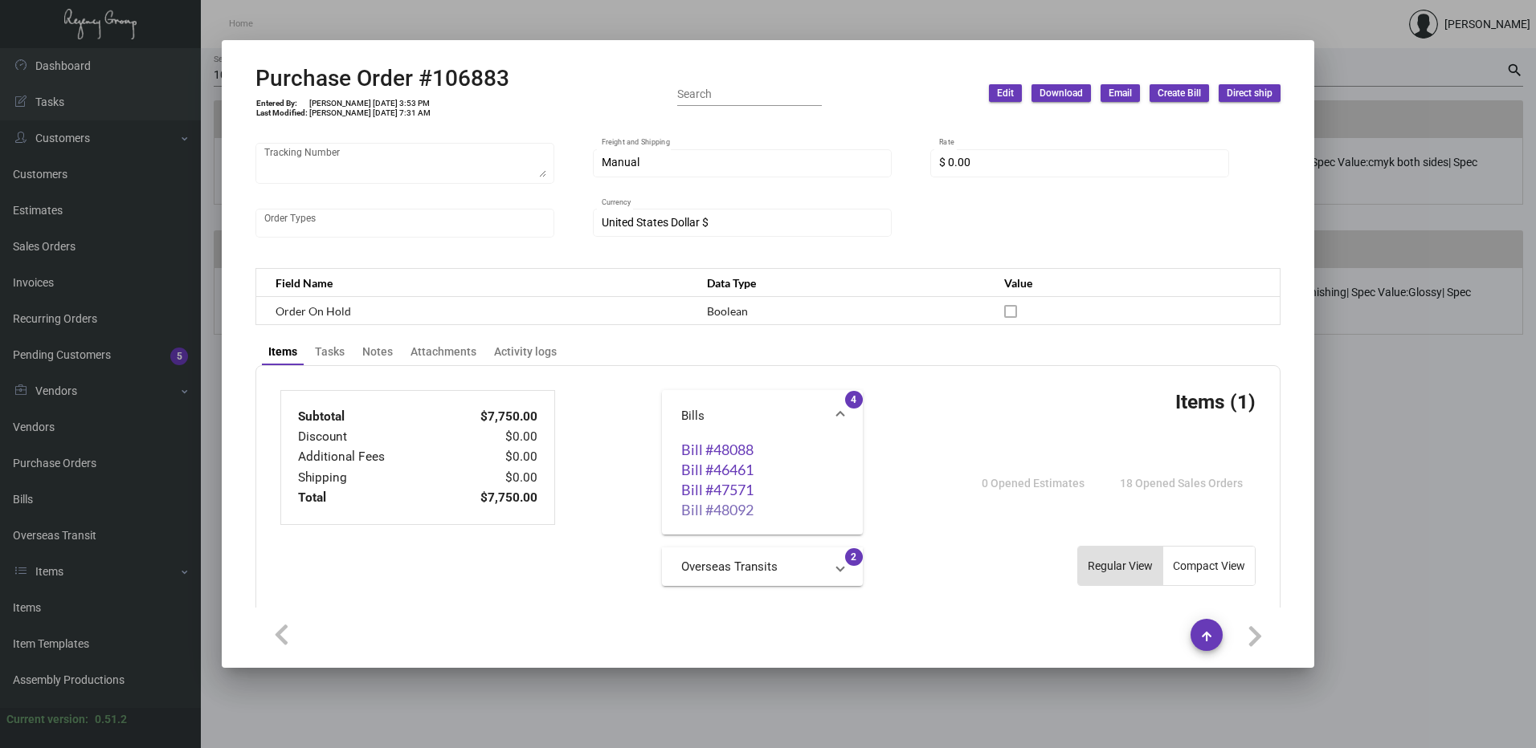
click at [709, 512] on link "Bill #48092" at bounding box center [762, 510] width 162 height 16
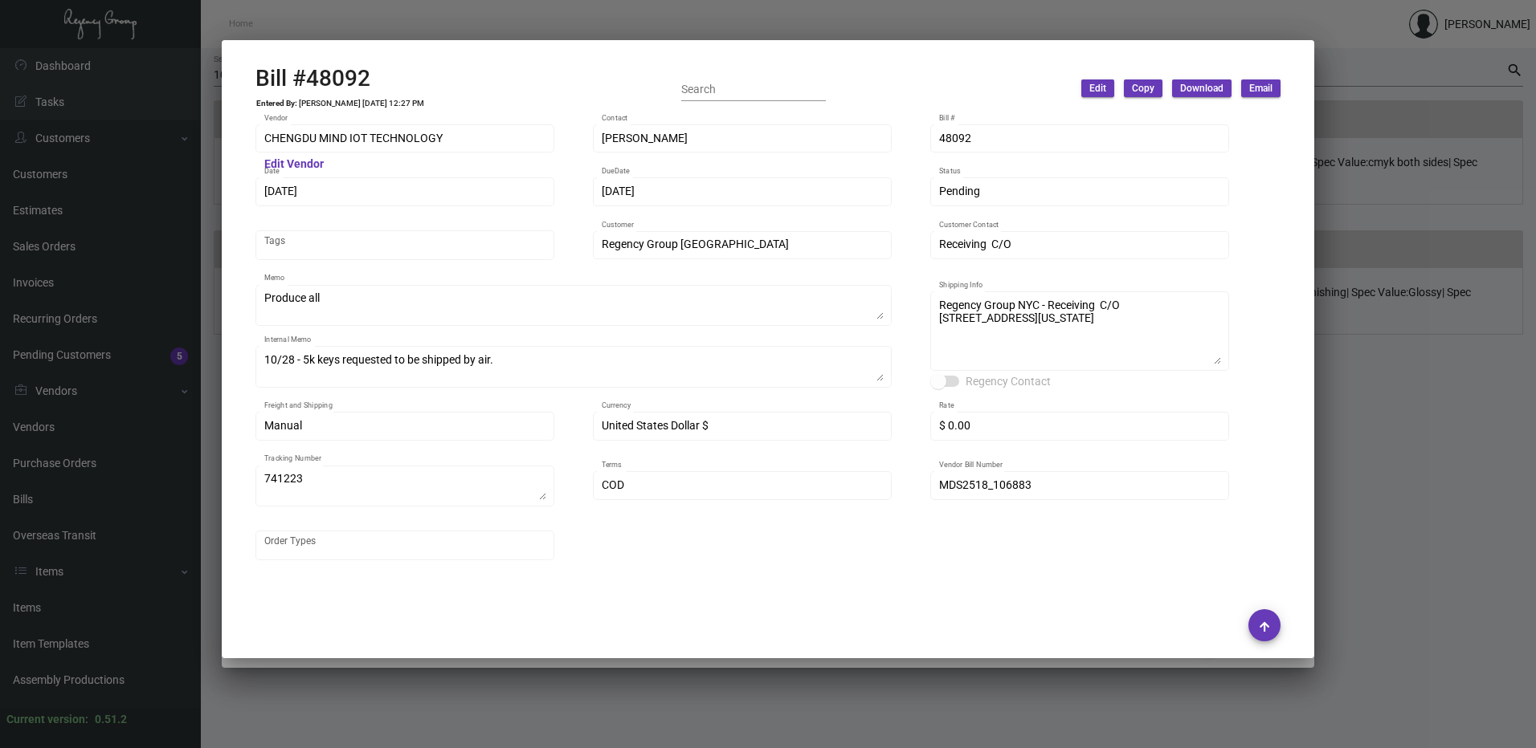
scroll to position [402, 0]
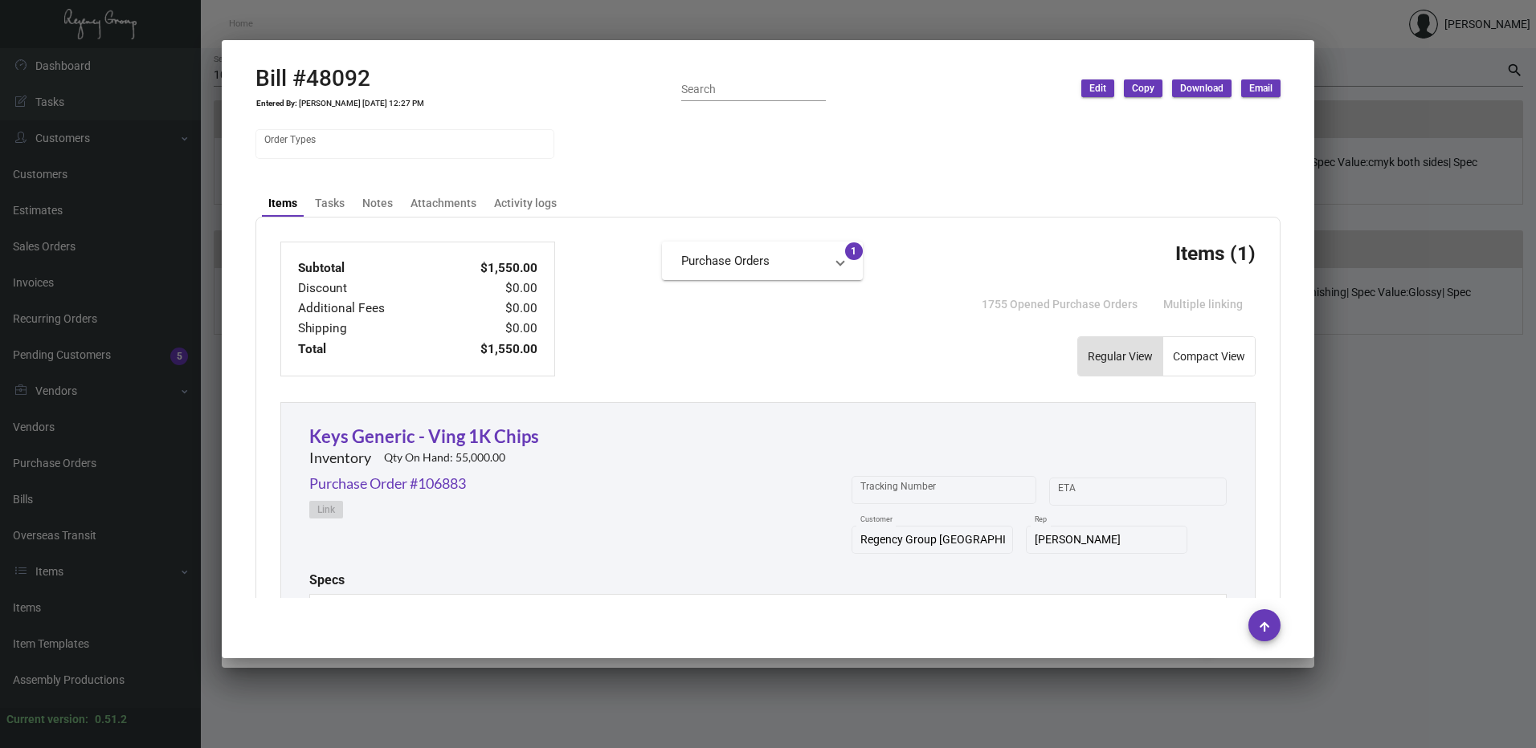
drag, startPoint x: 1350, startPoint y: 345, endPoint x: 1095, endPoint y: 417, distance: 264.4
click at [1350, 346] on div at bounding box center [768, 374] width 1536 height 748
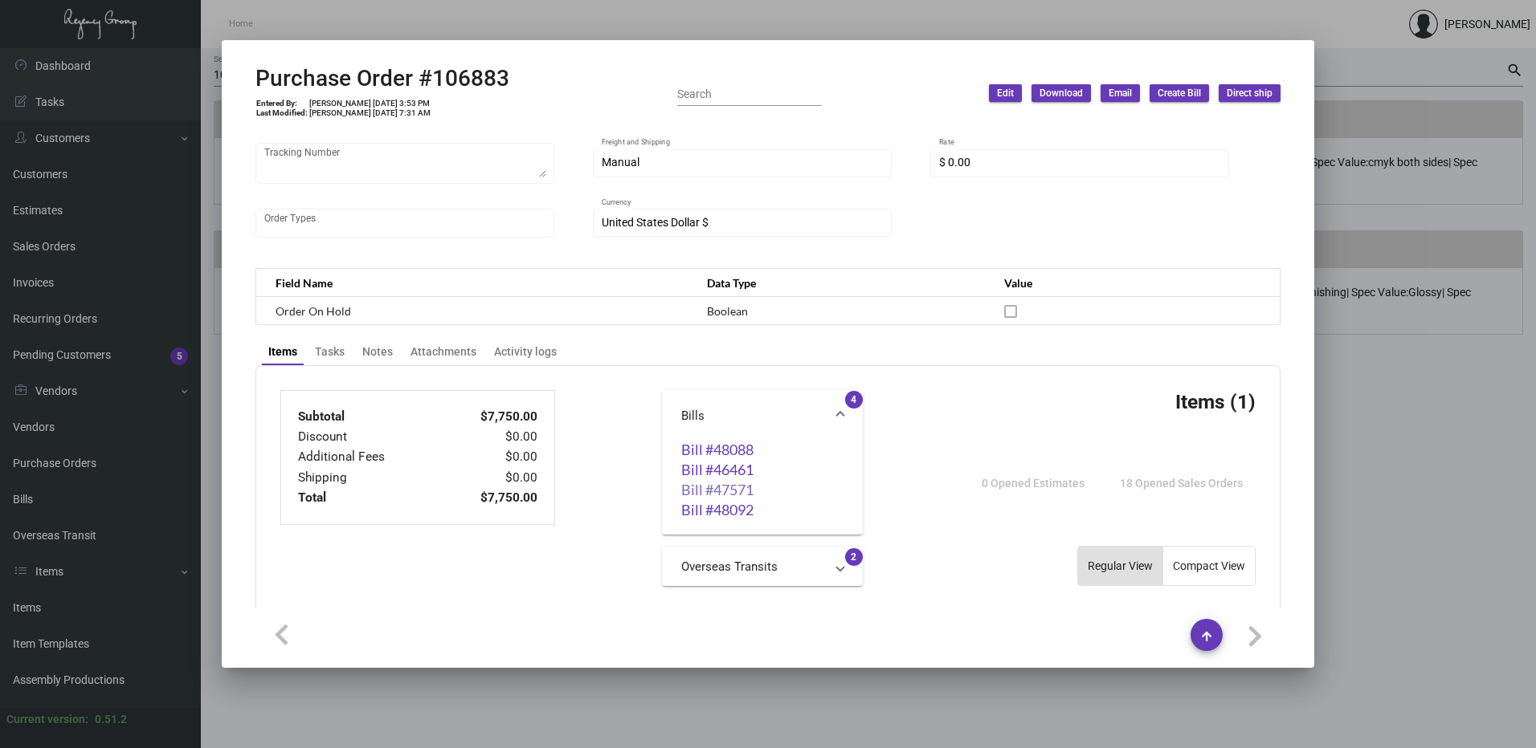
click at [724, 483] on link "Bill #47571" at bounding box center [762, 490] width 162 height 16
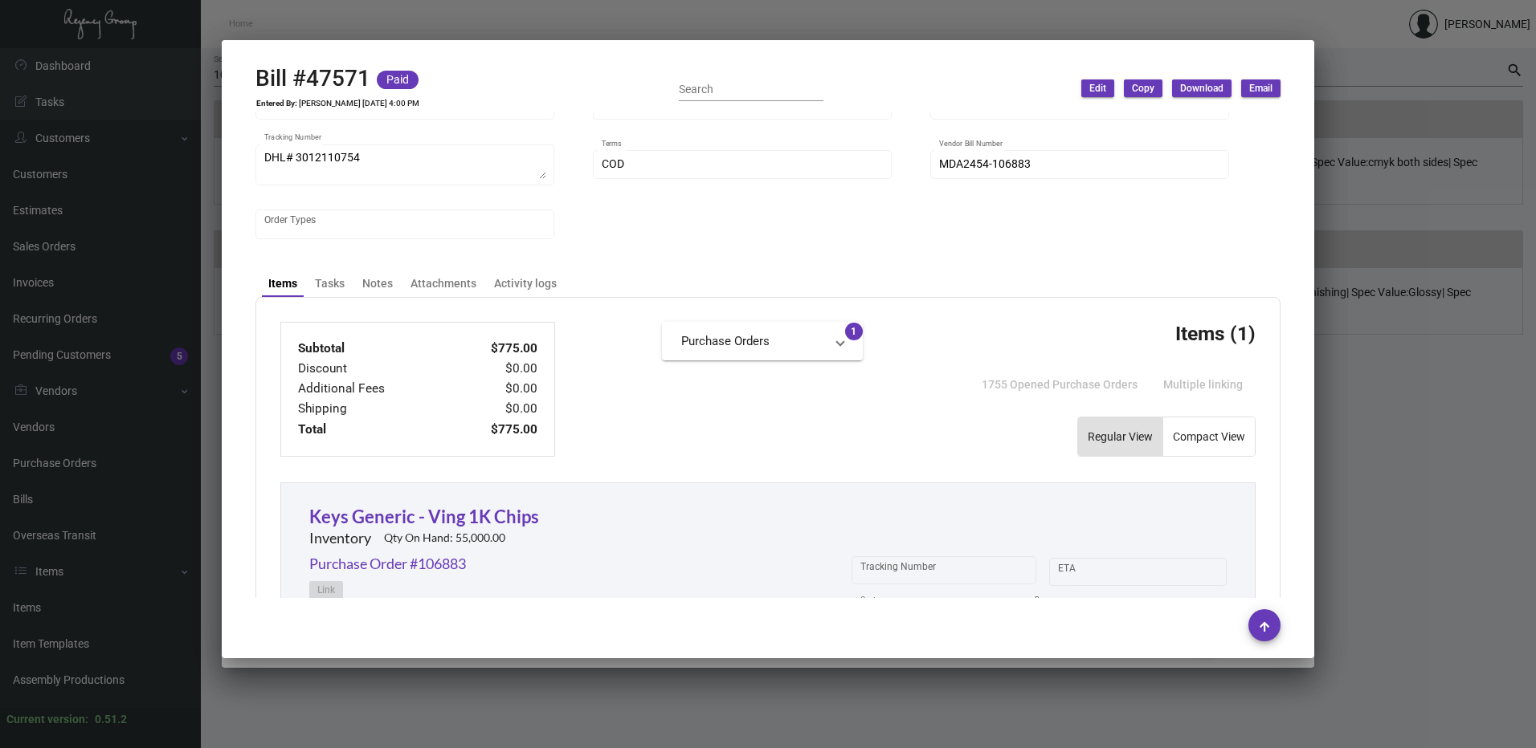
scroll to position [482, 0]
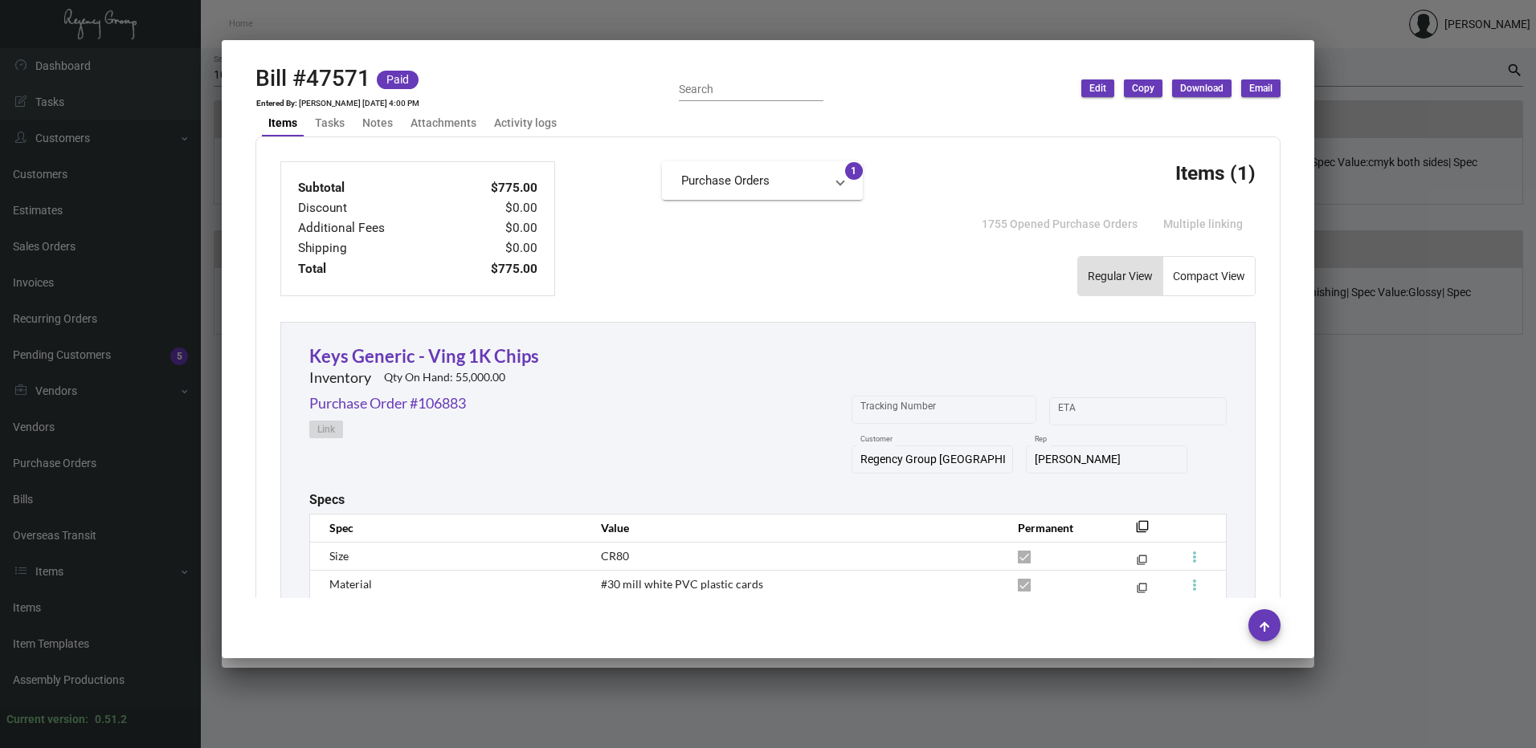
click at [1360, 405] on div at bounding box center [768, 374] width 1536 height 748
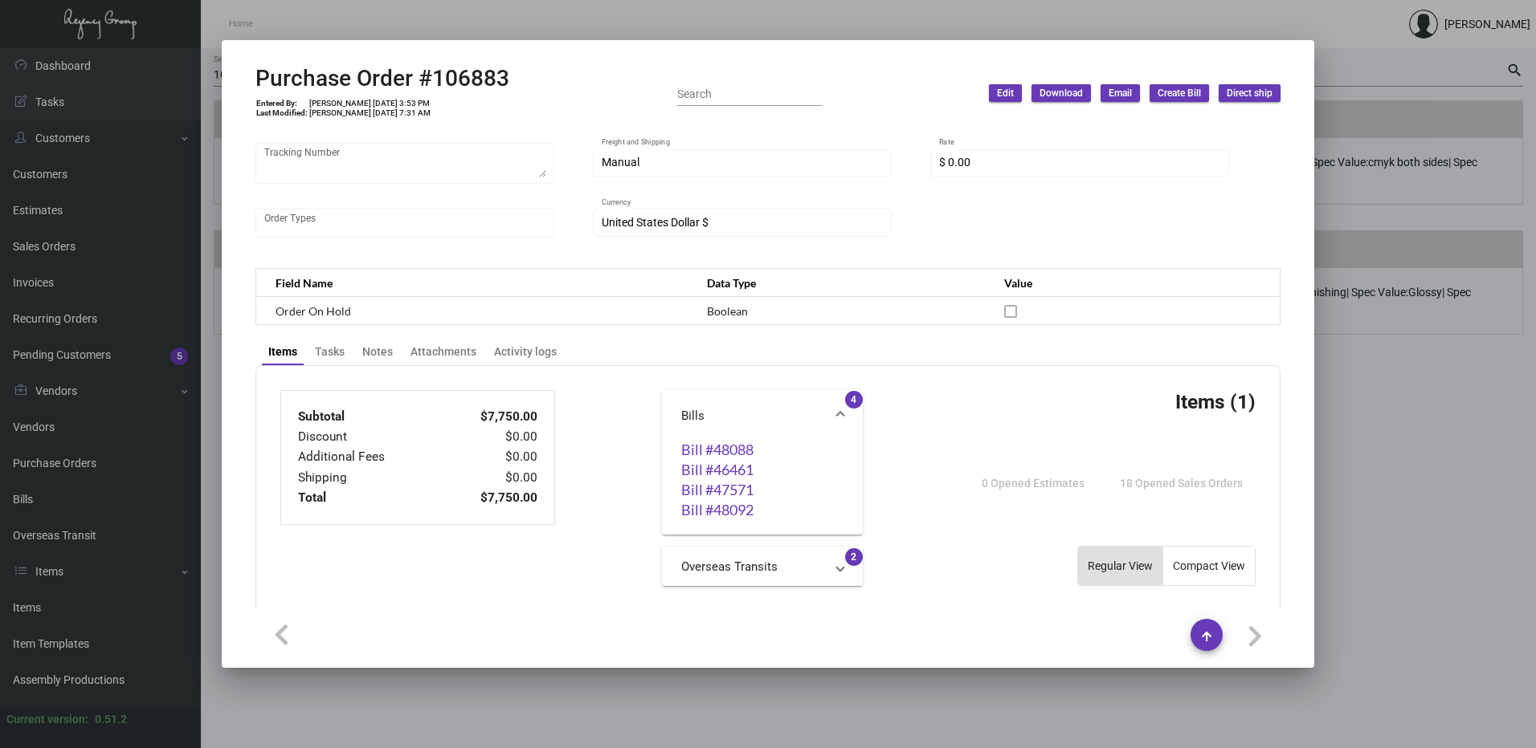
click at [1324, 353] on div at bounding box center [768, 374] width 1536 height 748
